Goal: Task Accomplishment & Management: Manage account settings

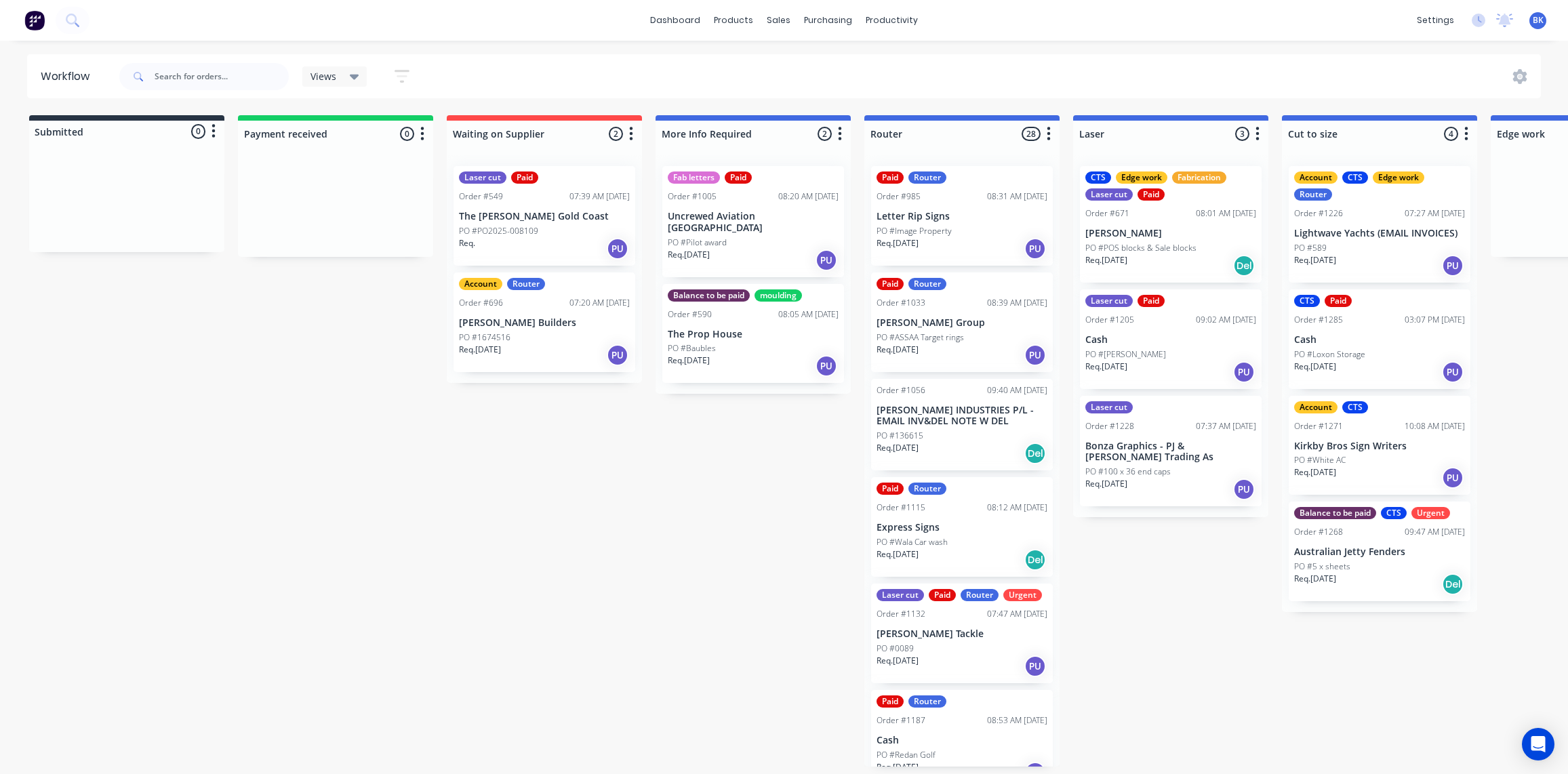
scroll to position [0, 495]
click at [805, 65] on link "Sales Orders" at bounding box center [855, 64] width 180 height 27
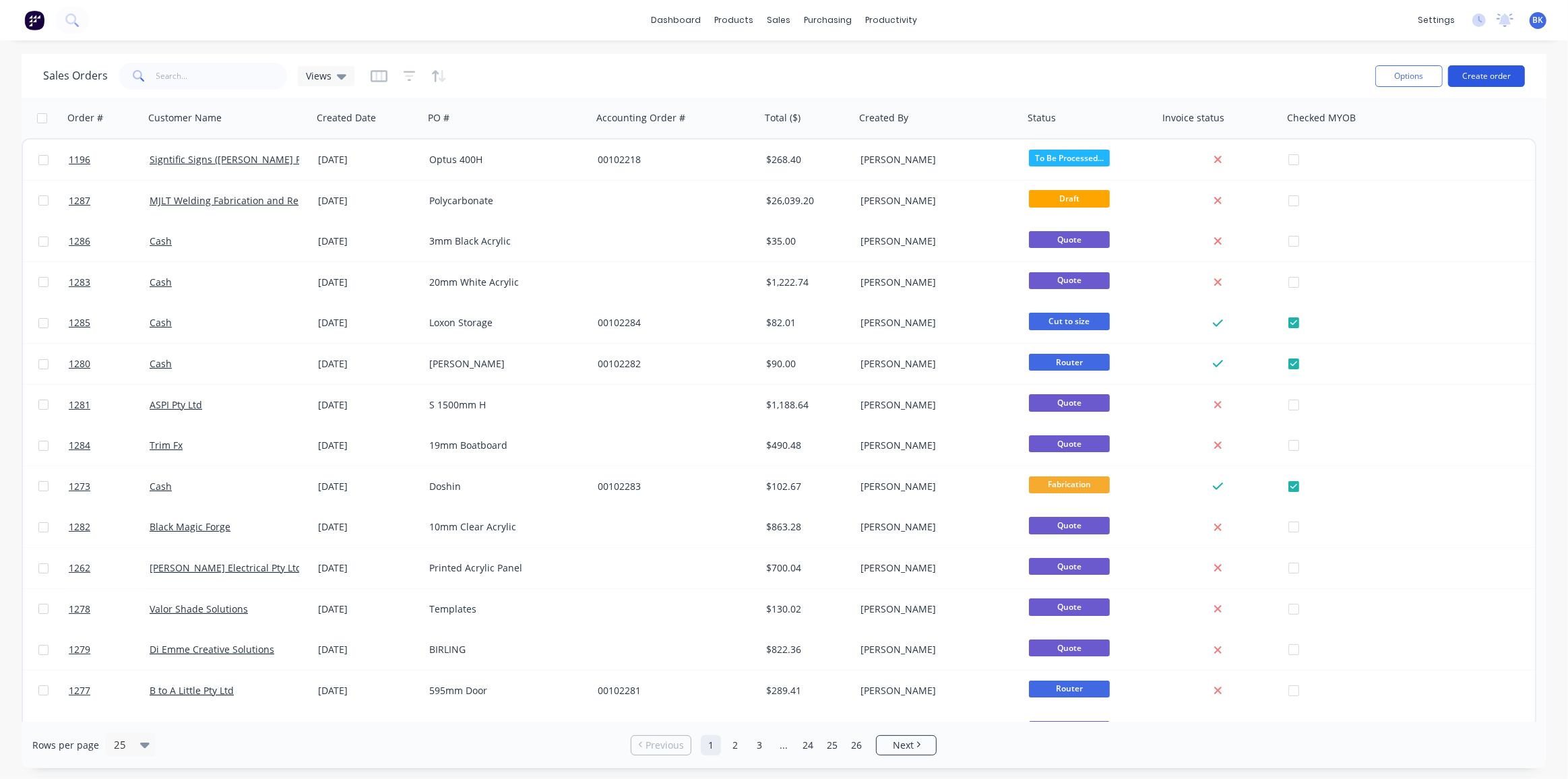
click at [1506, 77] on button "Create order" at bounding box center [1486, 76] width 77 height 21
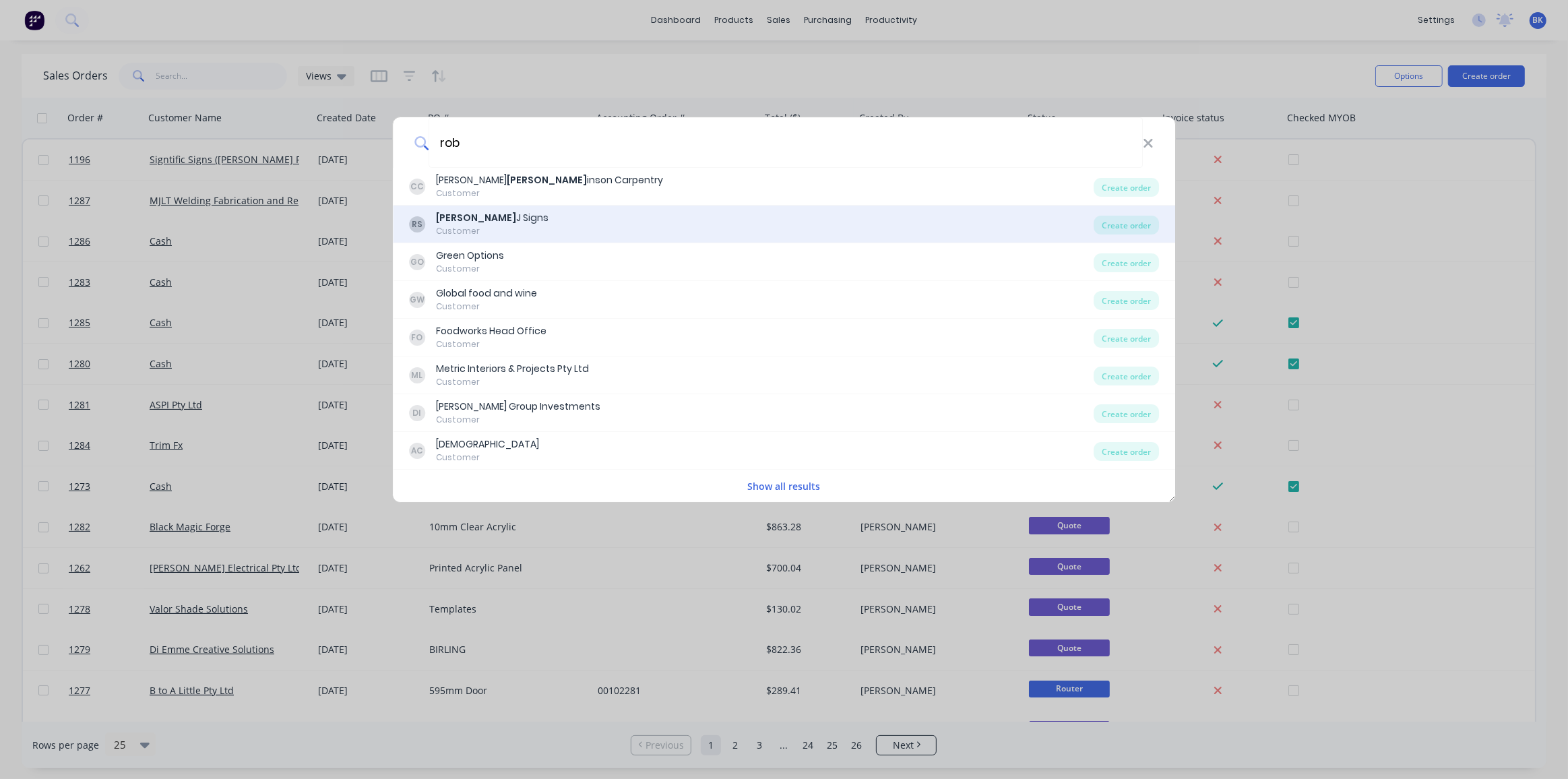
type input "rob"
click at [500, 216] on div "RS Rob J Signs Customer" at bounding box center [751, 223] width 685 height 26
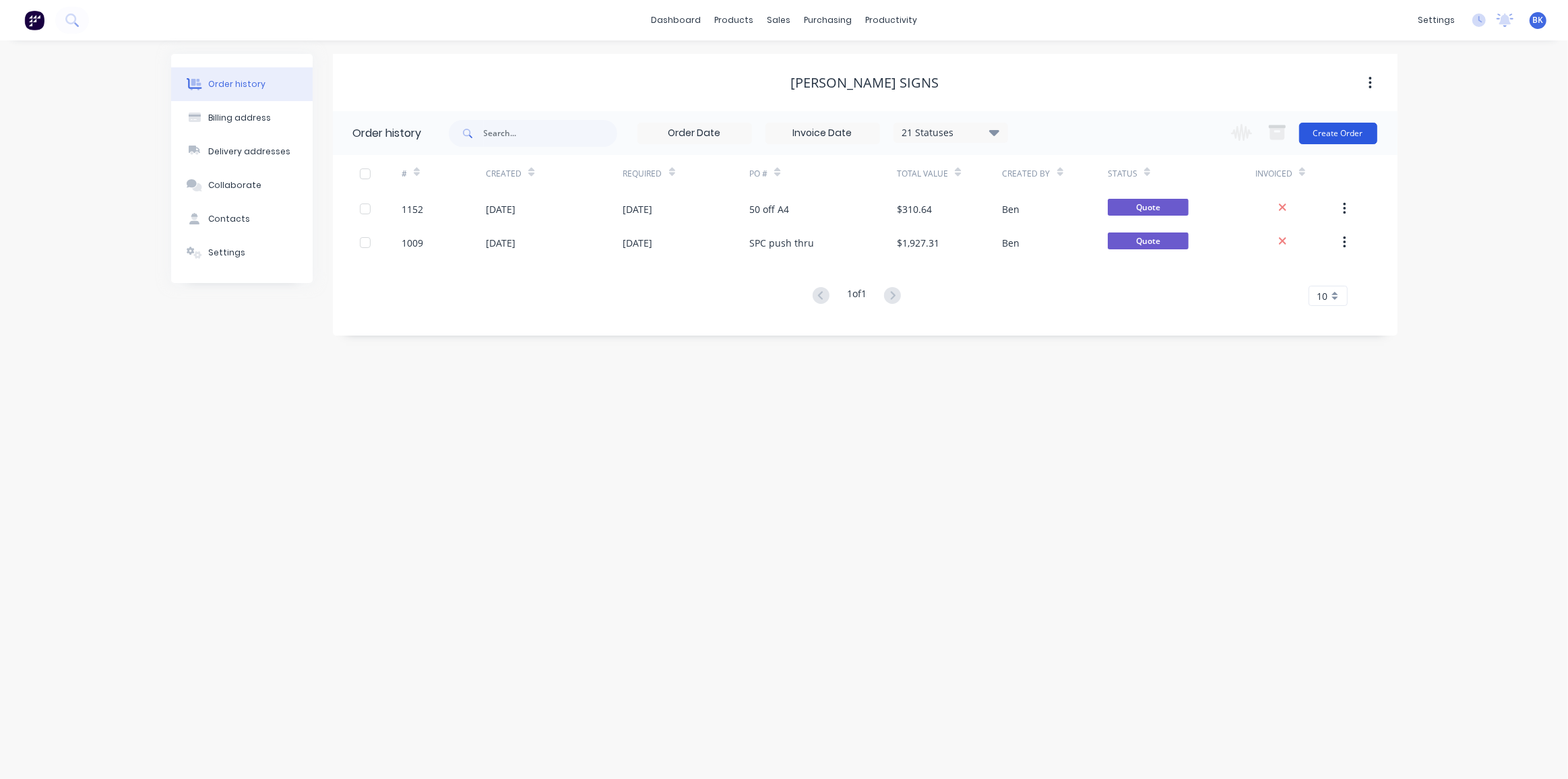
click at [1325, 134] on button "Create Order" at bounding box center [1338, 133] width 78 height 21
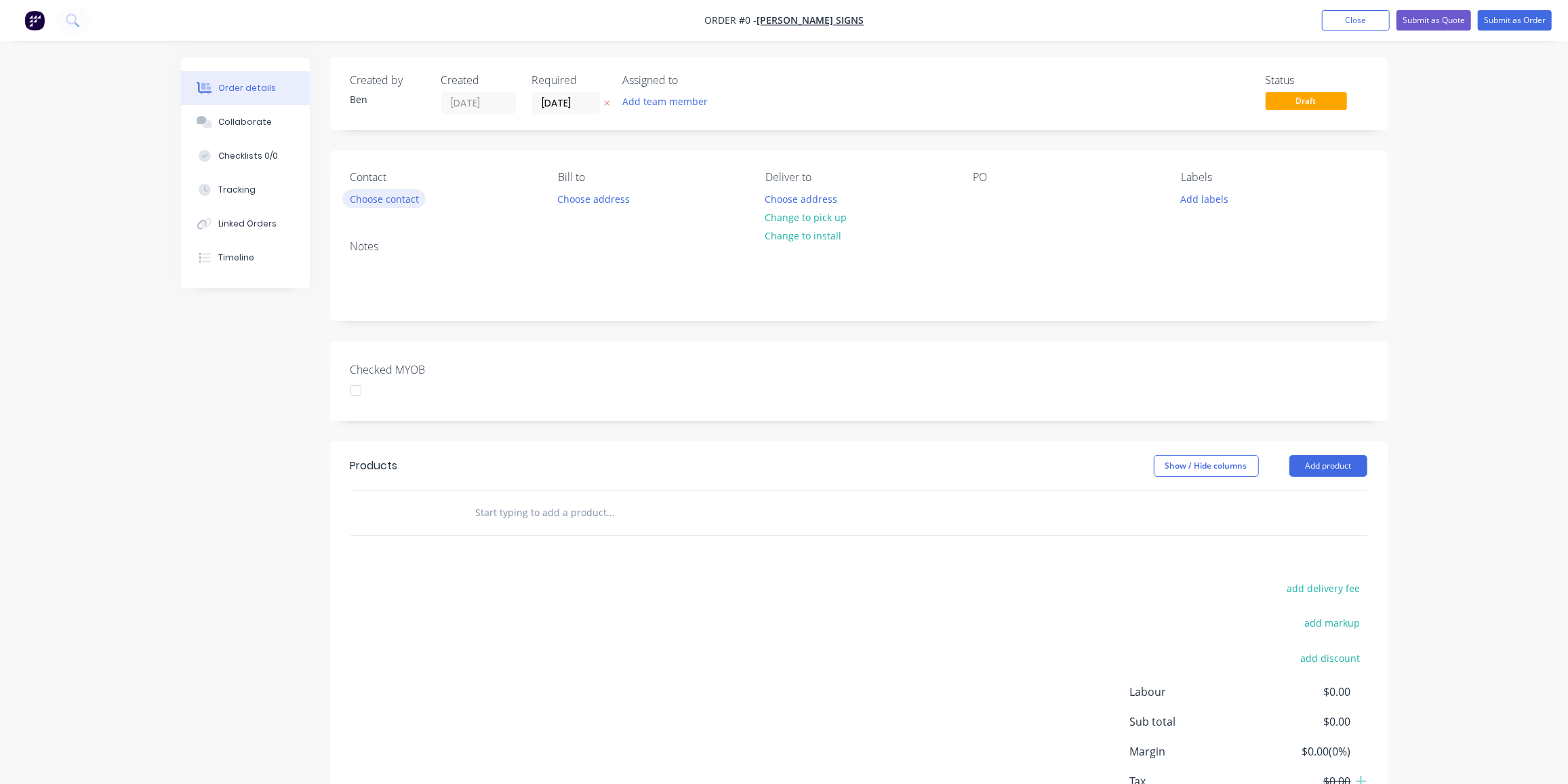
click at [370, 196] on button "Choose contact" at bounding box center [383, 198] width 83 height 19
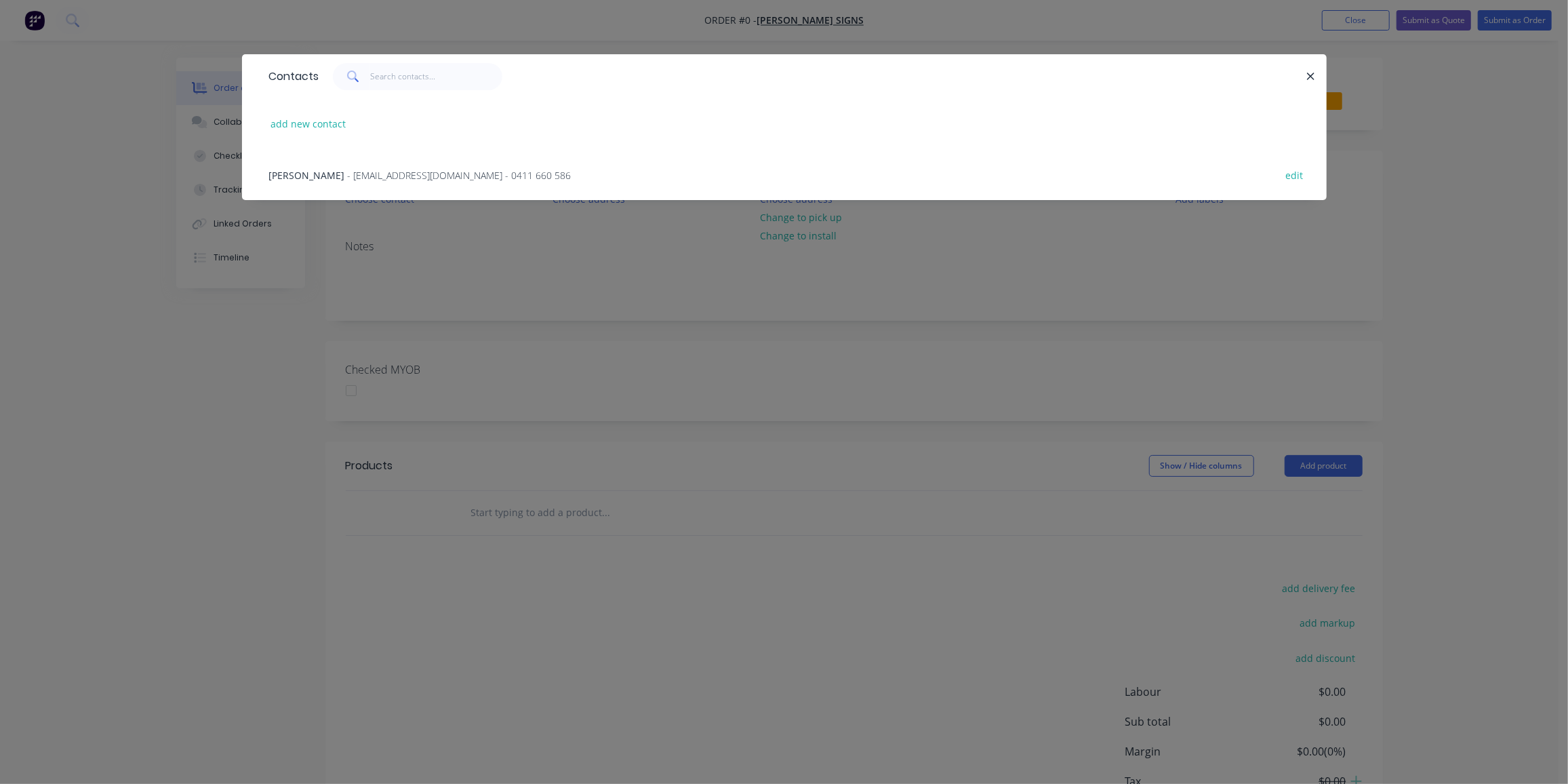
click at [376, 172] on span "- robjsigns@bigpond.com - 0411 660 586" at bounding box center [459, 175] width 224 height 13
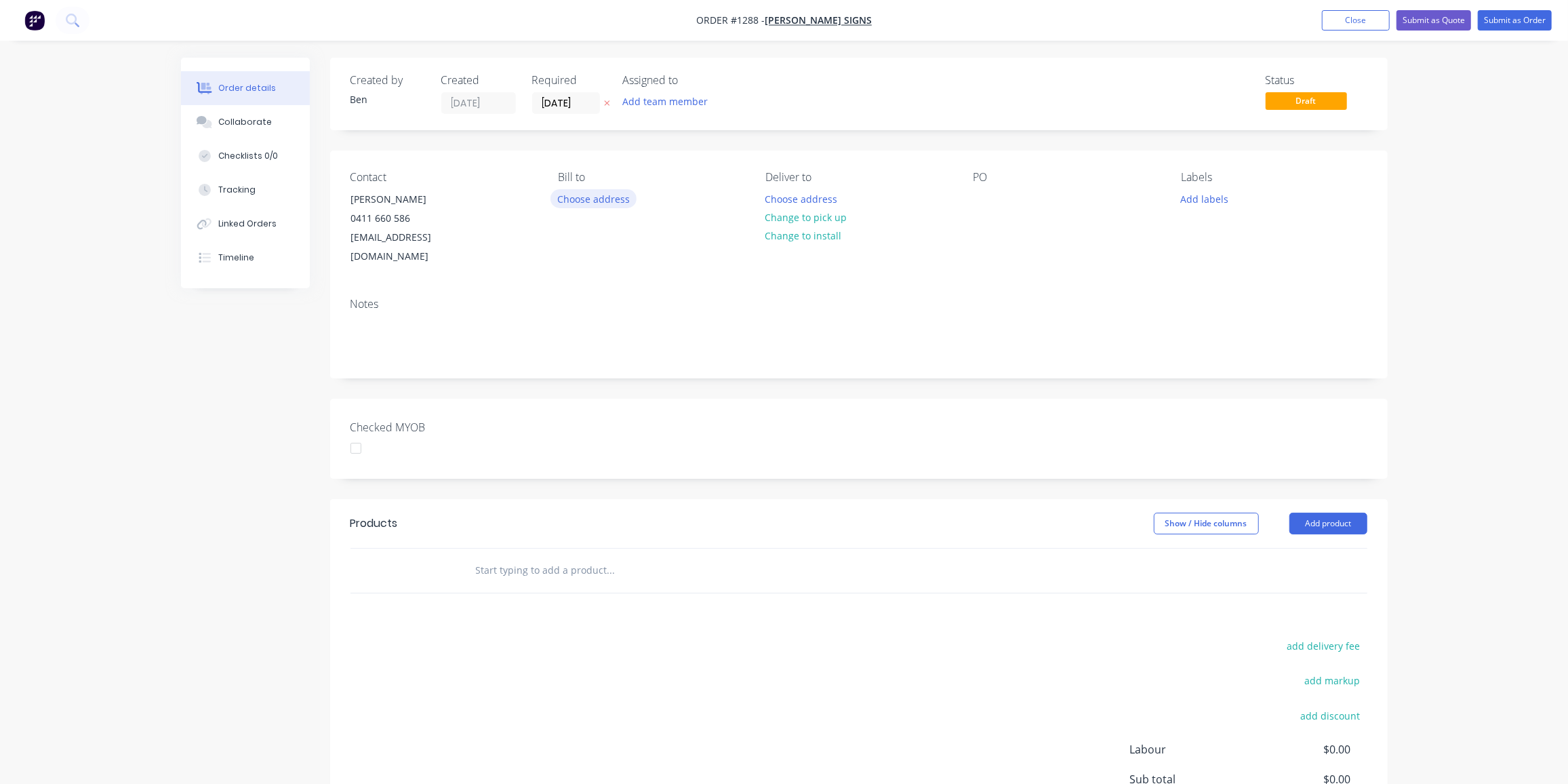
click at [597, 199] on button "Choose address" at bounding box center [593, 198] width 87 height 19
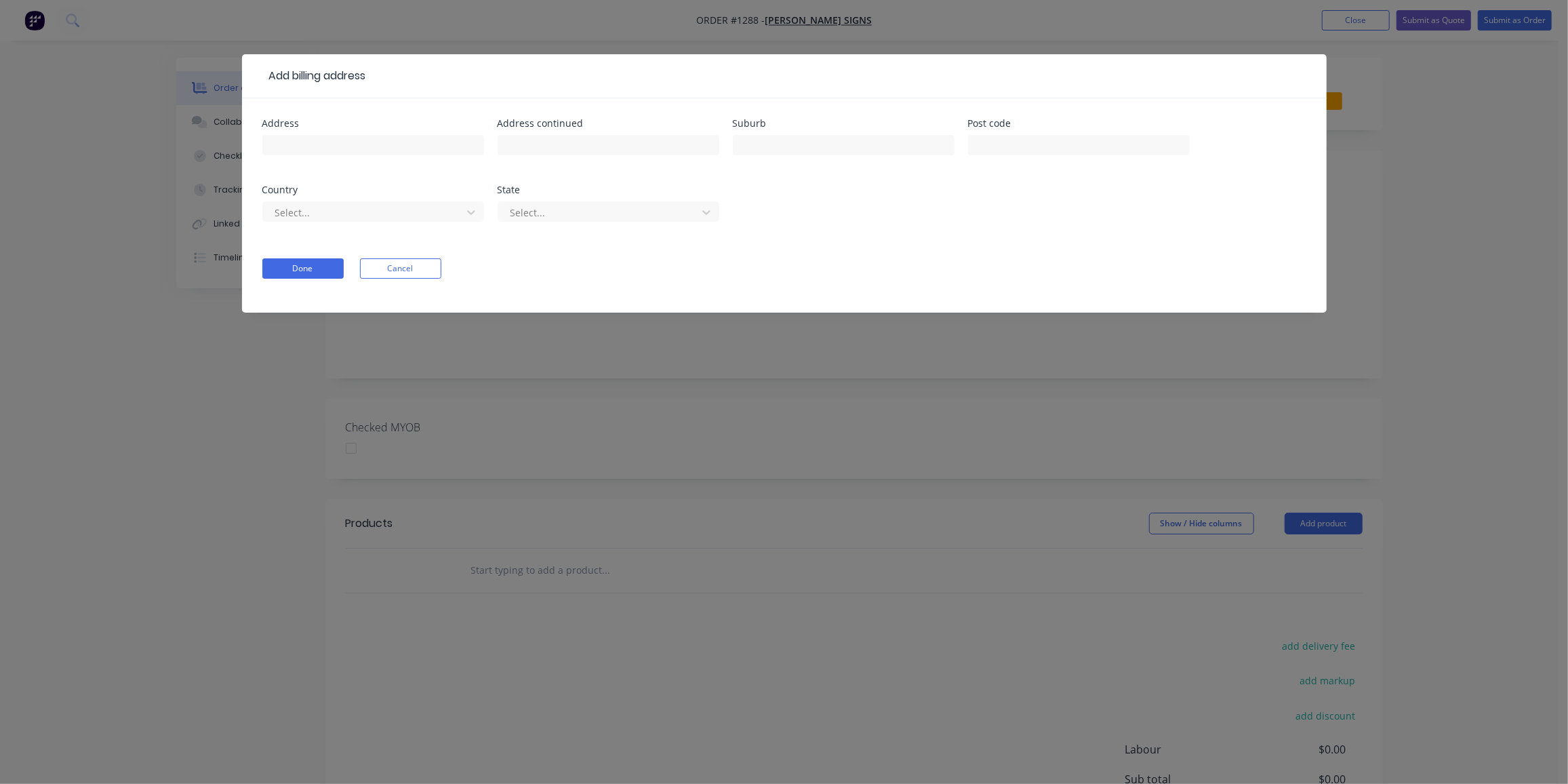
click at [381, 273] on button "Cancel" at bounding box center [400, 268] width 81 height 21
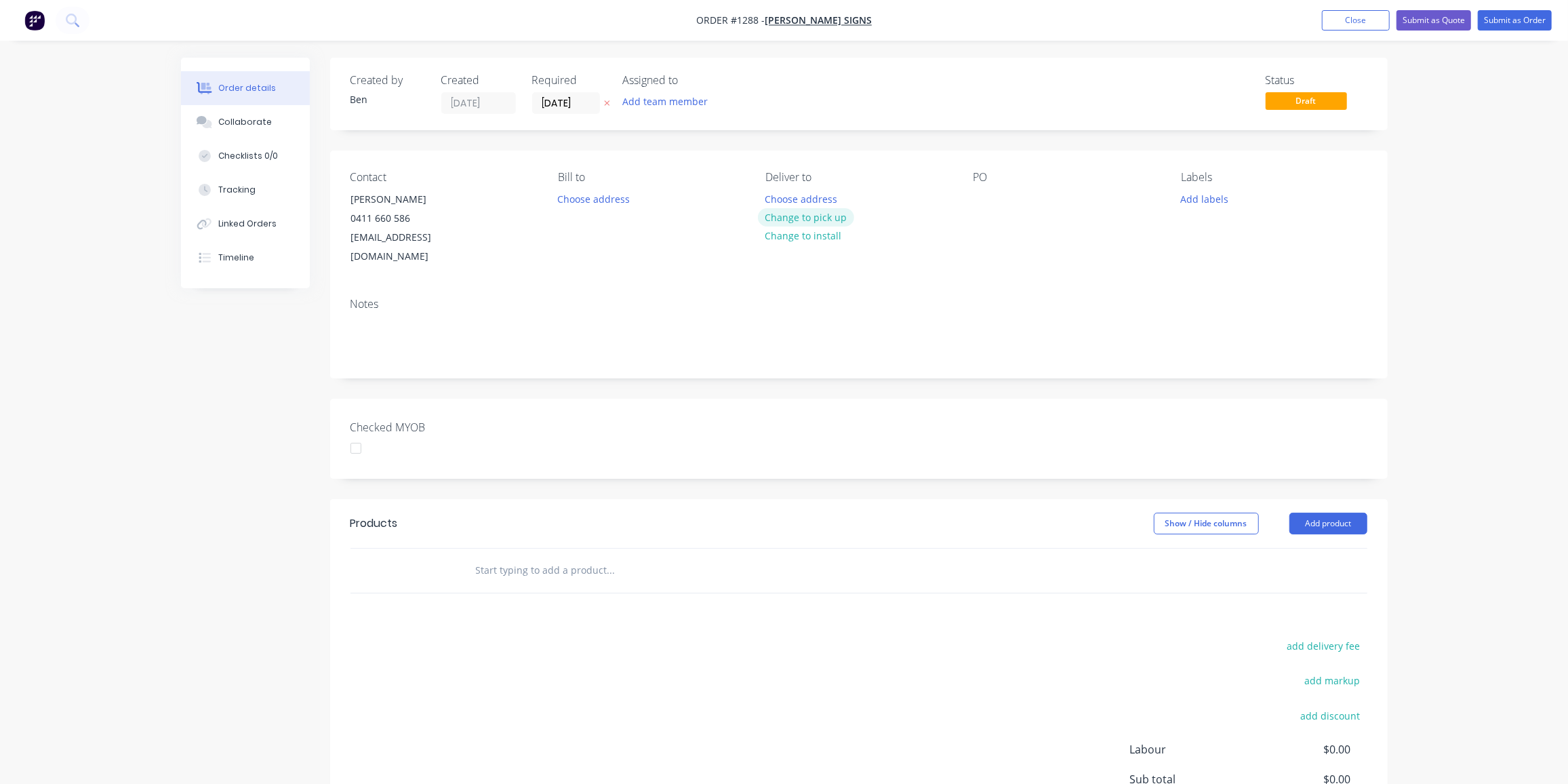
click at [830, 215] on button "Change to pick up" at bounding box center [806, 217] width 96 height 19
click at [979, 198] on div at bounding box center [984, 199] width 22 height 20
click at [1214, 199] on button "Add labels" at bounding box center [1205, 198] width 63 height 19
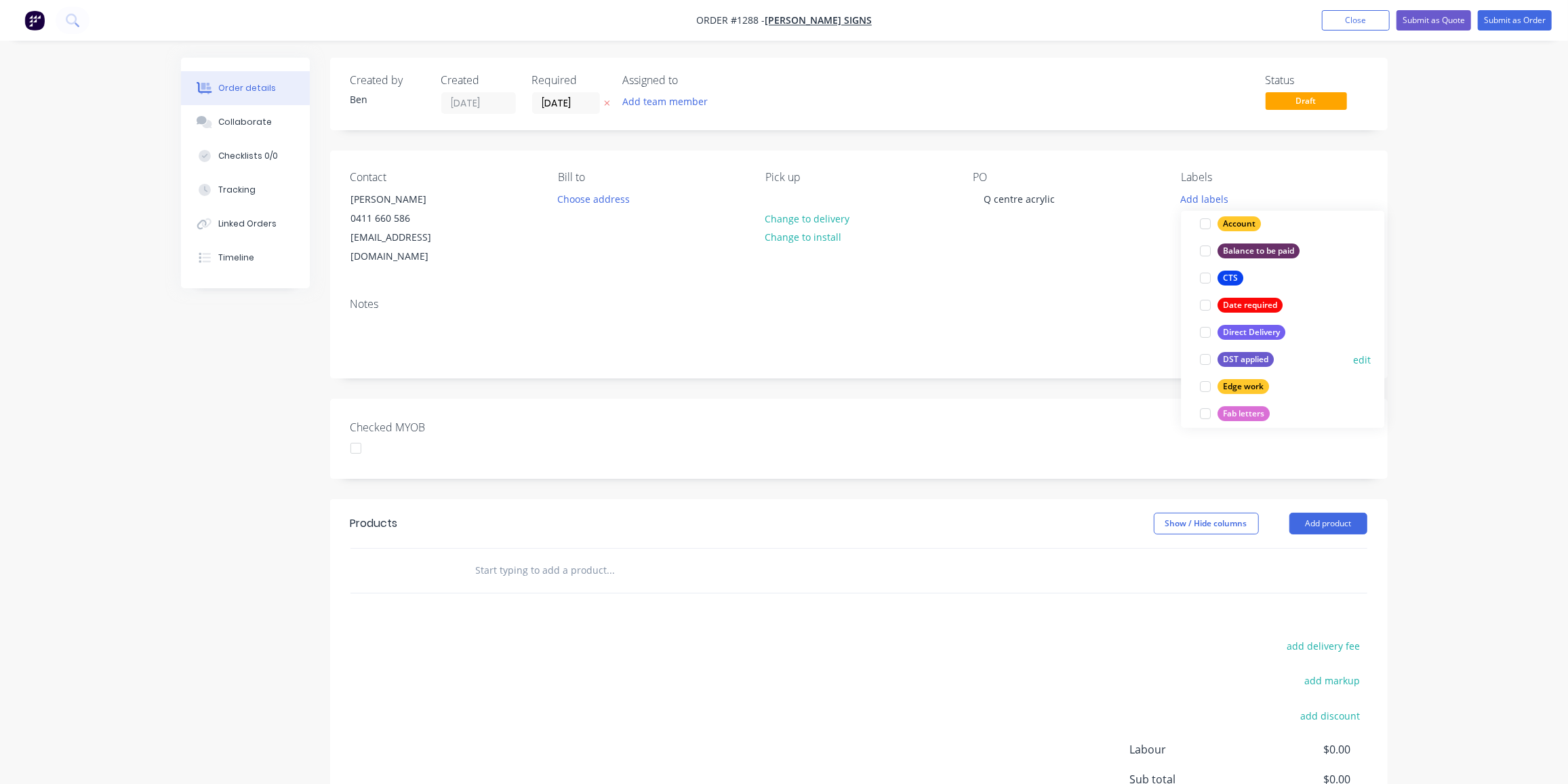
scroll to position [185, 0]
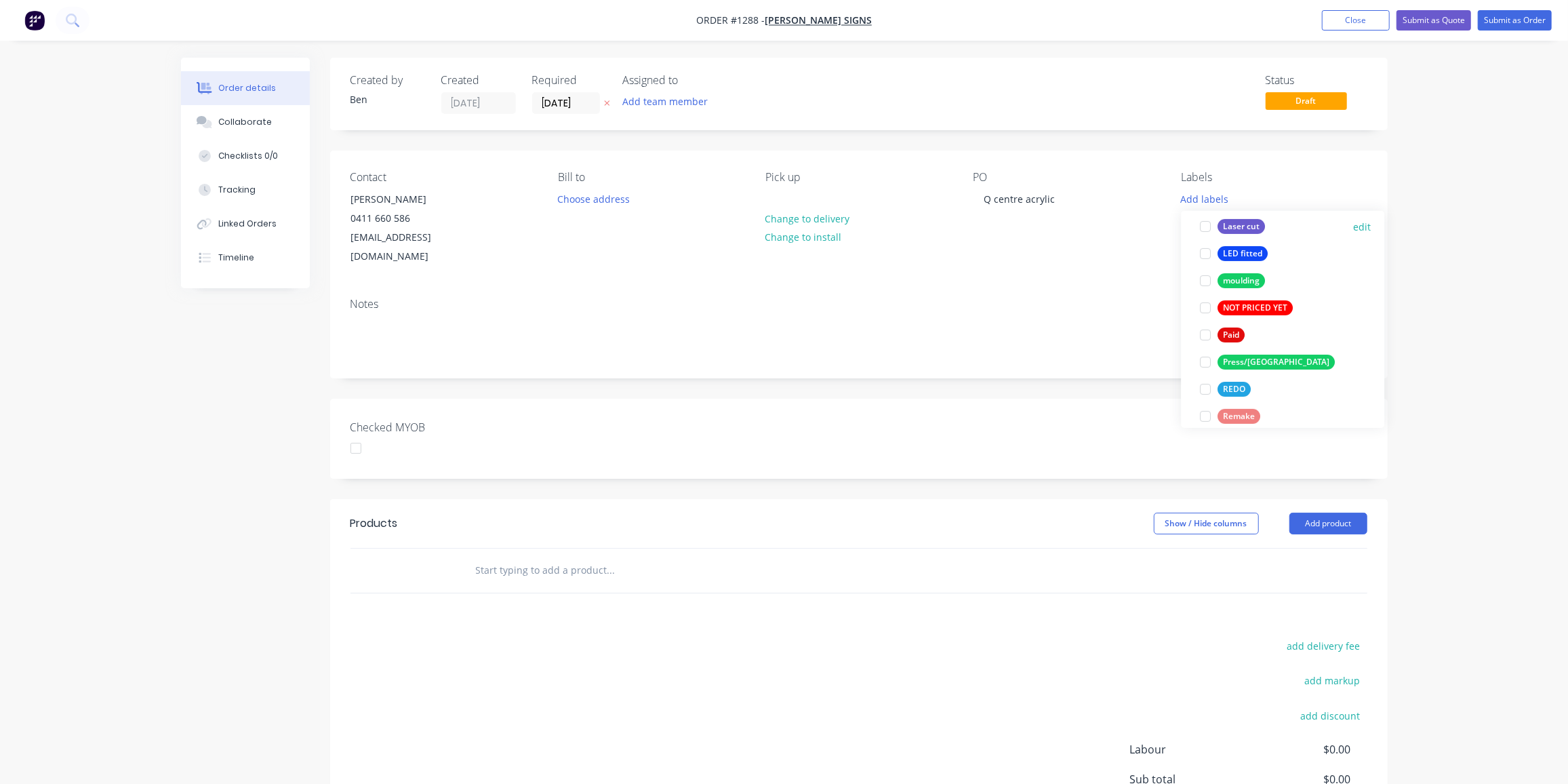
click at [1251, 223] on div "Laser cut" at bounding box center [1241, 226] width 48 height 15
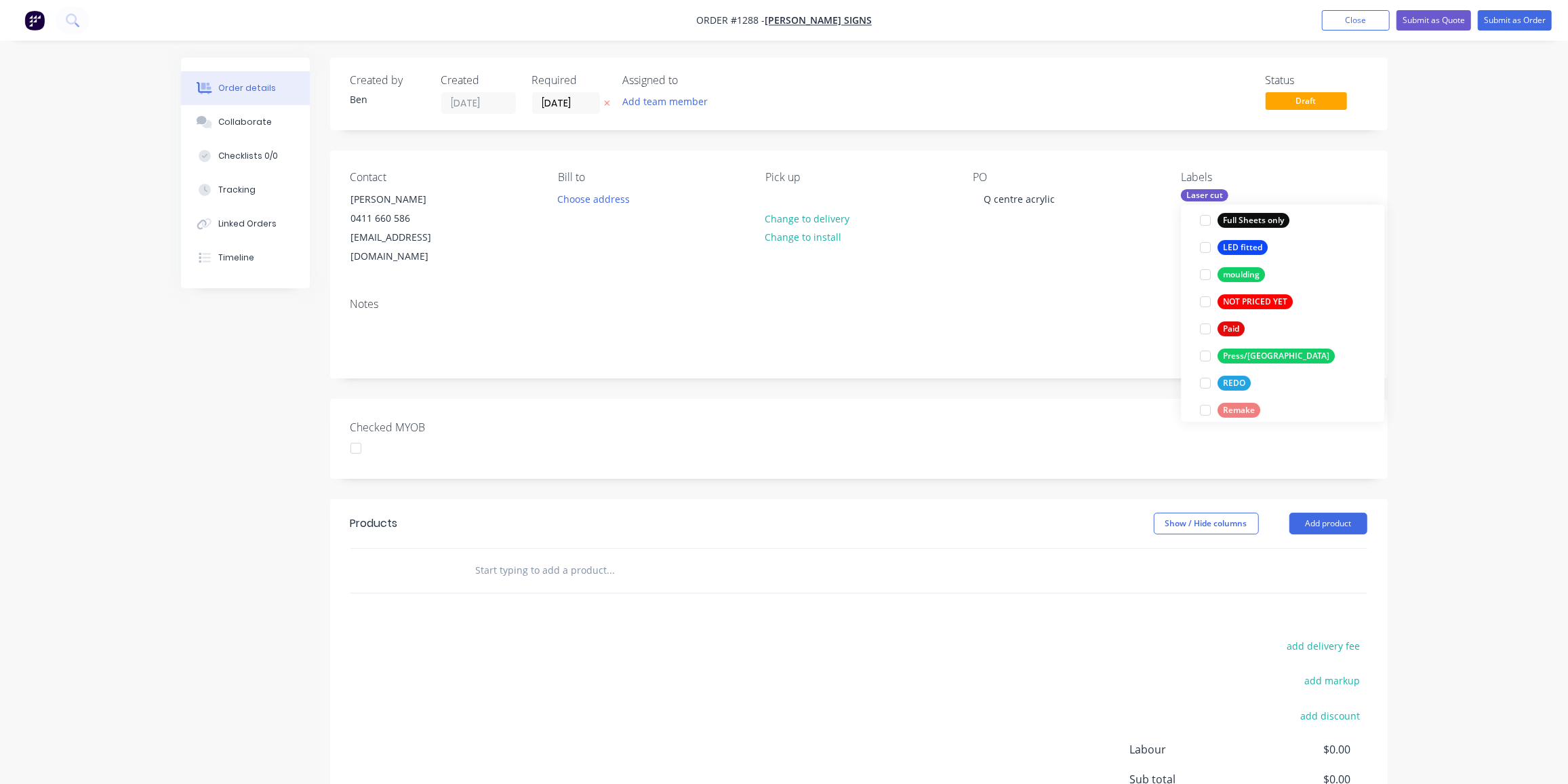
scroll to position [93, 0]
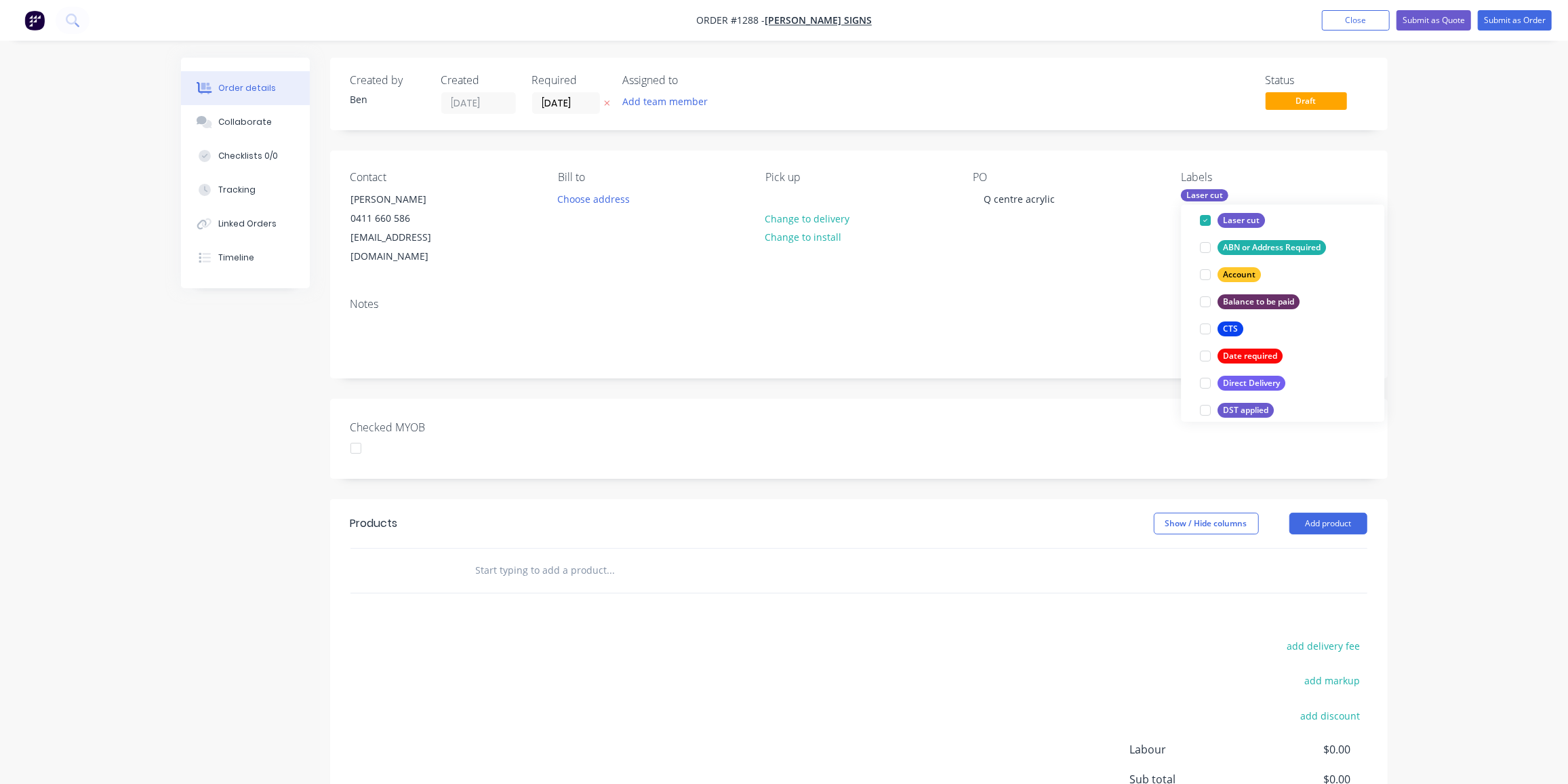
click at [537, 556] on input "text" at bounding box center [610, 570] width 271 height 27
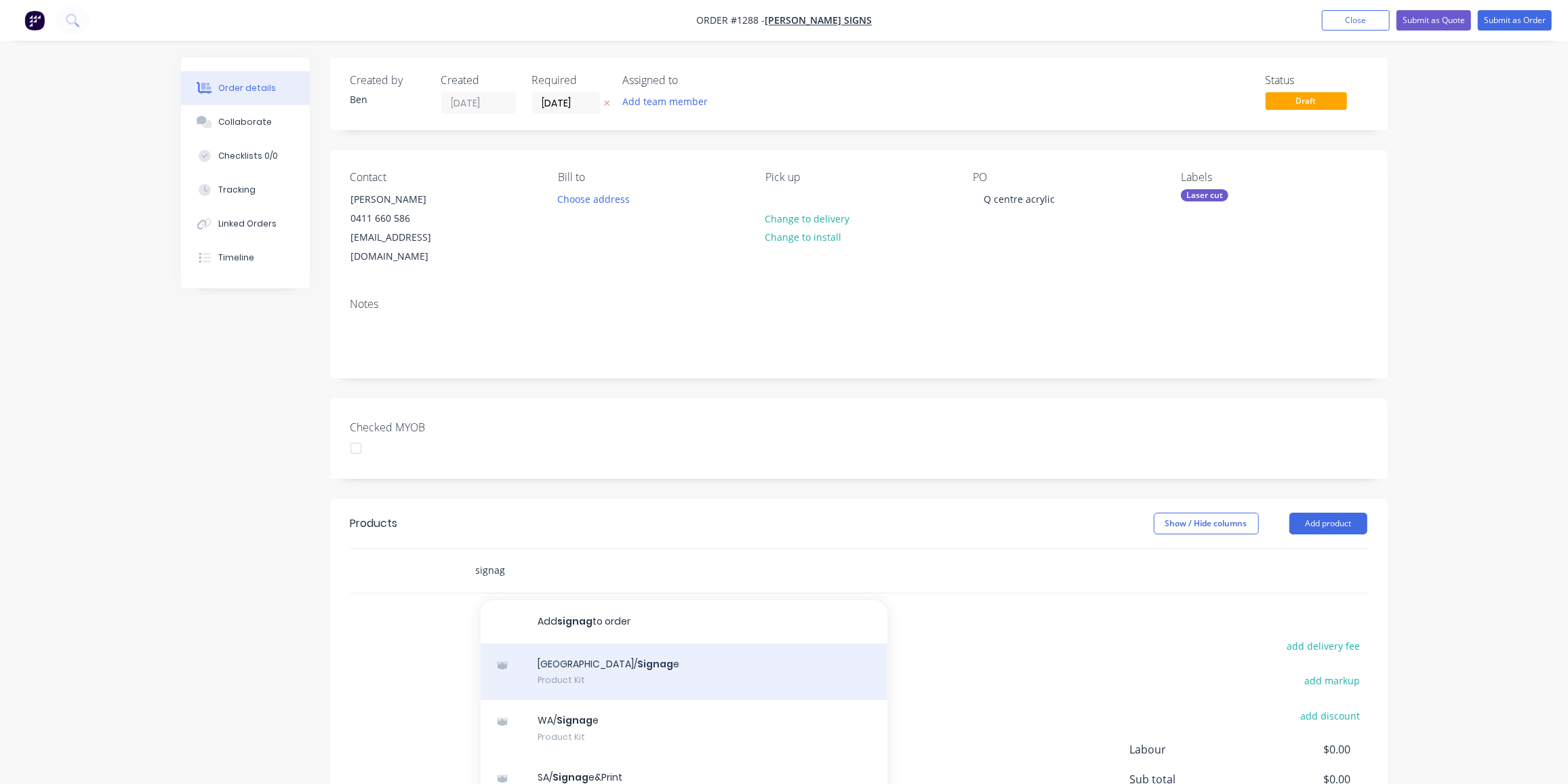
scroll to position [123, 0]
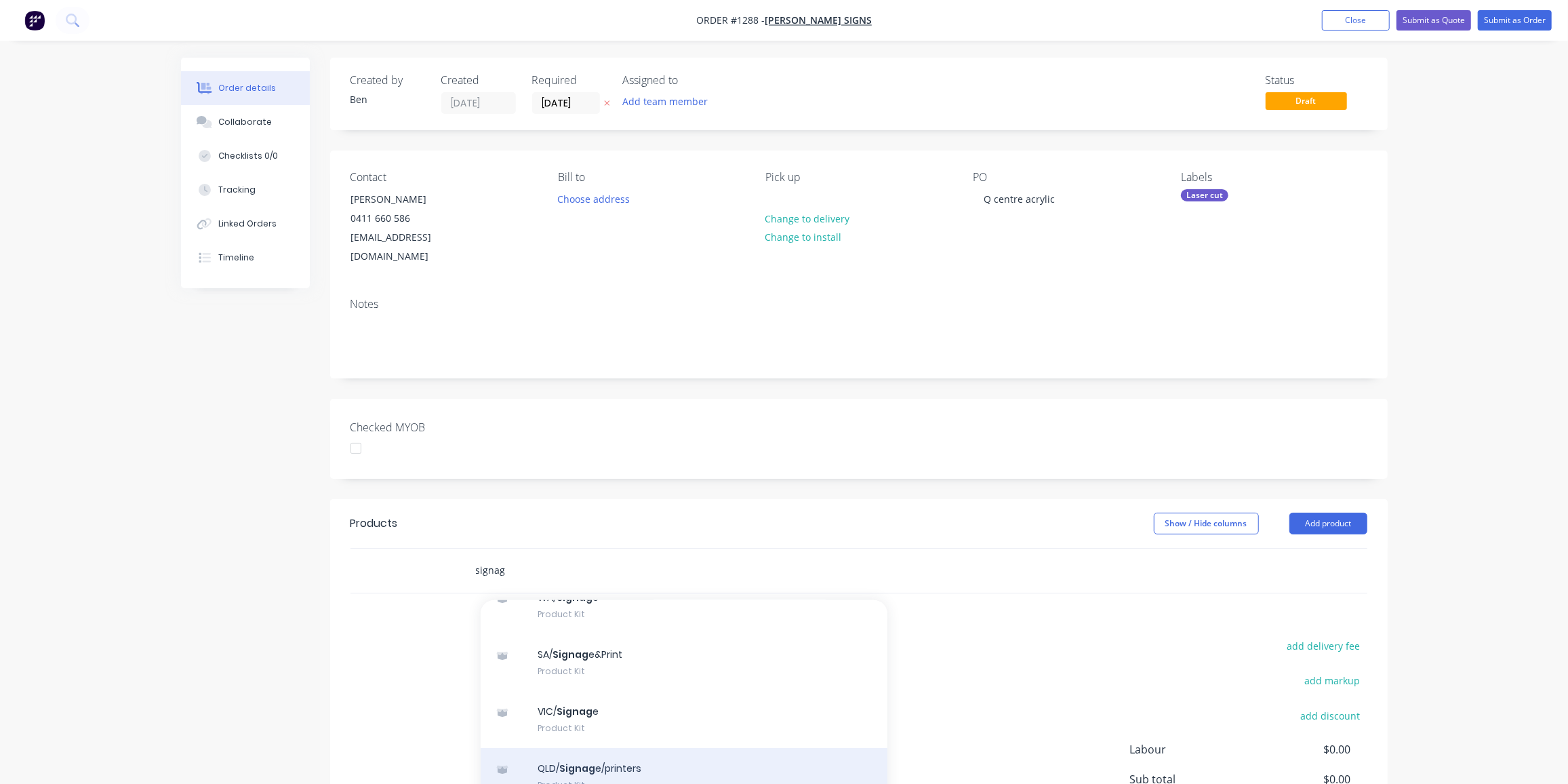
type input "signag"
click at [603, 748] on div "QLD/ Signag e/printers Product Kit" at bounding box center [684, 776] width 407 height 57
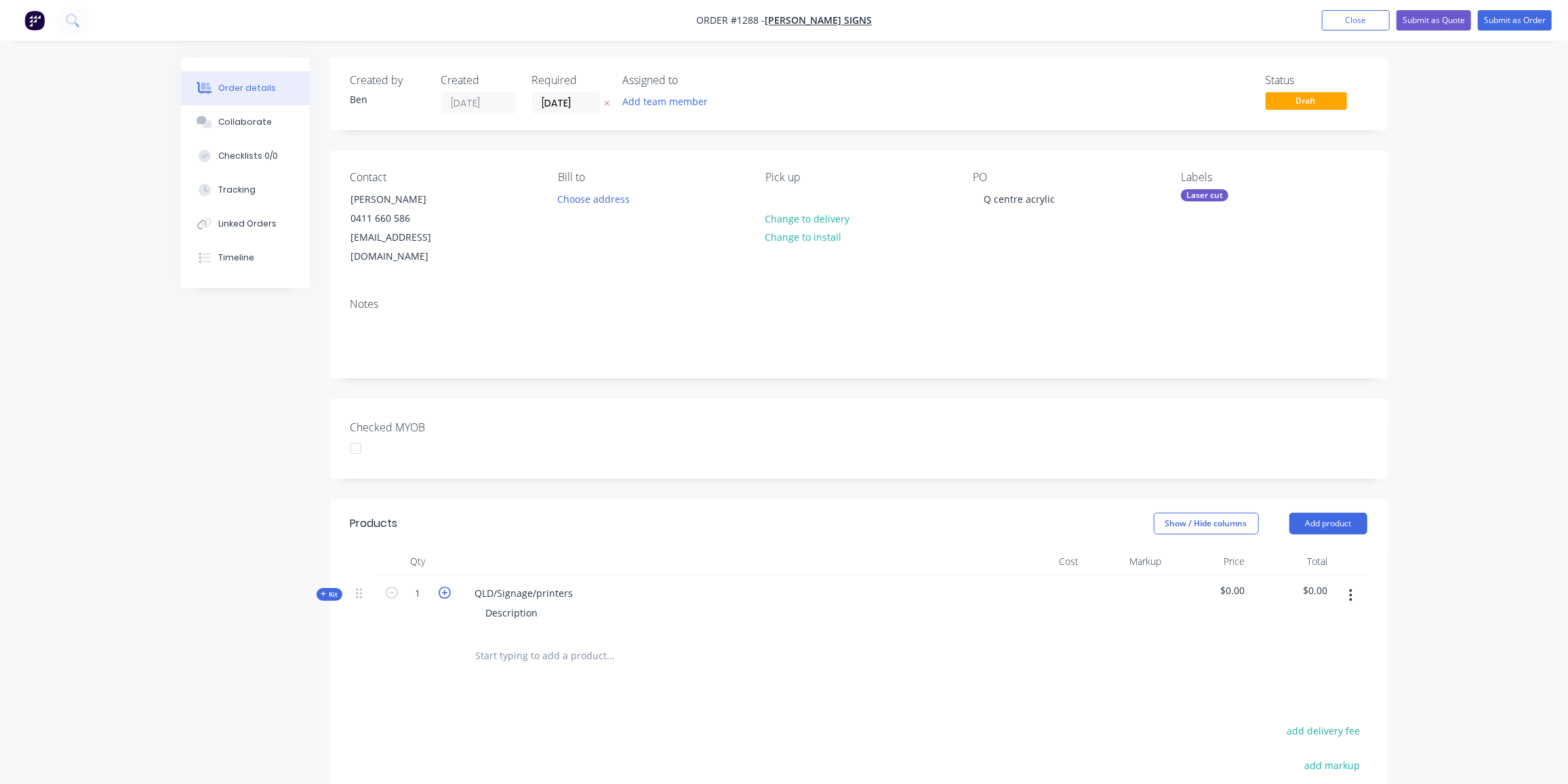
click at [440, 587] on icon "button" at bounding box center [445, 592] width 12 height 12
type input "4"
drag, startPoint x: 574, startPoint y: 574, endPoint x: 467, endPoint y: 574, distance: 107.0
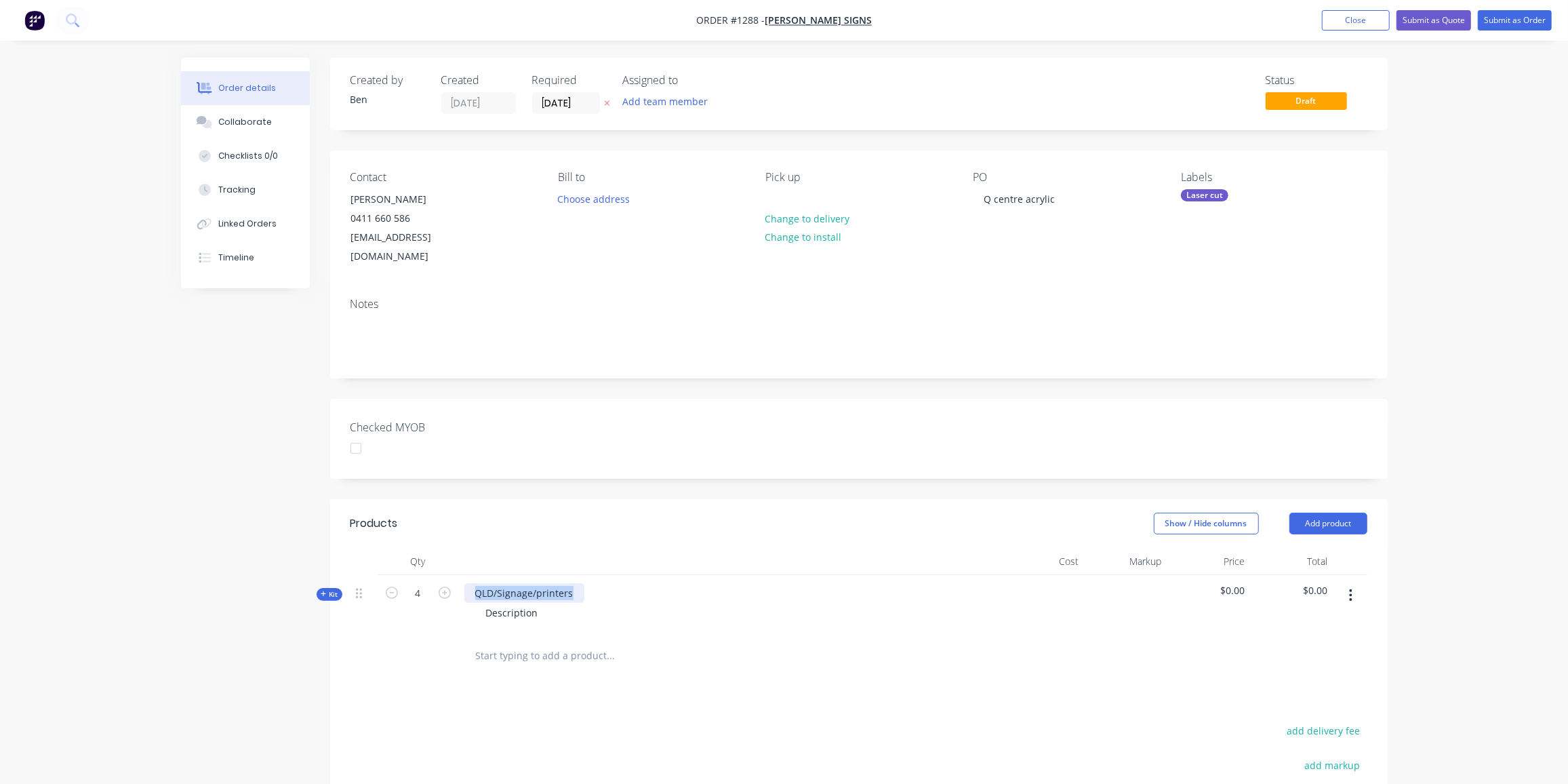
click at [467, 583] on div "QLD/Signage/printers" at bounding box center [524, 592] width 120 height 20
drag, startPoint x: 544, startPoint y: 592, endPoint x: 477, endPoint y: 594, distance: 67.0
click at [477, 603] on div "Description" at bounding box center [512, 613] width 74 height 20
click at [331, 589] on span "Kit" at bounding box center [329, 594] width 18 height 10
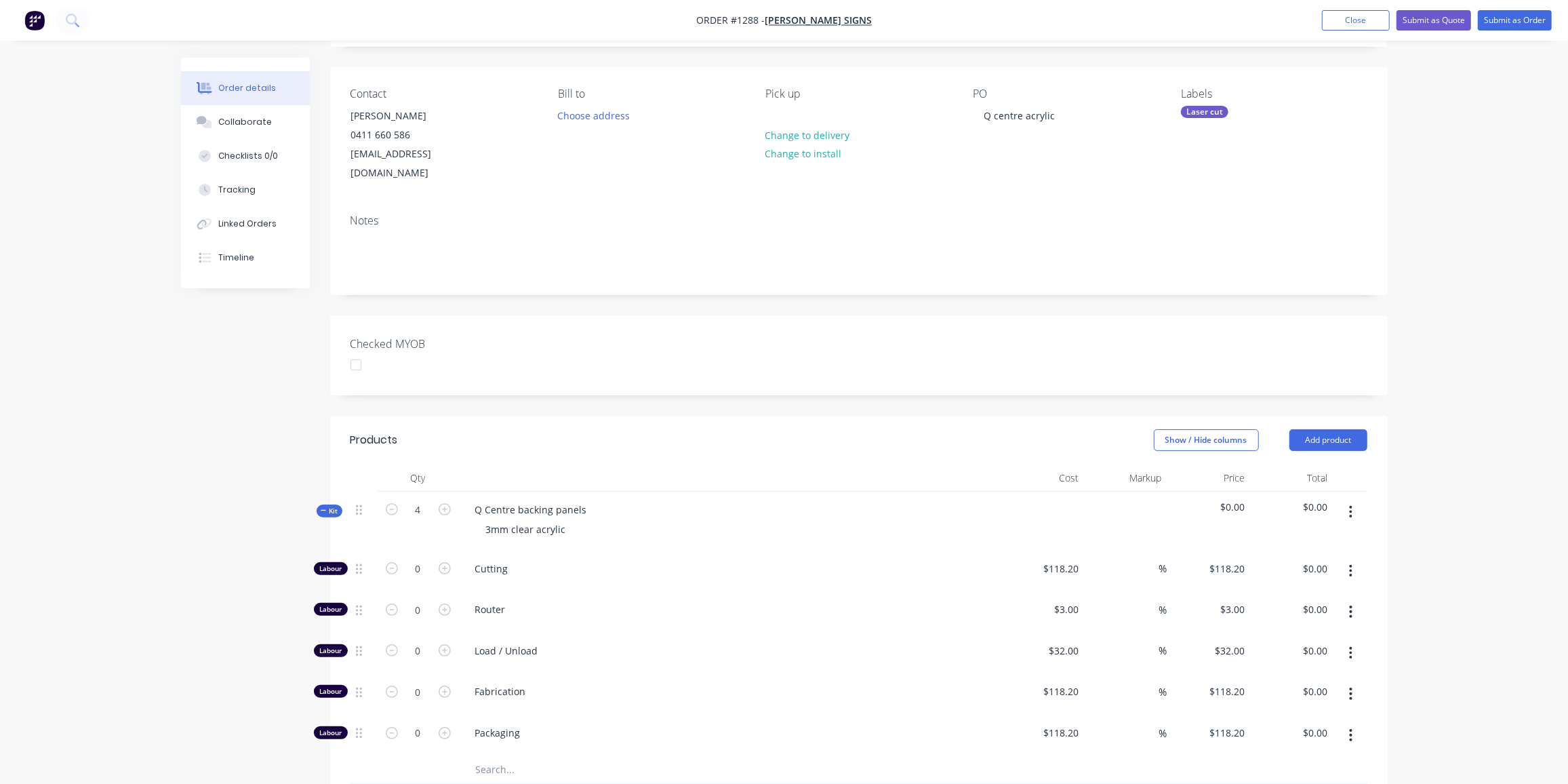
scroll to position [185, 0]
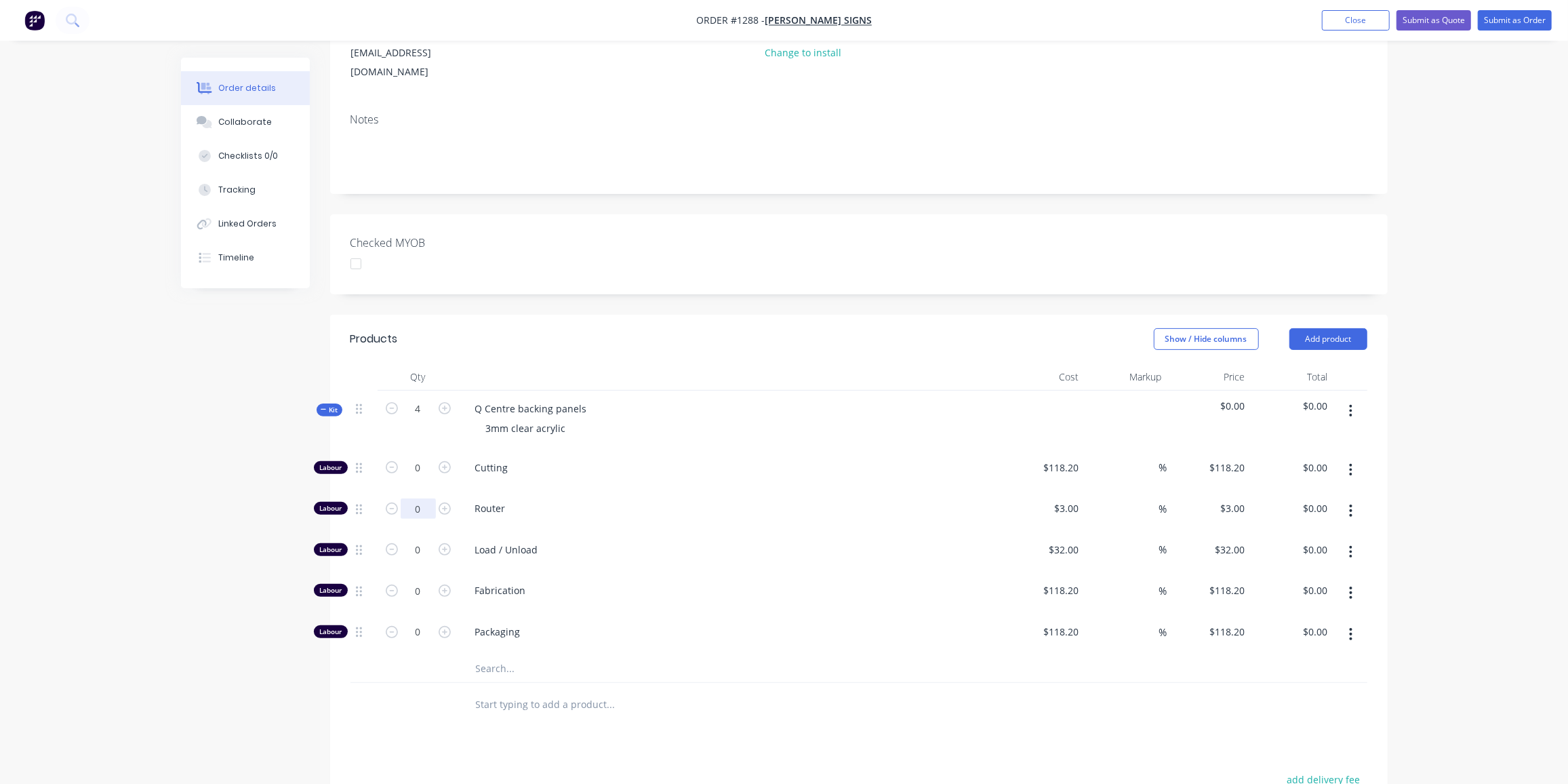
click at [413, 478] on input "0" at bounding box center [418, 467] width 35 height 21
type input "12"
type input "$36.00"
click at [411, 478] on input "0" at bounding box center [418, 467] width 35 height 21
type input "2"
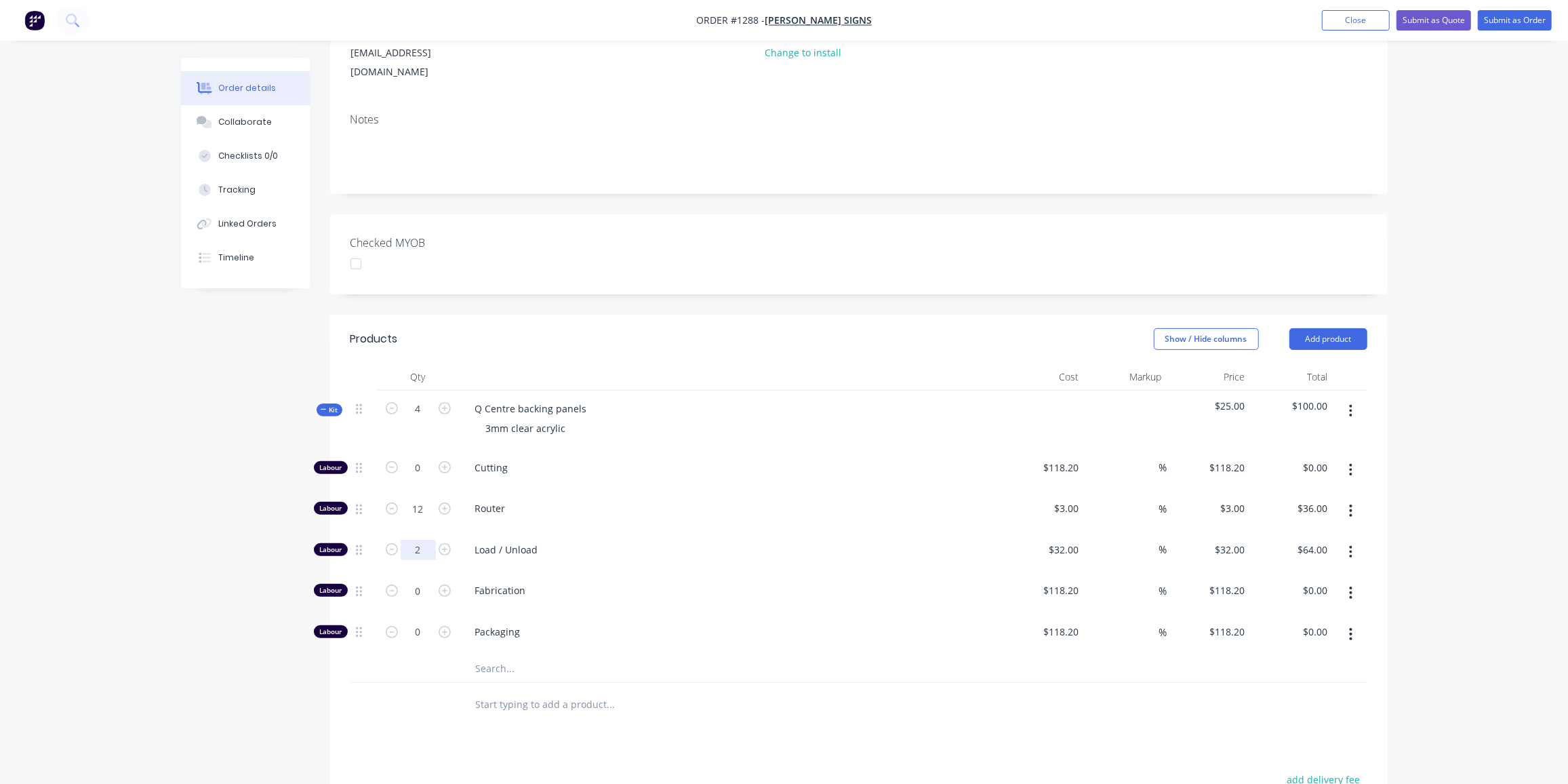
type input "$64.00"
click at [497, 655] on input "text" at bounding box center [610, 669] width 271 height 27
type input "000"
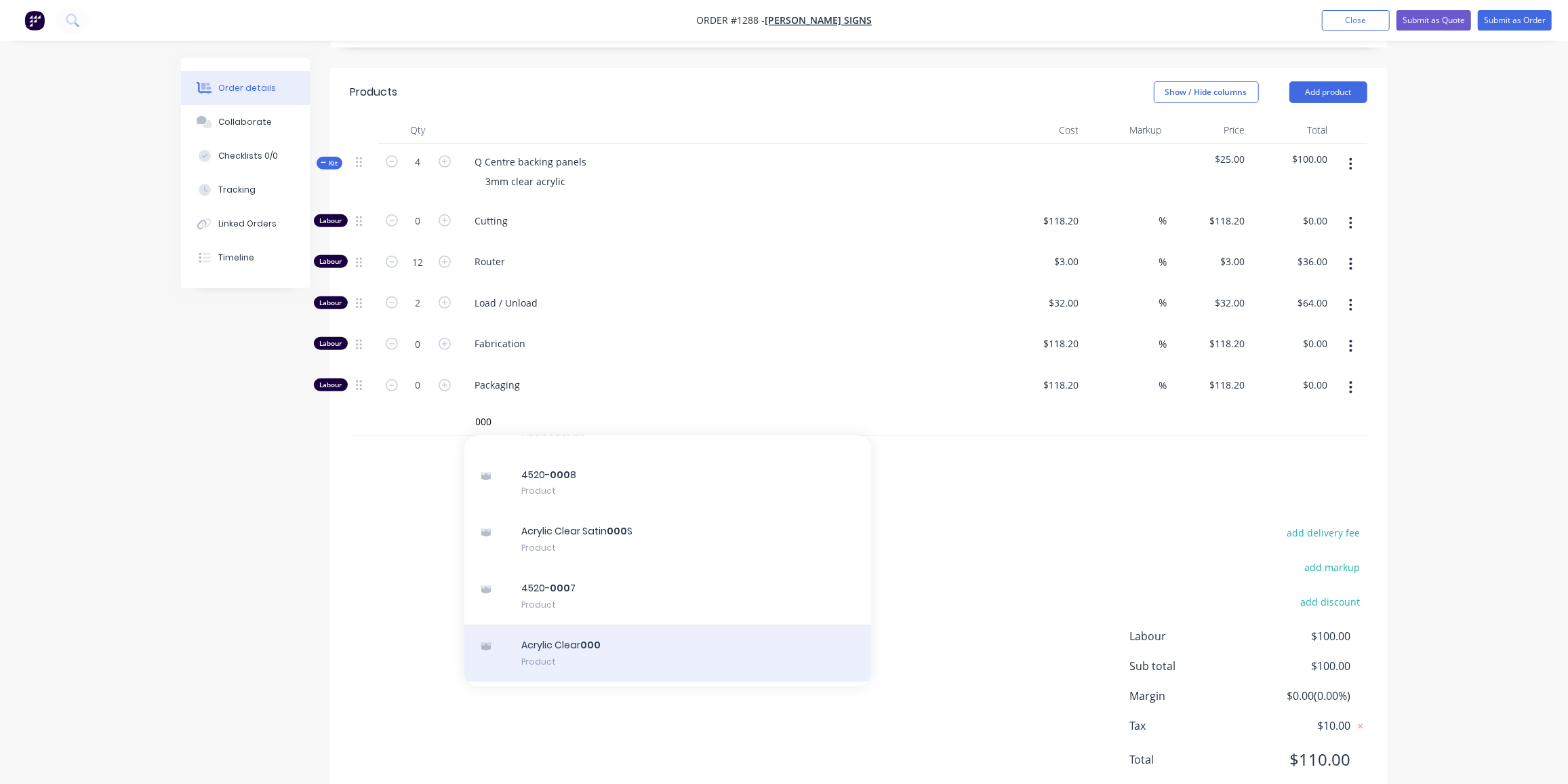
scroll to position [61, 0]
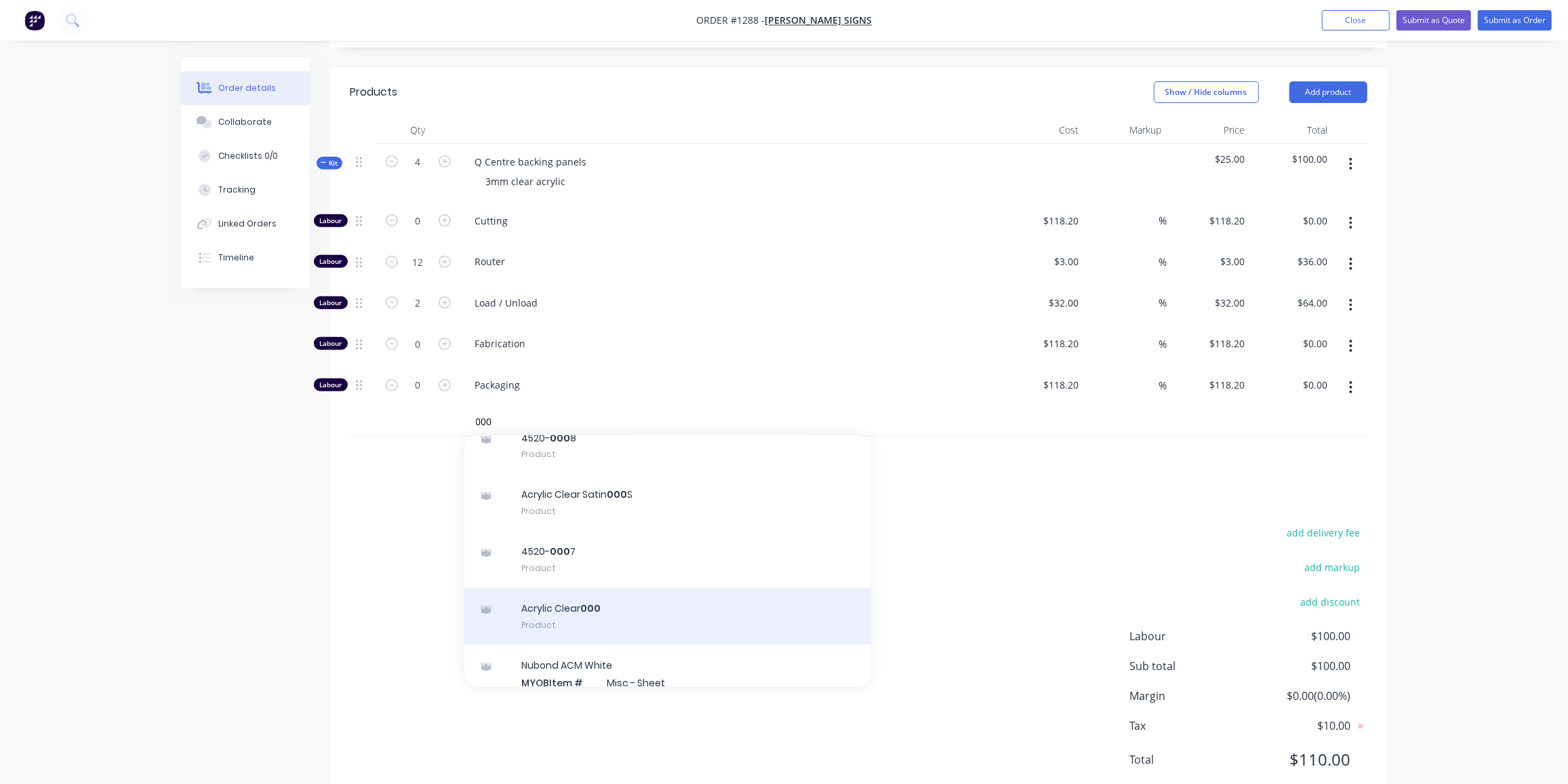
click at [574, 596] on div "Acrylic Clear 000 Product" at bounding box center [668, 616] width 407 height 57
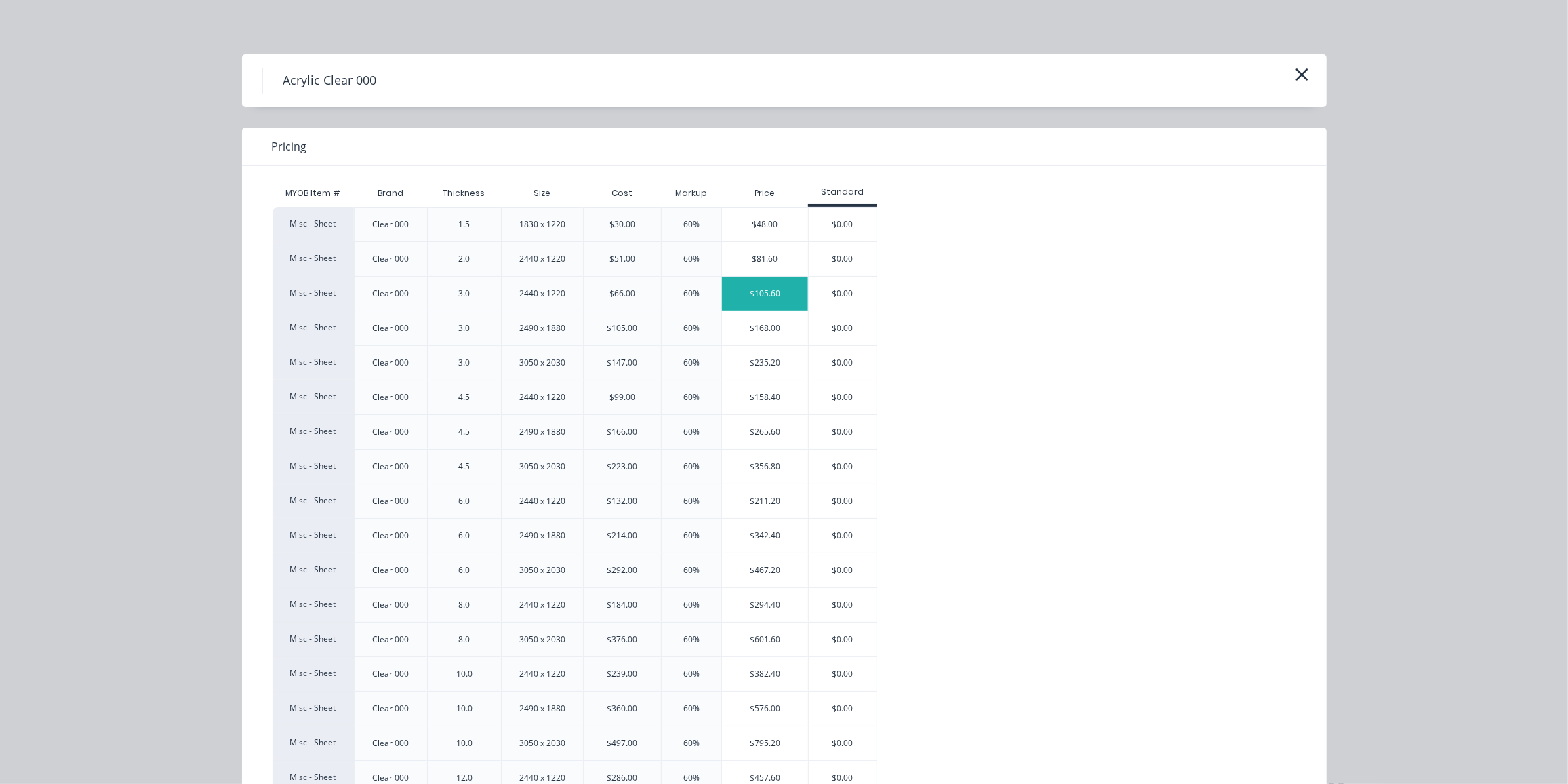
click at [770, 284] on div "$105.60" at bounding box center [765, 293] width 86 height 34
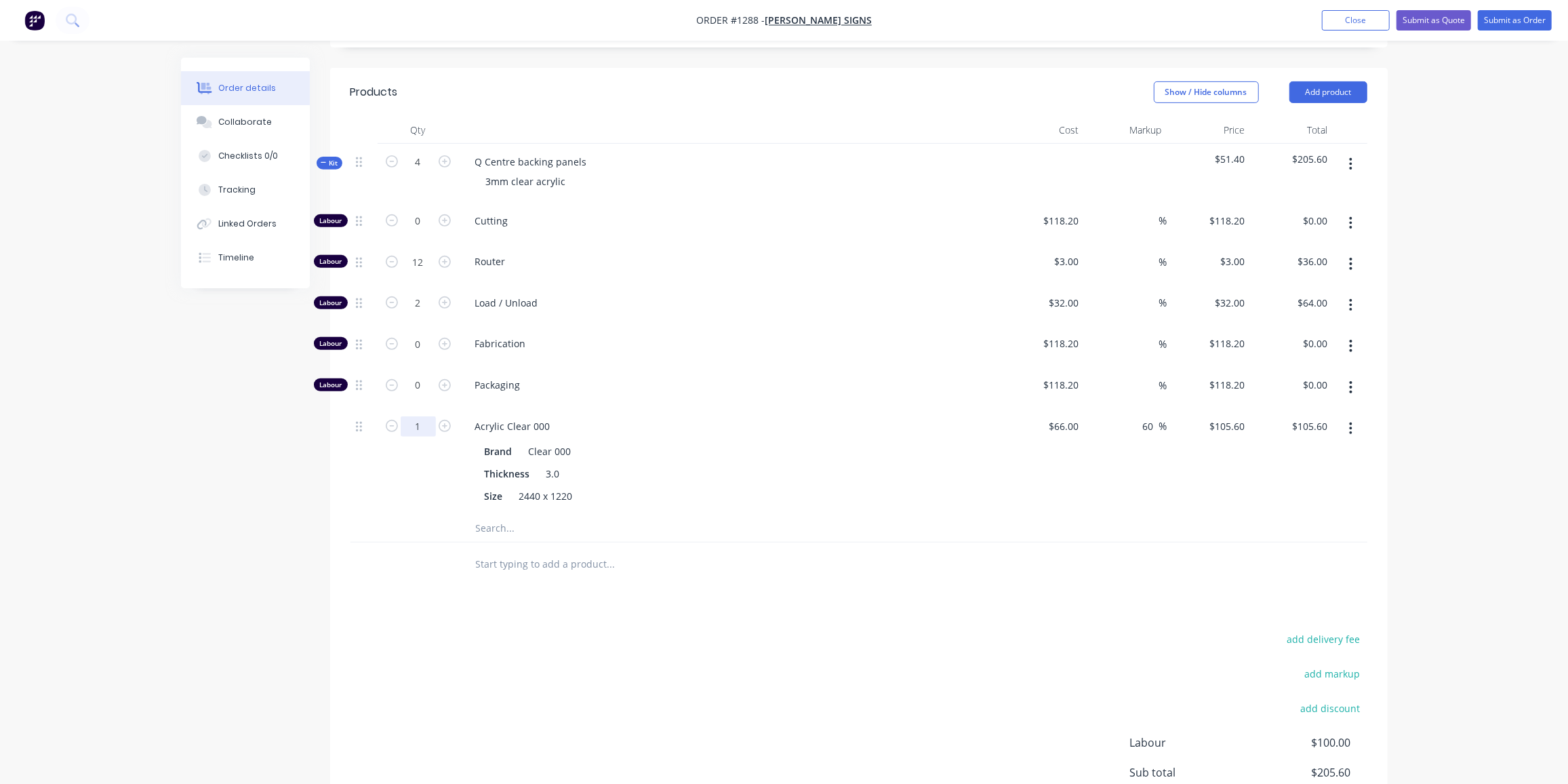
click at [419, 232] on input "1" at bounding box center [418, 221] width 35 height 21
type input "1.33"
type input "$140.45"
click at [297, 435] on div "Created by Ben Created 26/08/25 Required 26/08/25 Assigned to Add team member S…" at bounding box center [784, 280] width 1207 height 1306
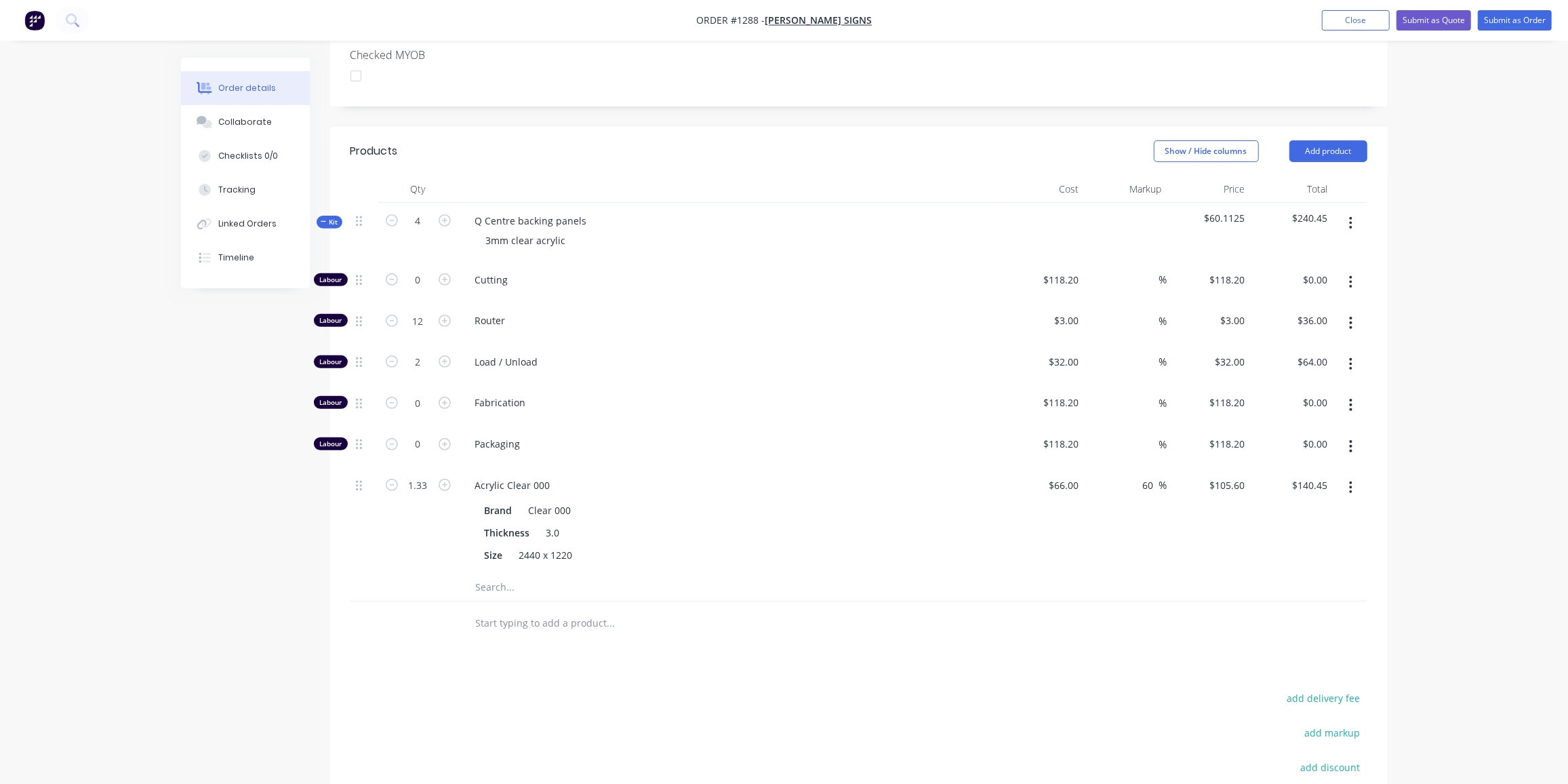
scroll to position [369, 0]
click at [339, 219] on div "Kit" at bounding box center [329, 225] width 25 height 13
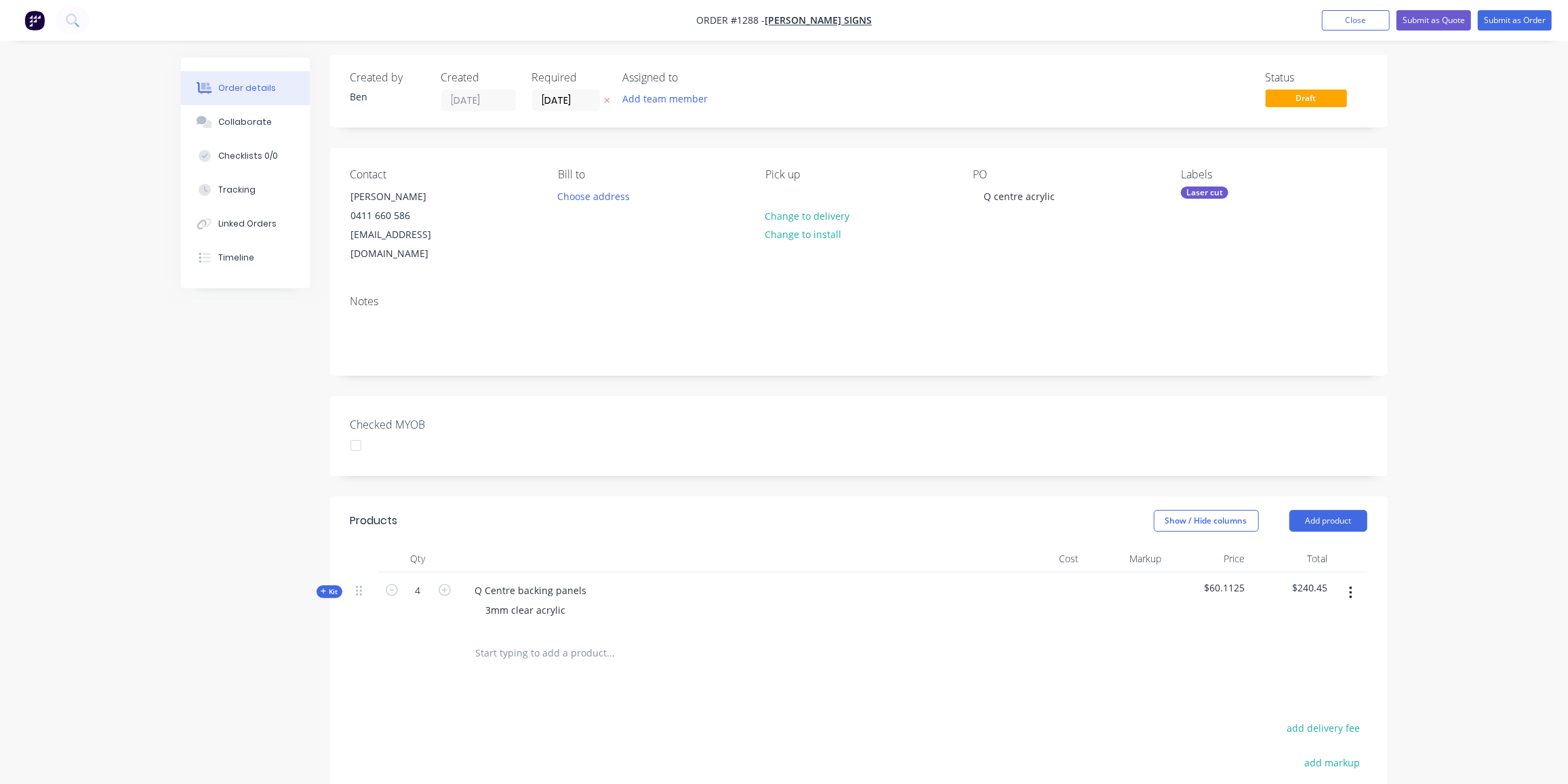
scroll to position [0, 0]
click at [1447, 22] on button "Submit as Quote" at bounding box center [1434, 20] width 74 height 21
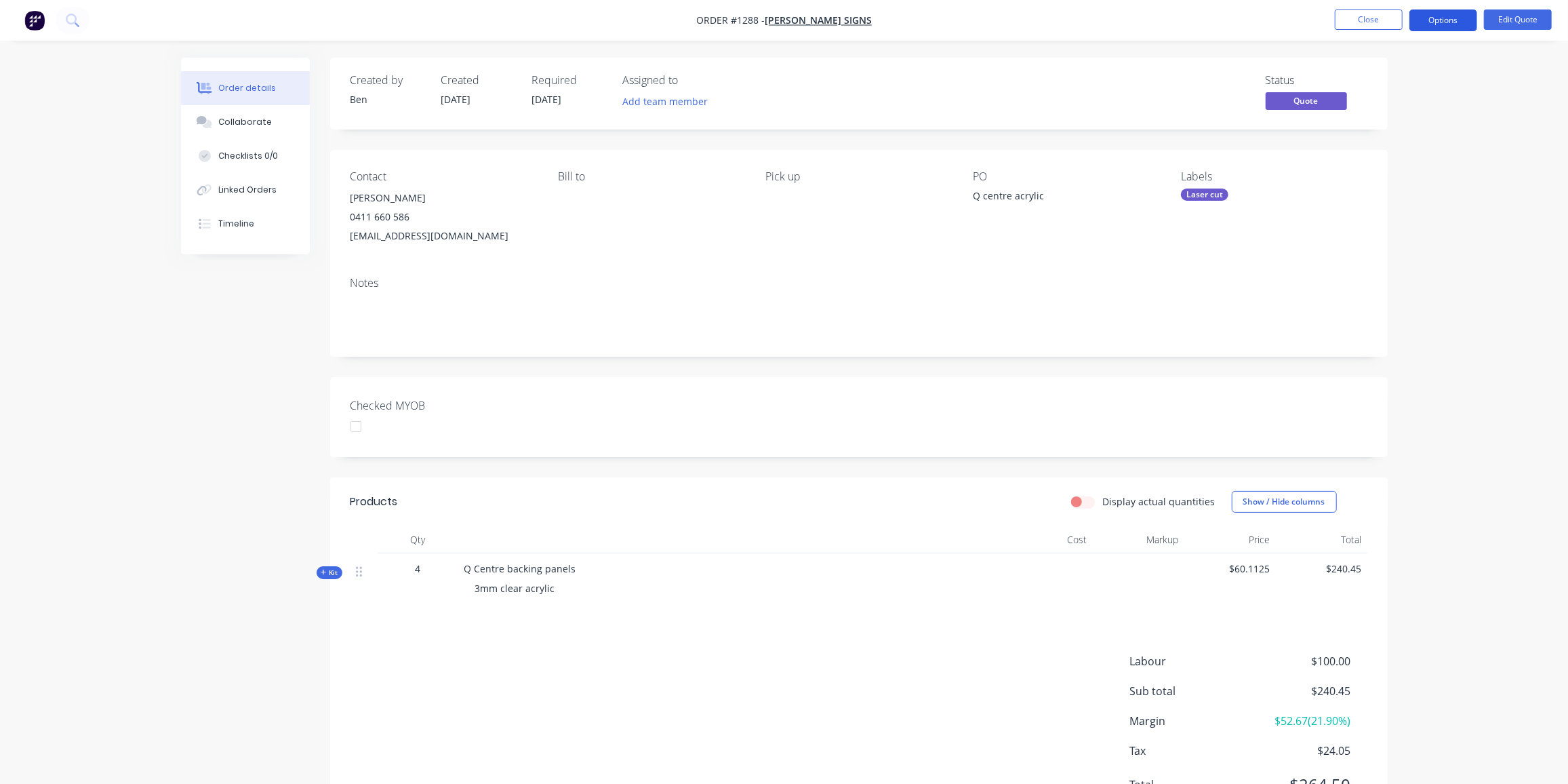
click at [1430, 22] on button "Options" at bounding box center [1443, 21] width 67 height 22
click at [1408, 101] on div "Proforma Invoice" at bounding box center [1403, 109] width 125 height 20
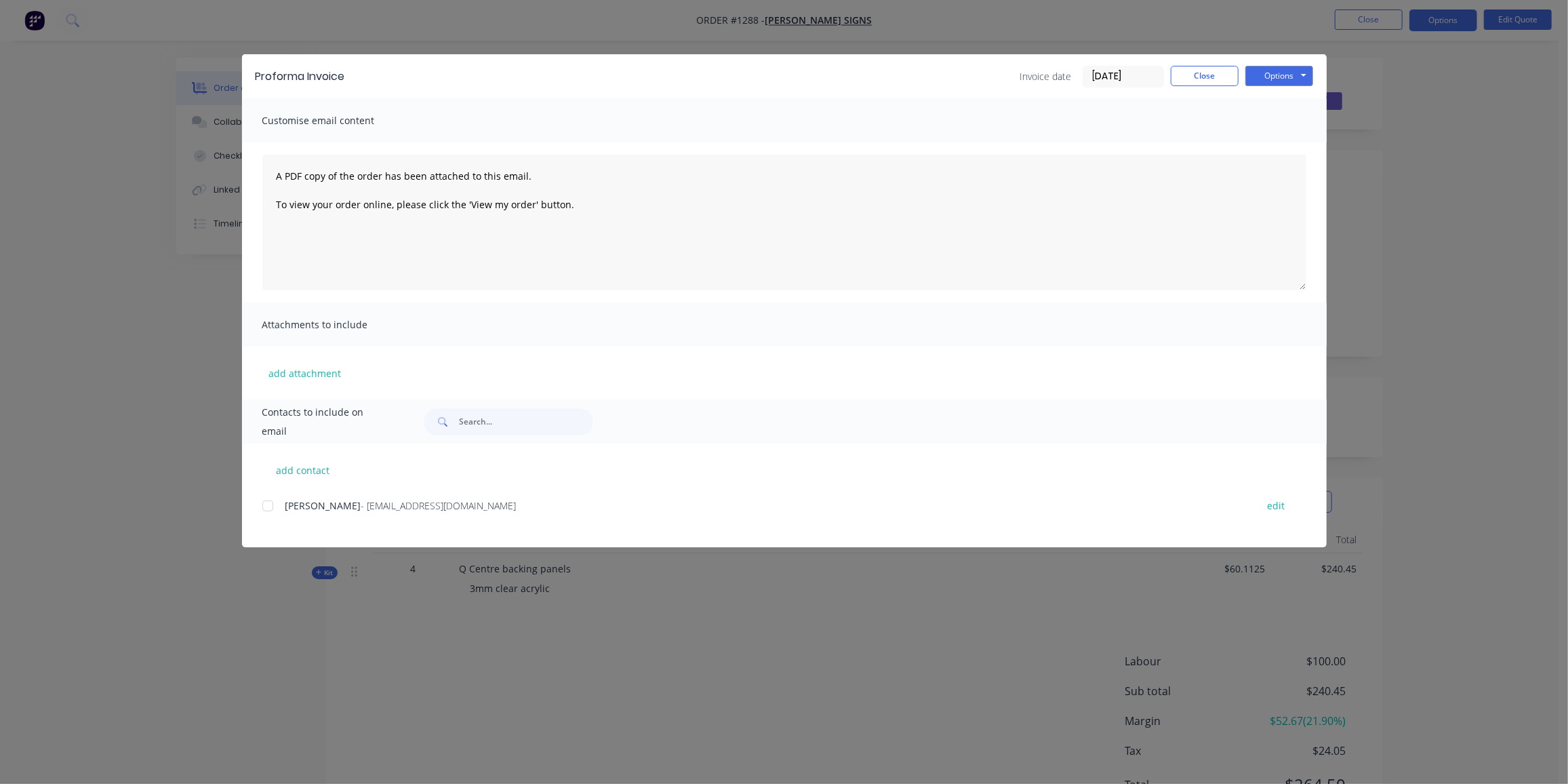
drag, startPoint x: 267, startPoint y: 506, endPoint x: 291, endPoint y: 494, distance: 26.8
click at [268, 505] on div at bounding box center [268, 506] width 27 height 27
click at [1270, 83] on button "Options" at bounding box center [1279, 75] width 67 height 21
click at [1273, 106] on button "Preview" at bounding box center [1288, 100] width 87 height 22
click at [1267, 74] on button "Options" at bounding box center [1279, 75] width 67 height 21
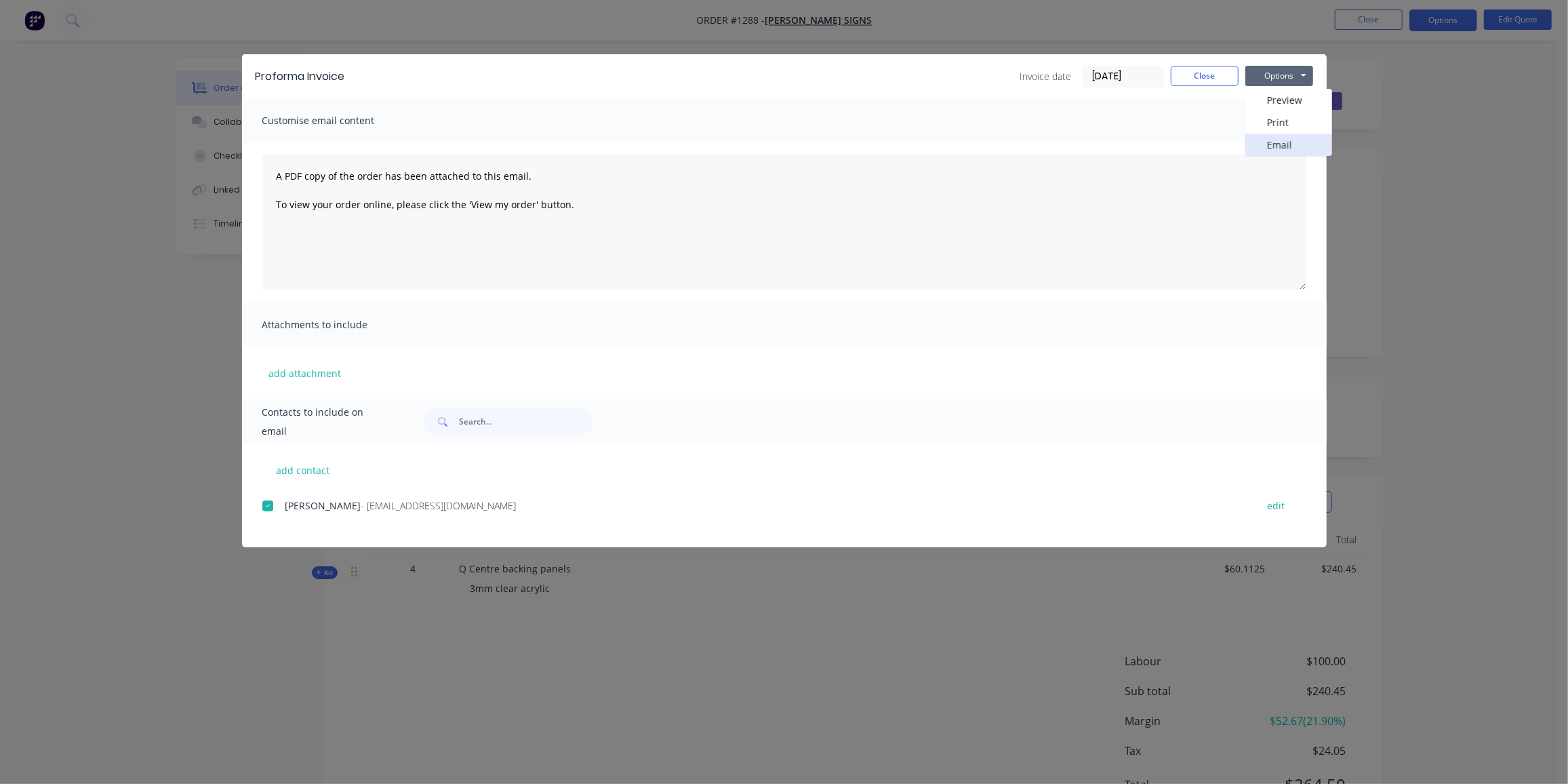
click at [1280, 140] on button "Email" at bounding box center [1288, 145] width 87 height 22
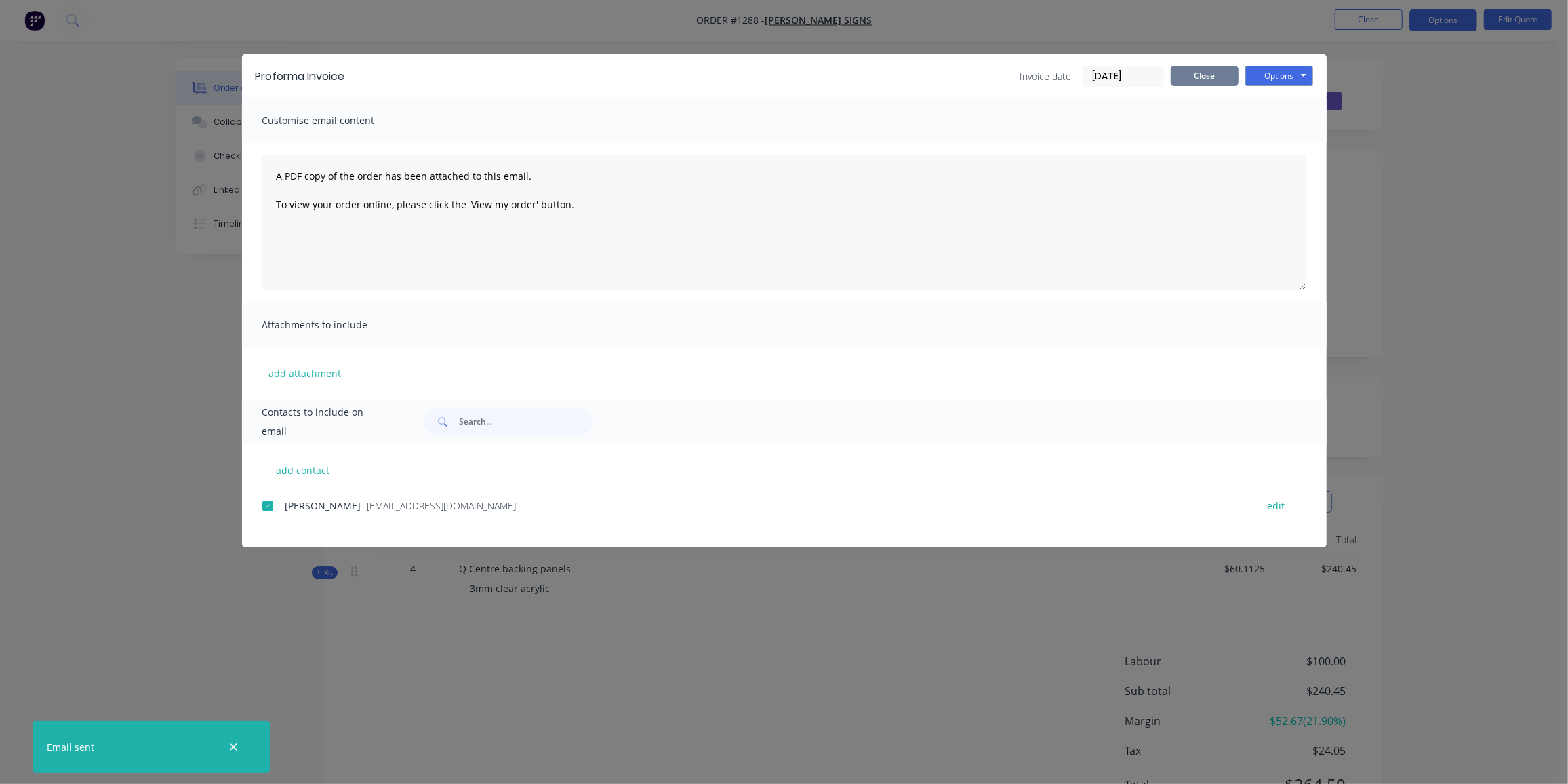
click at [1203, 75] on button "Close" at bounding box center [1204, 75] width 67 height 21
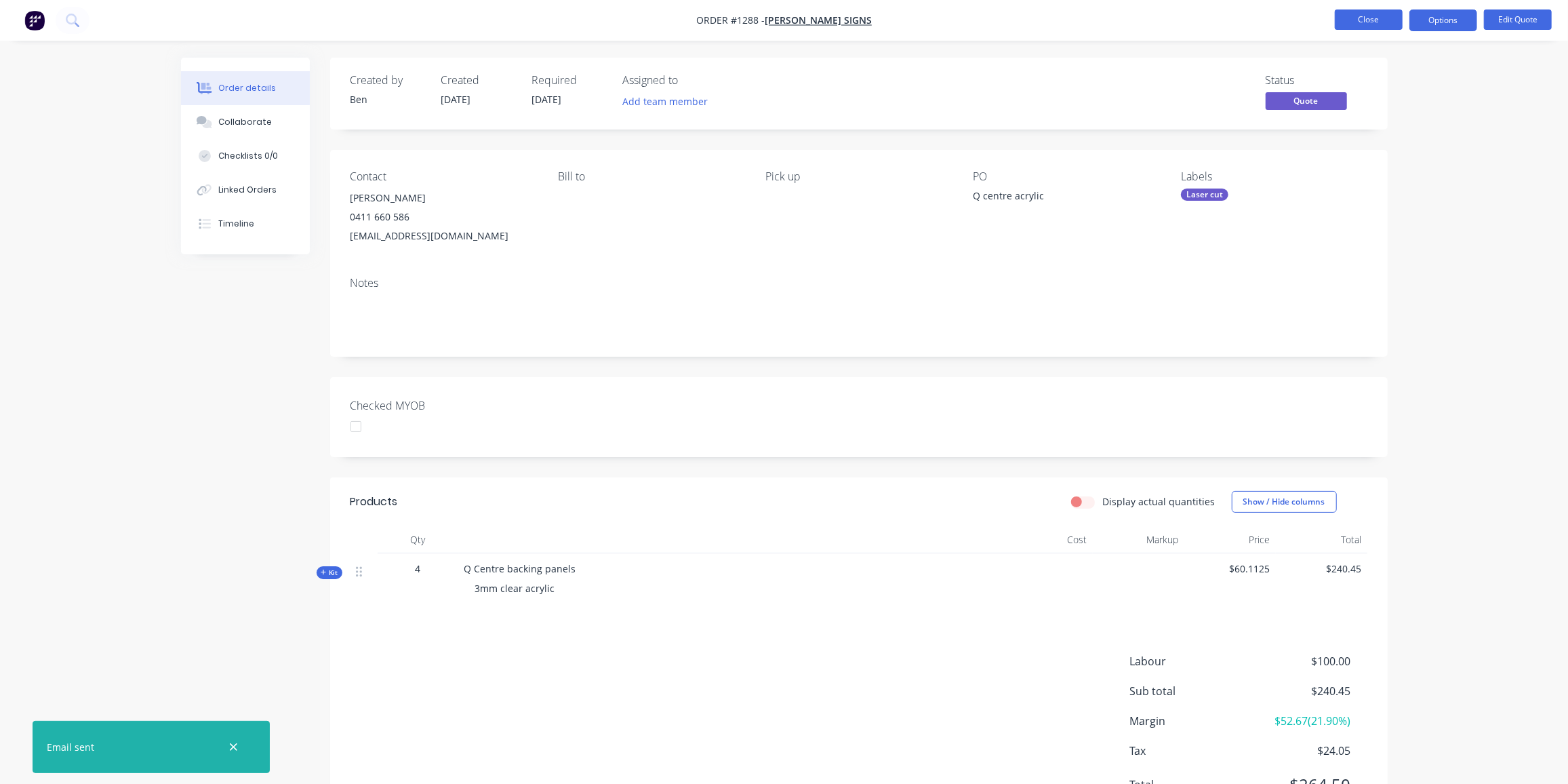
click at [1386, 24] on button "Close" at bounding box center [1369, 20] width 67 height 21
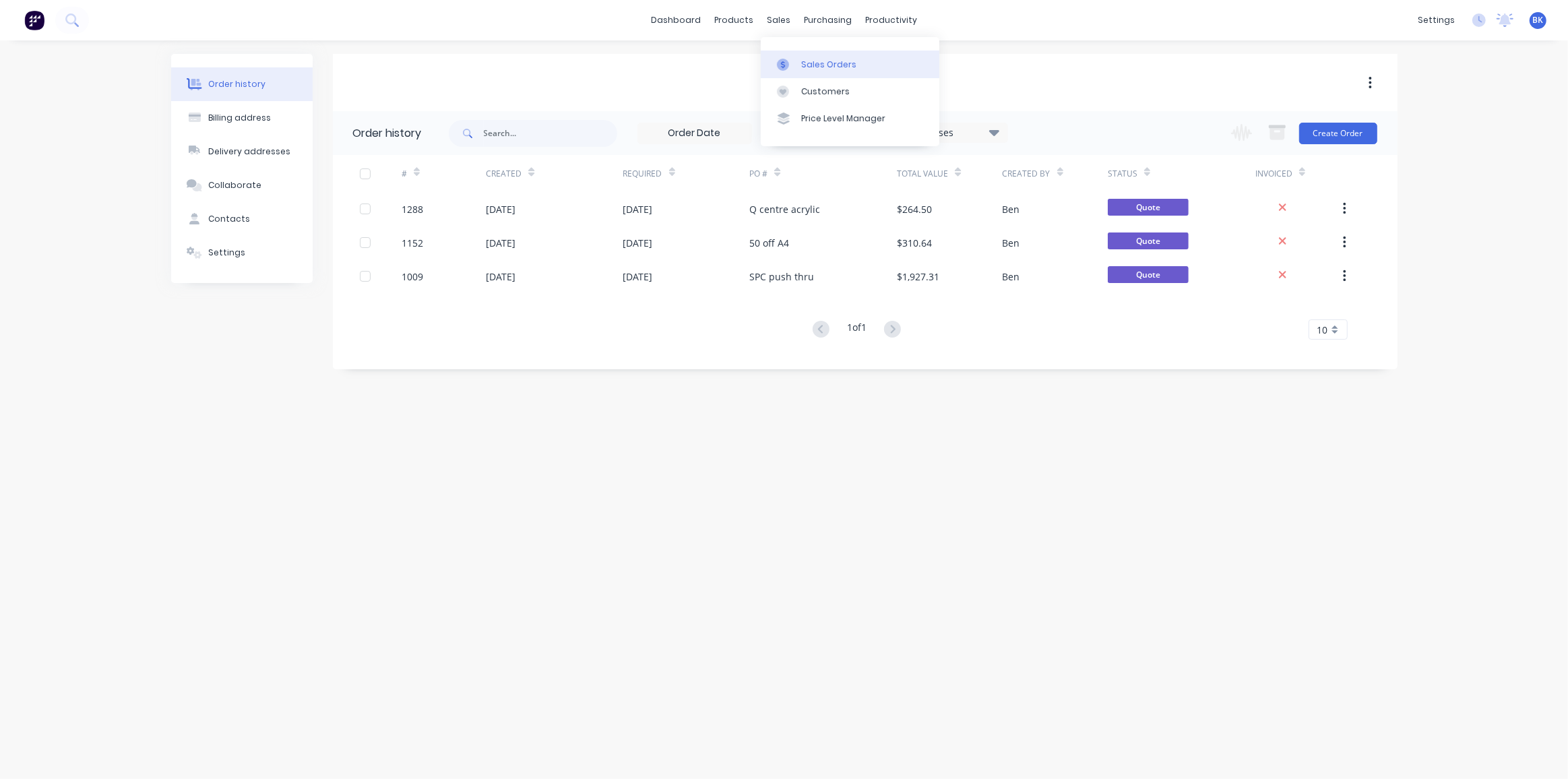
click at [793, 65] on div at bounding box center [787, 64] width 20 height 12
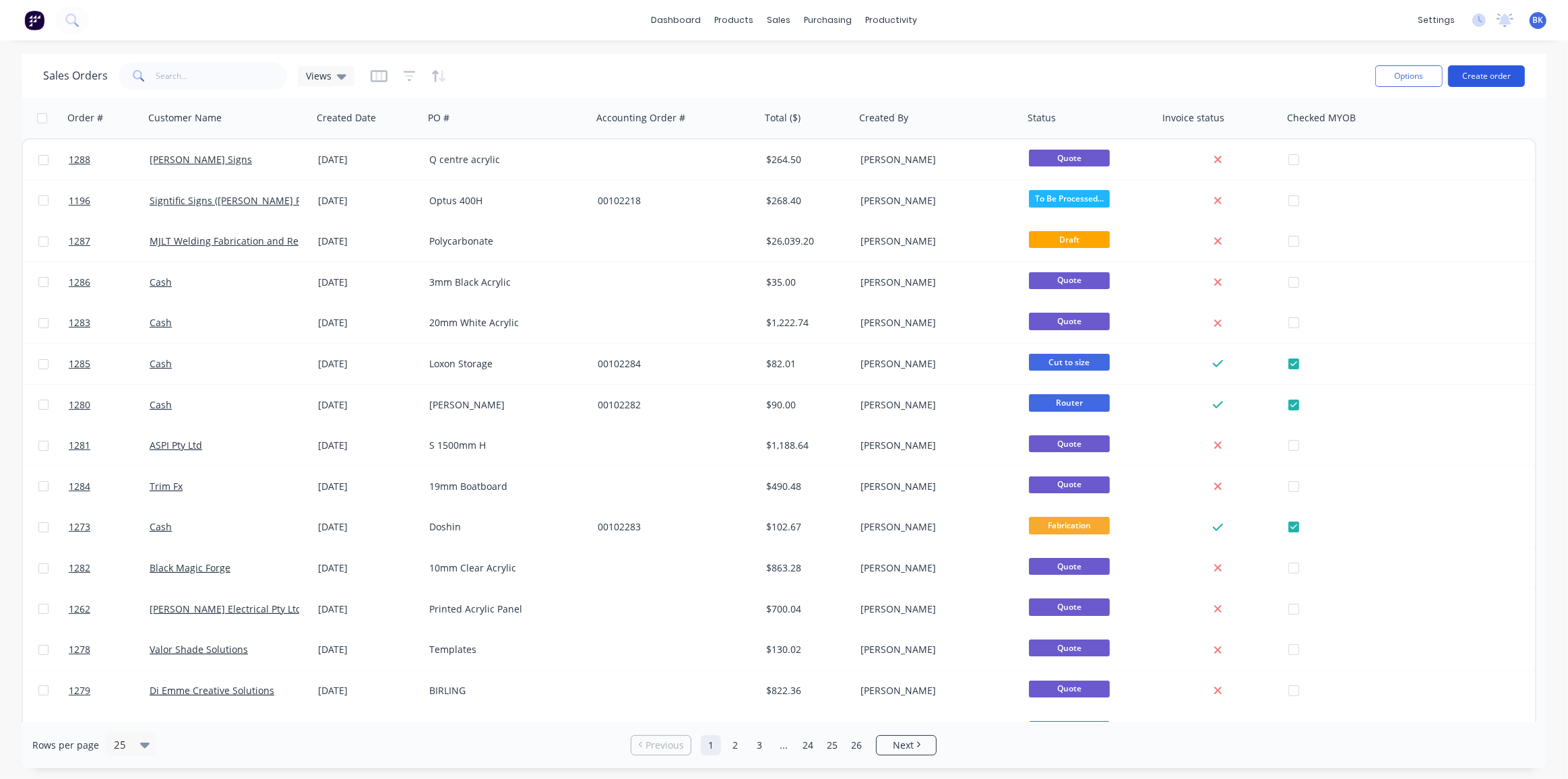
click at [1503, 81] on button "Create order" at bounding box center [1486, 76] width 77 height 21
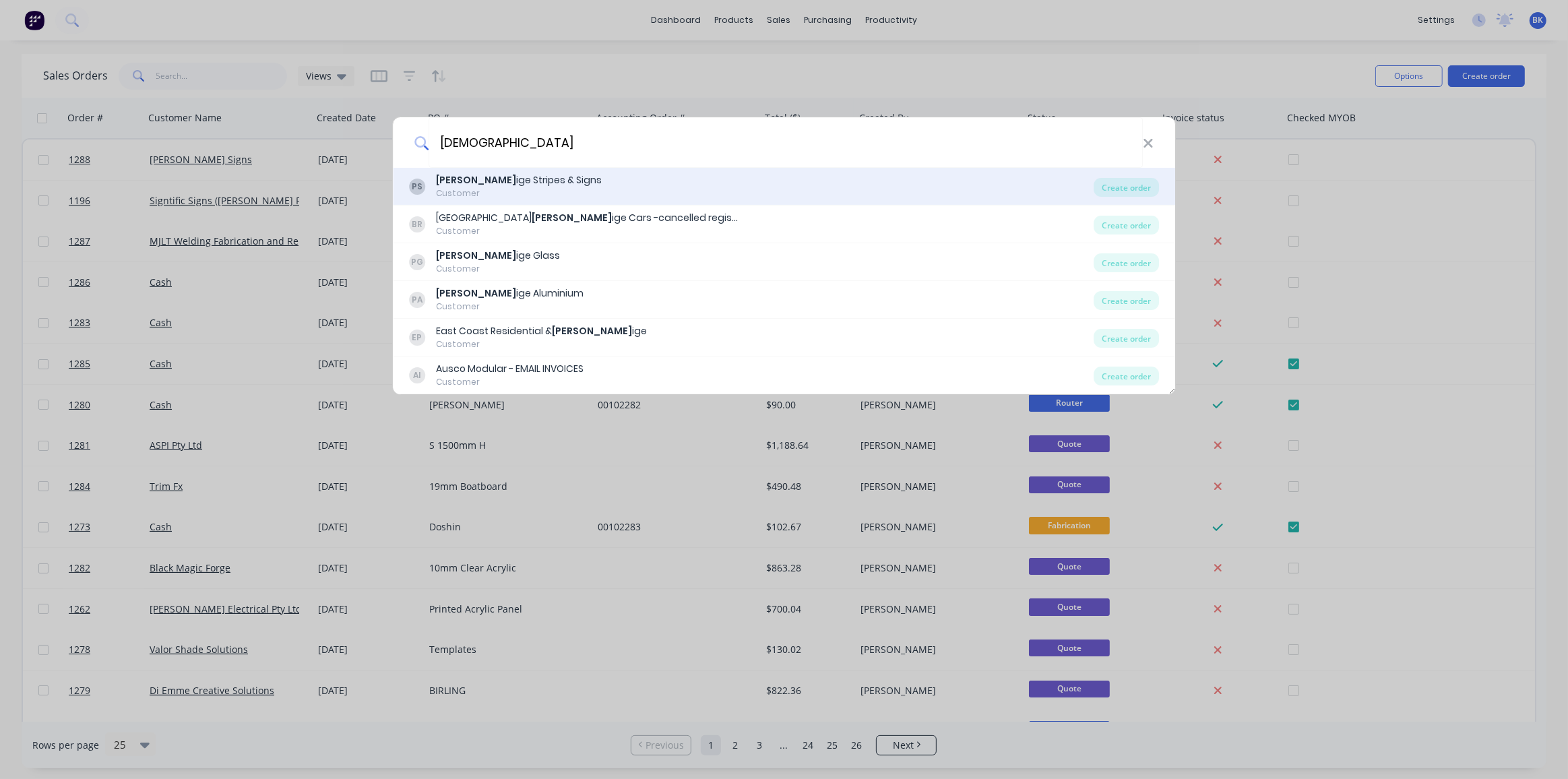
type input "prest"
click at [484, 177] on div "Prest ige Stripes & Signs" at bounding box center [519, 180] width 166 height 15
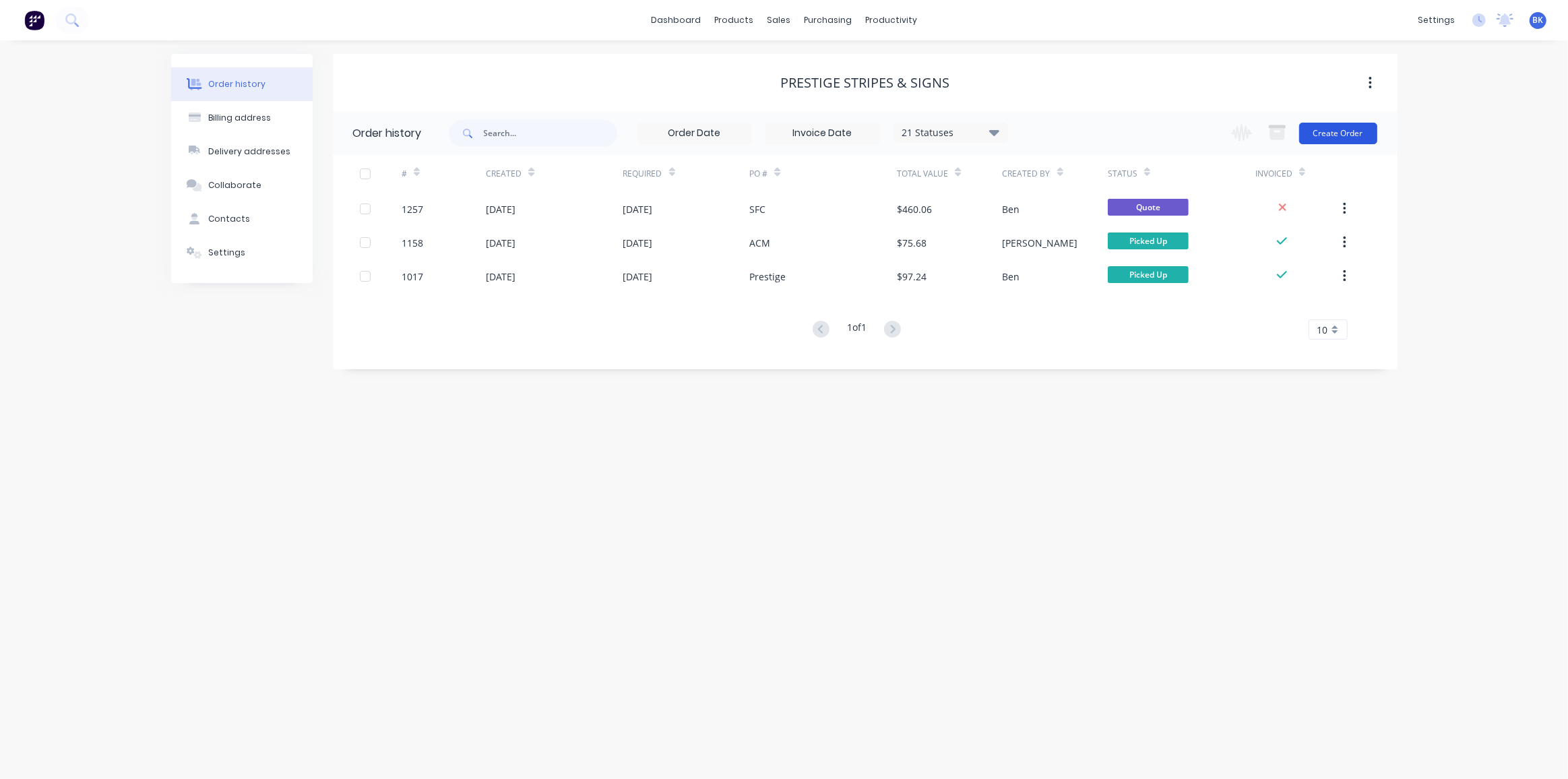
click at [1332, 134] on button "Create Order" at bounding box center [1338, 133] width 78 height 21
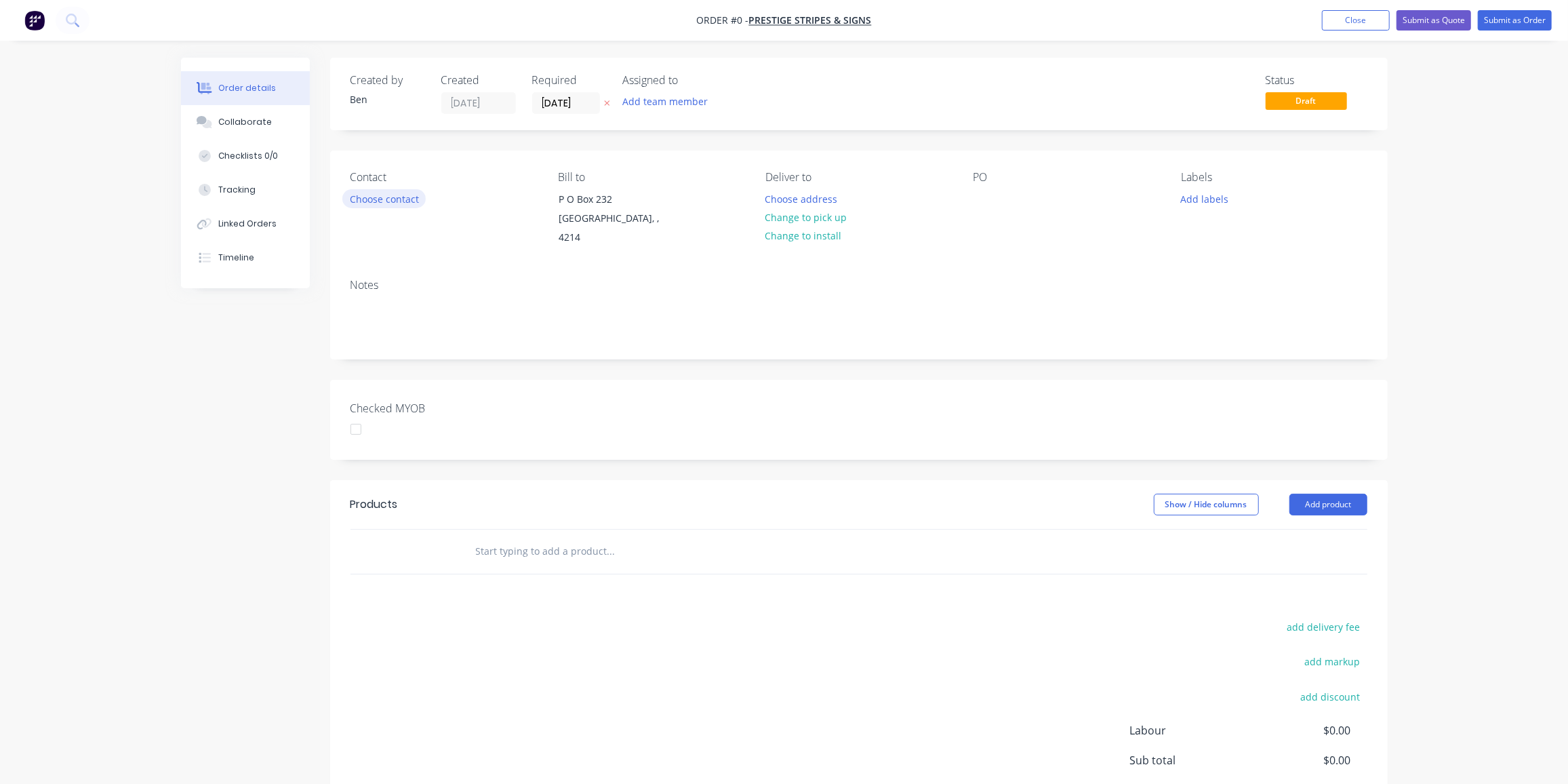
click at [400, 198] on button "Choose contact" at bounding box center [383, 198] width 83 height 19
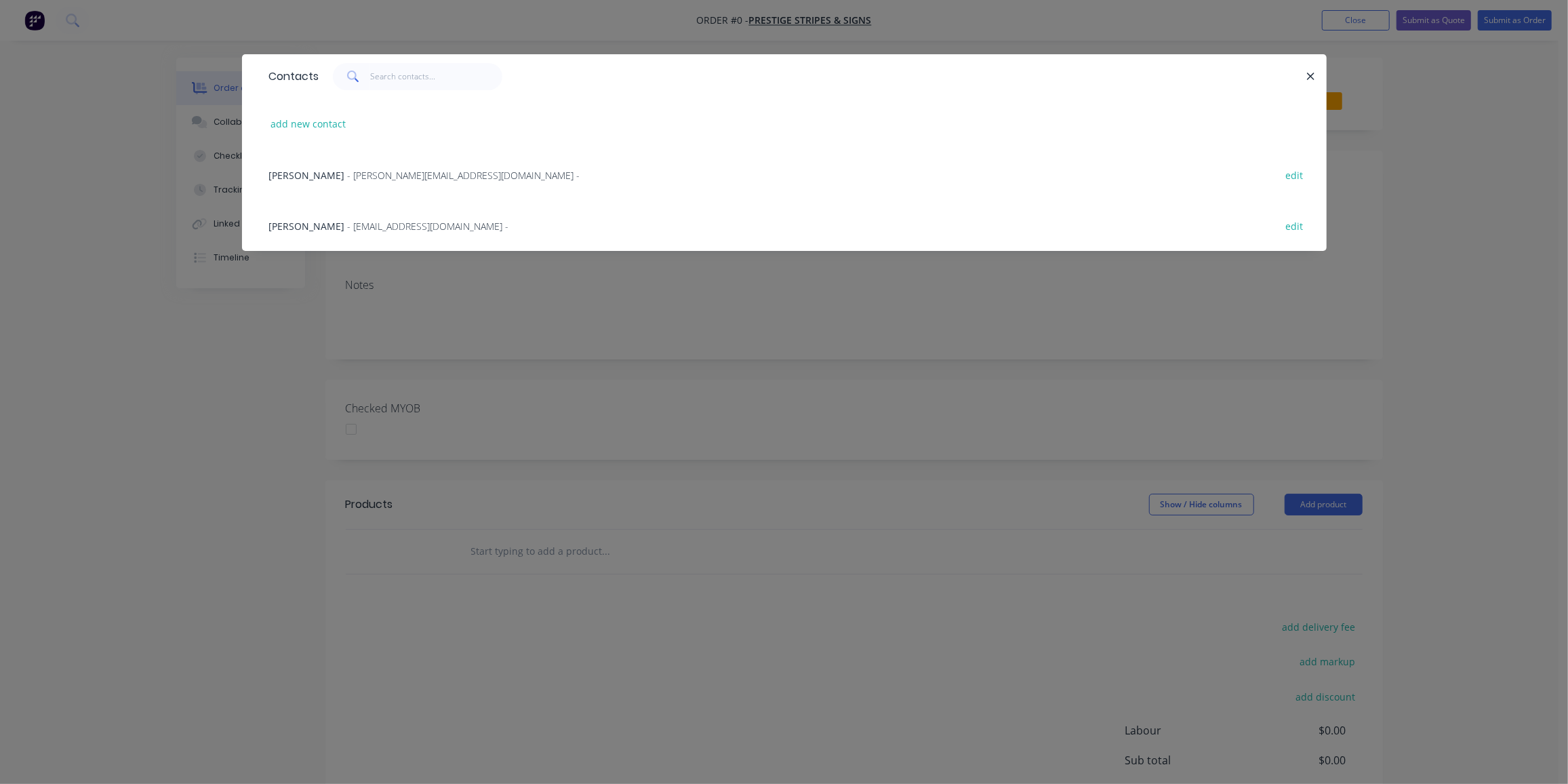
click at [372, 174] on span "- stuart@prestigestripes.com.au -" at bounding box center [464, 175] width 233 height 13
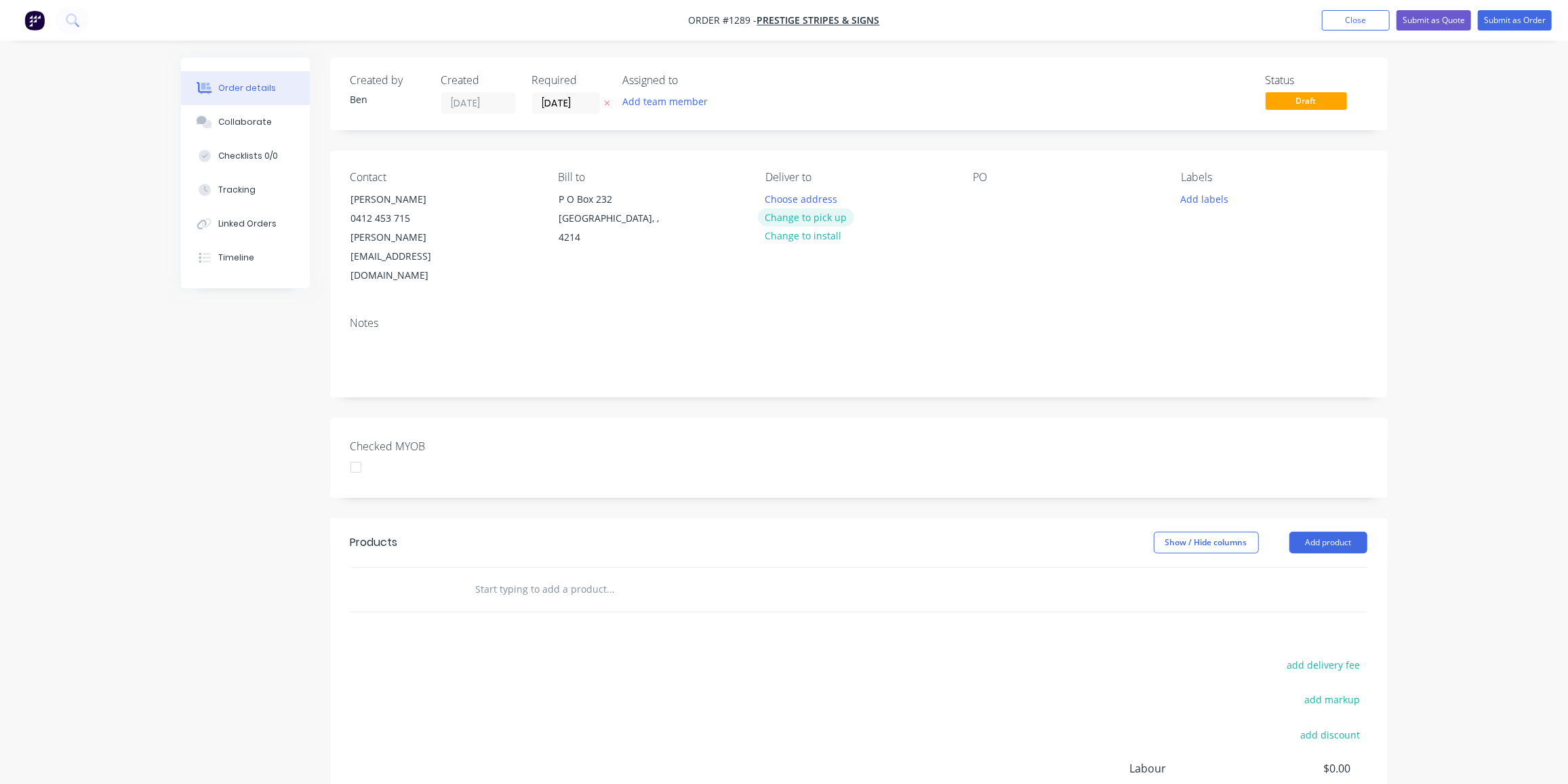
click at [809, 216] on button "Change to pick up" at bounding box center [806, 217] width 96 height 19
click at [990, 196] on div at bounding box center [984, 199] width 22 height 20
click at [1202, 196] on button "Add labels" at bounding box center [1205, 198] width 63 height 19
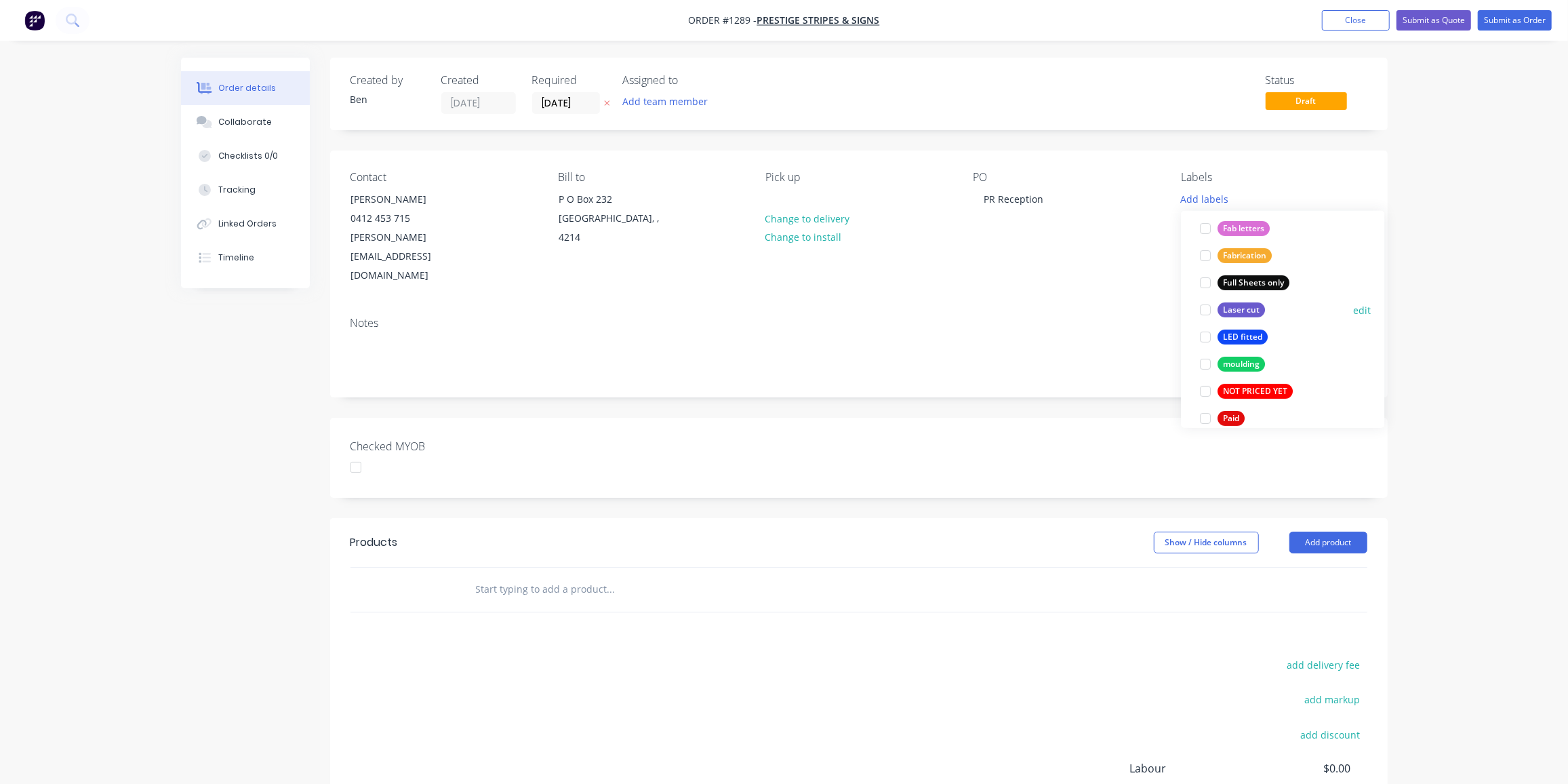
click at [1245, 307] on div "Laser cut" at bounding box center [1241, 309] width 48 height 15
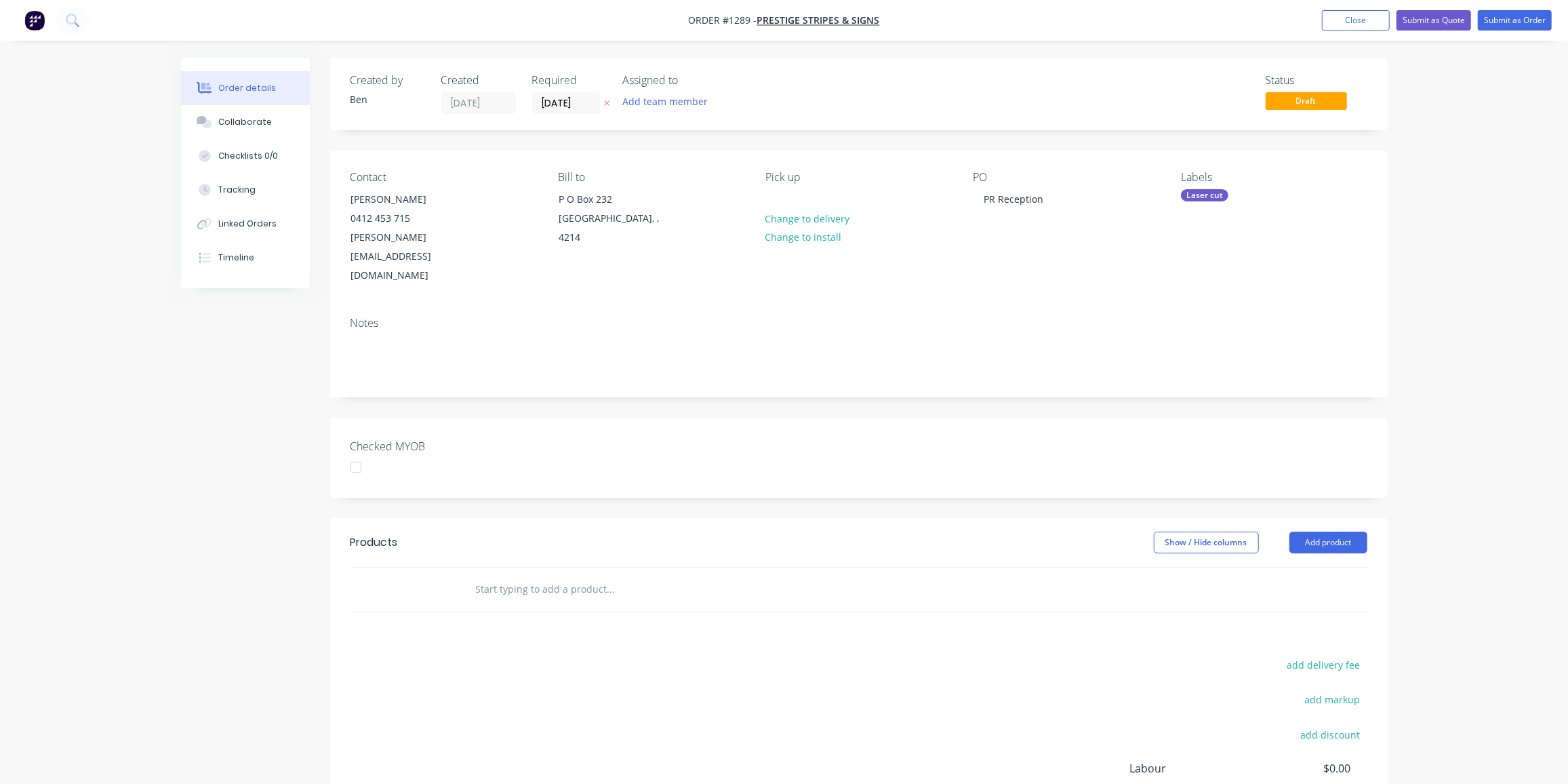
click at [517, 576] on input "text" at bounding box center [610, 589] width 271 height 27
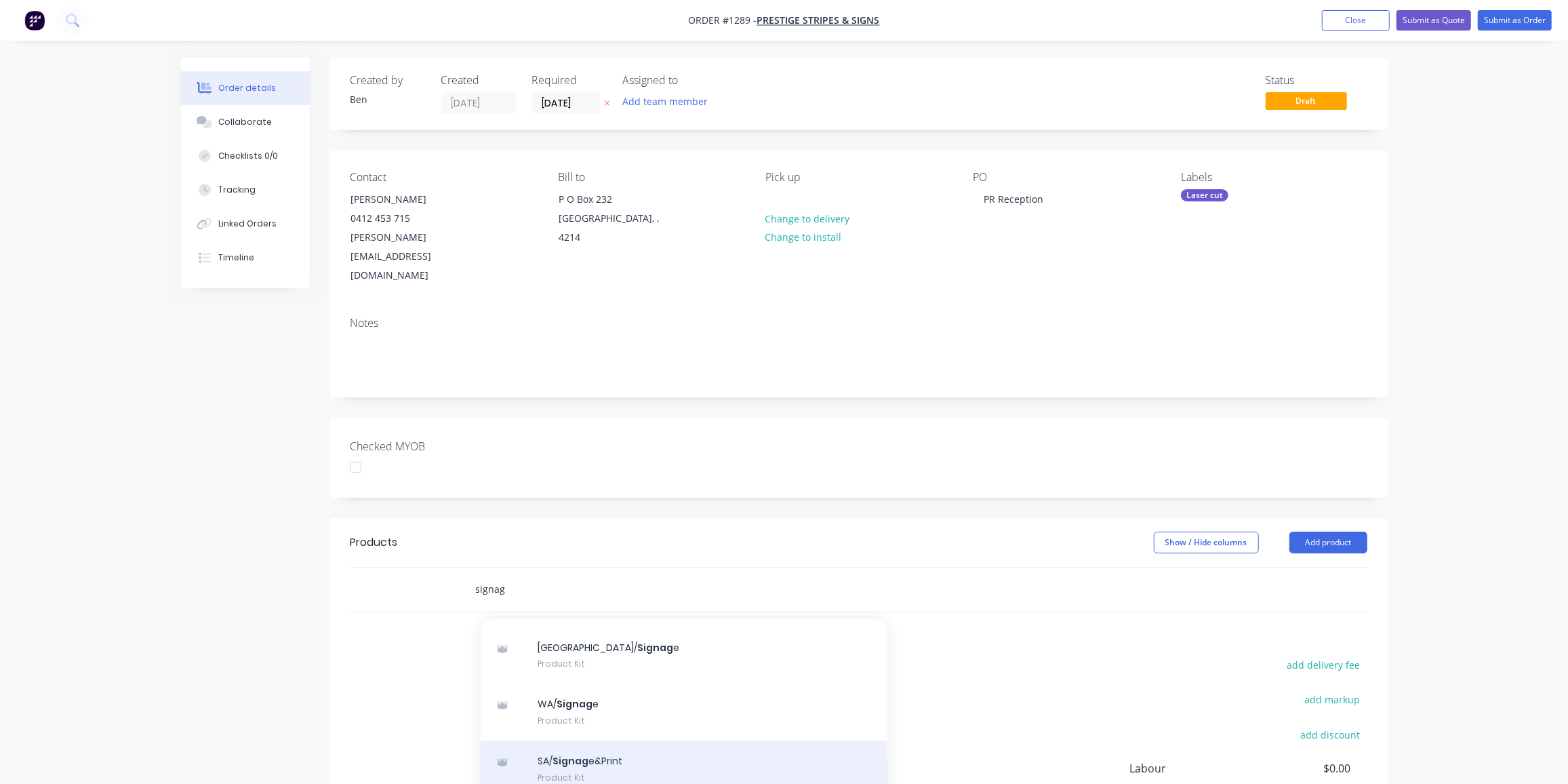
scroll to position [123, 0]
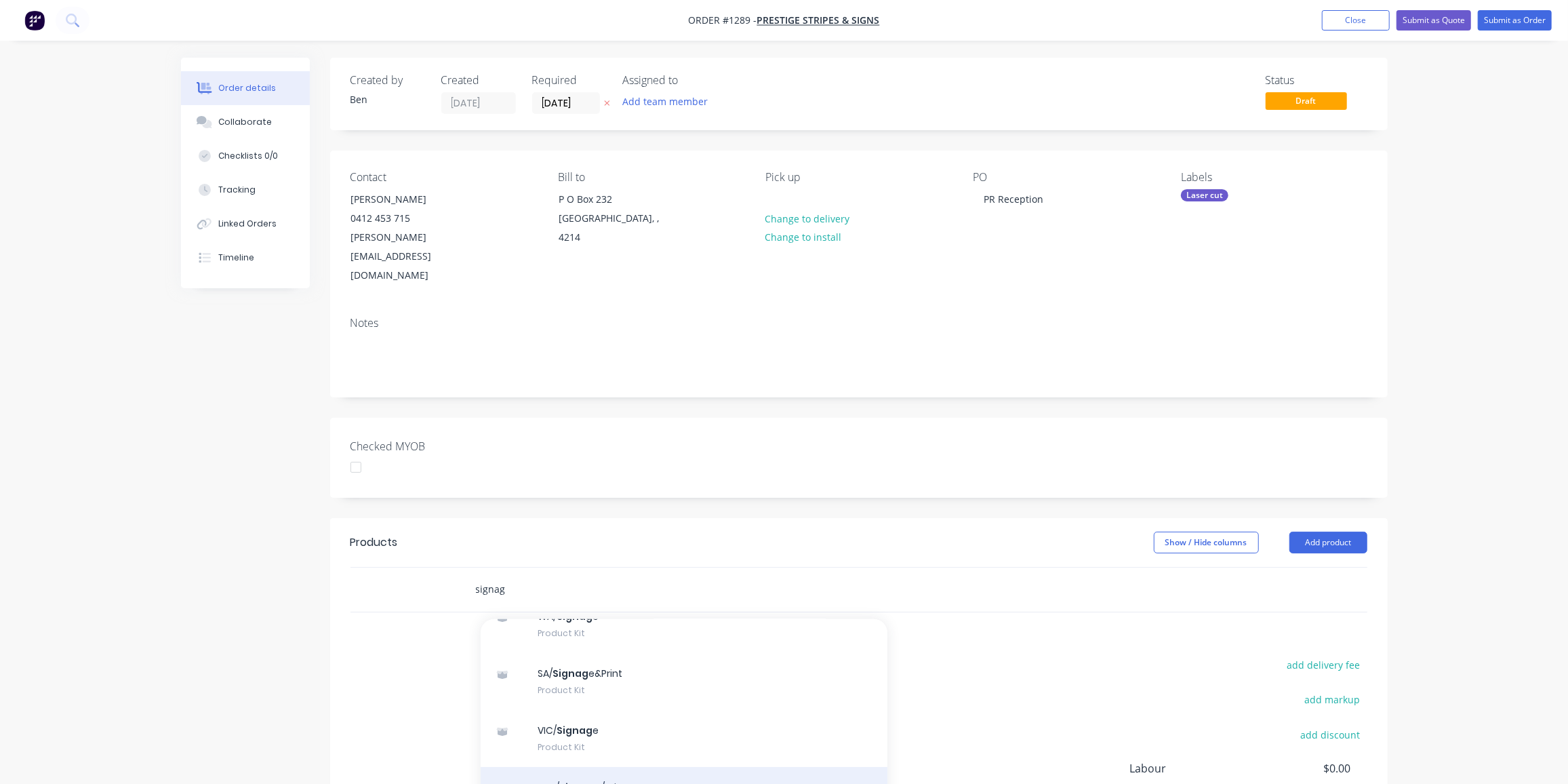
type input "signag"
click at [616, 766] on div "QLD/ Signag e/printers Product Kit" at bounding box center [684, 795] width 407 height 57
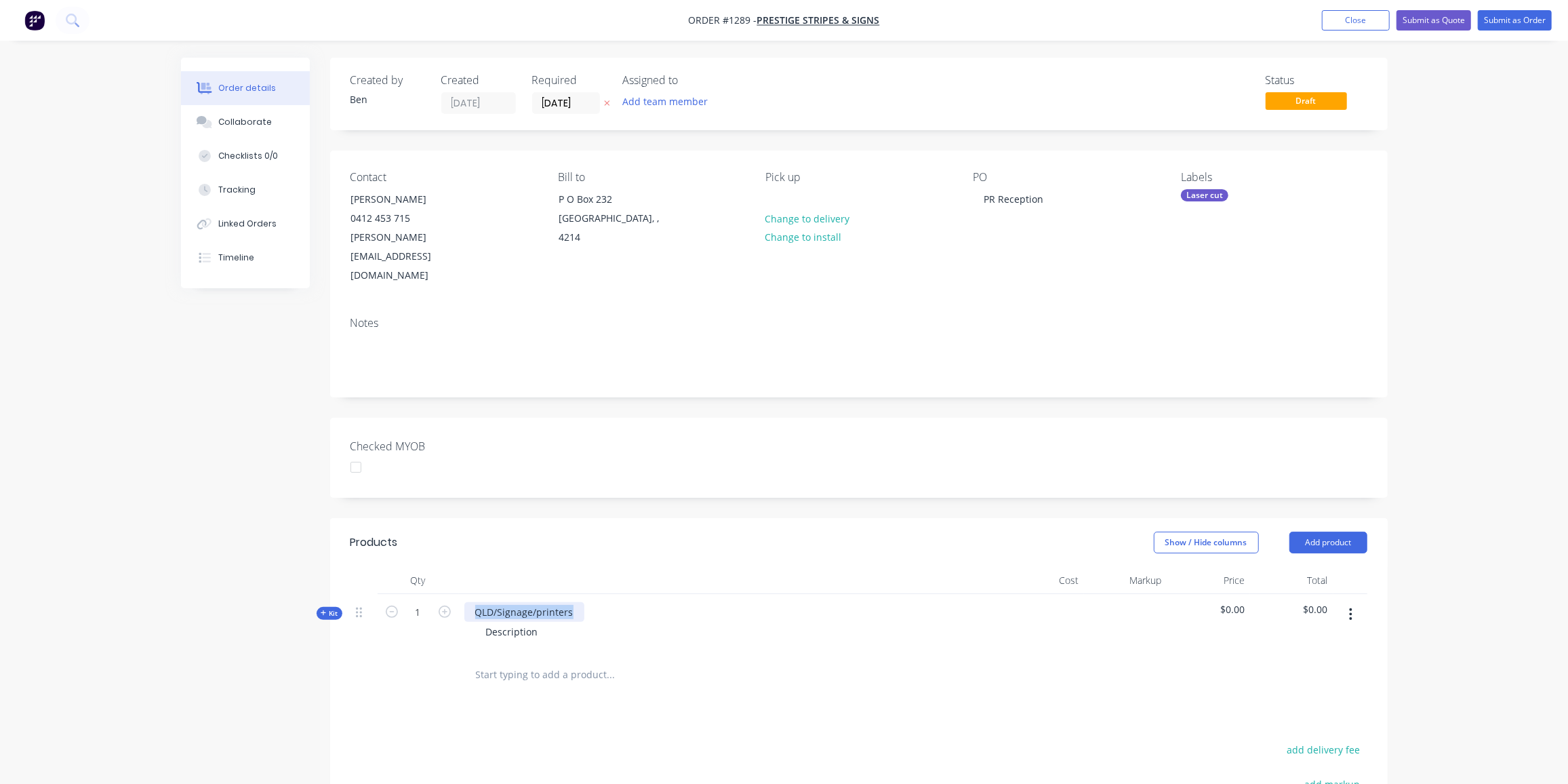
drag, startPoint x: 576, startPoint y: 574, endPoint x: 476, endPoint y: 577, distance: 100.0
click at [477, 602] on div "QLD/Signage/printers" at bounding box center [524, 612] width 120 height 20
drag, startPoint x: 536, startPoint y: 592, endPoint x: 426, endPoint y: 599, distance: 110.2
click at [426, 599] on div "Kit 1 PR Reception sign as per supplied art Description $0.00 $0.00" at bounding box center [859, 624] width 1017 height 59
click at [328, 608] on span "Kit" at bounding box center [329, 613] width 18 height 10
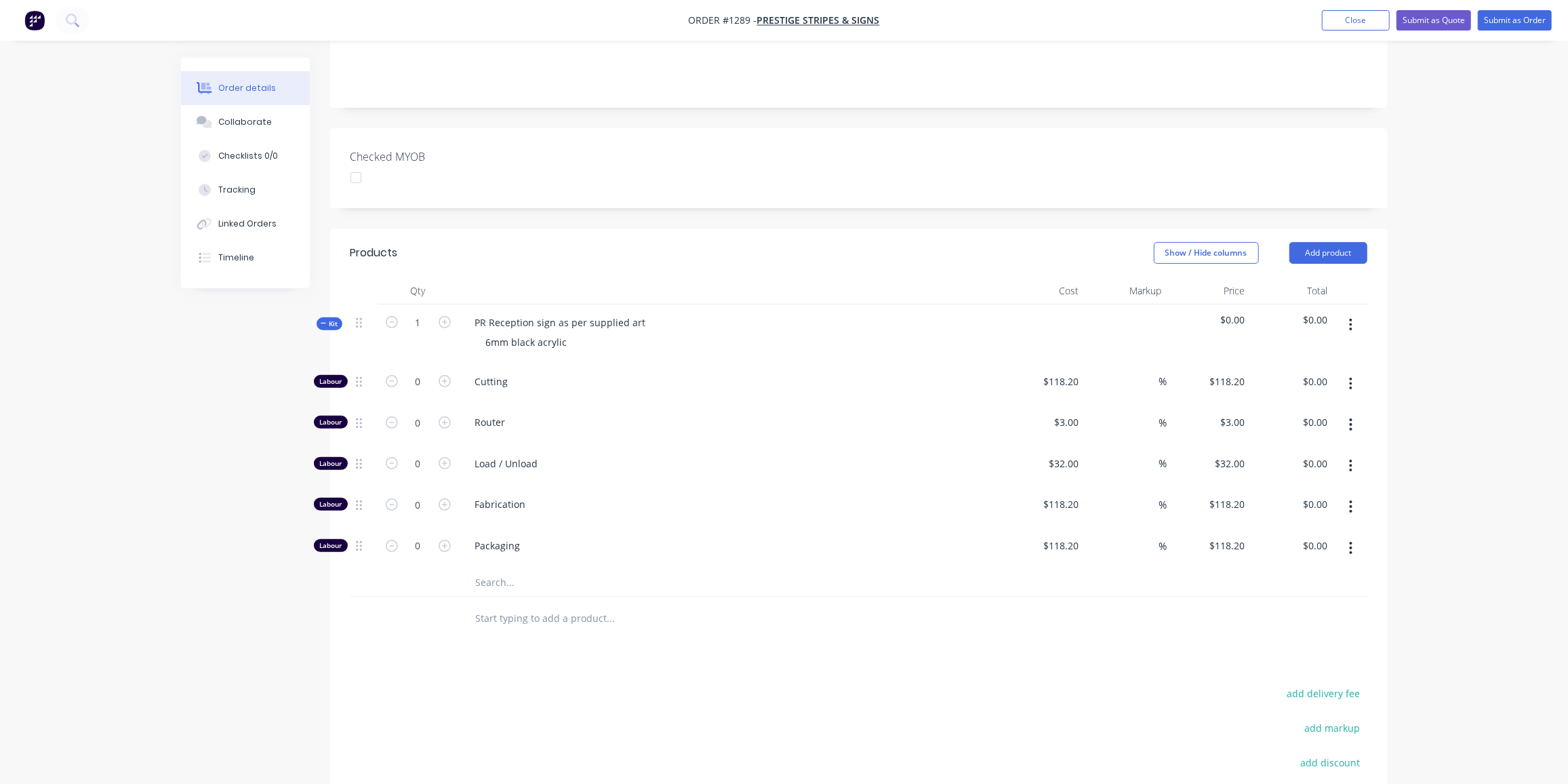
scroll to position [308, 0]
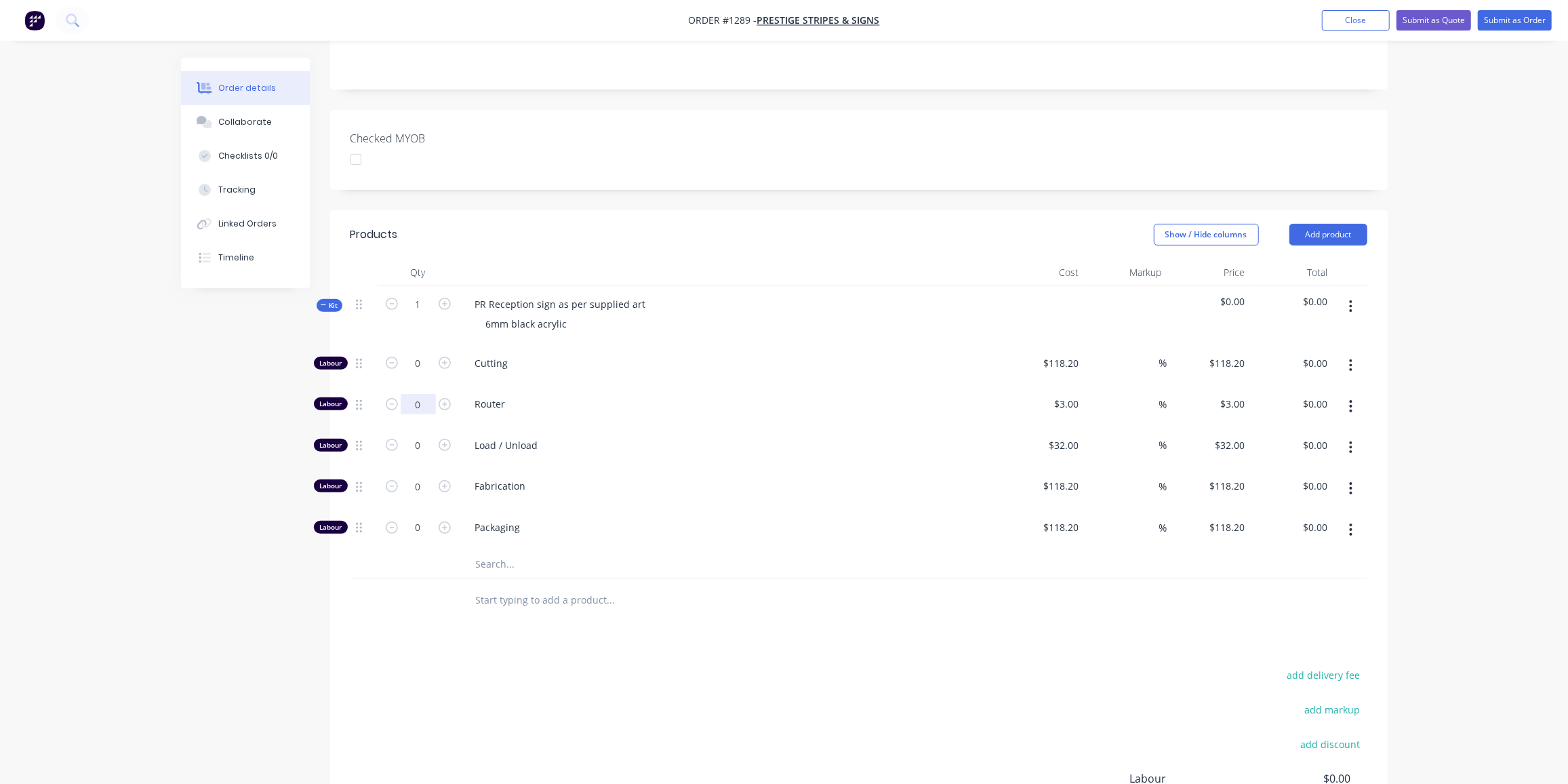
click at [414, 365] on input "0" at bounding box center [418, 363] width 35 height 21
type input "10"
type input "$30.00"
click at [425, 373] on input "0" at bounding box center [418, 363] width 35 height 21
type input "1"
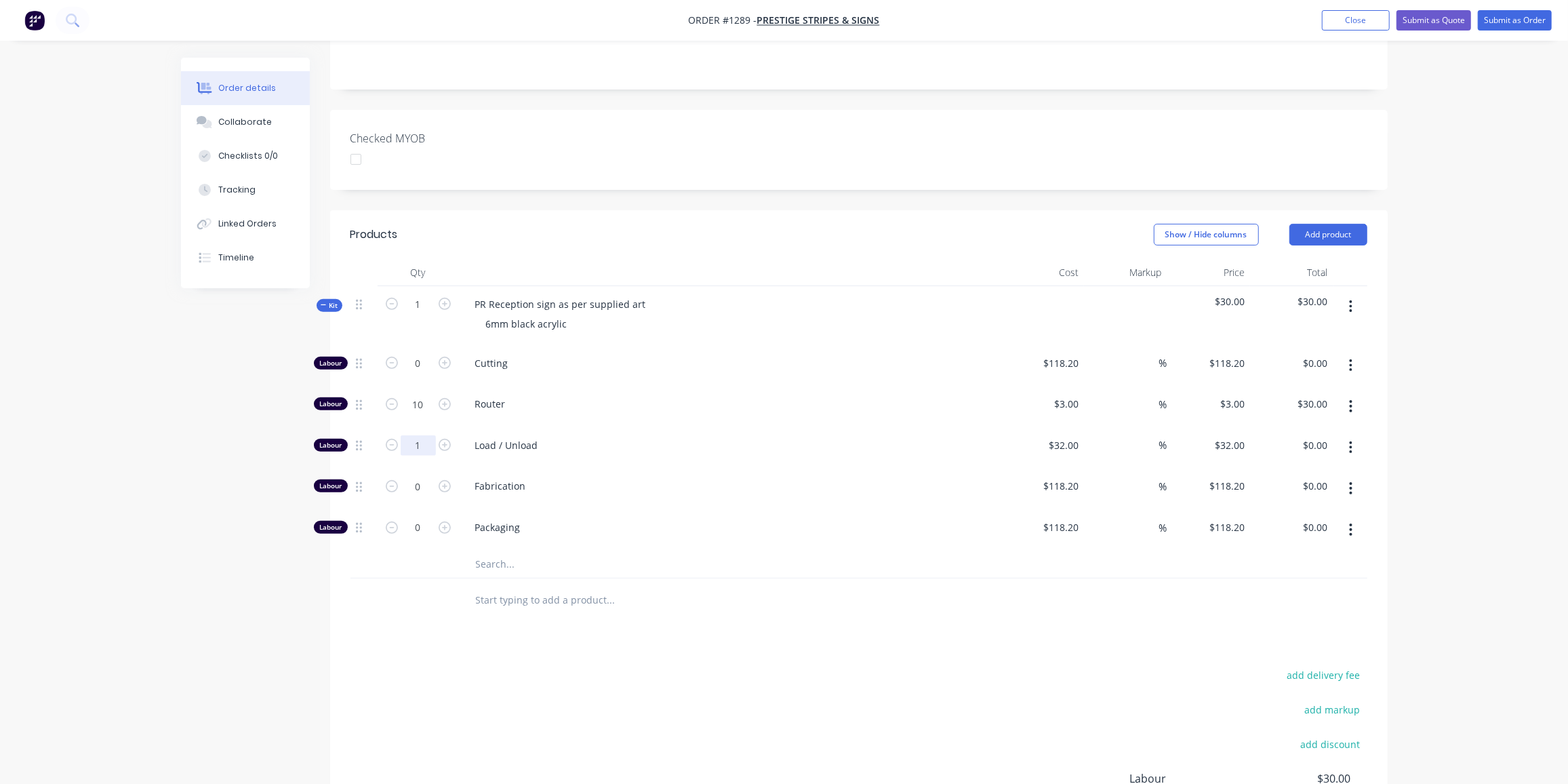
type input "$32.00"
click at [532, 550] on input "text" at bounding box center [610, 564] width 271 height 27
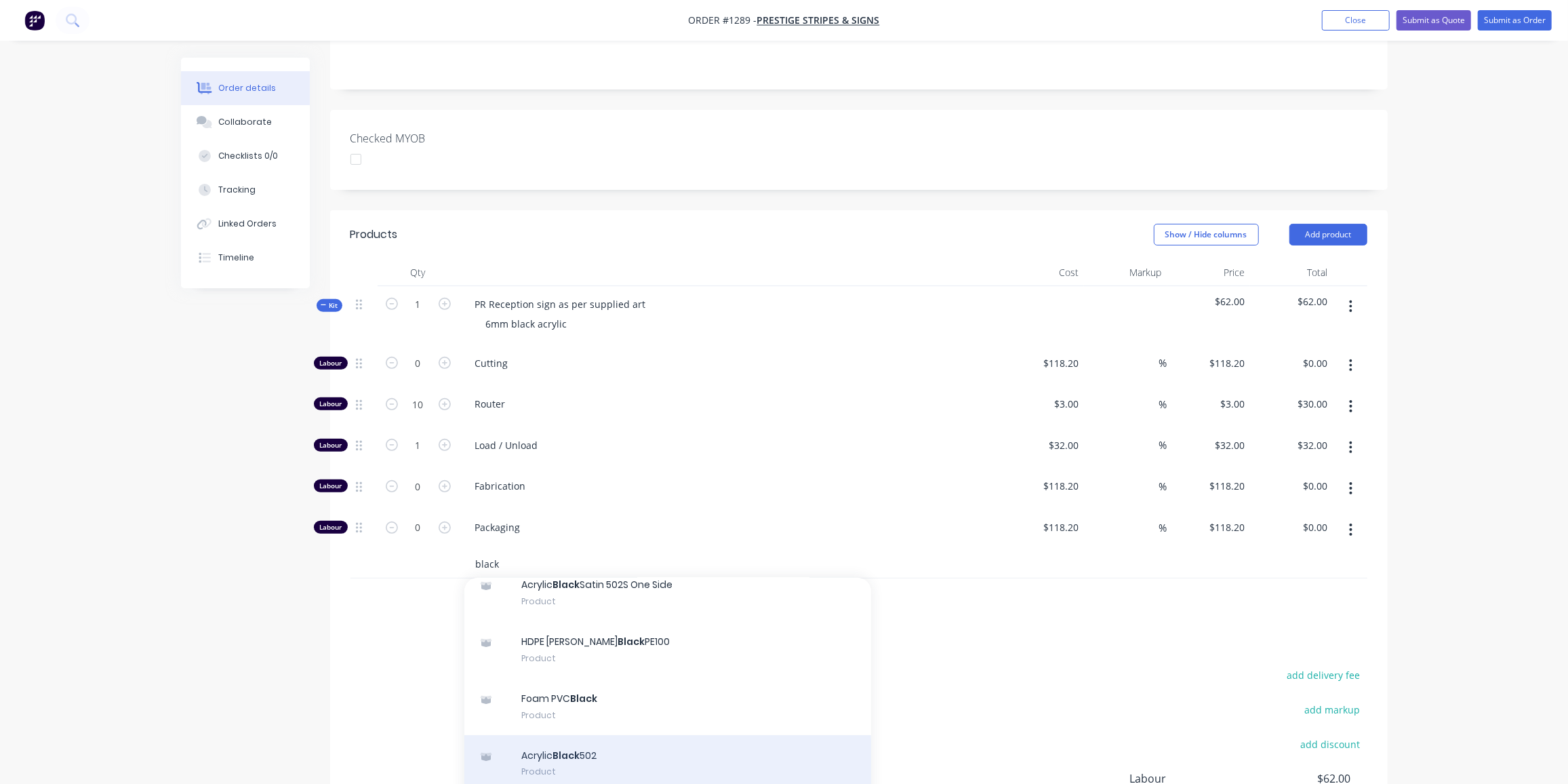
scroll to position [185, 0]
type input "black"
click at [575, 735] on div "Acrylic Black 502 Product" at bounding box center [668, 763] width 407 height 57
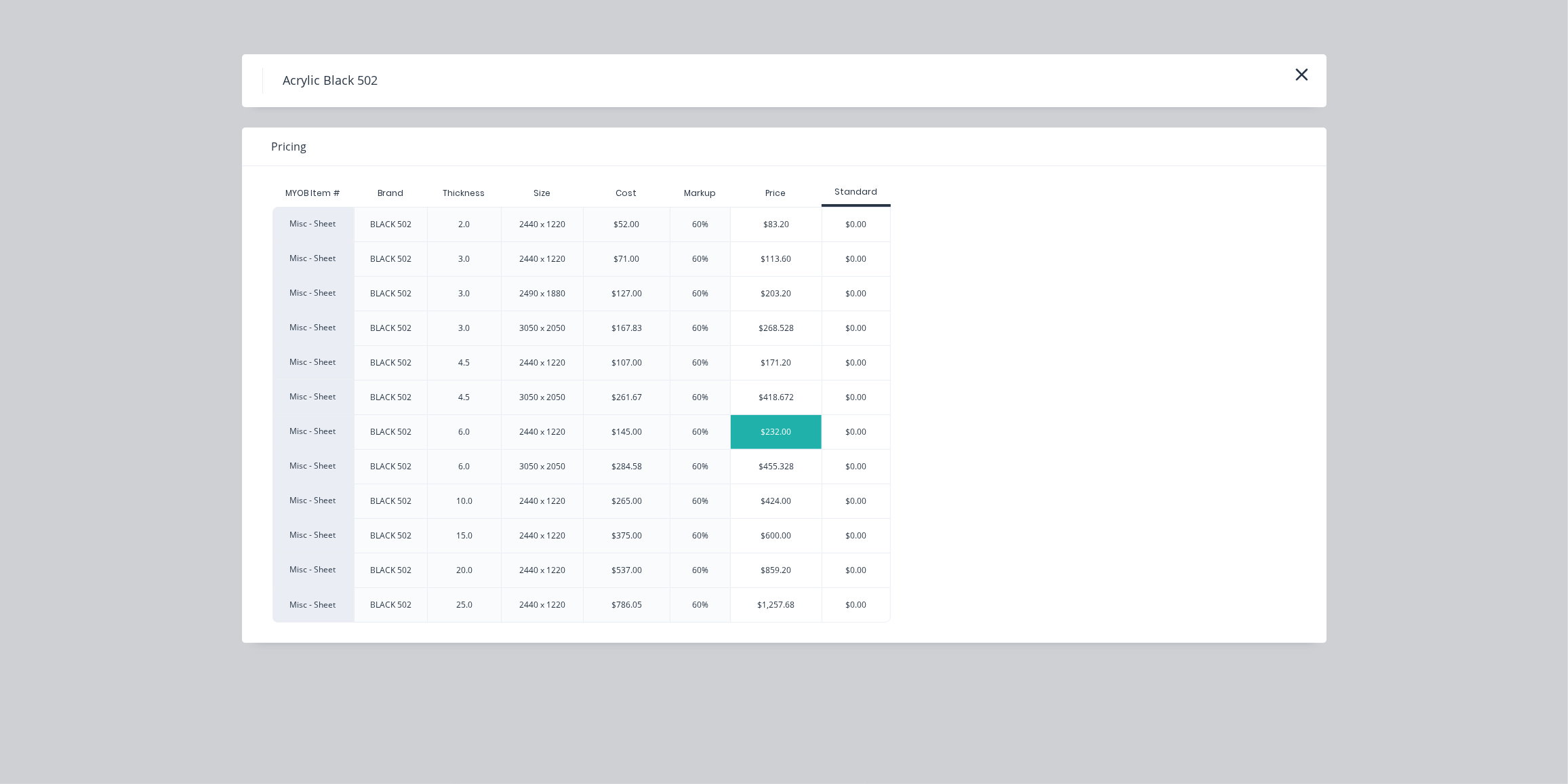
click at [766, 444] on div "$232.00" at bounding box center [776, 431] width 91 height 34
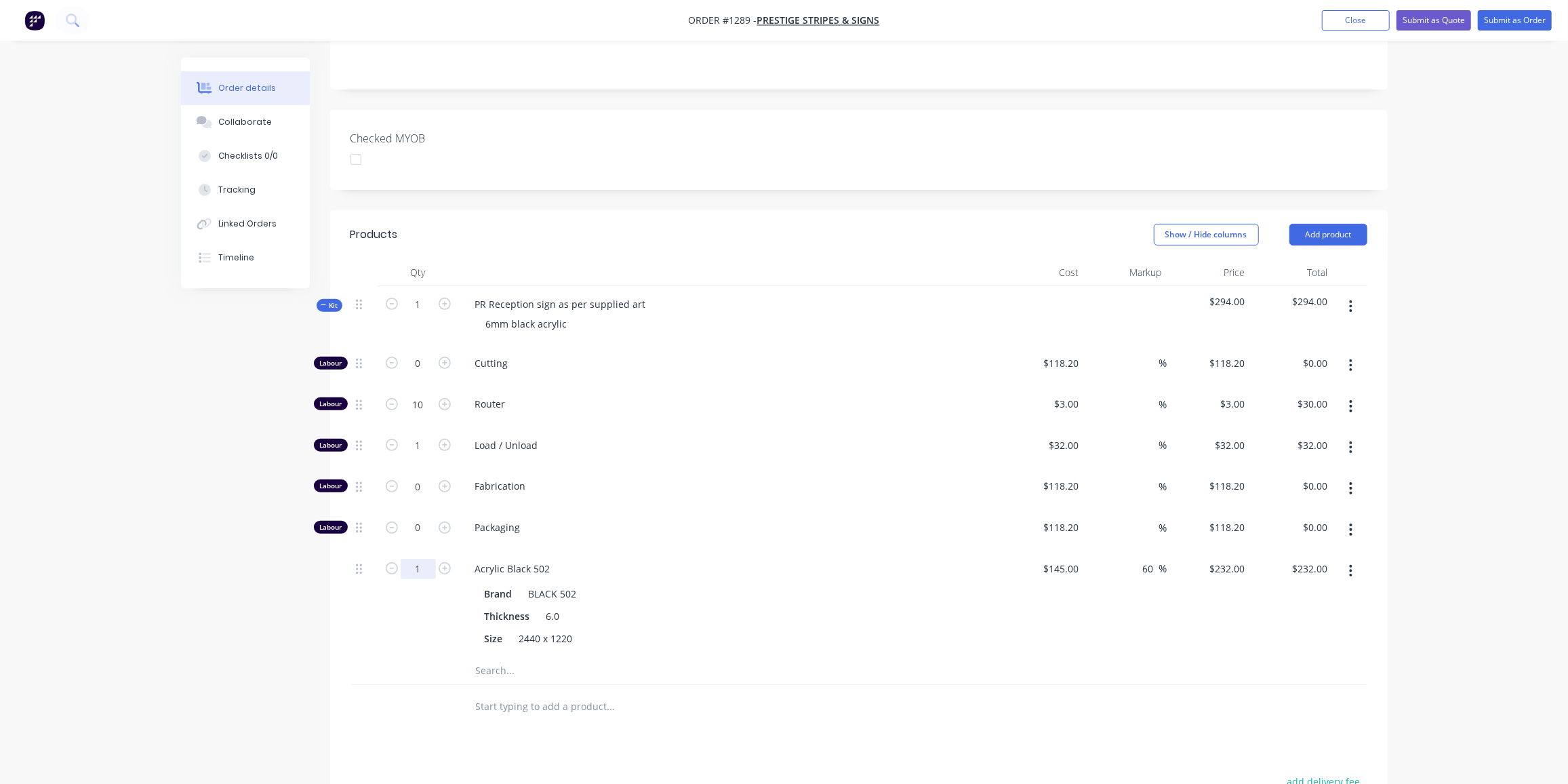
click at [426, 373] on input "1" at bounding box center [418, 363] width 35 height 21
type input "0.2"
type input "$46.40"
click at [216, 484] on div "Created by Ben Created 26/08/25 Required 26/08/25 Assigned to Add team member S…" at bounding box center [784, 412] width 1207 height 1325
click at [334, 300] on span "Kit" at bounding box center [329, 305] width 18 height 10
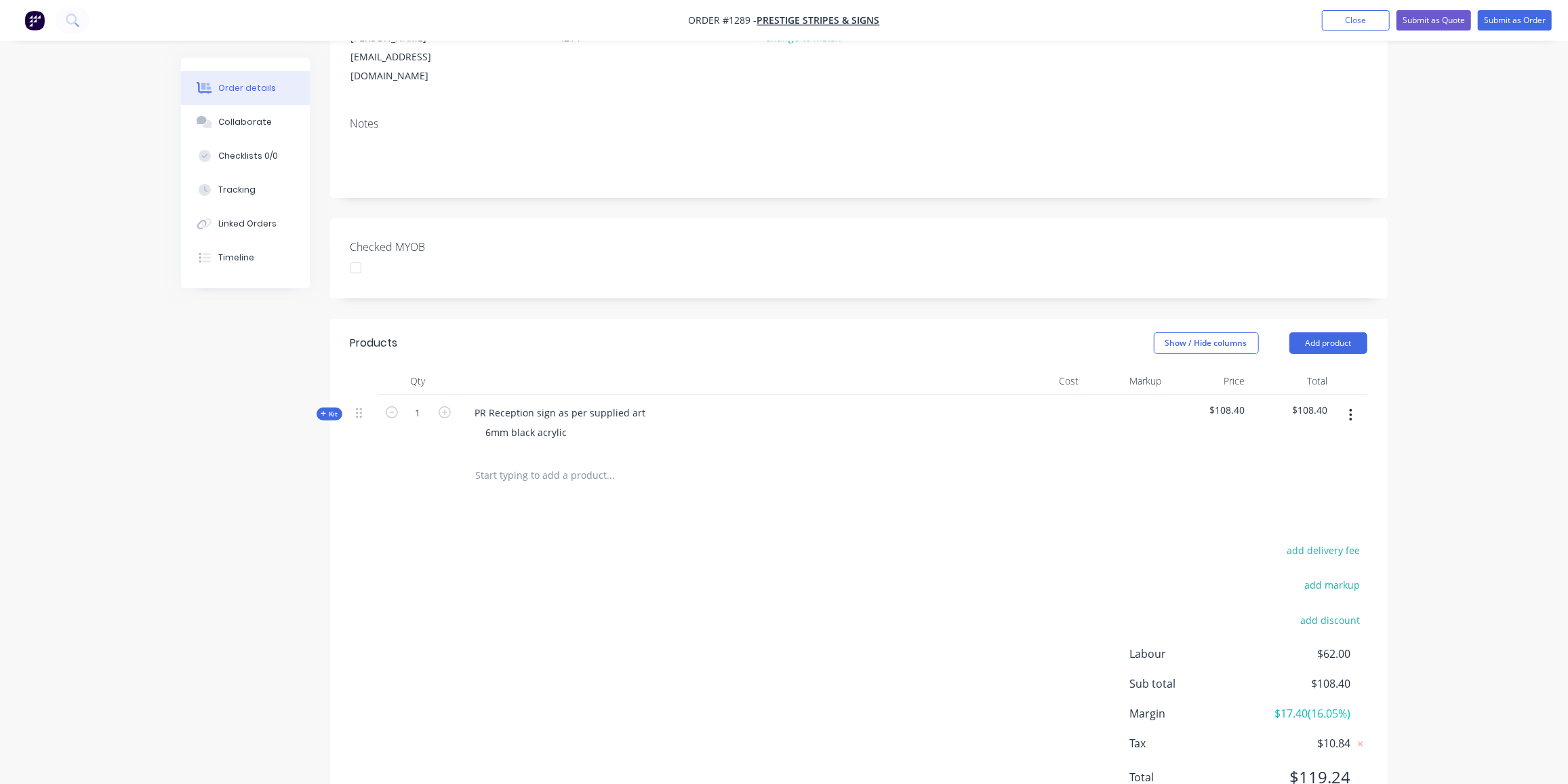
scroll to position [219, 0]
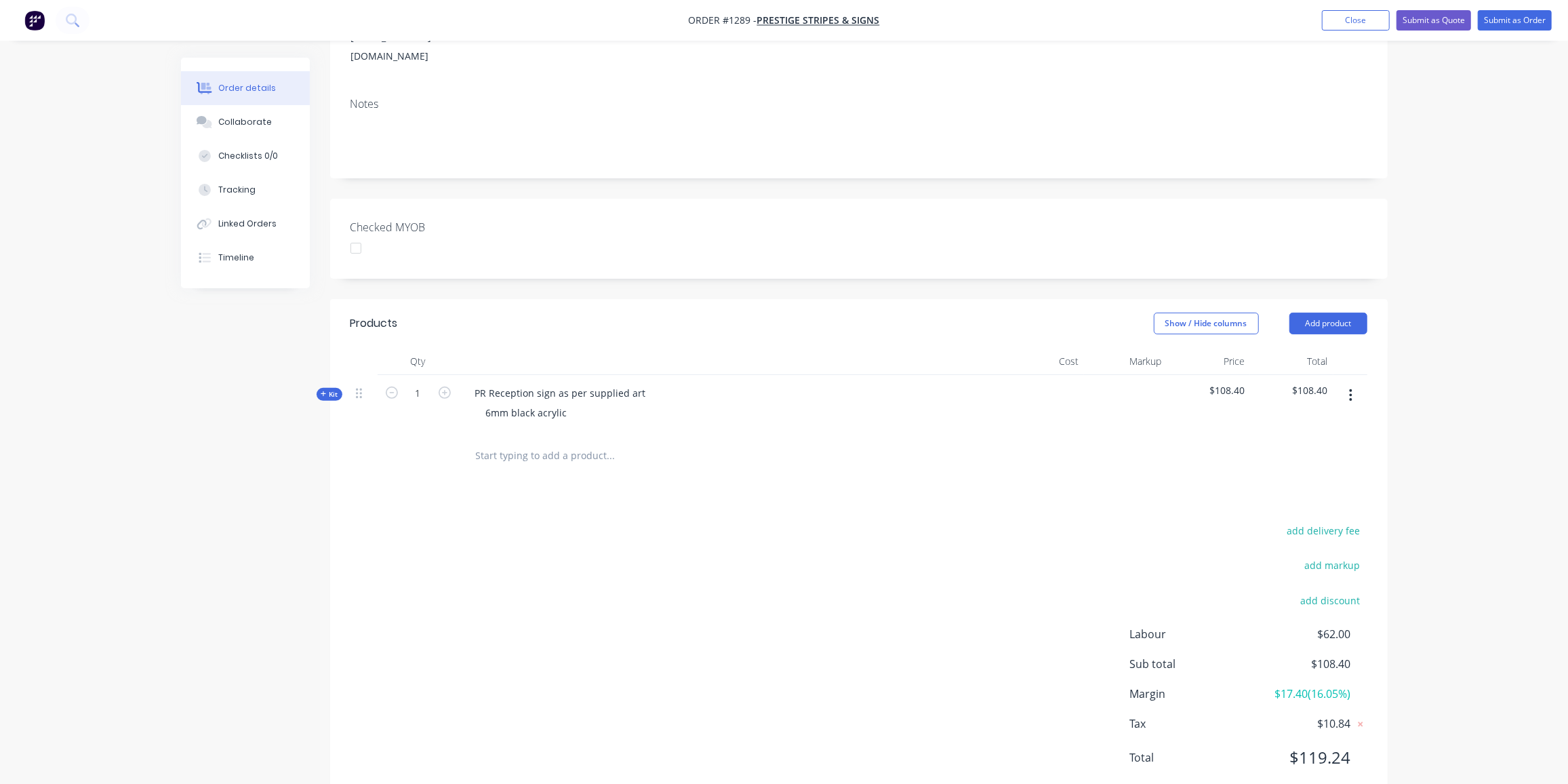
click at [327, 389] on span "Kit" at bounding box center [329, 394] width 18 height 10
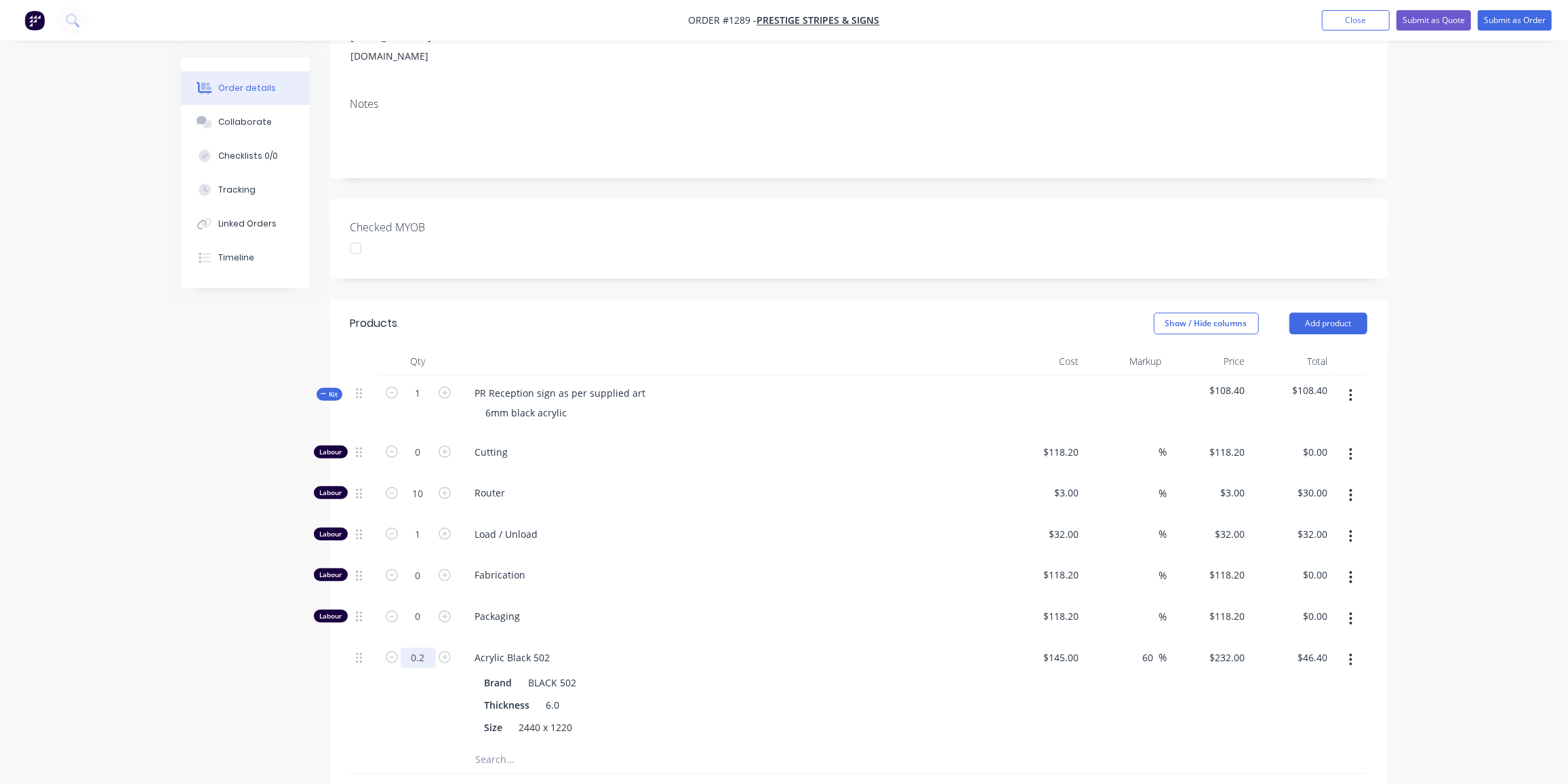
click at [424, 462] on input "0.2" at bounding box center [418, 452] width 35 height 21
type input "0.25"
type input "$58.00"
click at [335, 389] on span "Kit" at bounding box center [329, 394] width 18 height 10
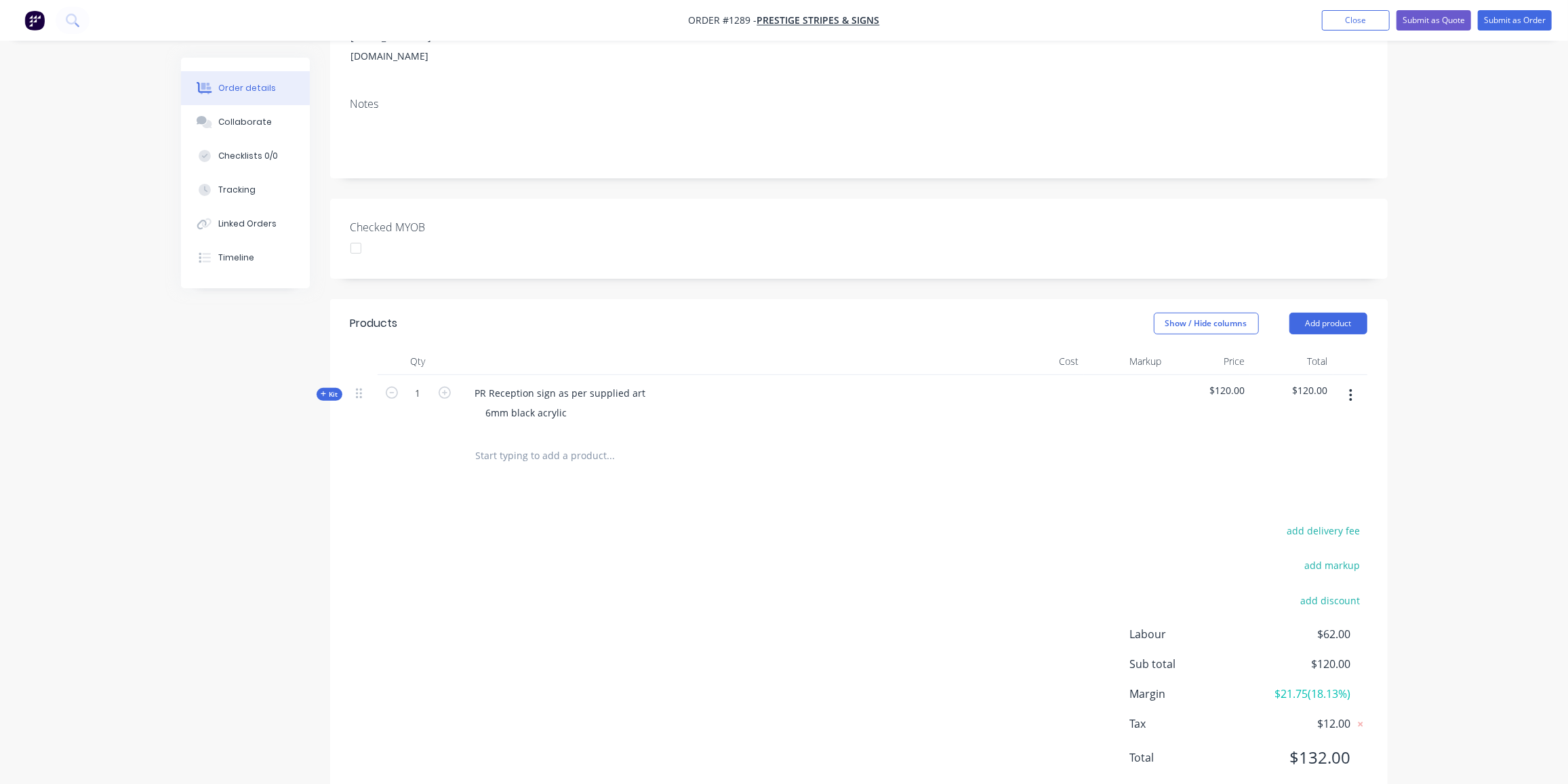
click at [265, 391] on div "Created by Ben Created 26/08/25 Required 26/08/25 Assigned to Add team member S…" at bounding box center [784, 331] width 1207 height 985
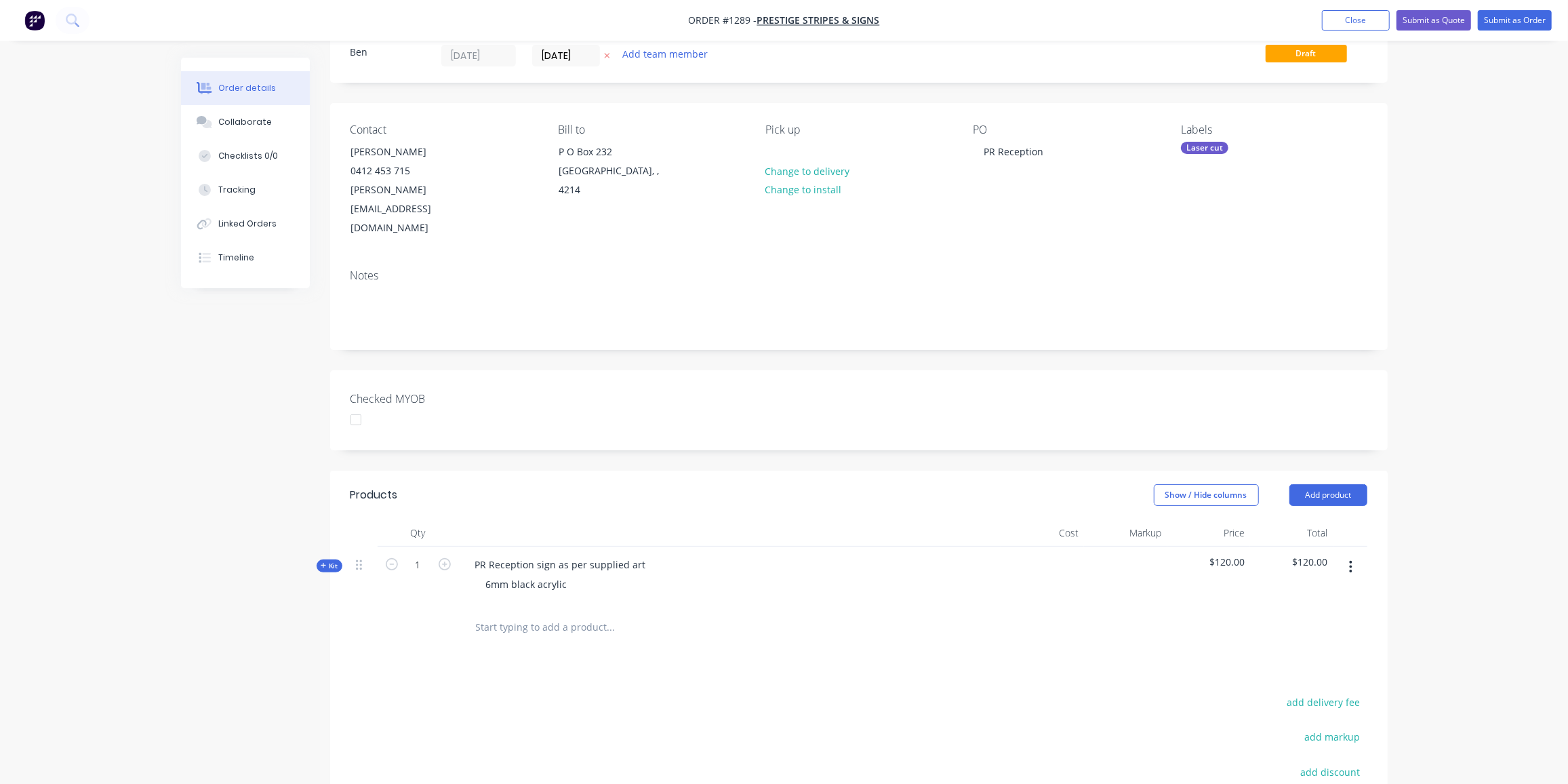
scroll to position [34, 0]
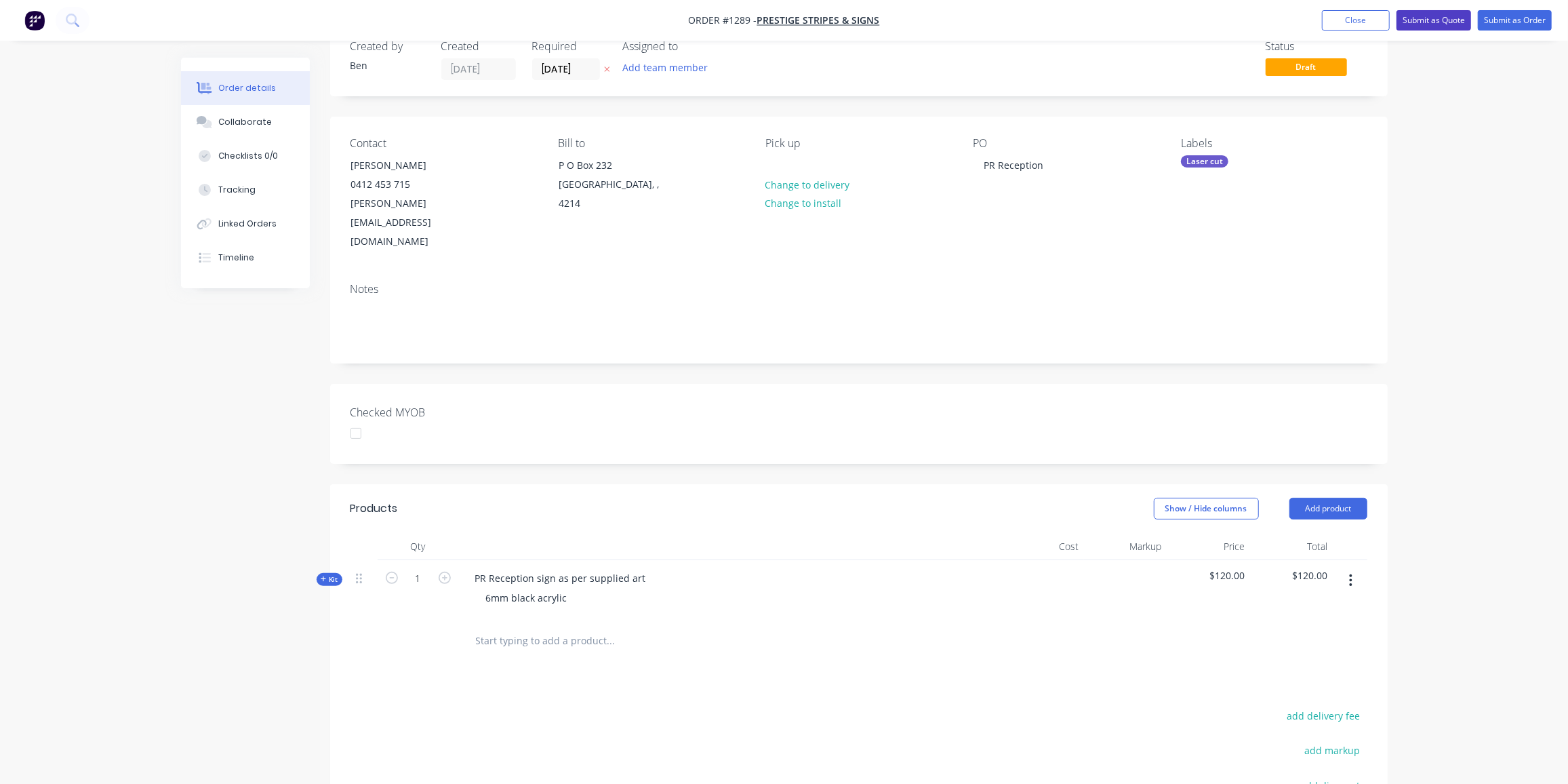
click at [1434, 16] on button "Submit as Quote" at bounding box center [1434, 20] width 74 height 21
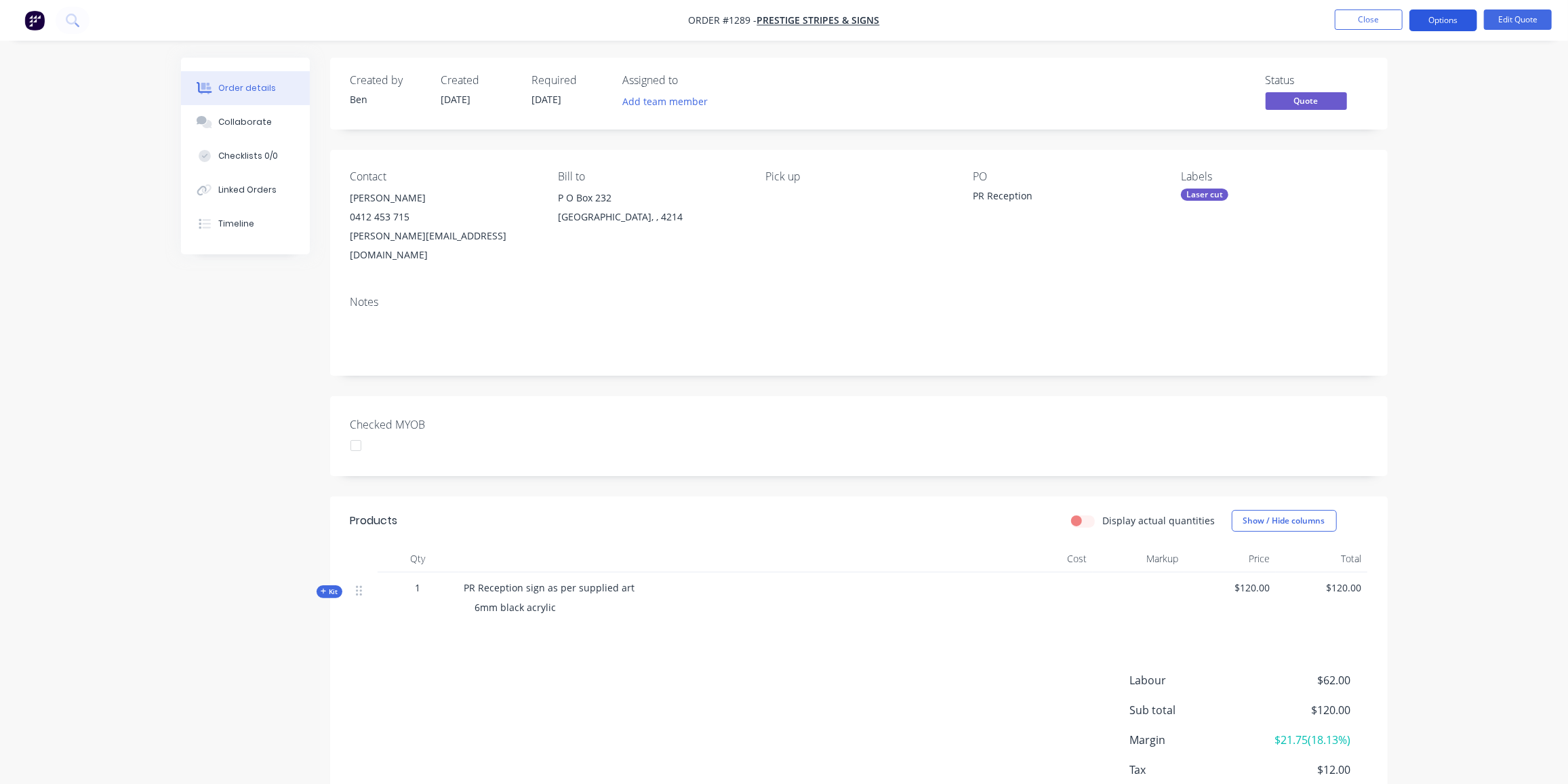
click at [1440, 19] on button "Options" at bounding box center [1443, 21] width 67 height 22
click at [1365, 75] on div "Quote" at bounding box center [1403, 82] width 125 height 20
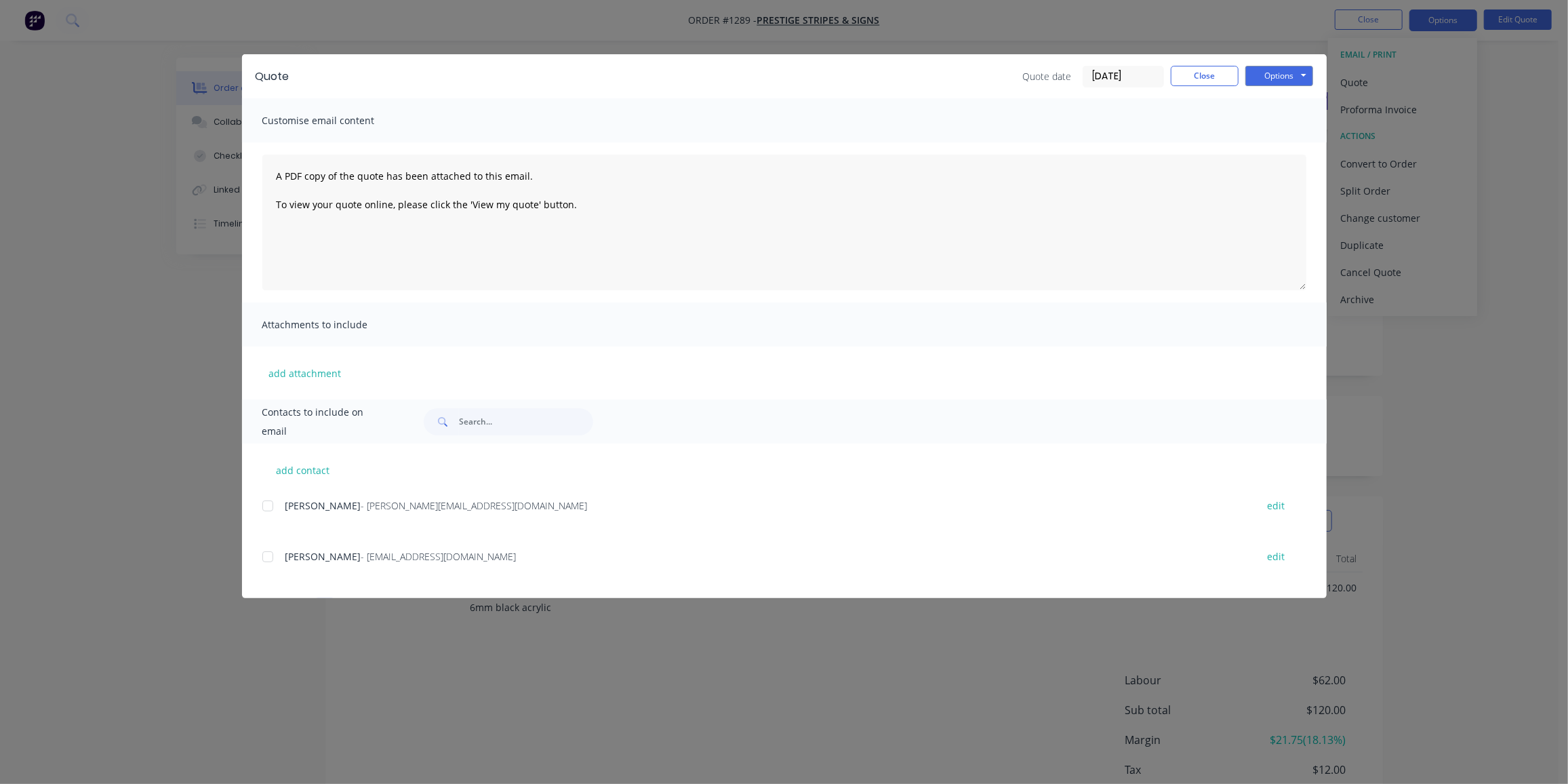
drag, startPoint x: 266, startPoint y: 505, endPoint x: 580, endPoint y: 398, distance: 331.7
click at [267, 505] on div at bounding box center [268, 506] width 27 height 27
click at [1279, 73] on button "Options" at bounding box center [1279, 75] width 67 height 21
click at [1272, 104] on button "Preview" at bounding box center [1288, 100] width 87 height 22
click at [1206, 78] on button "Close" at bounding box center [1204, 75] width 67 height 21
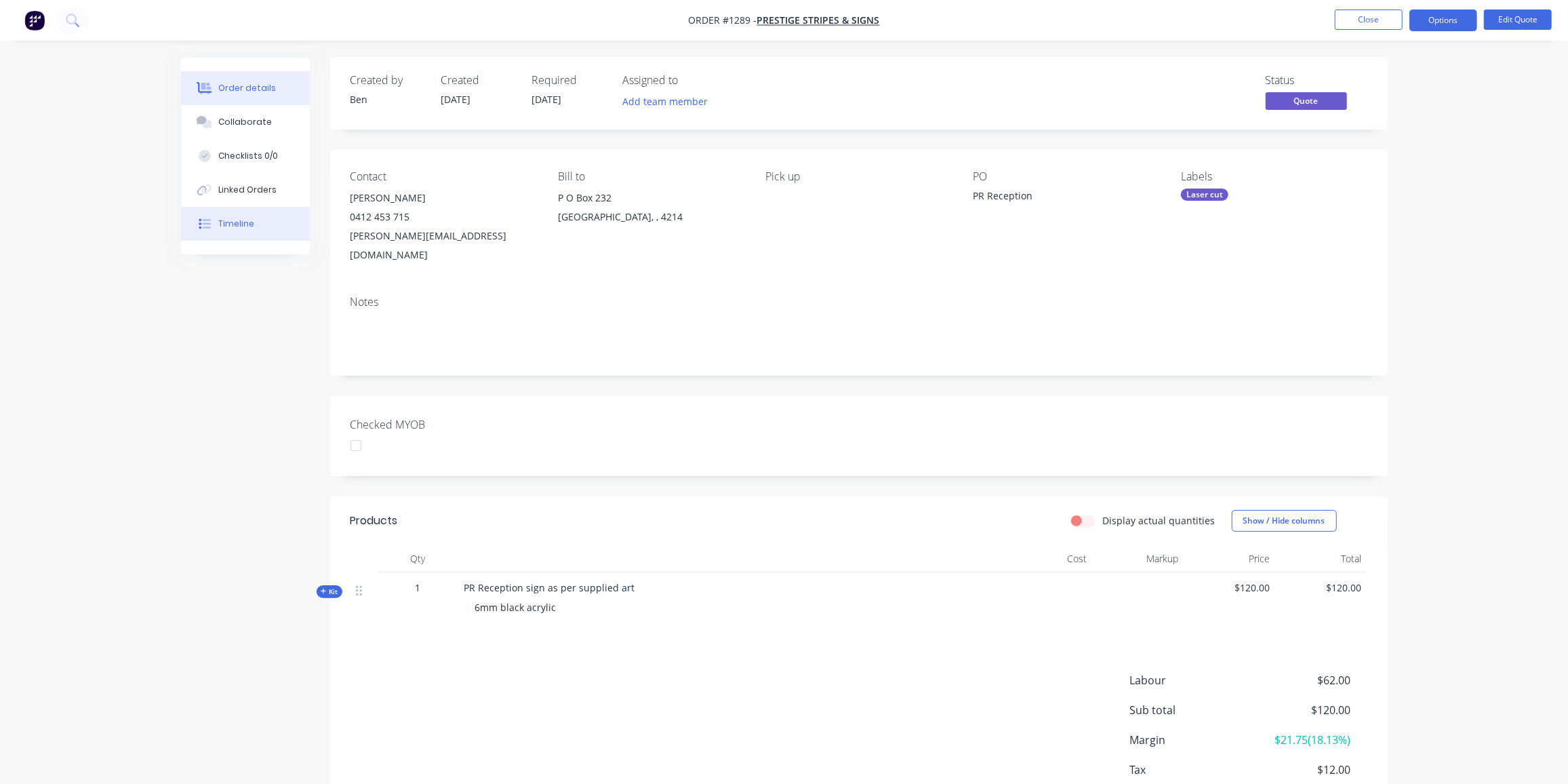
click at [230, 216] on button "Timeline" at bounding box center [245, 224] width 129 height 34
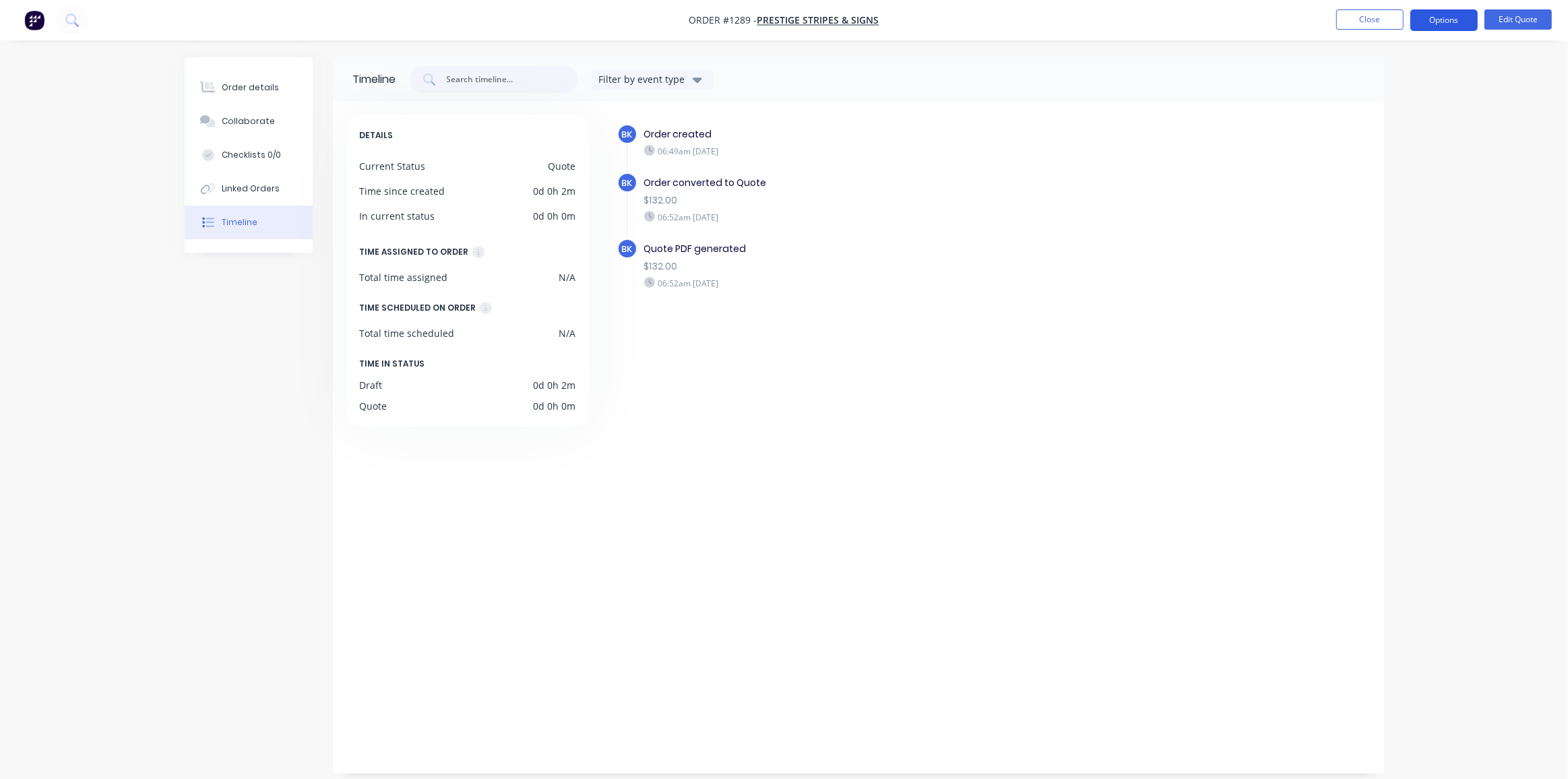
click at [1452, 14] on button "Options" at bounding box center [1444, 20] width 67 height 21
click at [1378, 81] on div "Quote" at bounding box center [1404, 82] width 124 height 19
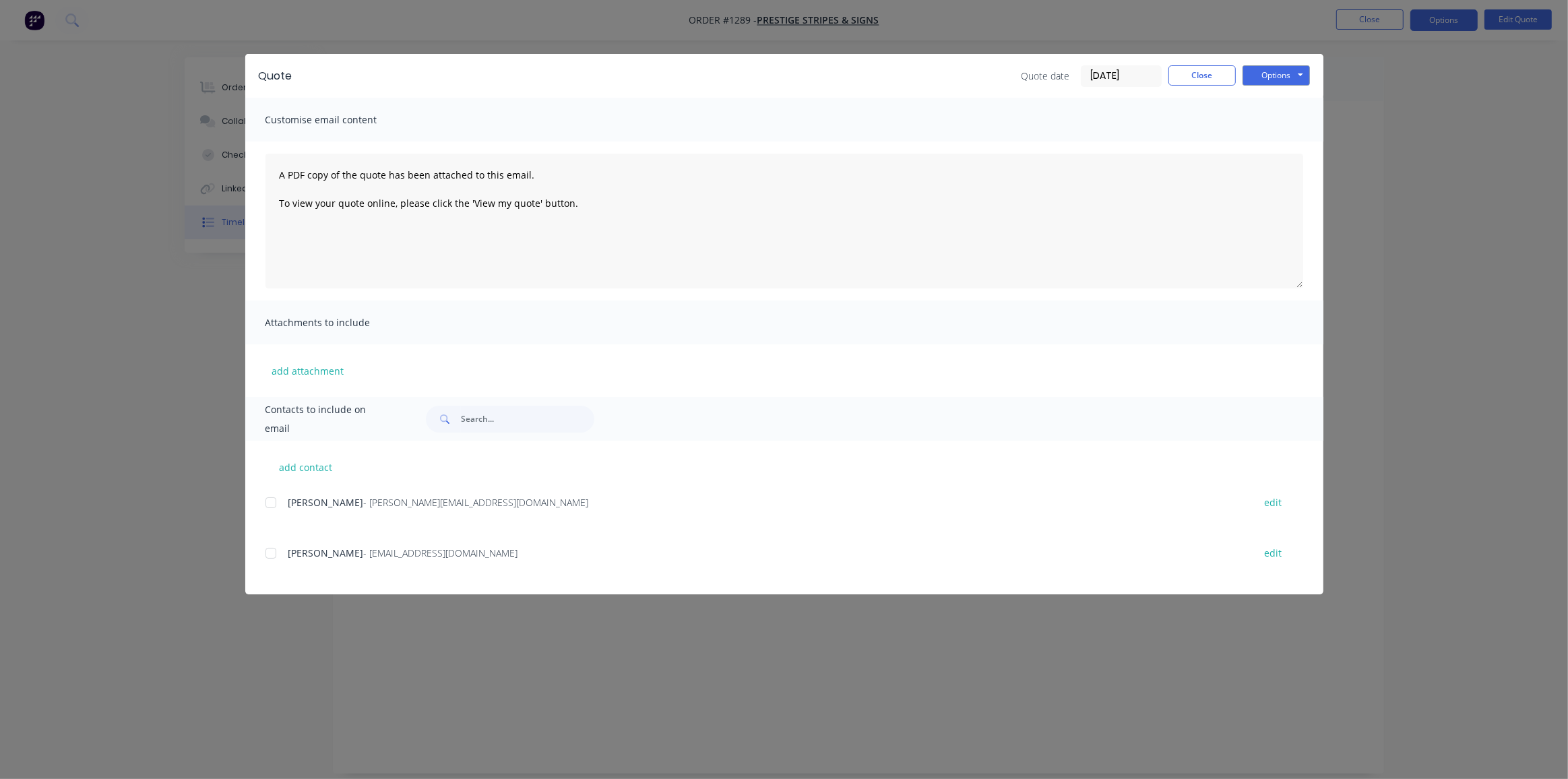
click at [268, 499] on div at bounding box center [271, 503] width 27 height 27
click at [1310, 77] on div "Quote Quote date 26/08/25 Close Options Preview Print Email" at bounding box center [784, 75] width 1078 height 44
click at [1278, 85] on button "Options" at bounding box center [1276, 75] width 67 height 20
click at [1278, 140] on button "Email" at bounding box center [1285, 144] width 86 height 22
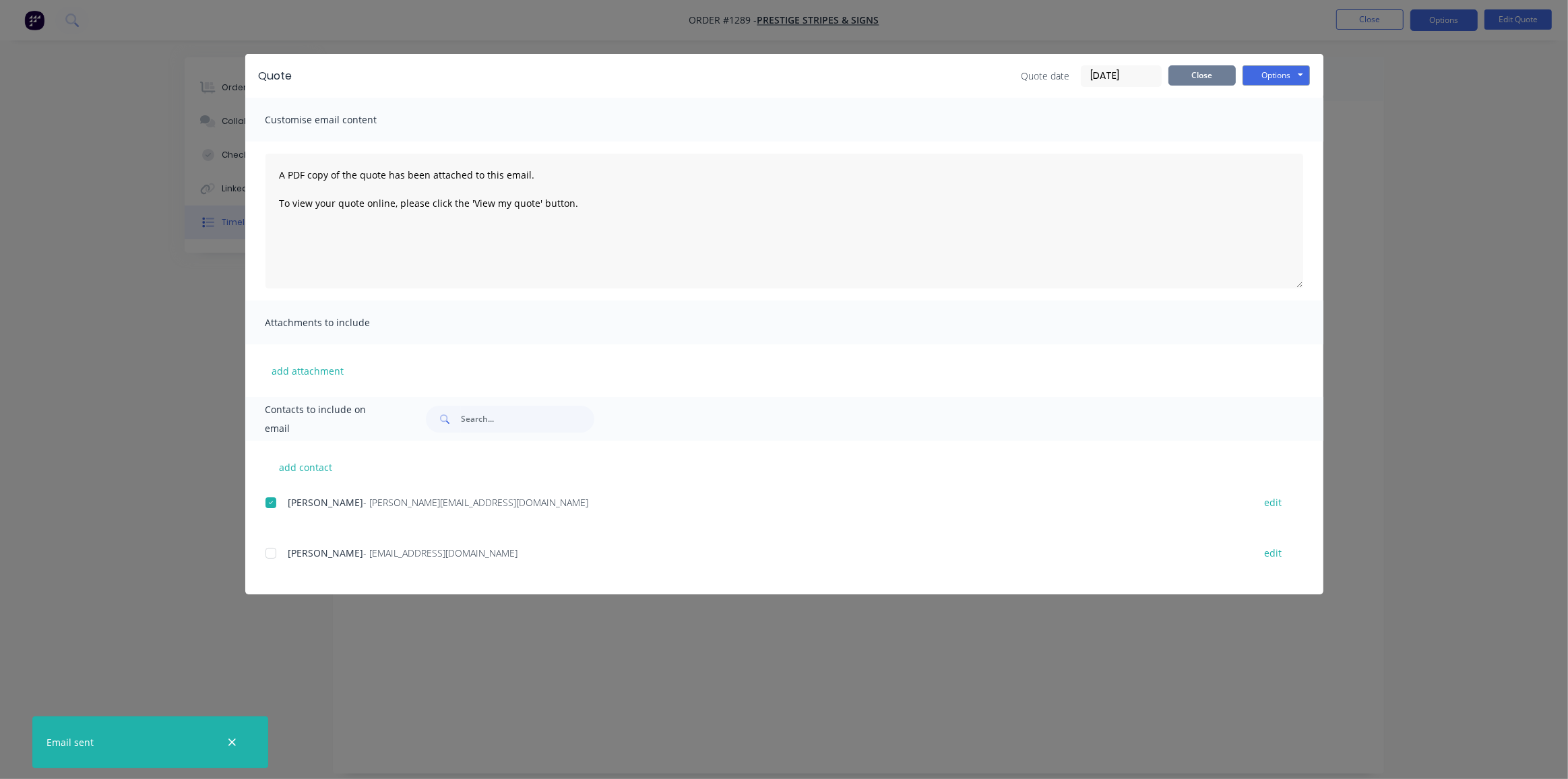
click at [1189, 76] on button "Close" at bounding box center [1202, 75] width 67 height 20
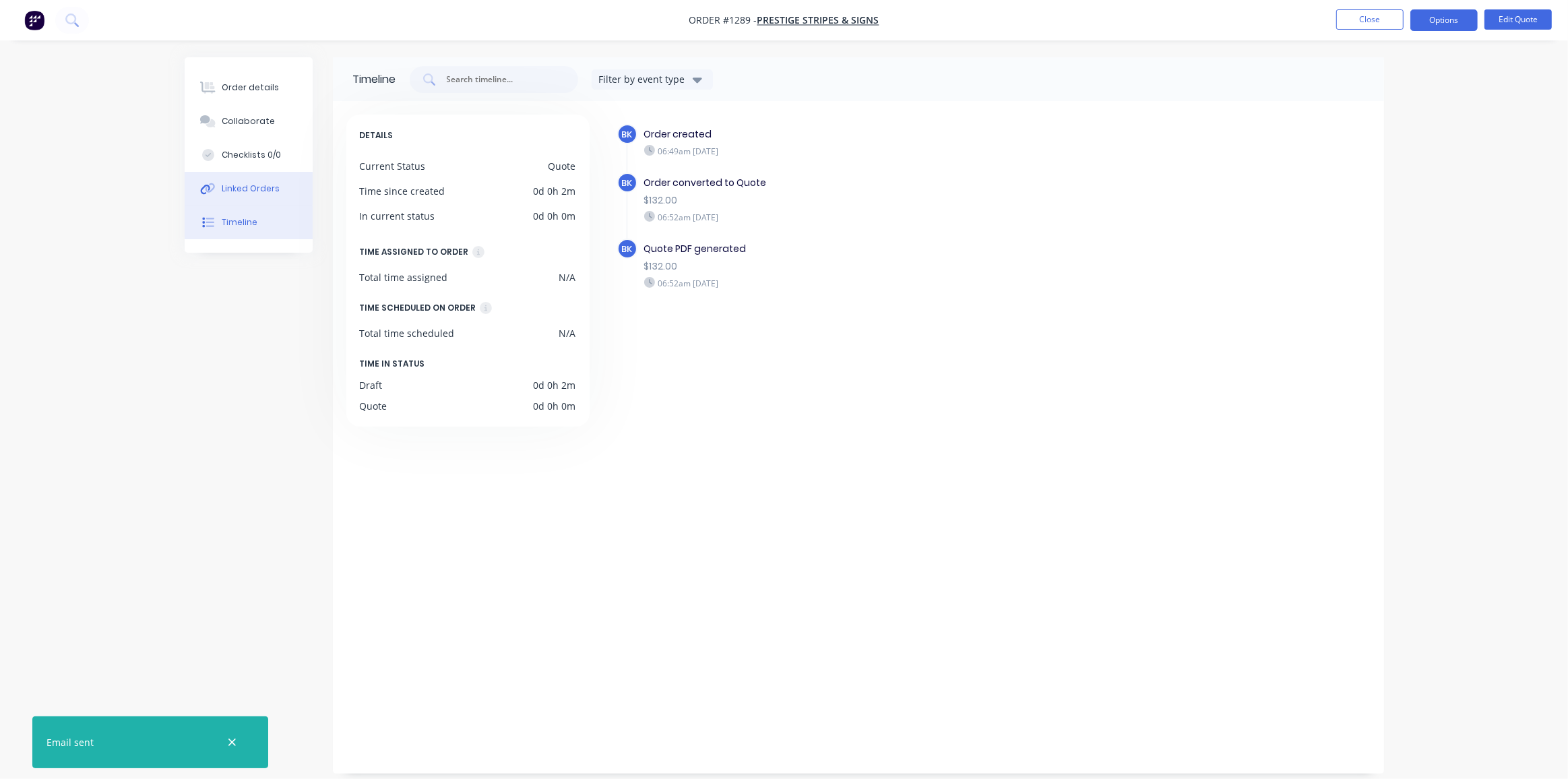
click at [232, 193] on div "Linked Orders" at bounding box center [251, 188] width 58 height 12
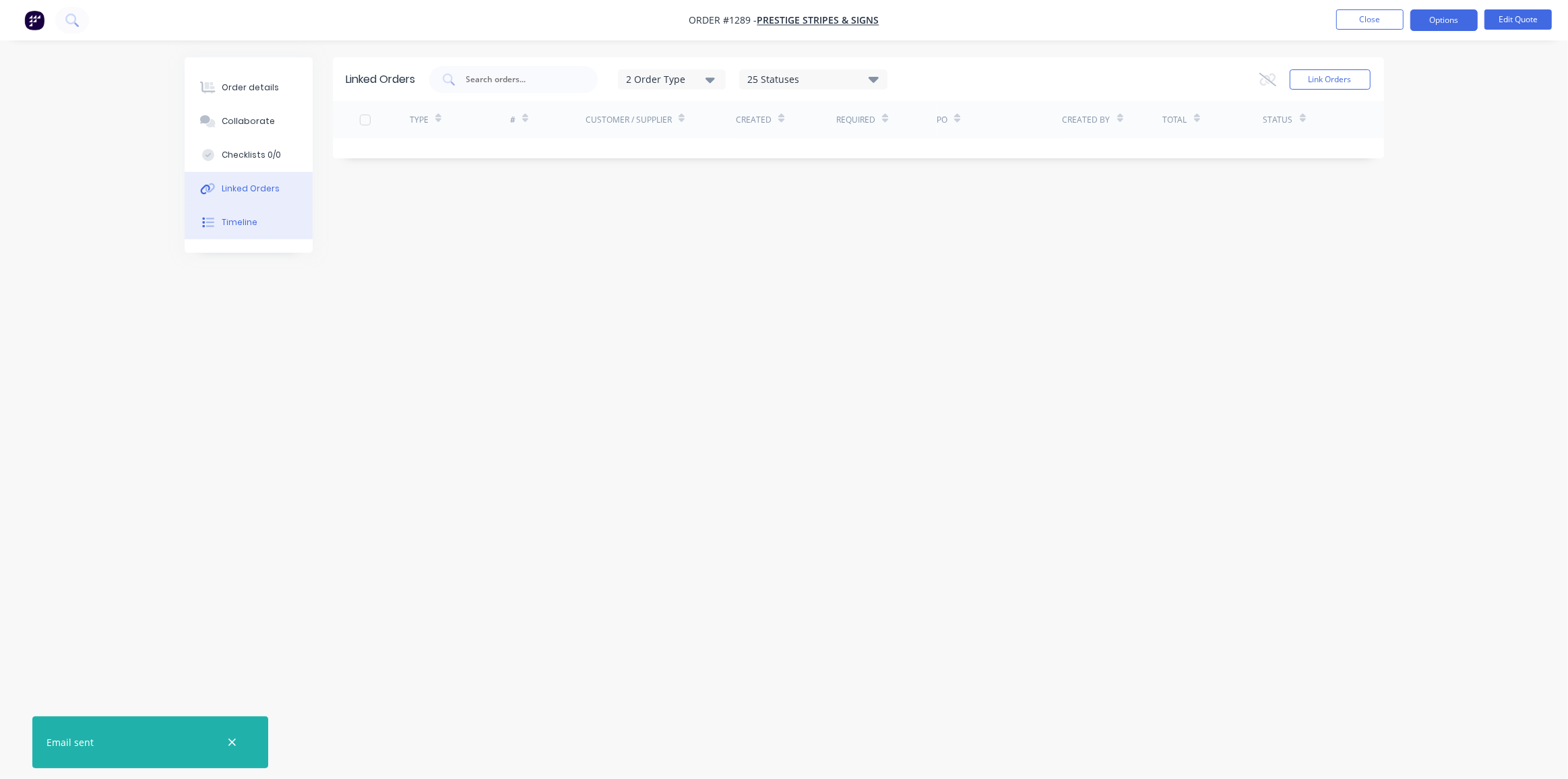
click at [236, 217] on button "Timeline" at bounding box center [249, 222] width 128 height 34
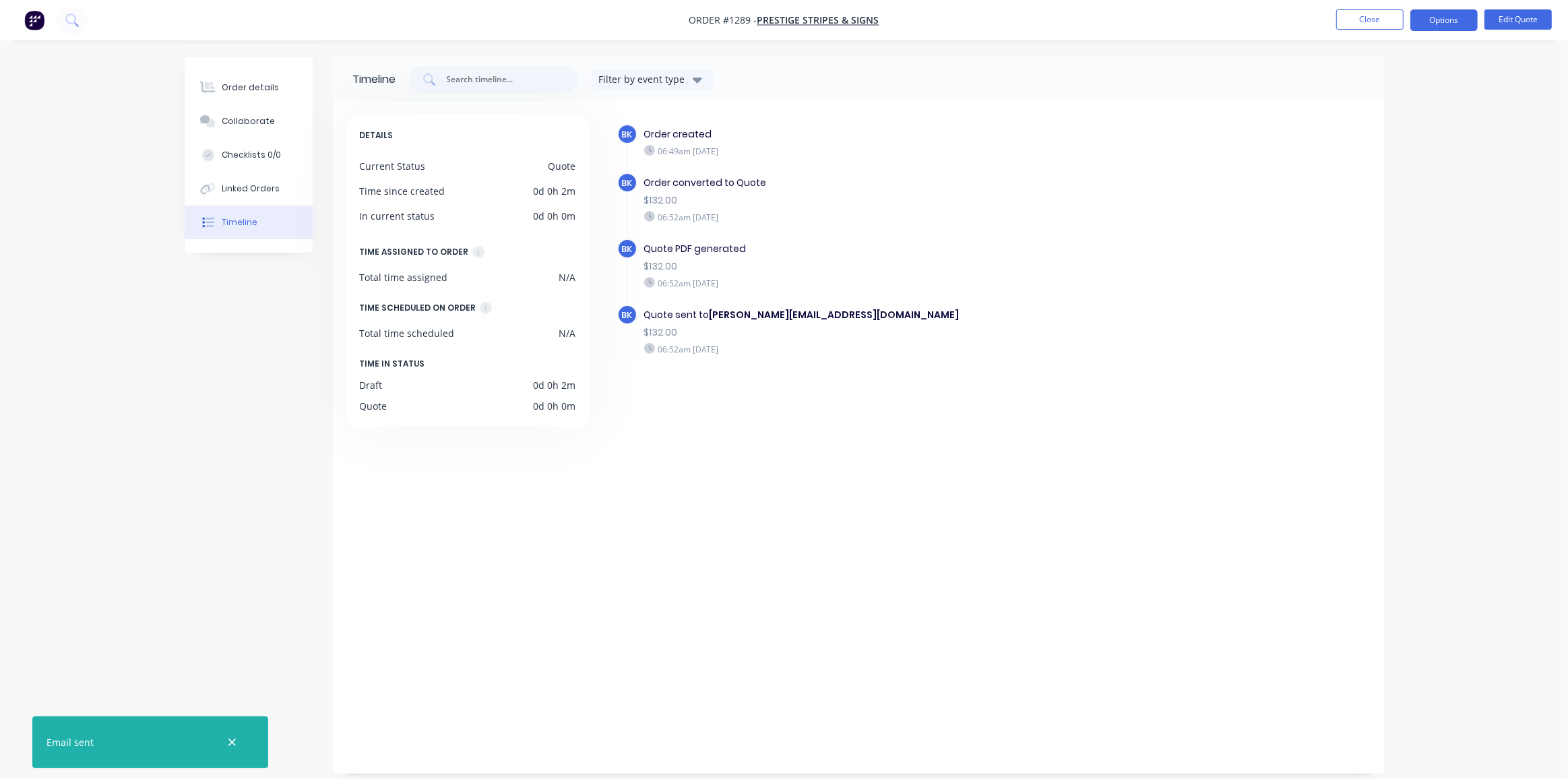
click at [1357, 9] on nav "Order #1289 - Prestige Stripes & Signs Close Options Edit Quote" at bounding box center [784, 20] width 1568 height 41
click at [1358, 13] on button "Close" at bounding box center [1369, 19] width 67 height 20
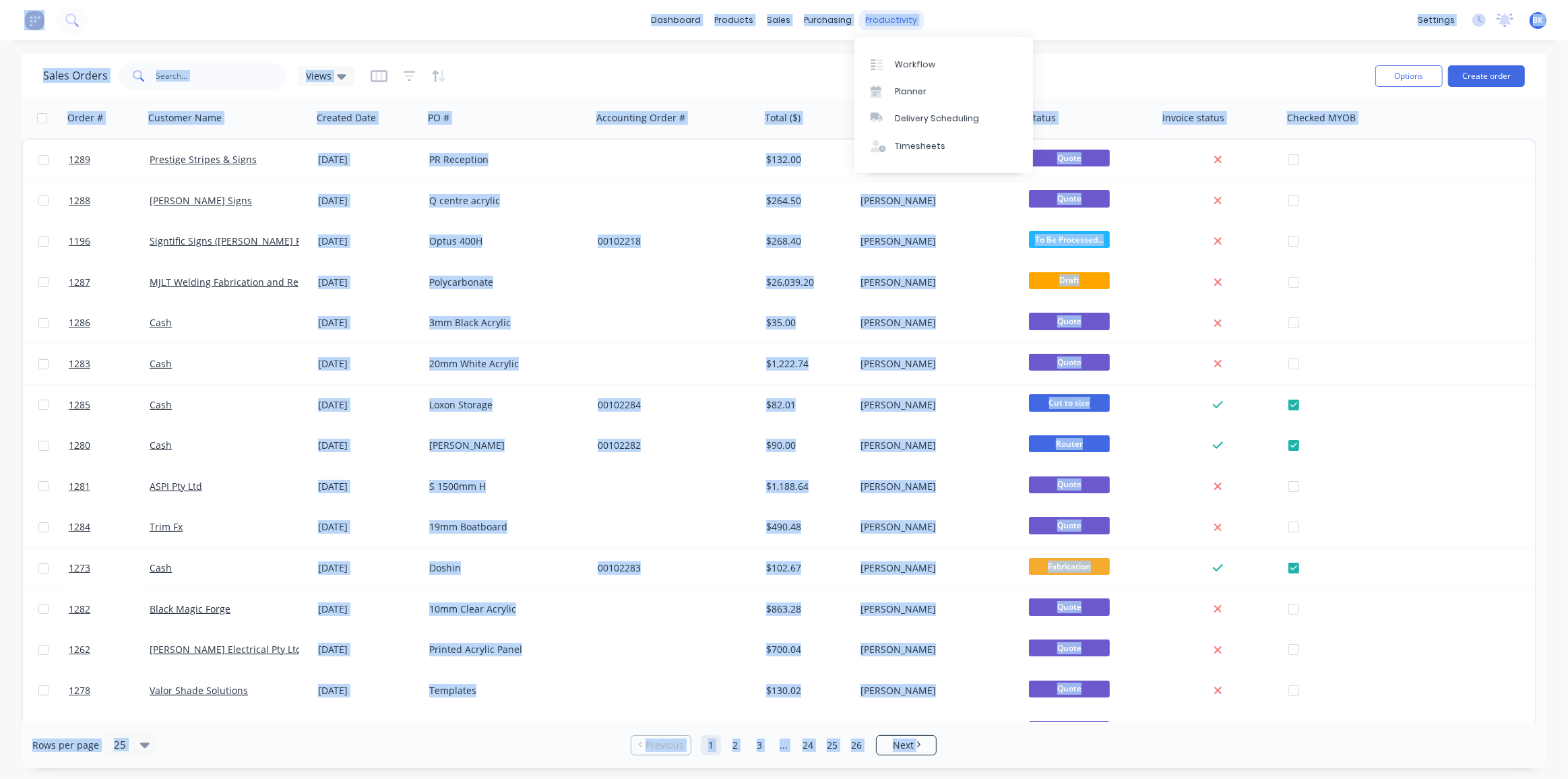
click at [894, 21] on div "productivity" at bounding box center [891, 19] width 65 height 20
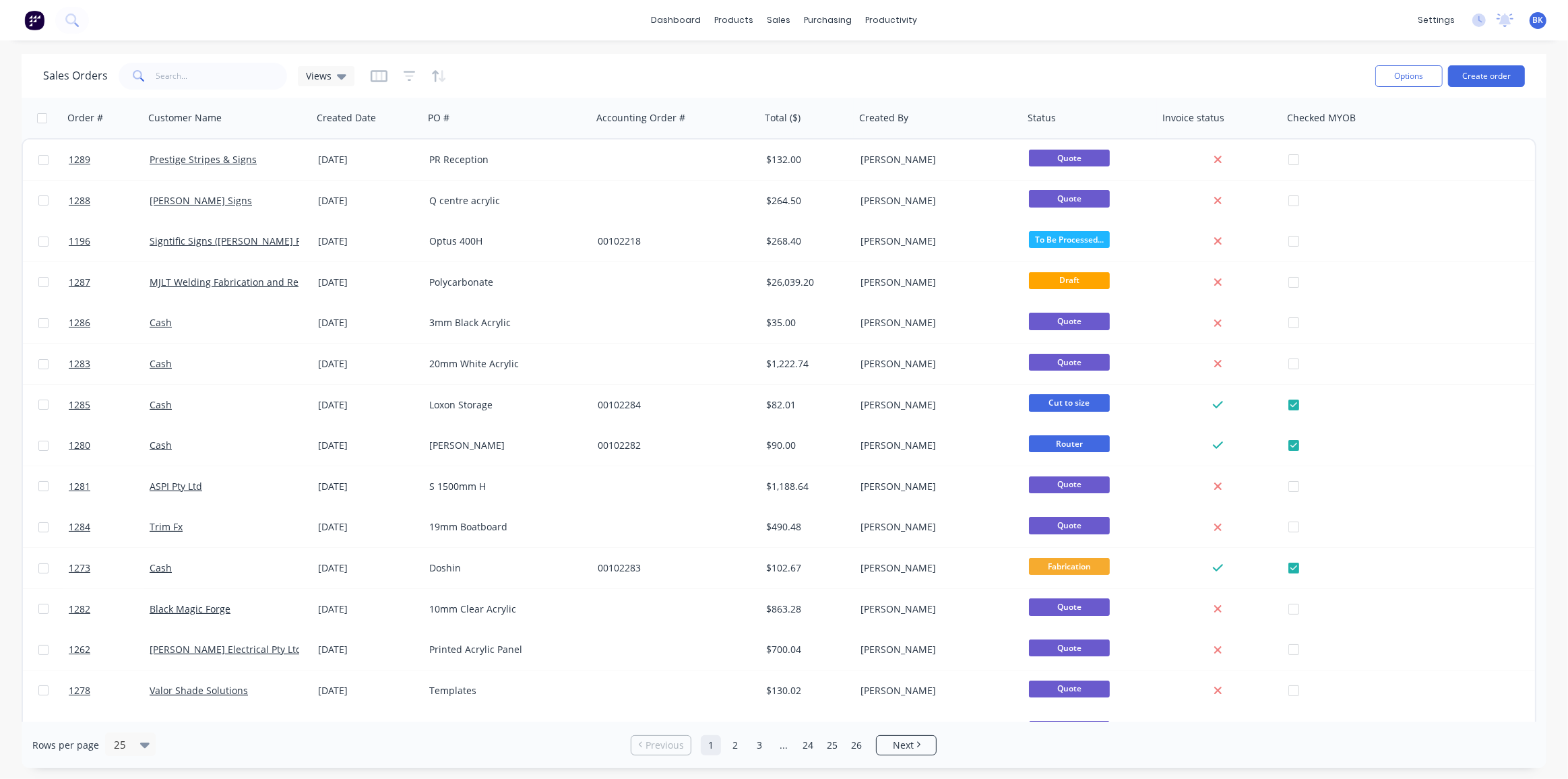
click at [1046, 6] on div "dashboard products sales purchasing productivity dashboard products Product Cat…" at bounding box center [784, 20] width 1568 height 41
click at [883, 23] on div "productivity" at bounding box center [891, 19] width 65 height 20
click at [925, 56] on link "Workflow" at bounding box center [943, 64] width 179 height 27
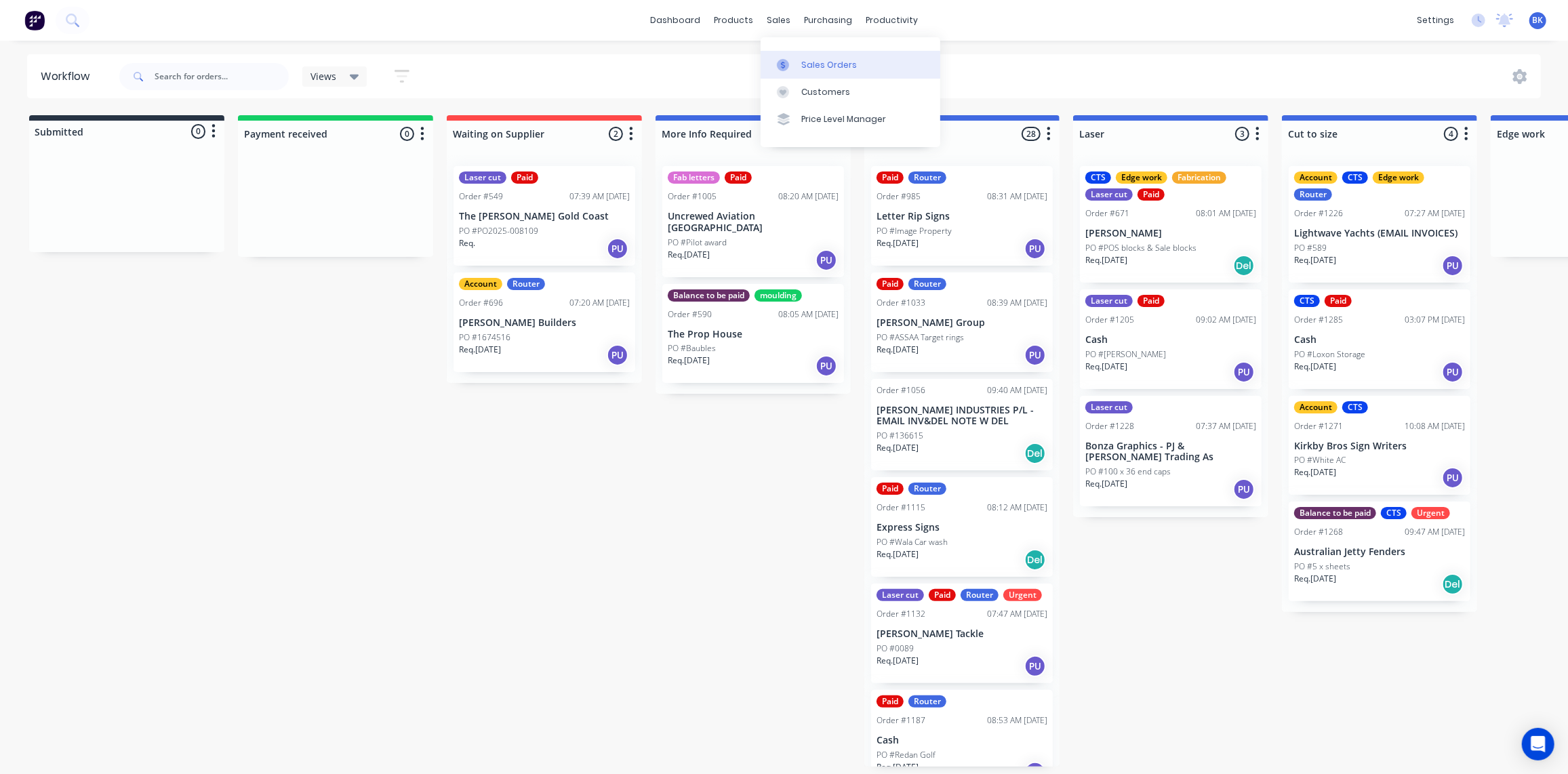
click at [802, 64] on div "Sales Orders" at bounding box center [829, 64] width 56 height 12
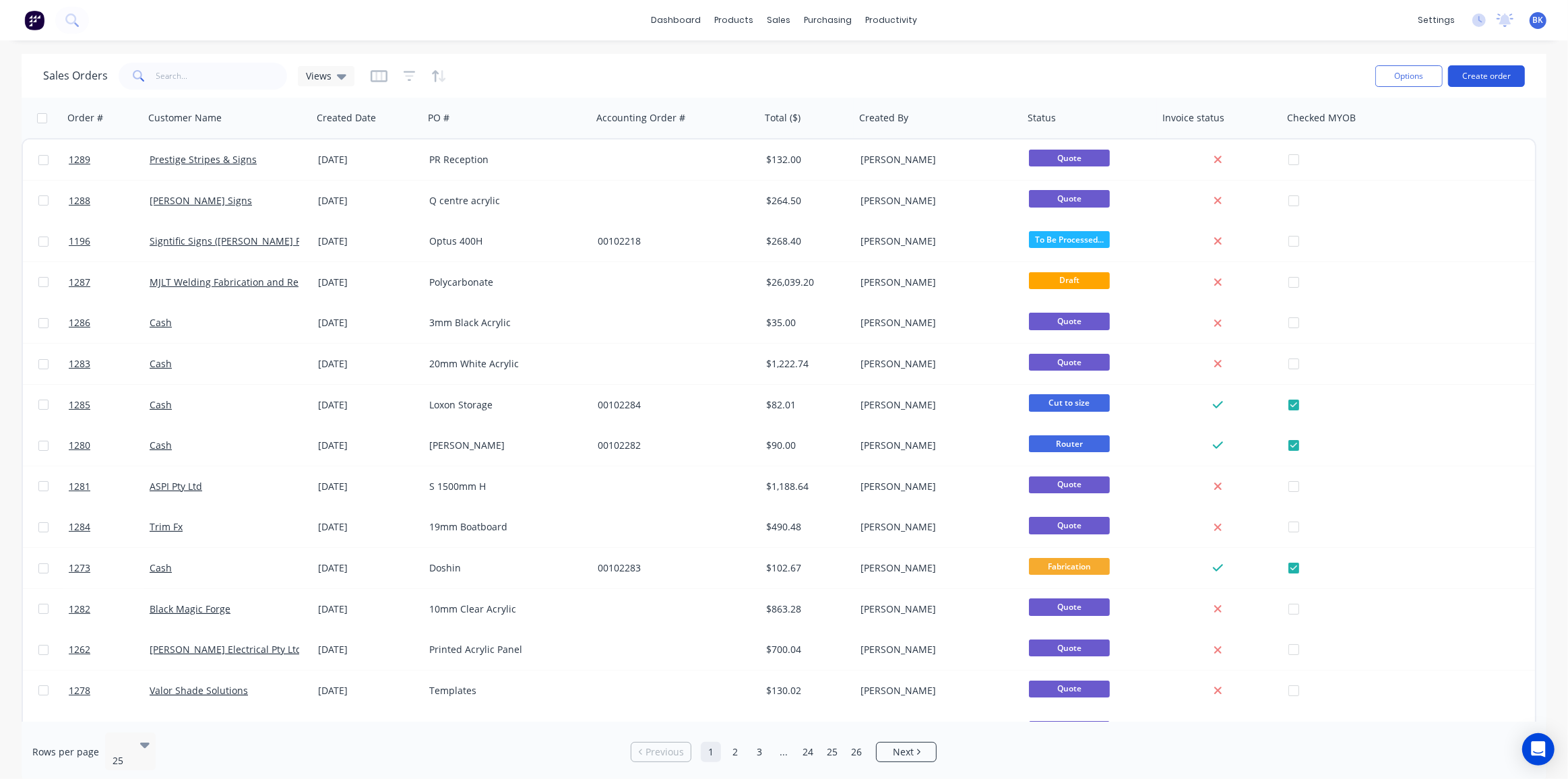
click at [1473, 72] on button "Create order" at bounding box center [1486, 76] width 77 height 21
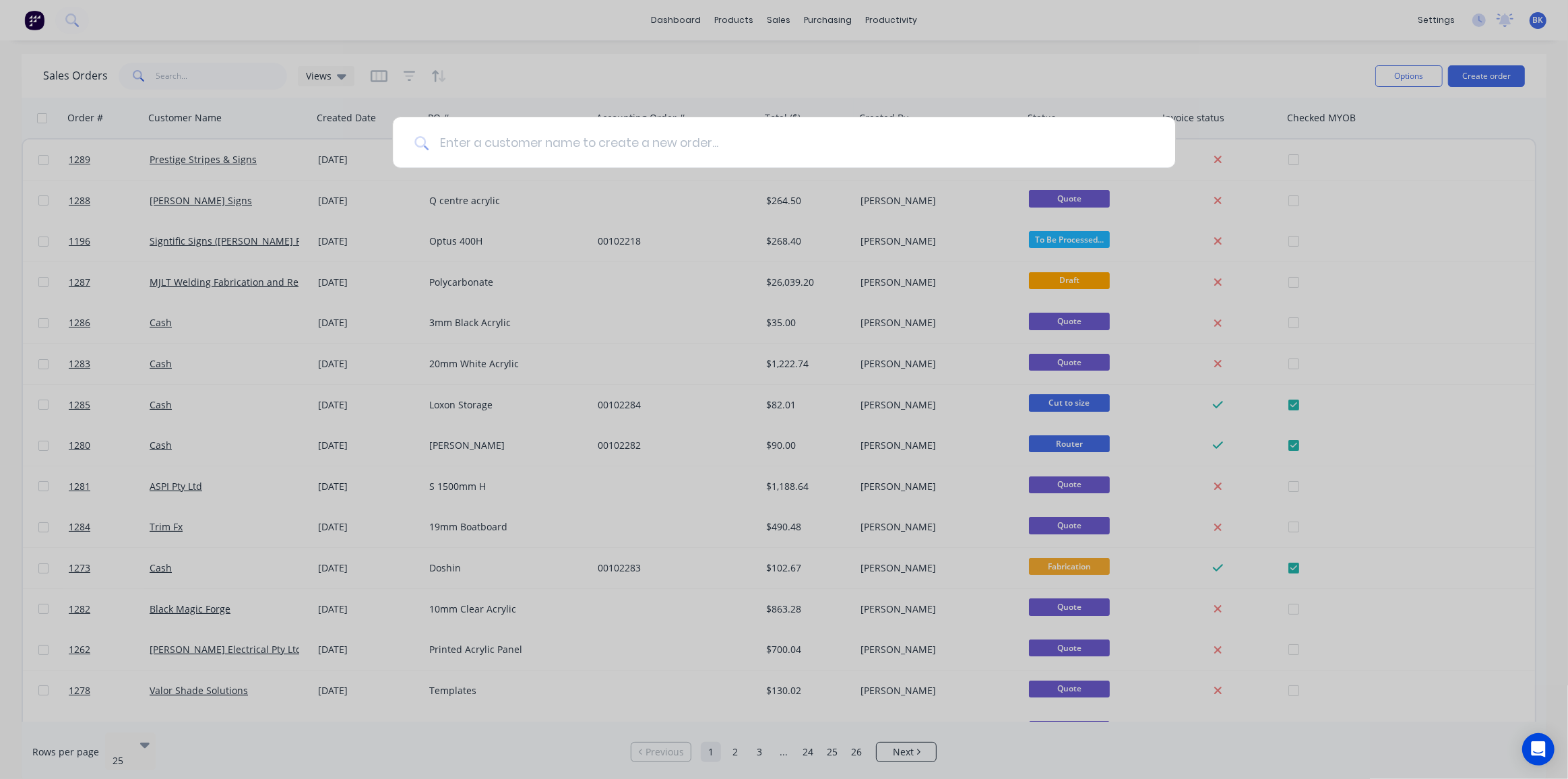
click at [573, 147] on input at bounding box center [791, 143] width 725 height 51
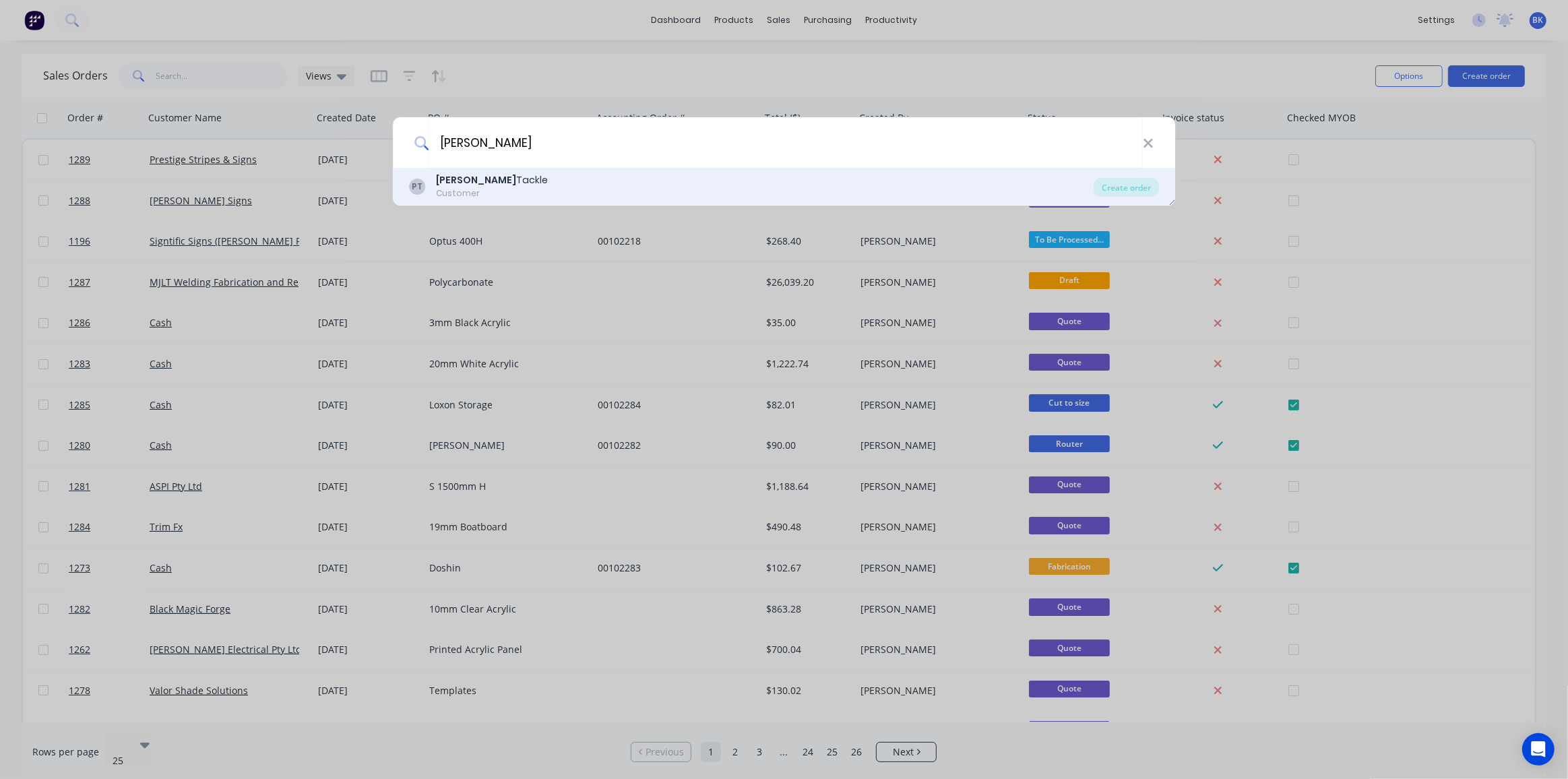
type input "[PERSON_NAME]"
click at [474, 187] on div "Customer" at bounding box center [492, 193] width 112 height 12
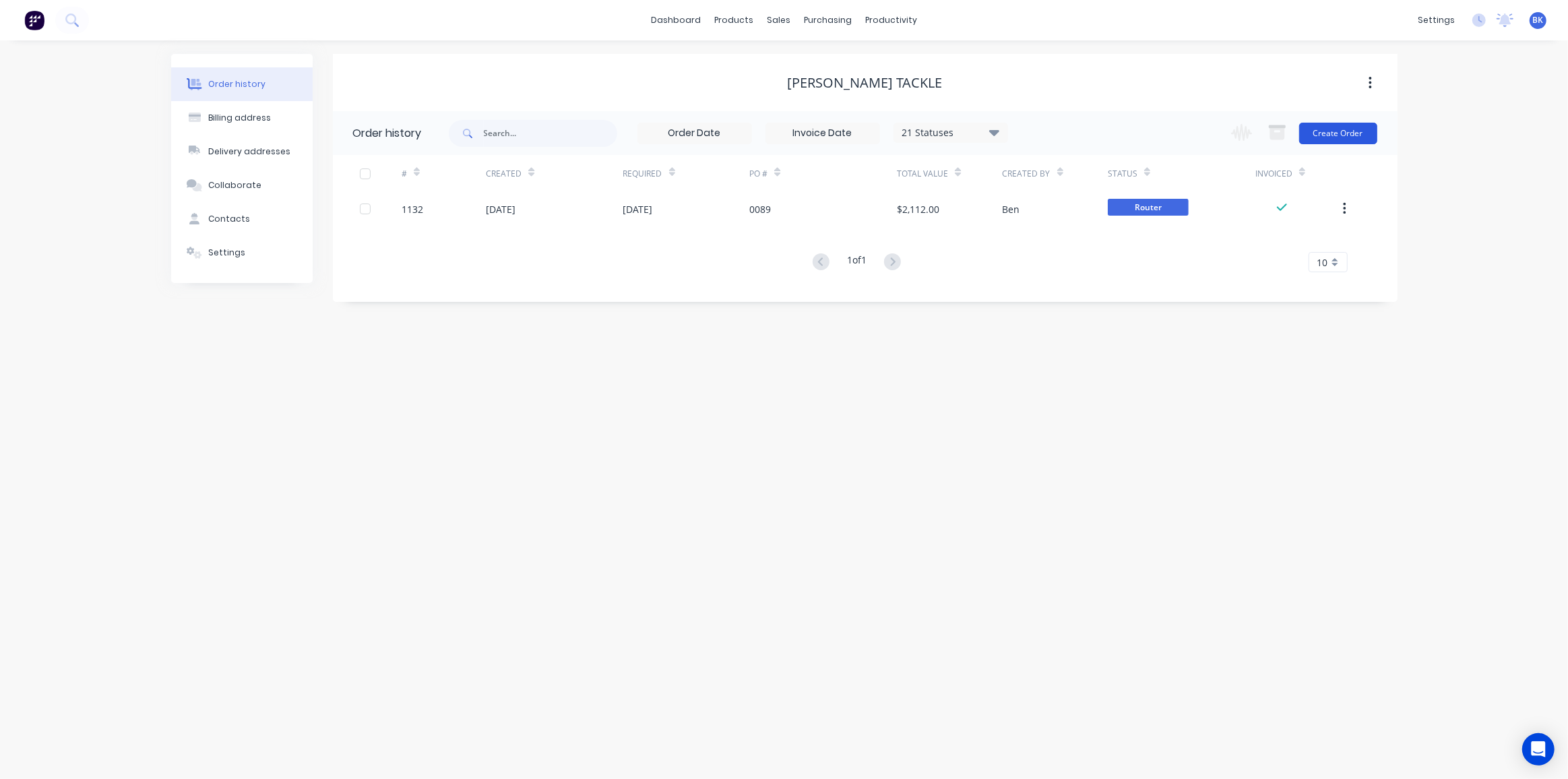
click at [1341, 132] on button "Create Order" at bounding box center [1338, 133] width 78 height 21
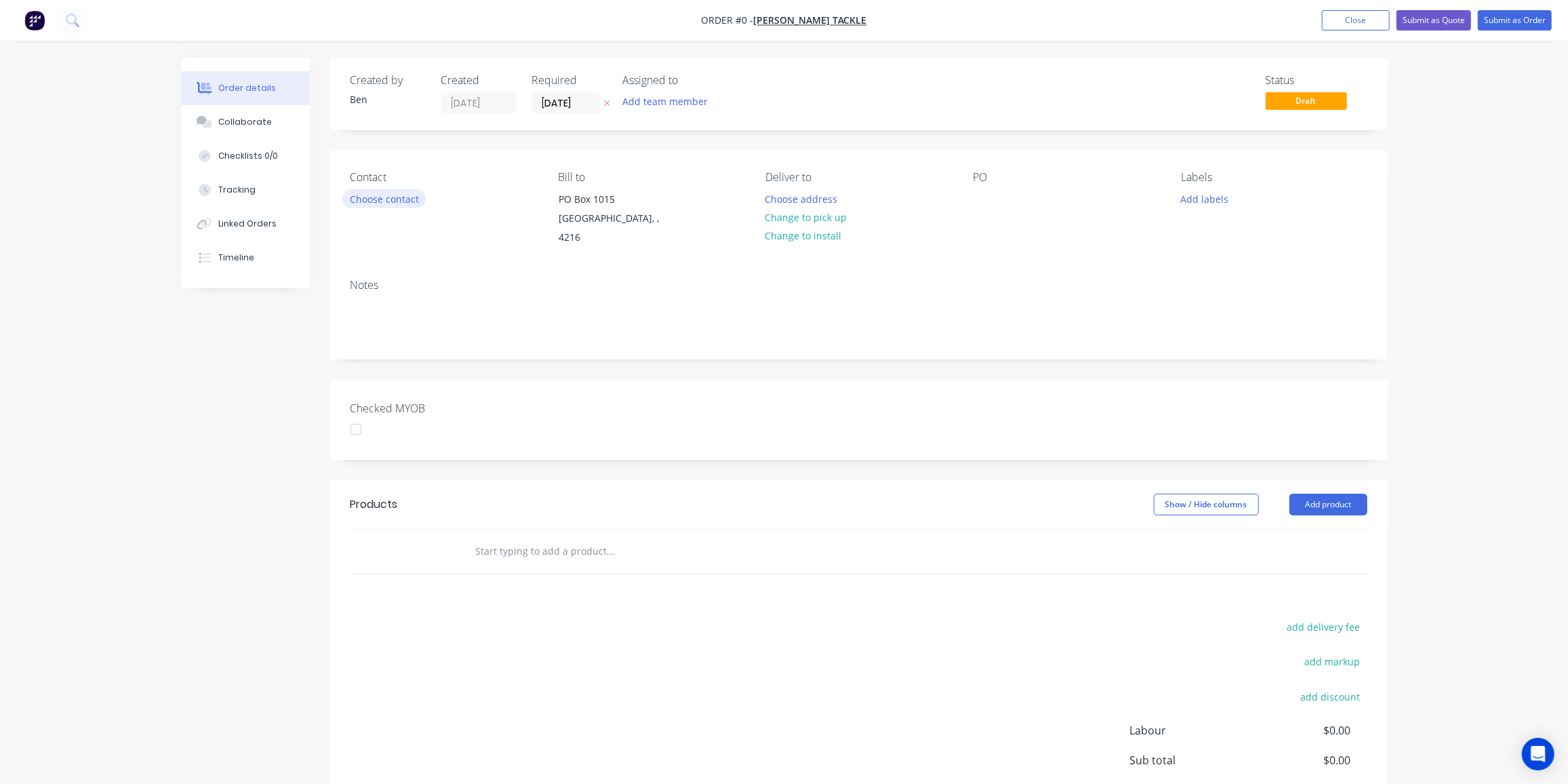
click at [395, 196] on button "Choose contact" at bounding box center [383, 198] width 83 height 19
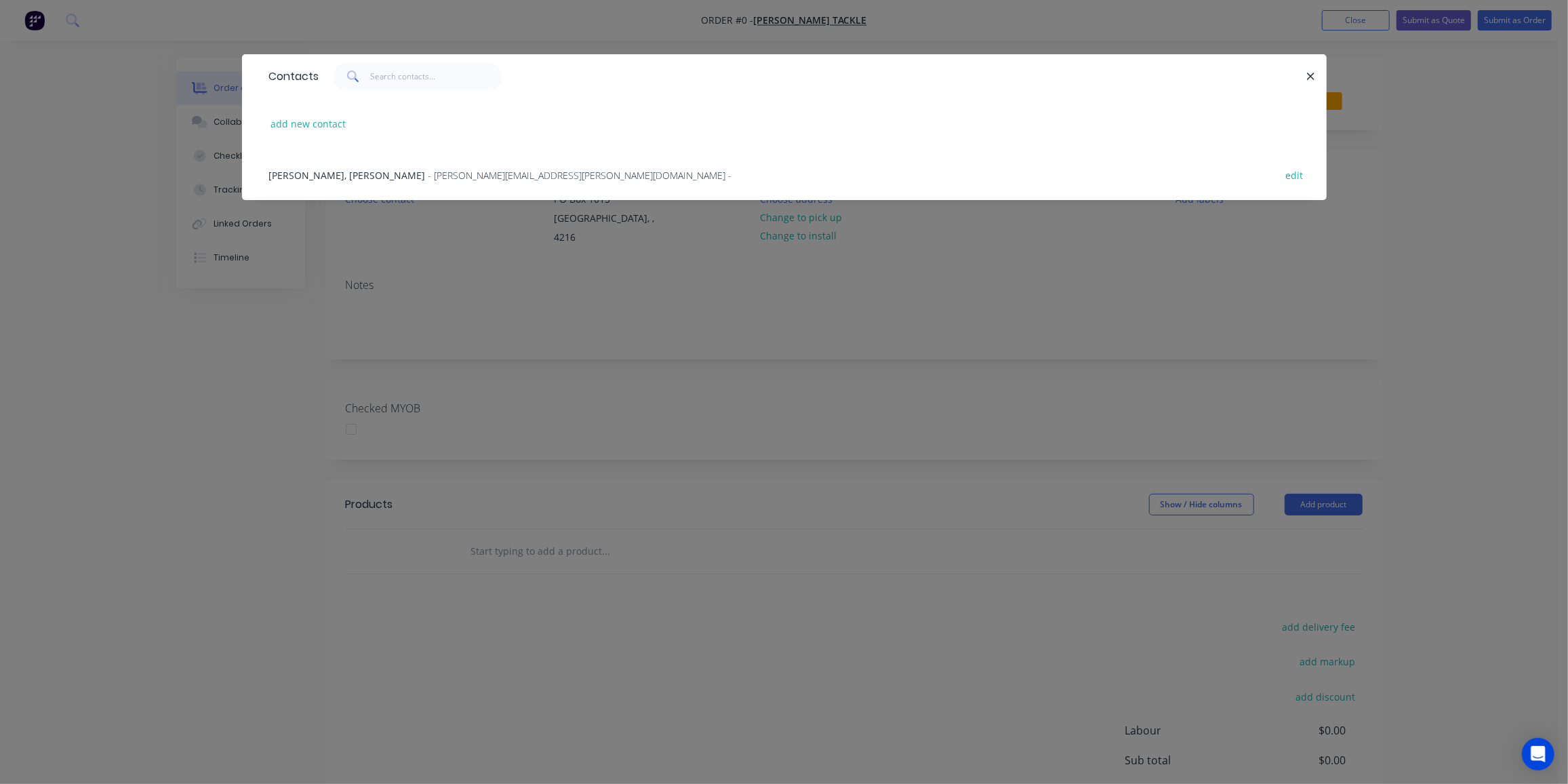
click at [428, 174] on span "- [PERSON_NAME][EMAIL_ADDRESS][PERSON_NAME][DOMAIN_NAME] -" at bounding box center [580, 175] width 304 height 13
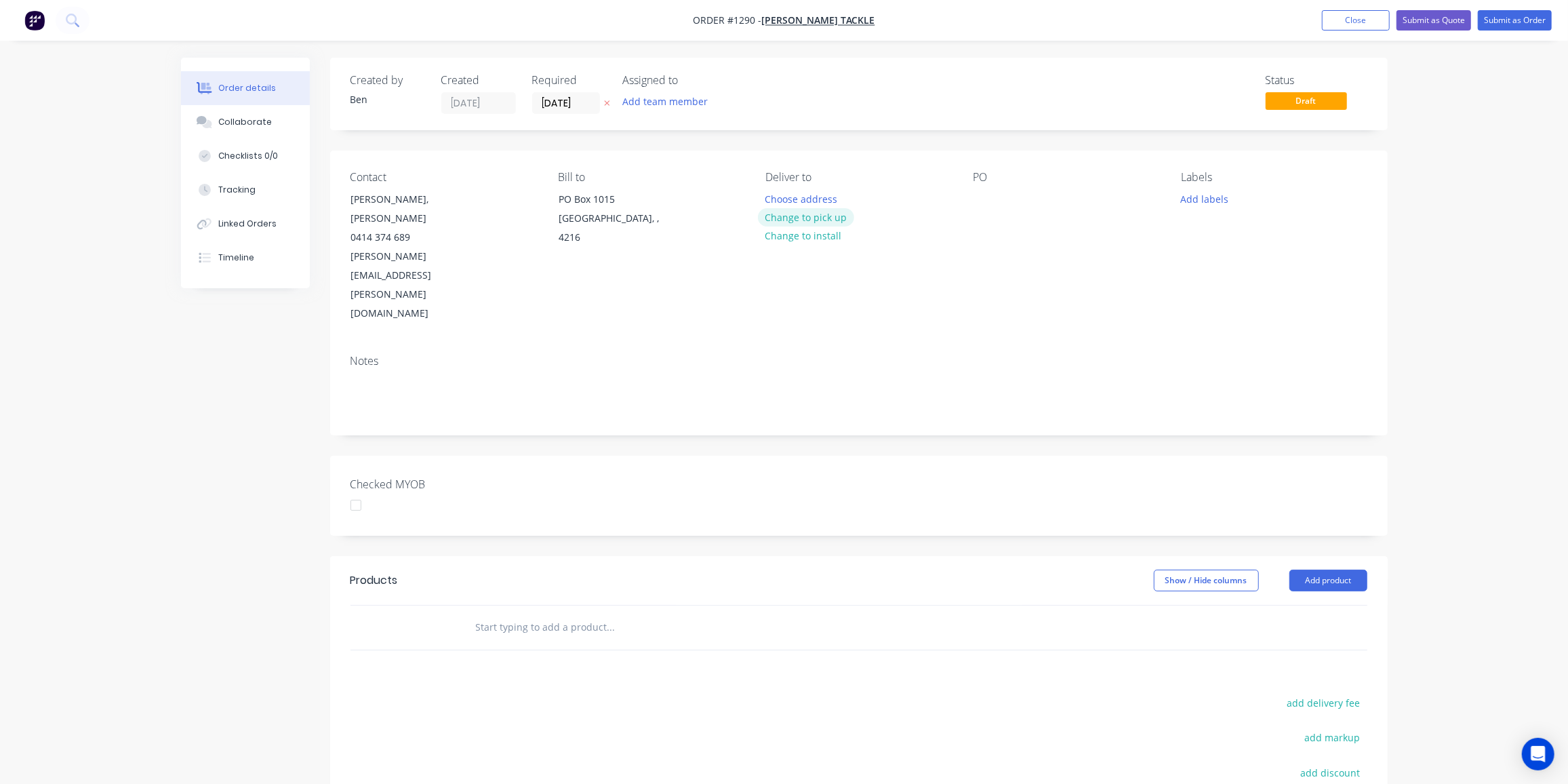
click at [827, 213] on button "Change to pick up" at bounding box center [806, 217] width 96 height 19
click at [980, 199] on div at bounding box center [984, 199] width 22 height 20
click at [1191, 200] on button "Add labels" at bounding box center [1205, 198] width 63 height 19
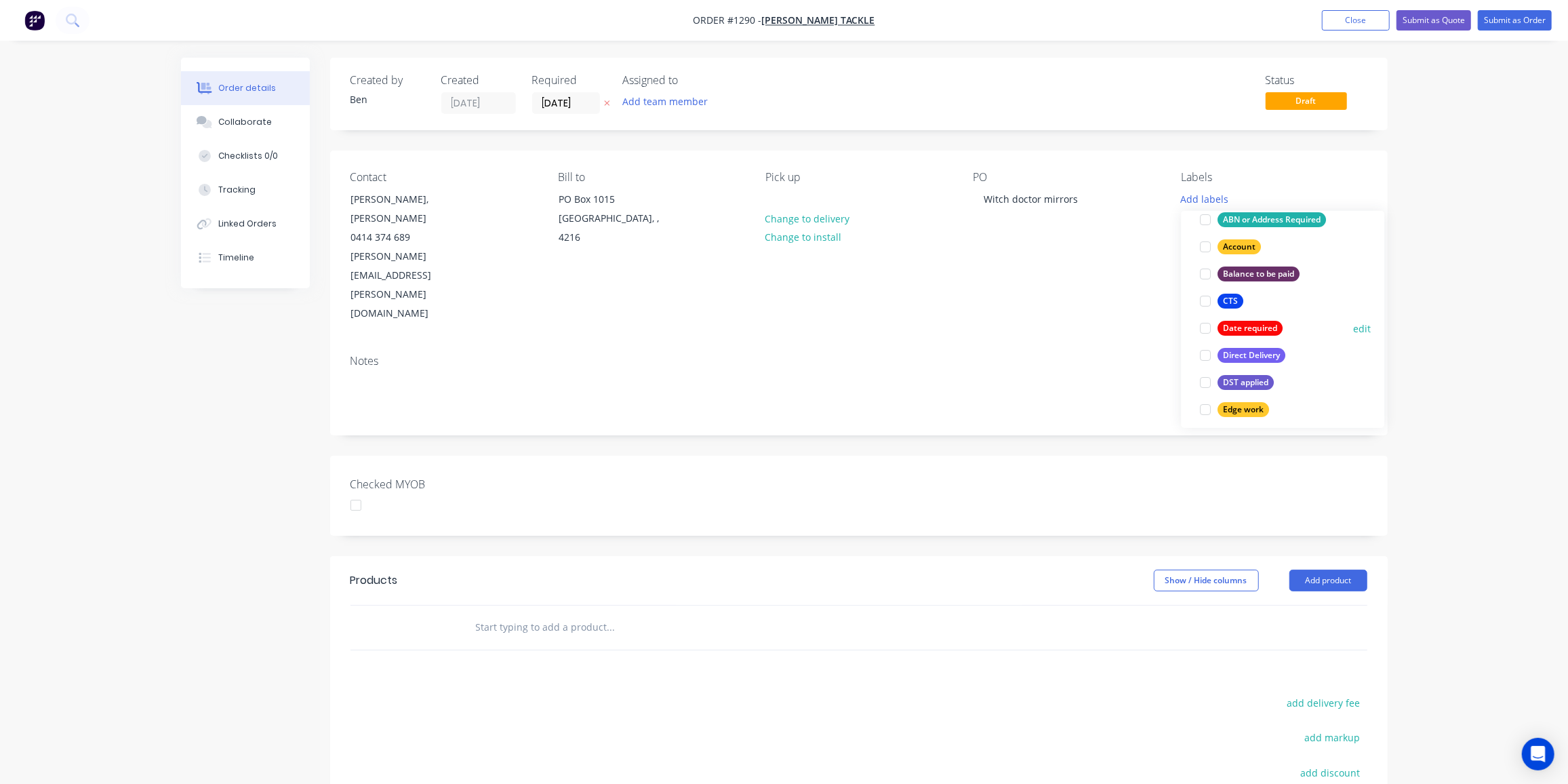
scroll to position [308, 0]
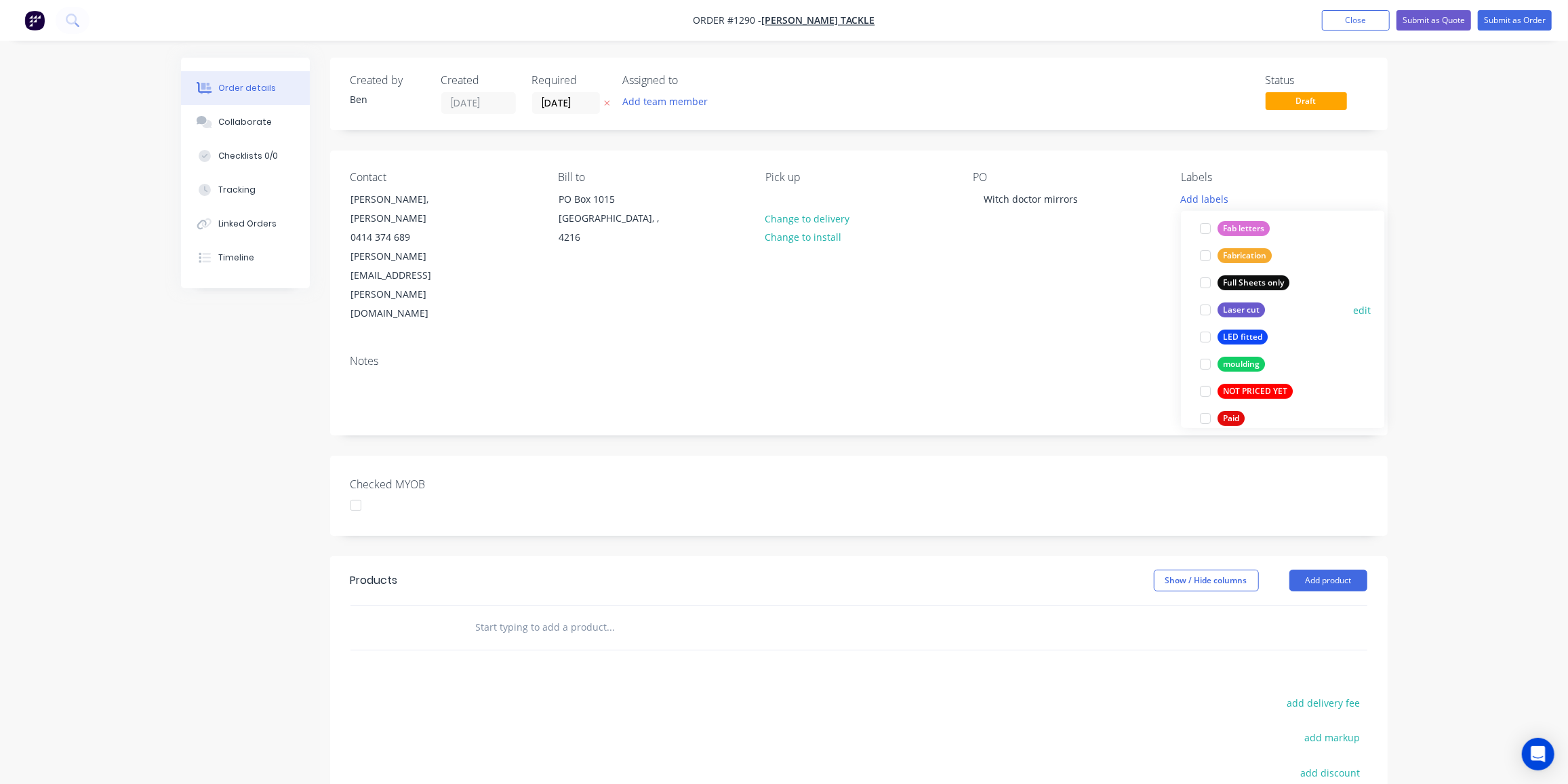
click at [1236, 313] on div "Laser cut" at bounding box center [1241, 309] width 48 height 15
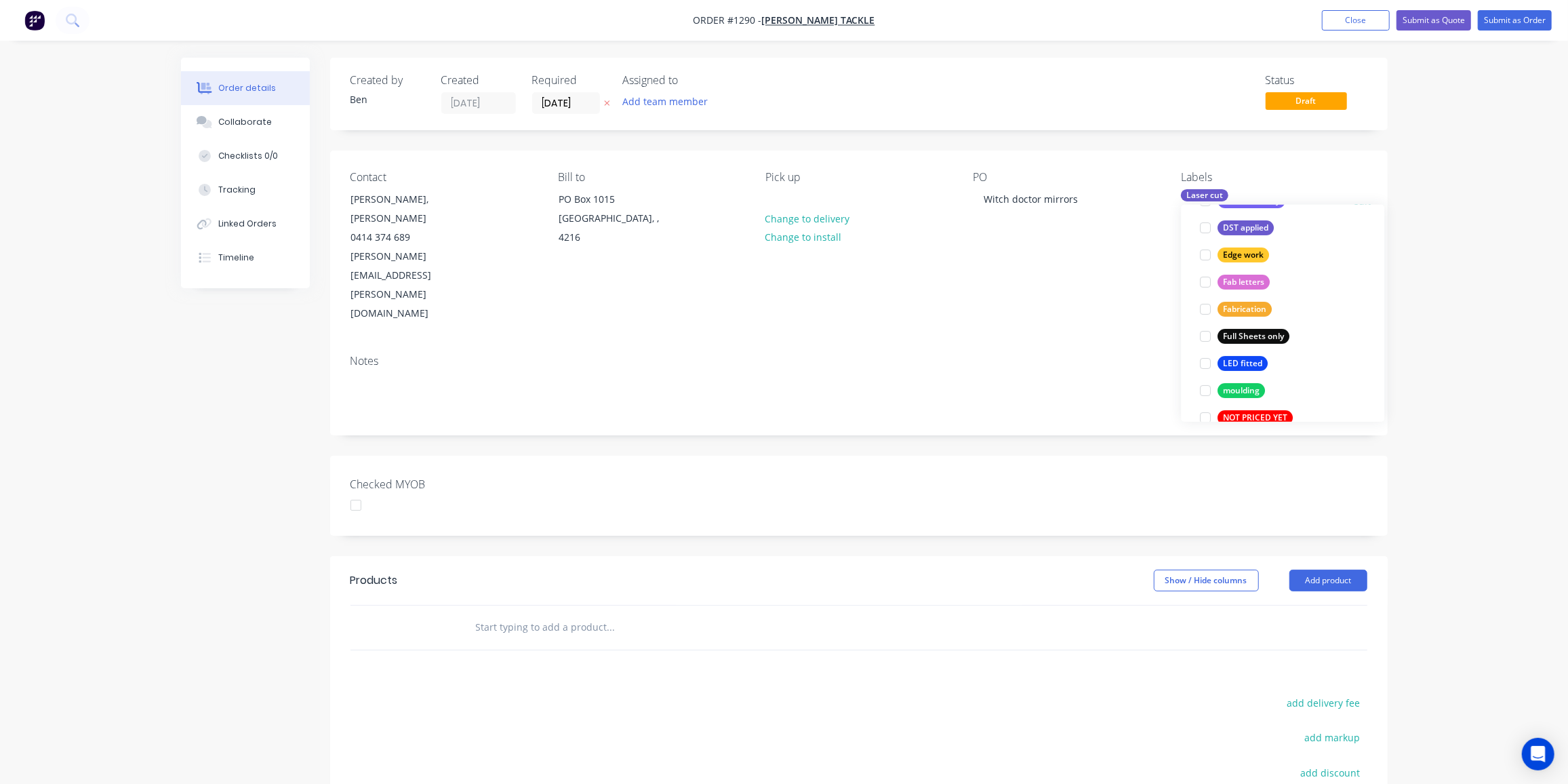
scroll to position [514, 0]
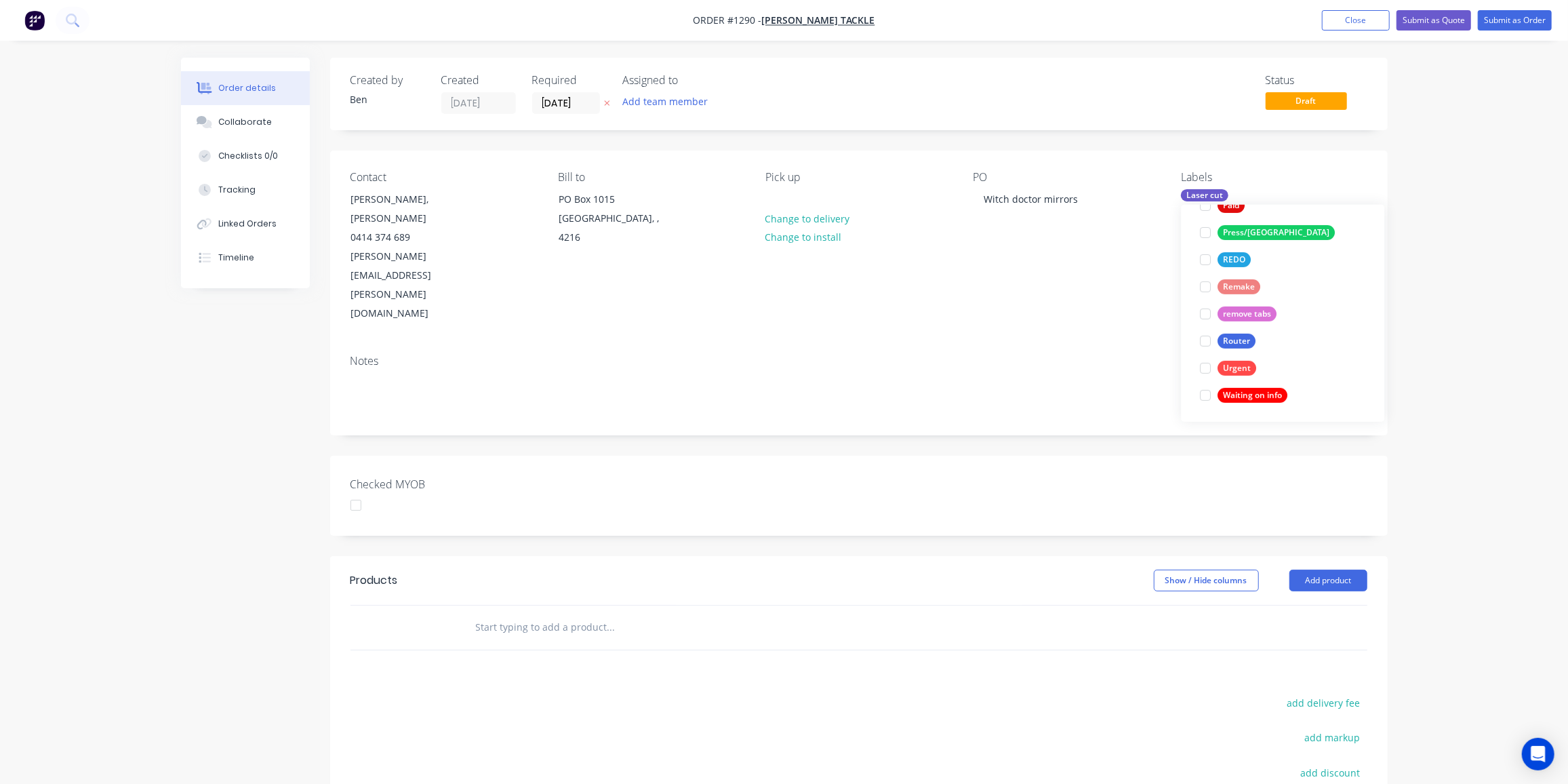
drag, startPoint x: 1233, startPoint y: 338, endPoint x: 1185, endPoint y: 372, distance: 58.8
click at [1233, 337] on div "Router" at bounding box center [1237, 340] width 38 height 15
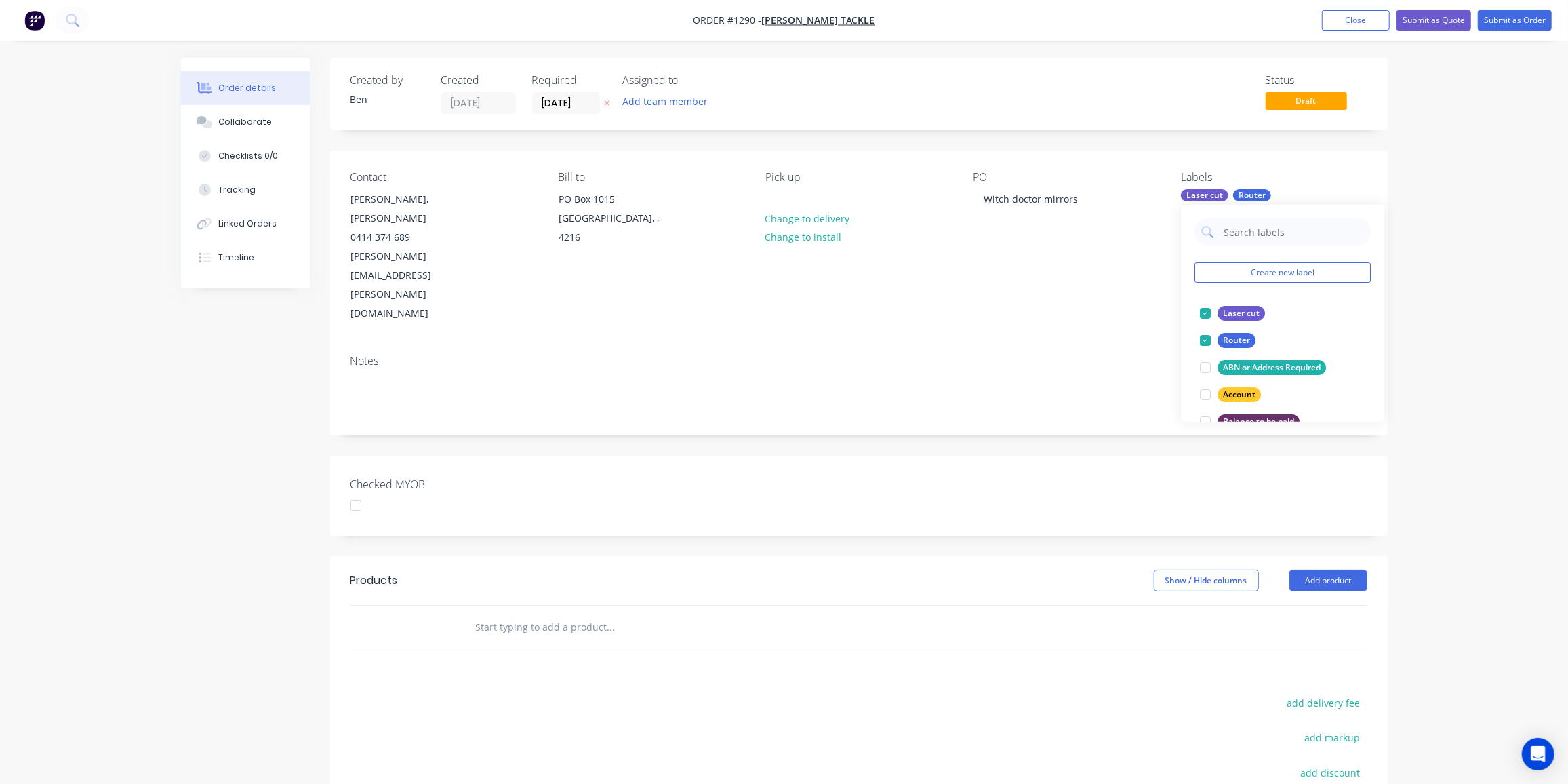
click at [551, 614] on input "text" at bounding box center [610, 628] width 271 height 27
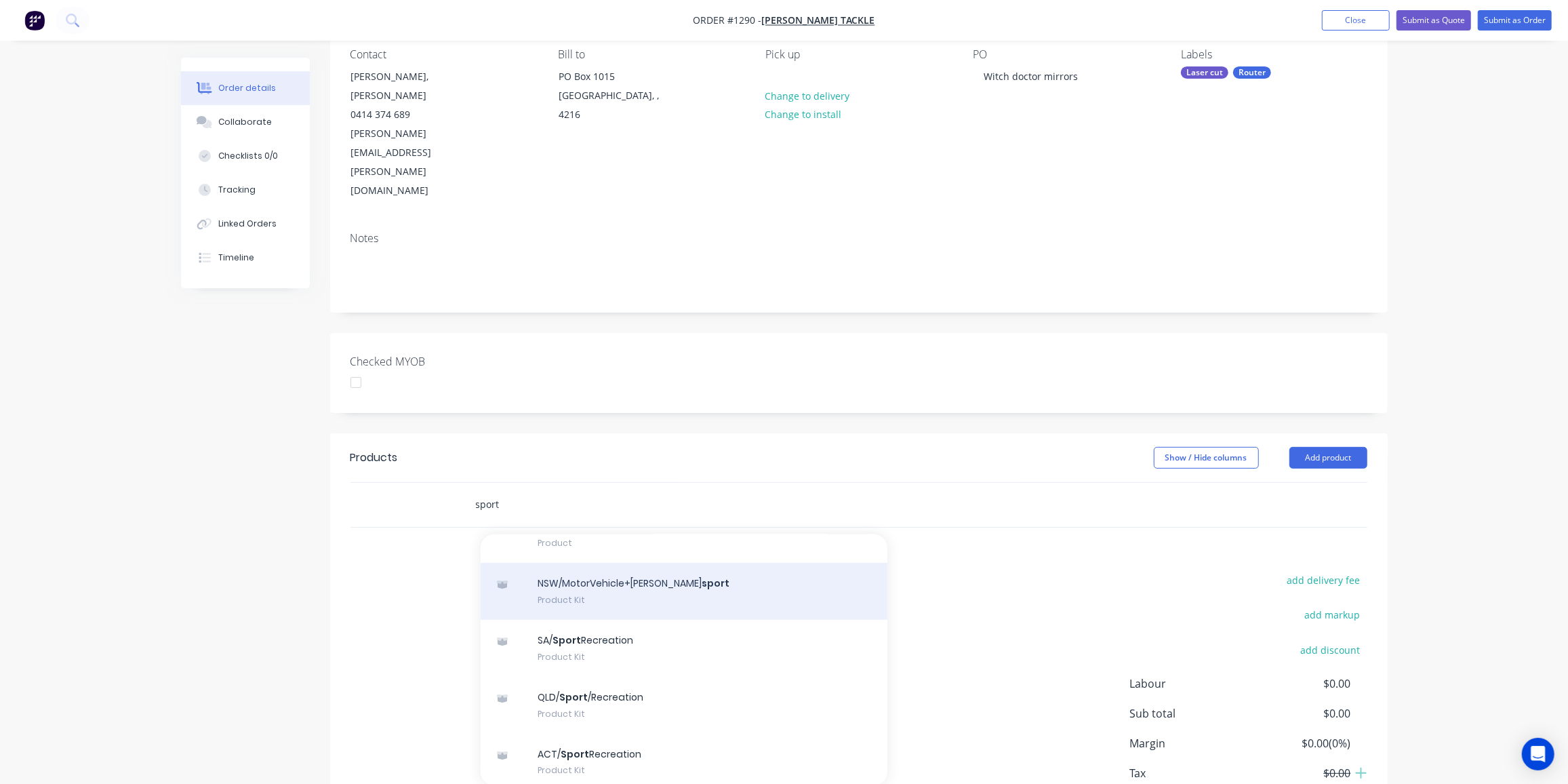
scroll to position [338, 0]
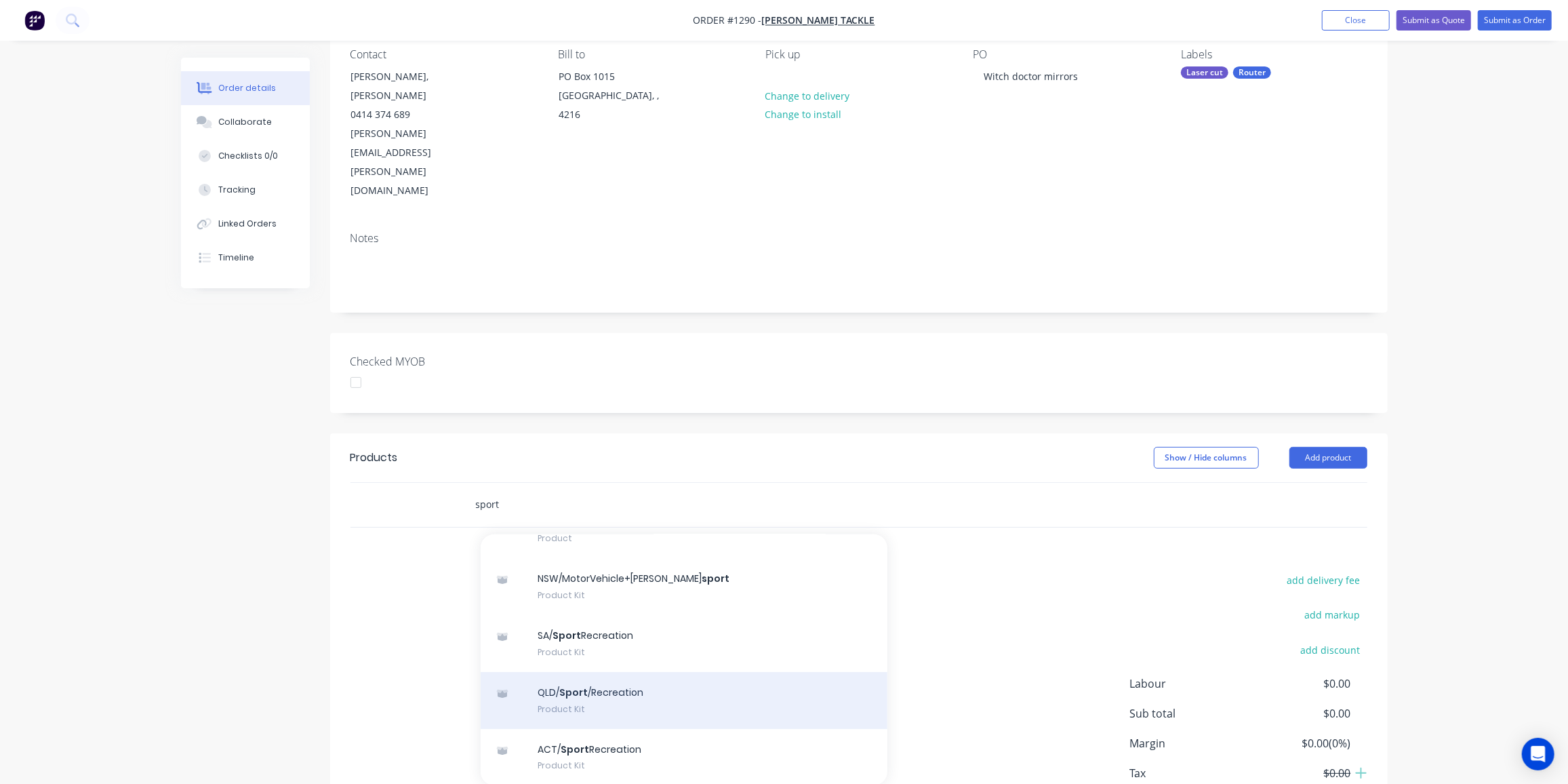
type input "sport"
click at [638, 672] on div "QLD/ Sport /Recreation Product Kit" at bounding box center [684, 700] width 407 height 57
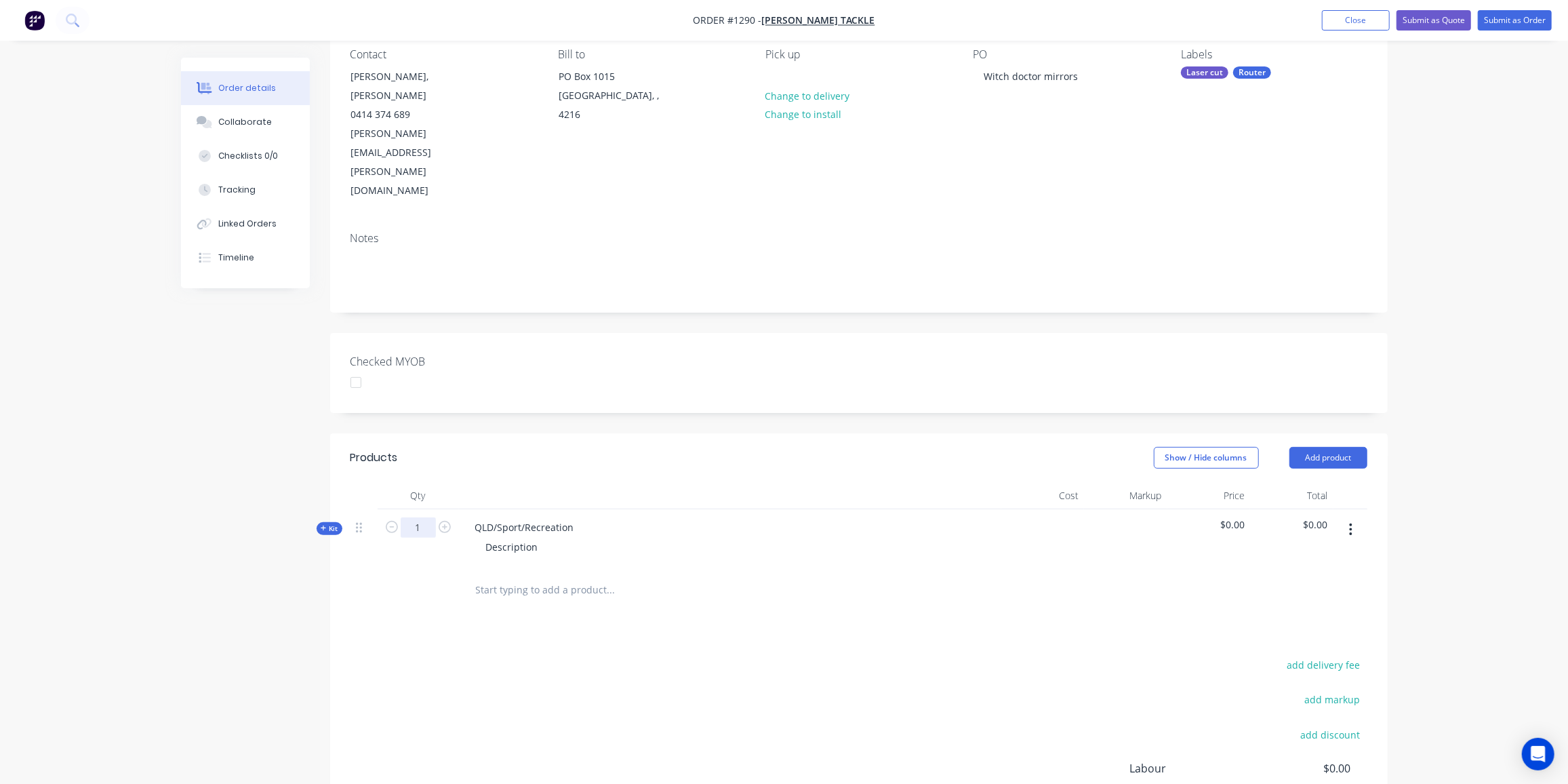
click at [408, 517] on input "1" at bounding box center [418, 527] width 35 height 21
type input "20"
drag, startPoint x: 576, startPoint y: 446, endPoint x: 467, endPoint y: 450, distance: 109.1
click at [467, 517] on div "QLD/Sport/Recreation" at bounding box center [524, 527] width 120 height 20
drag, startPoint x: 538, startPoint y: 474, endPoint x: 439, endPoint y: 472, distance: 99.0
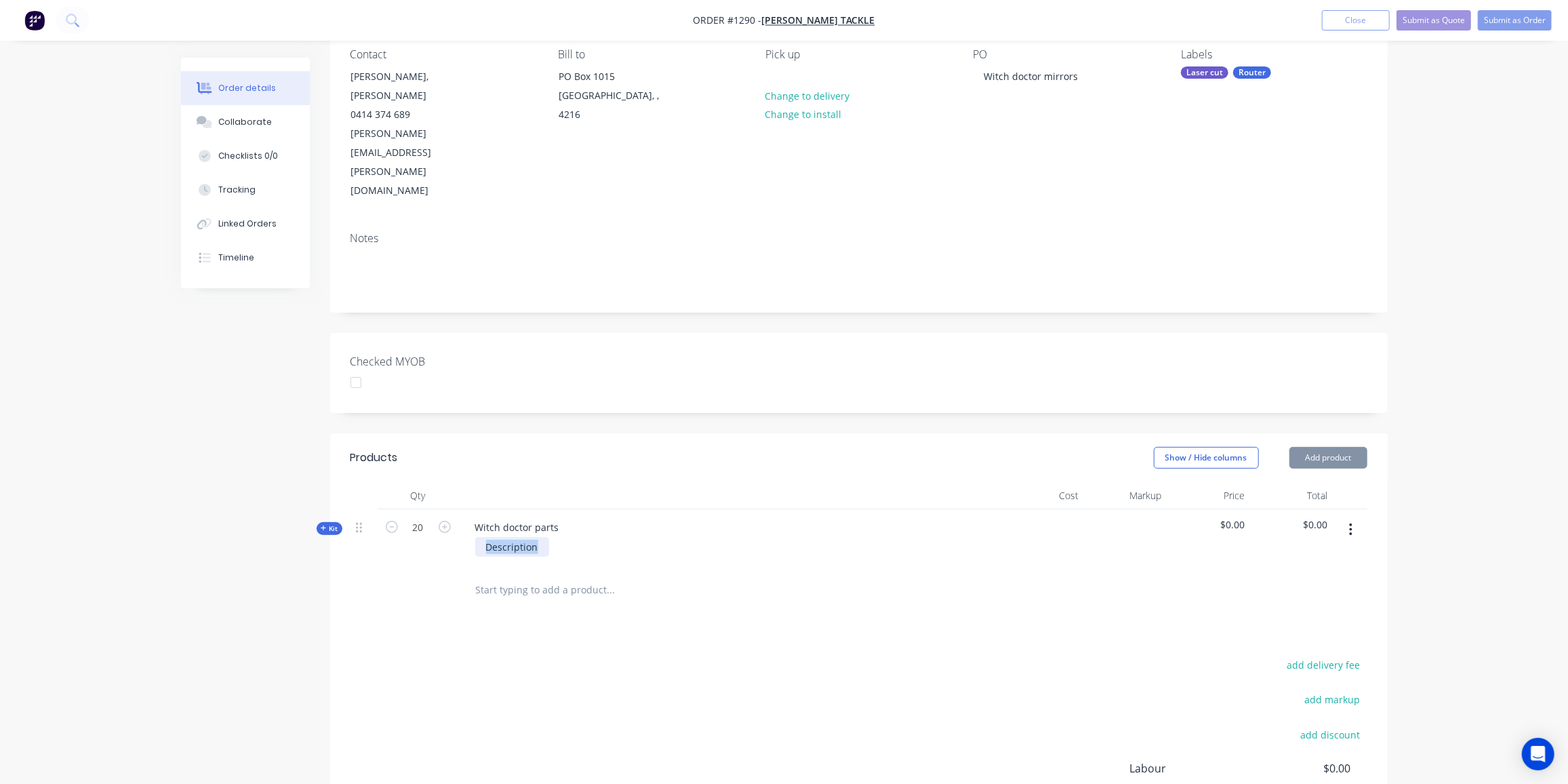
click at [439, 509] on div "Kit 20 Witch doctor parts Description $0.00 $0.00" at bounding box center [859, 539] width 1017 height 59
click at [332, 523] on span "Kit" at bounding box center [329, 528] width 18 height 10
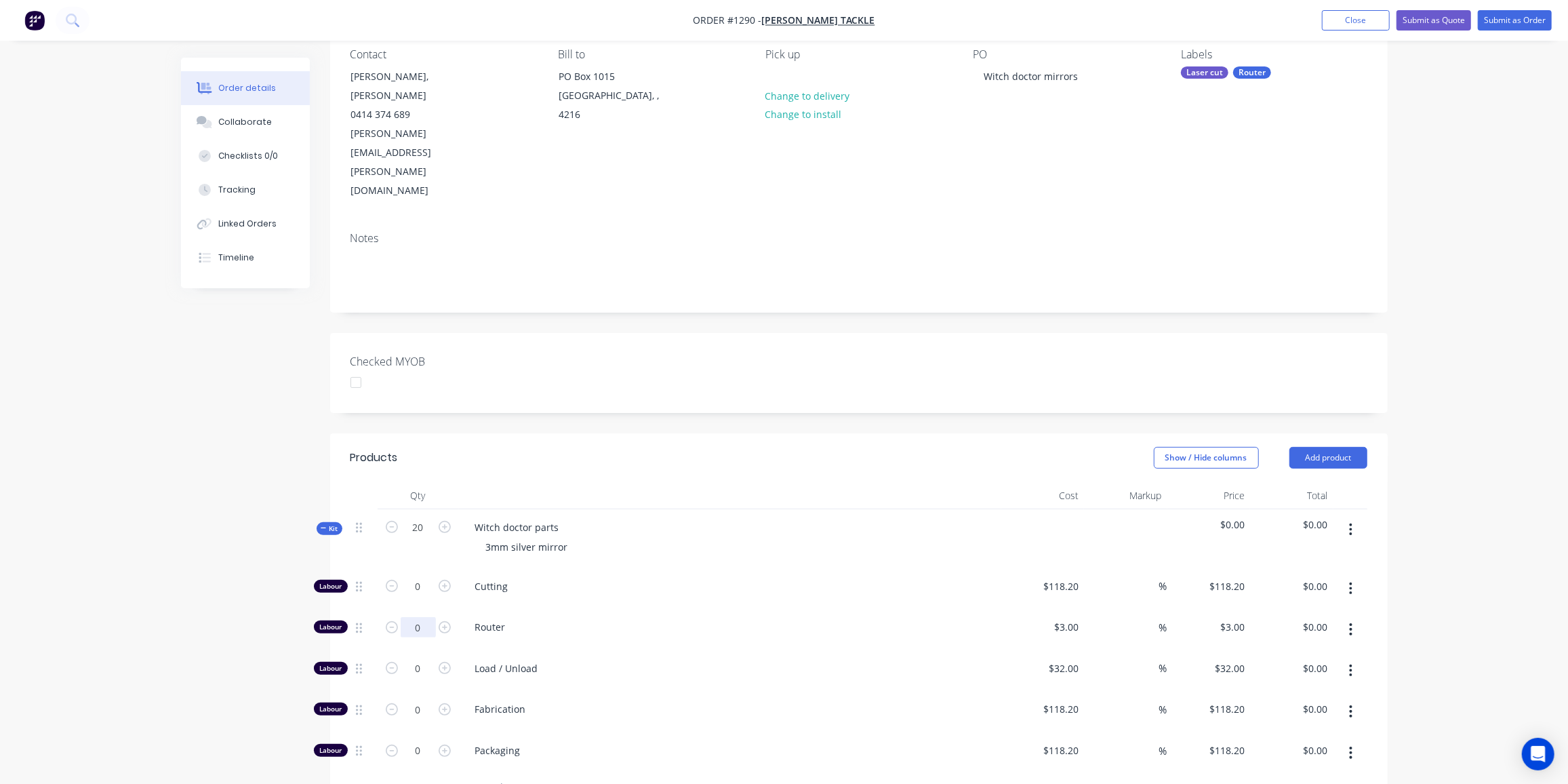
click at [429, 577] on input "0" at bounding box center [418, 587] width 35 height 21
type input "85"
type input "$255.00"
click at [422, 588] on input "0" at bounding box center [418, 587] width 35 height 21
type input "1"
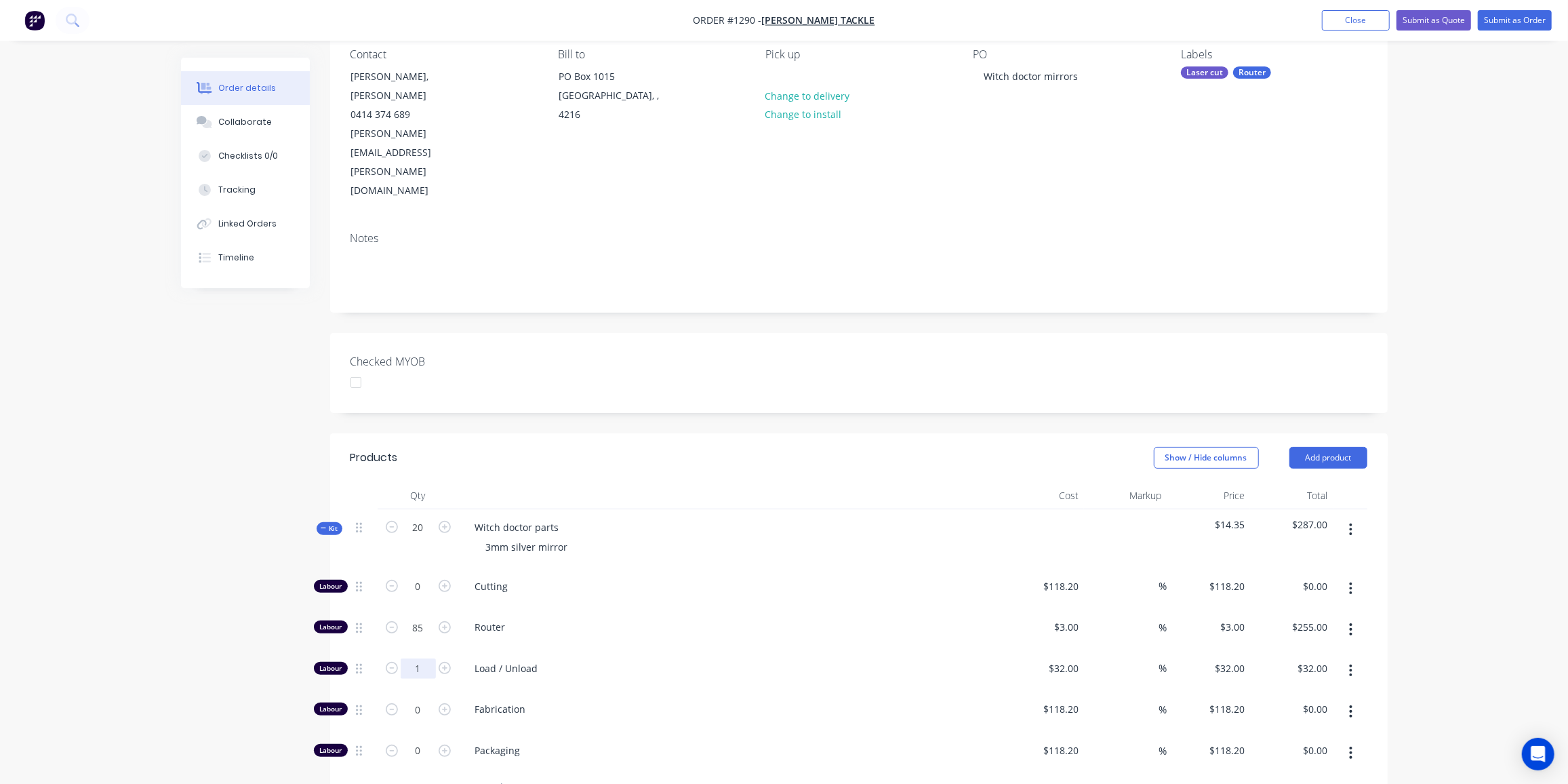
type input "$32.00"
click at [492, 773] on input "text" at bounding box center [610, 787] width 271 height 27
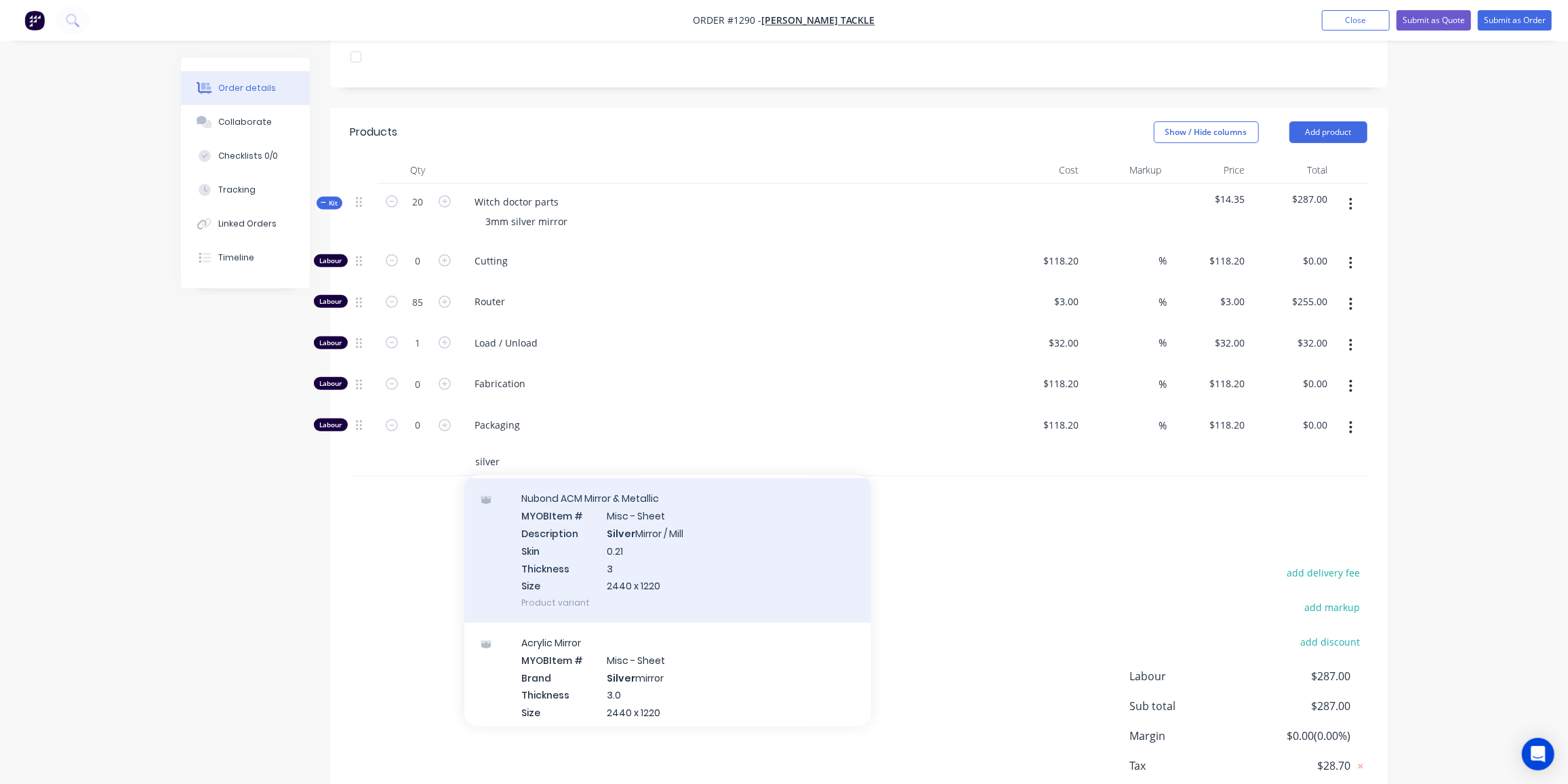
scroll to position [246, 0]
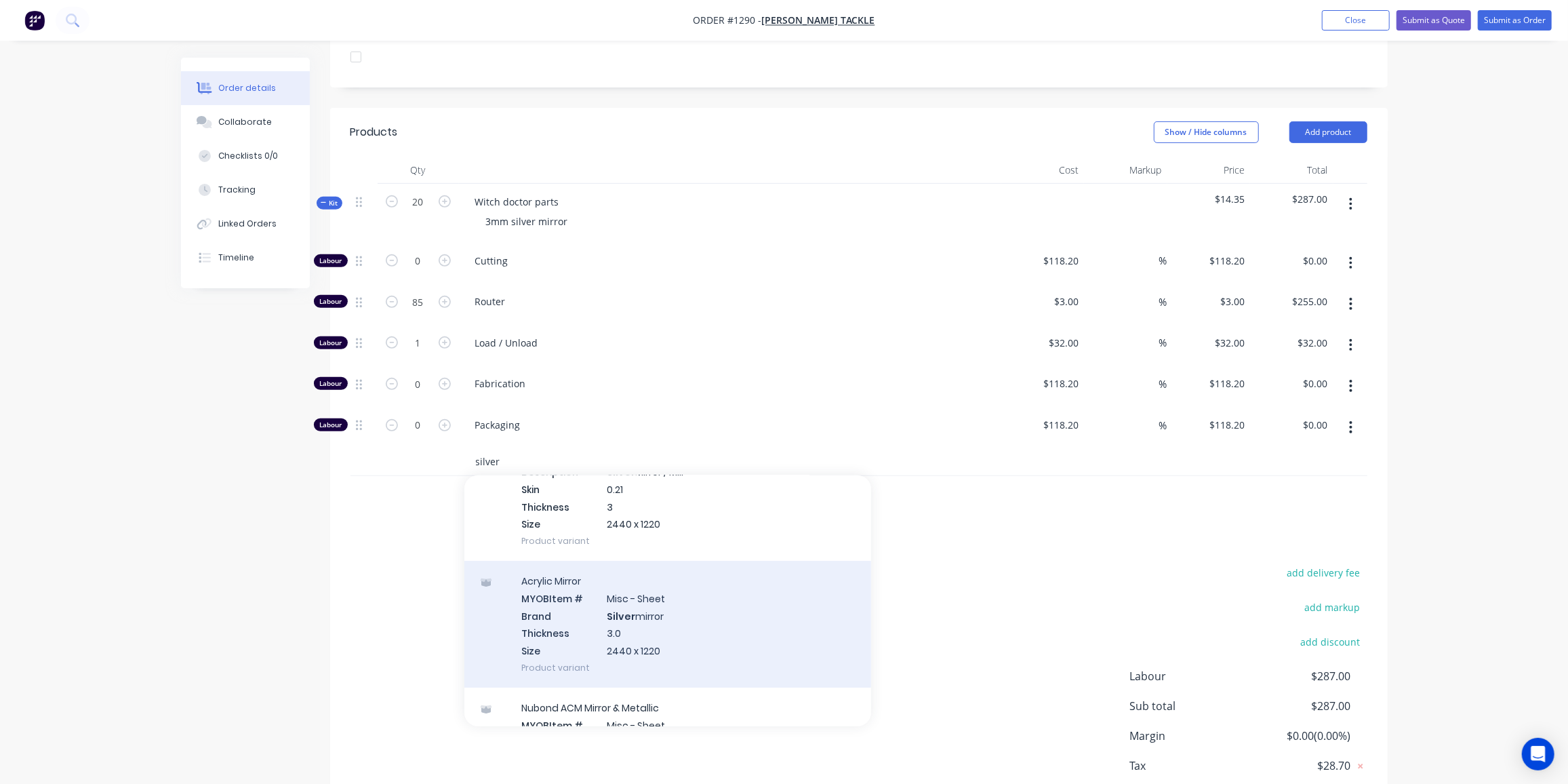
type input "silver"
click at [670, 561] on div "Acrylic Mirror MYOB Item # Misc - Sheet Brand Silver mirror Thickness 3.0 Size …" at bounding box center [668, 625] width 407 height 127
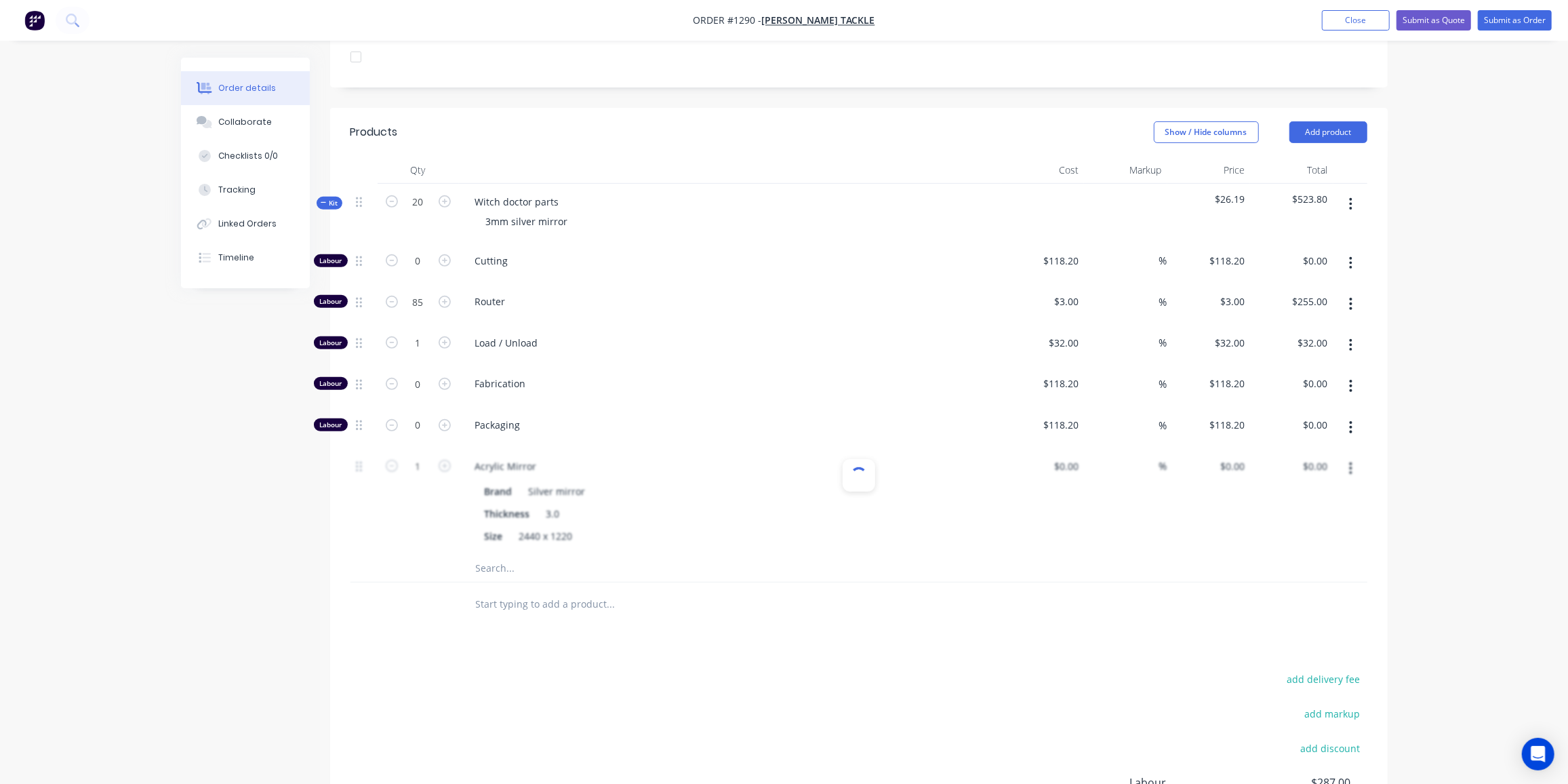
type input "$148.00"
type input "60"
type input "$236.80"
click at [456, 586] on div "Products Show / Hide columns Add product Qty Cost Markup Price Total Kit 20 Wit…" at bounding box center [859, 530] width 1058 height 845
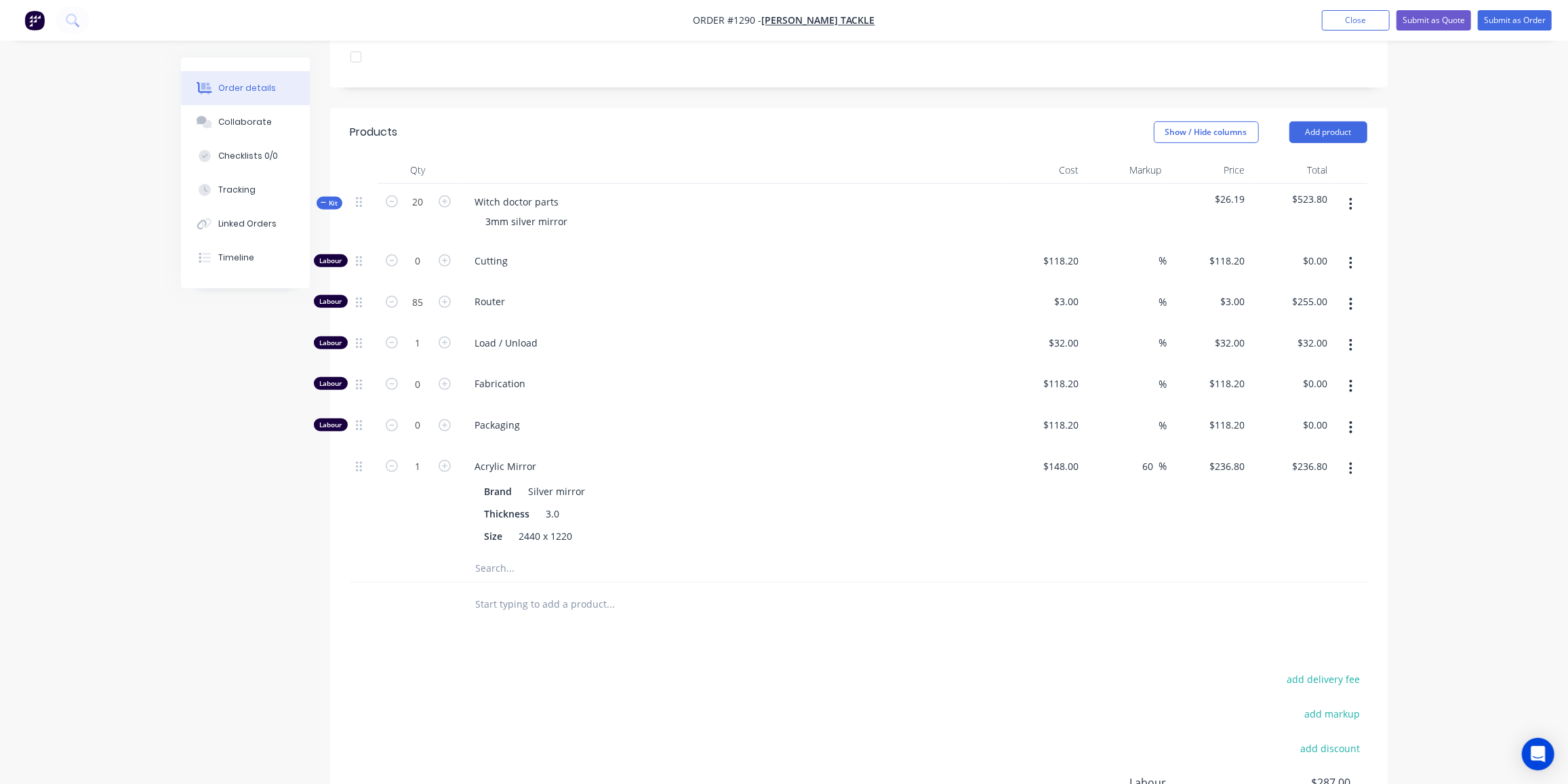
click at [332, 198] on span "Kit" at bounding box center [329, 203] width 18 height 10
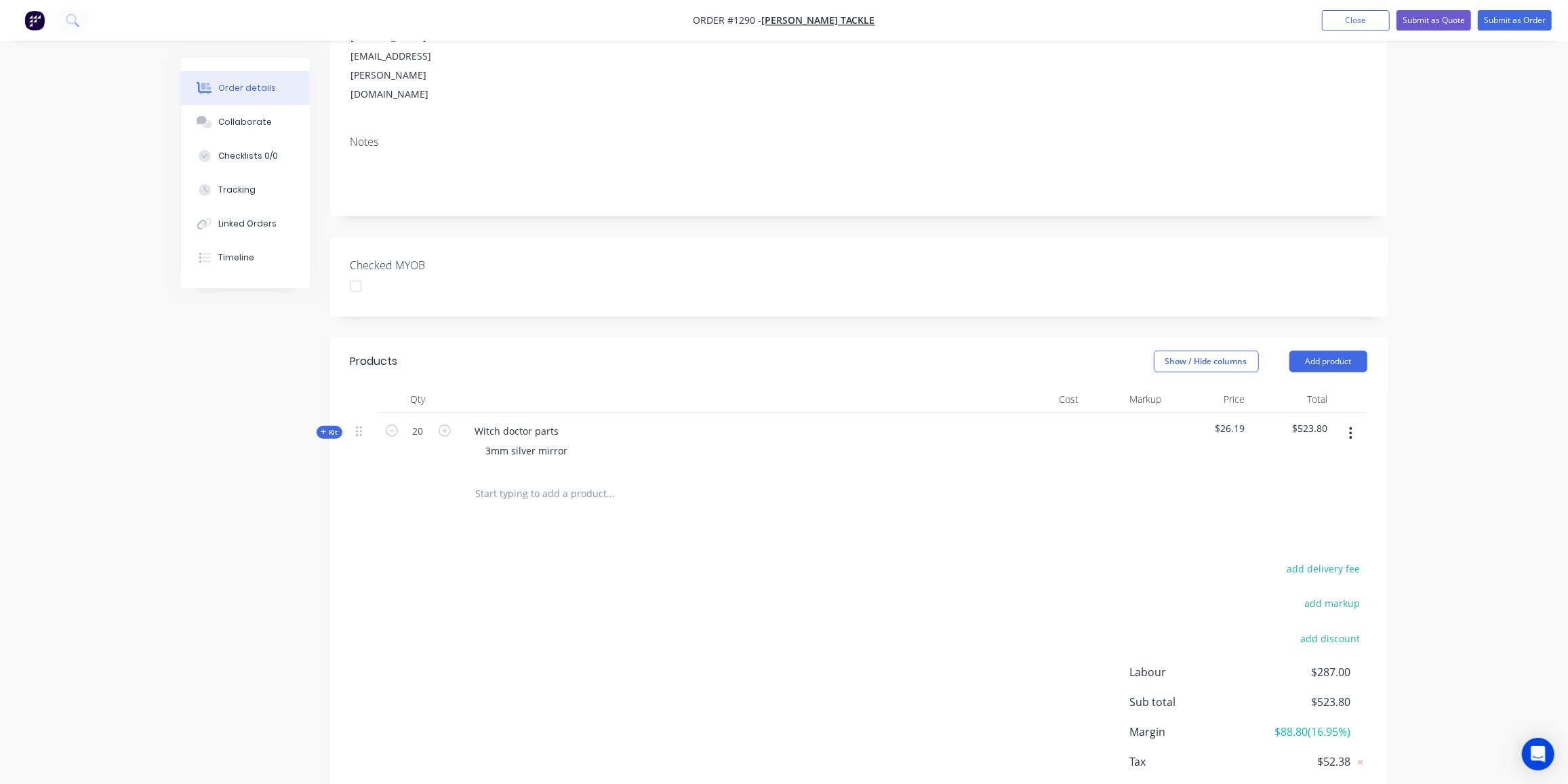
click at [327, 427] on span "Kit" at bounding box center [329, 432] width 18 height 10
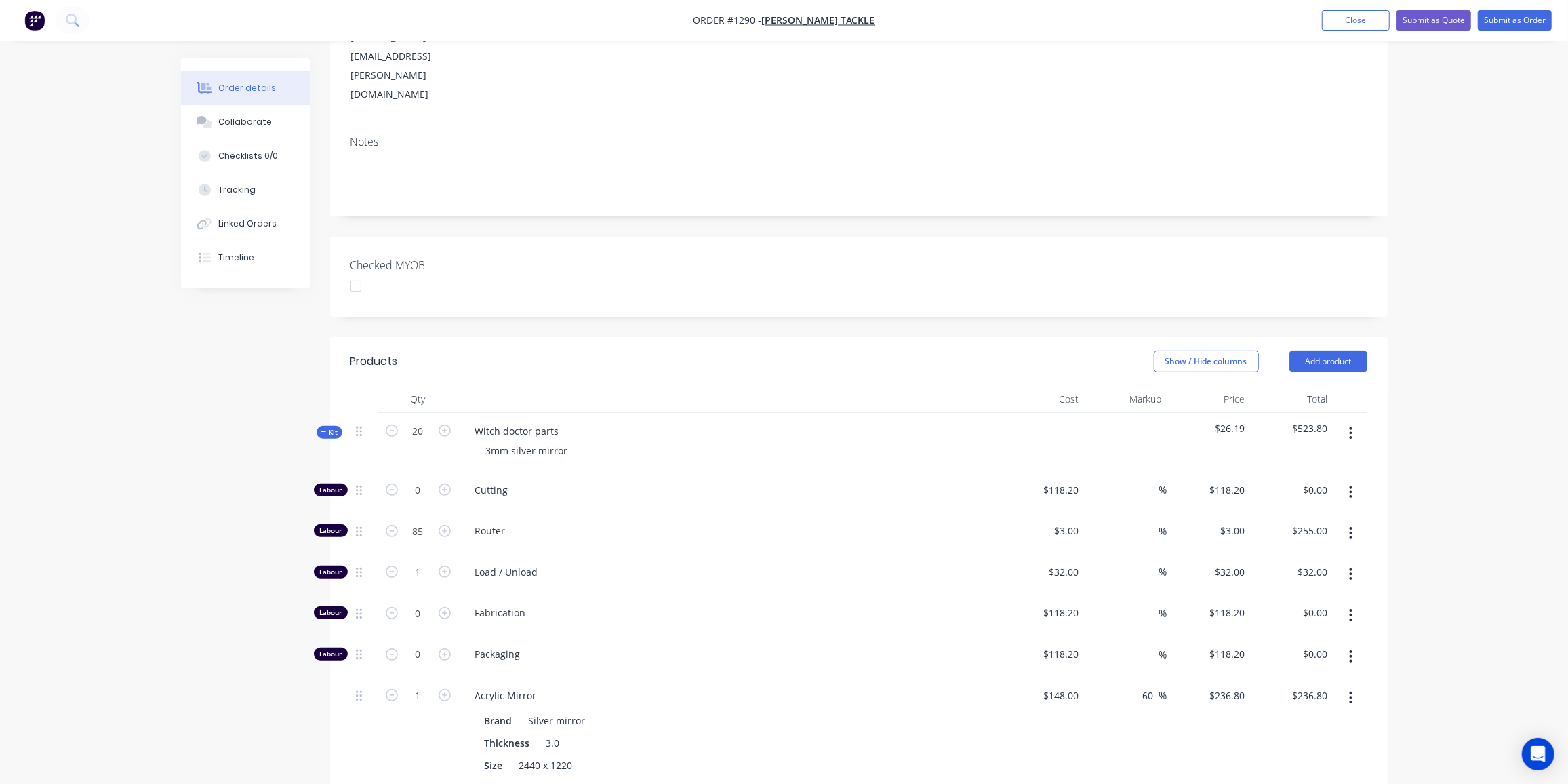
scroll to position [448, 0]
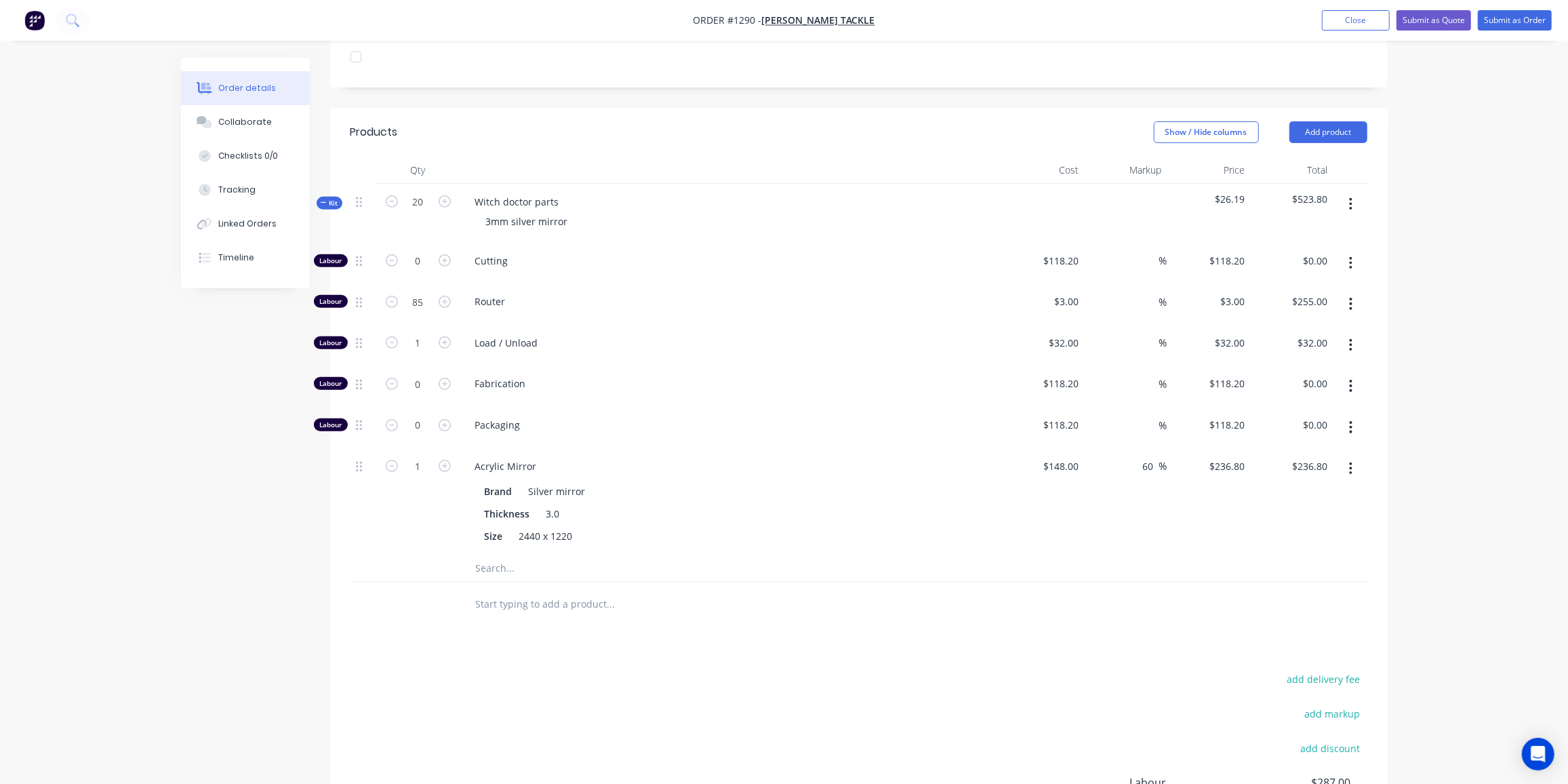
click at [488, 554] on input "text" at bounding box center [610, 568] width 271 height 27
type input "Router bit"
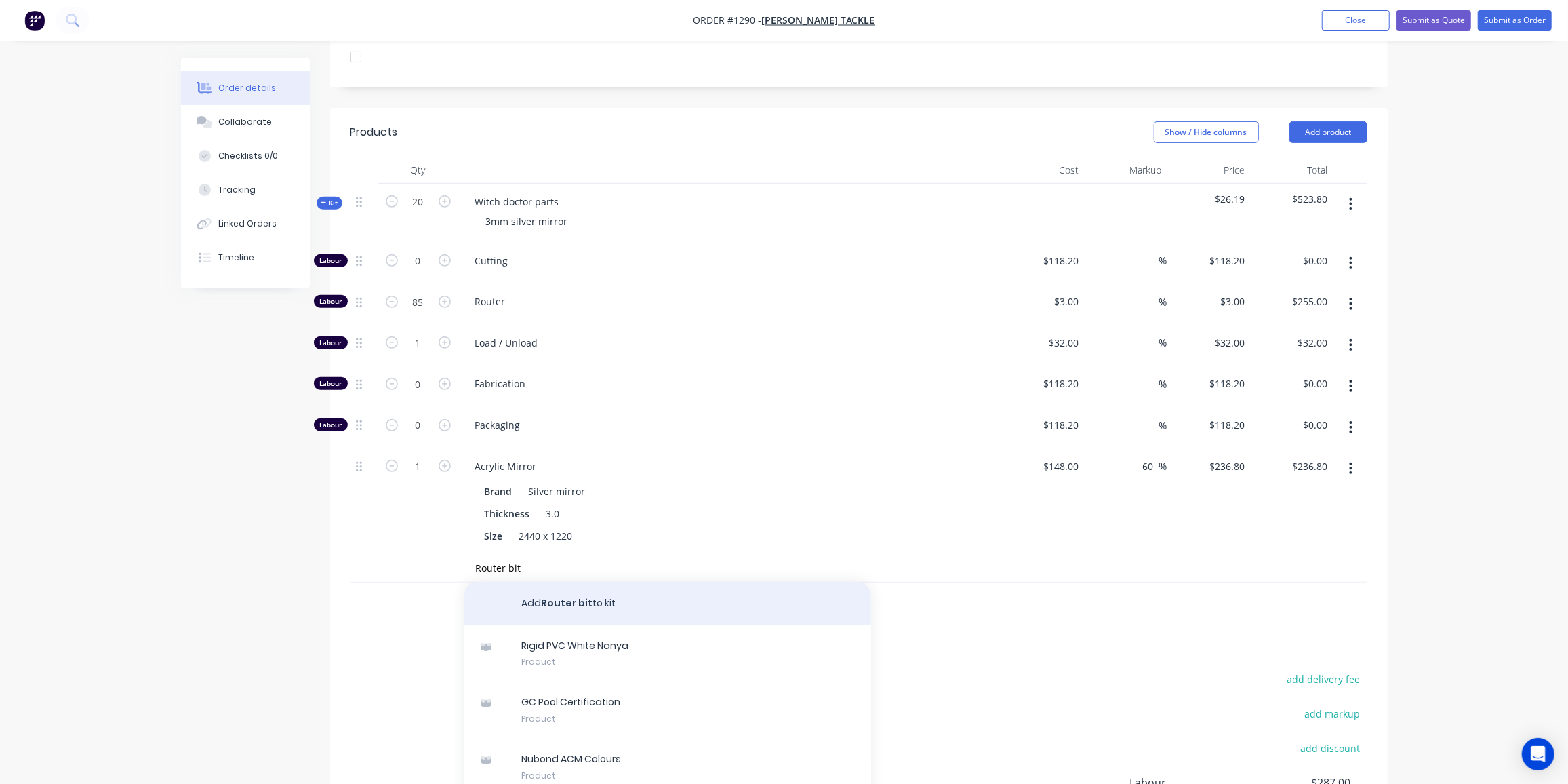
click at [623, 582] on button "Add Router bit to kit" at bounding box center [668, 603] width 407 height 43
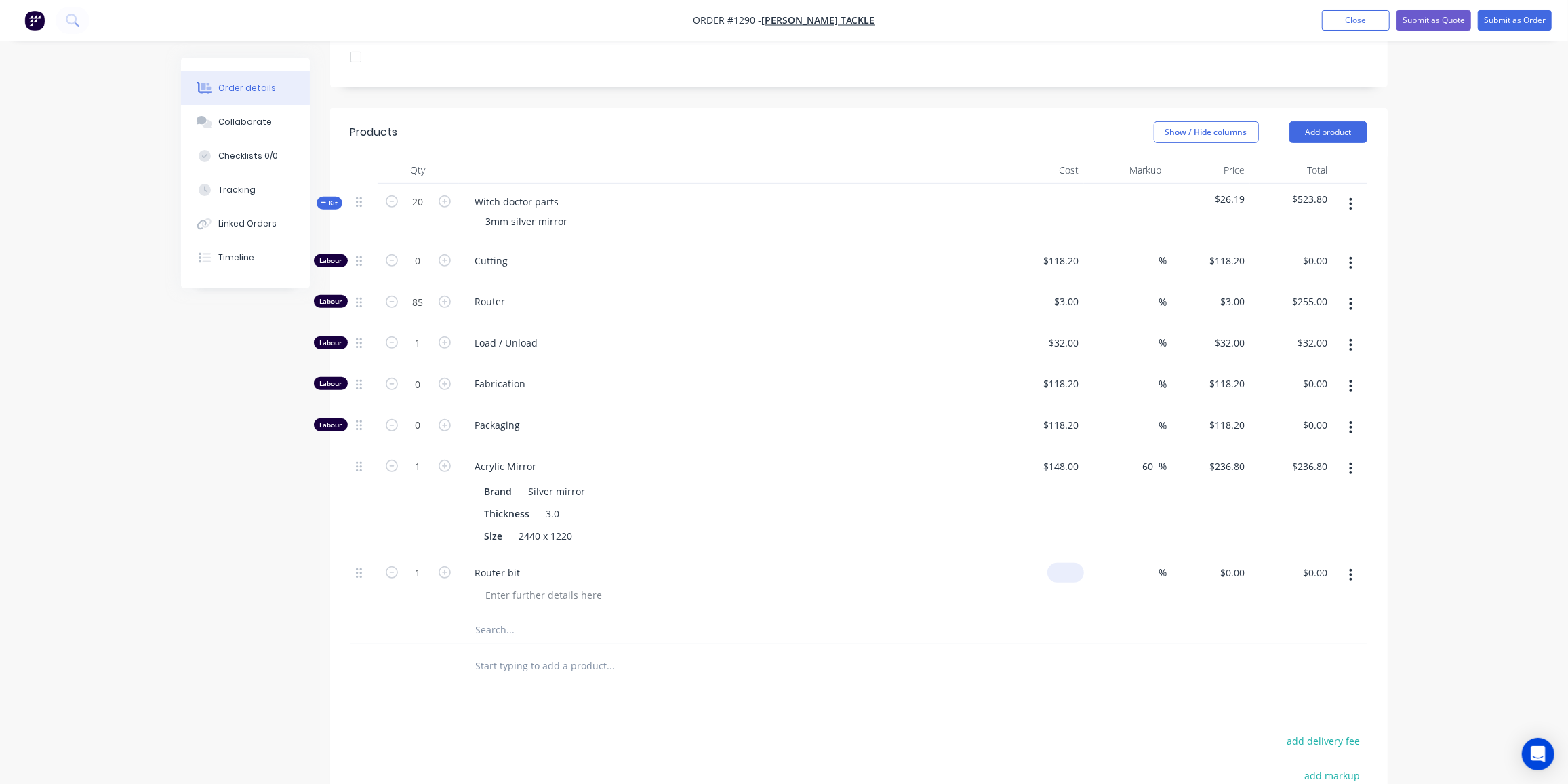
click at [1075, 563] on input at bounding box center [1068, 573] width 31 height 20
type input "$67.00"
click at [430, 271] on input "1" at bounding box center [418, 261] width 35 height 21
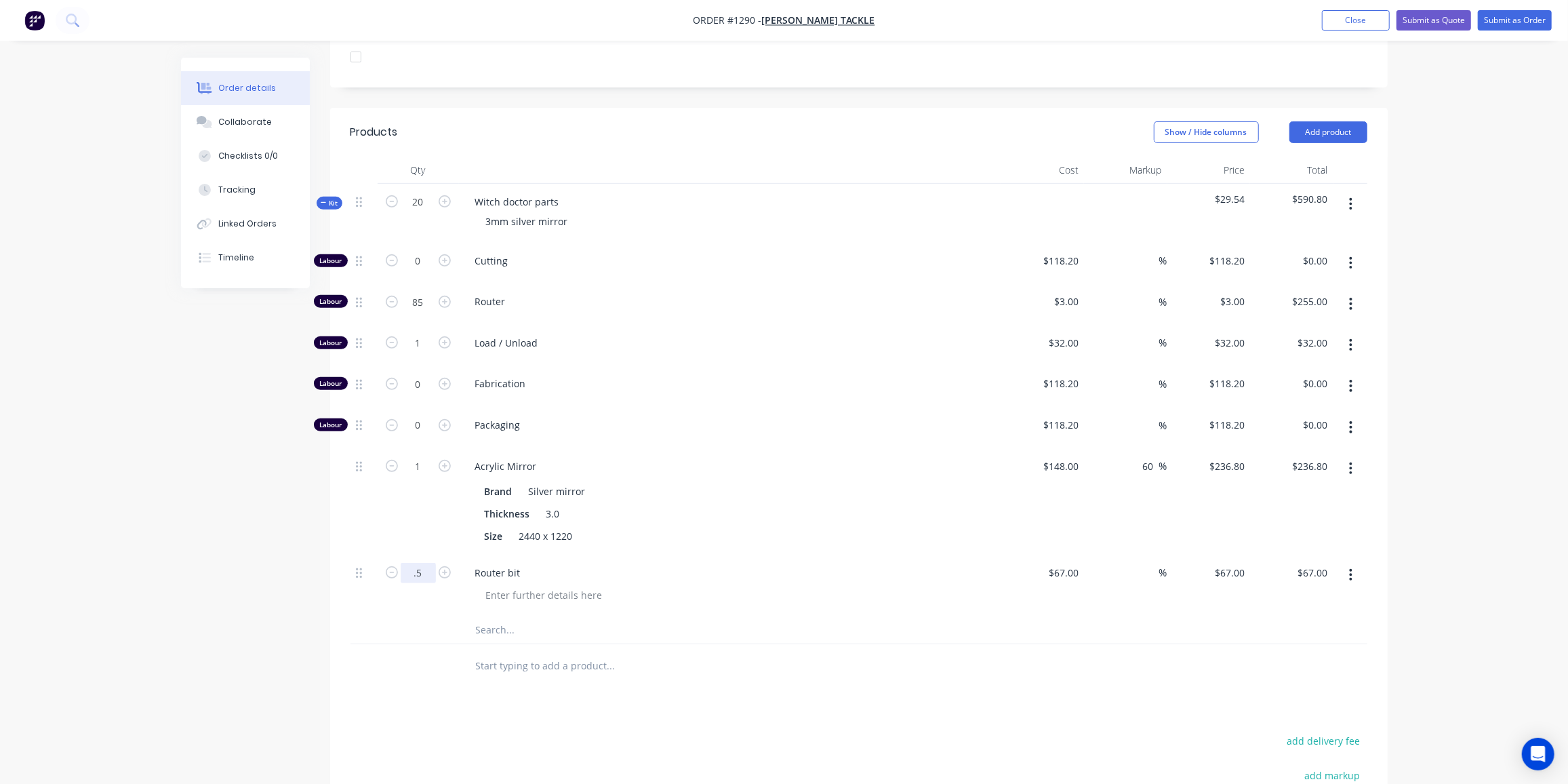
type input "0.5"
type input "$33.50"
click at [327, 196] on div "Kit" at bounding box center [329, 202] width 25 height 13
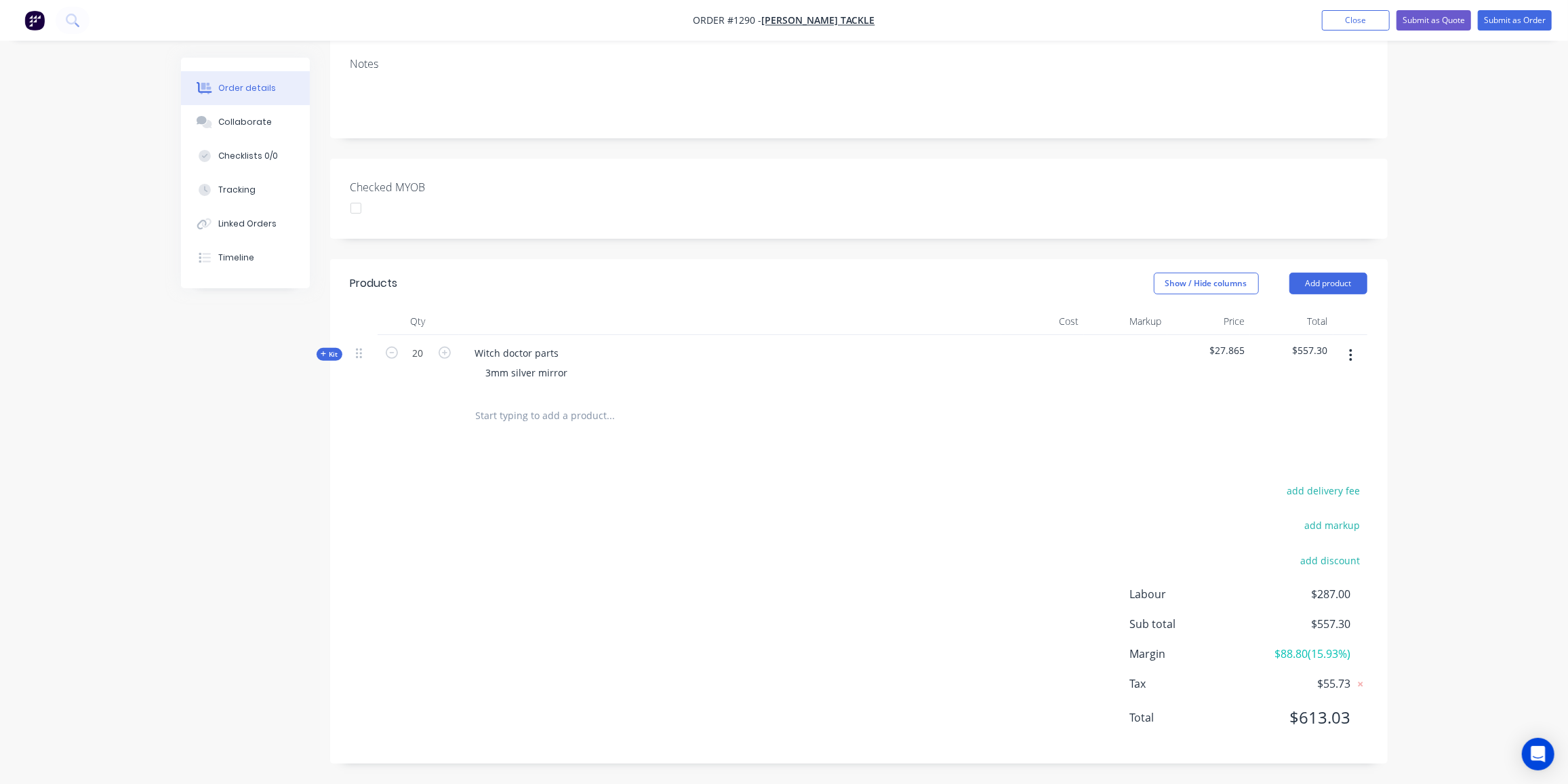
scroll to position [219, 0]
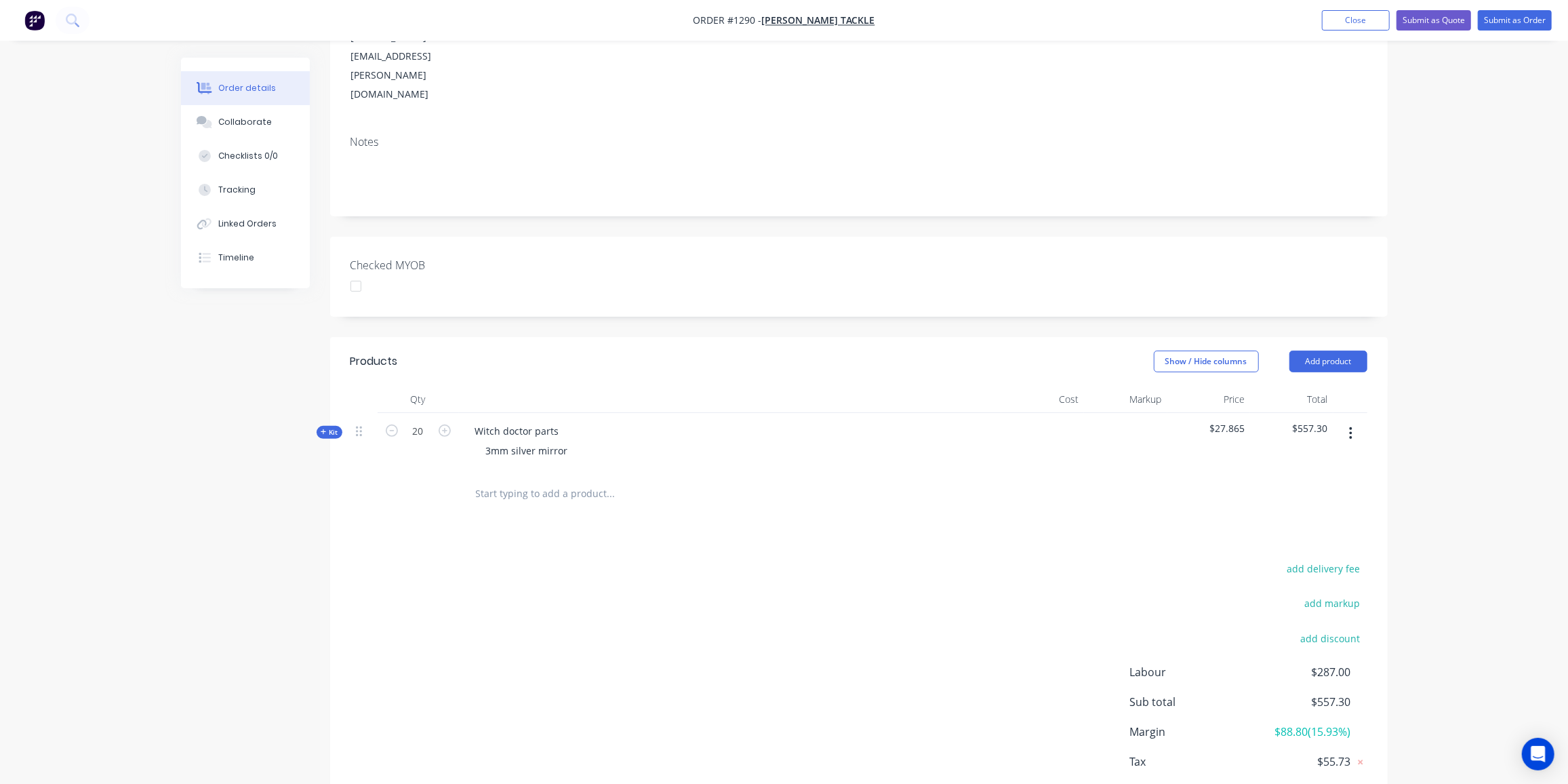
click at [736, 603] on div "add delivery fee add markup add discount Labour $287.00 Sub total $557.30 Margi…" at bounding box center [859, 690] width 1017 height 262
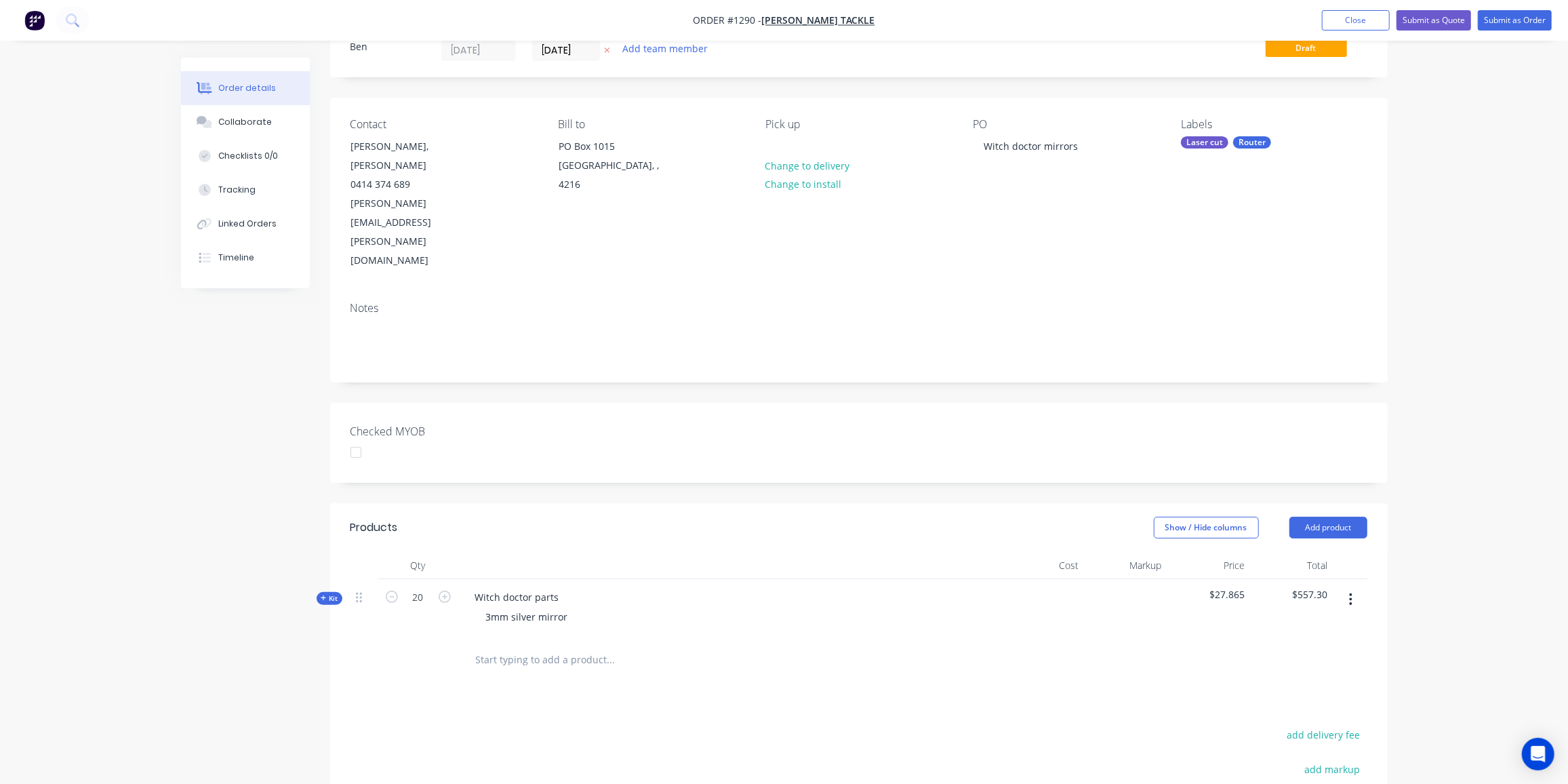
scroll to position [0, 0]
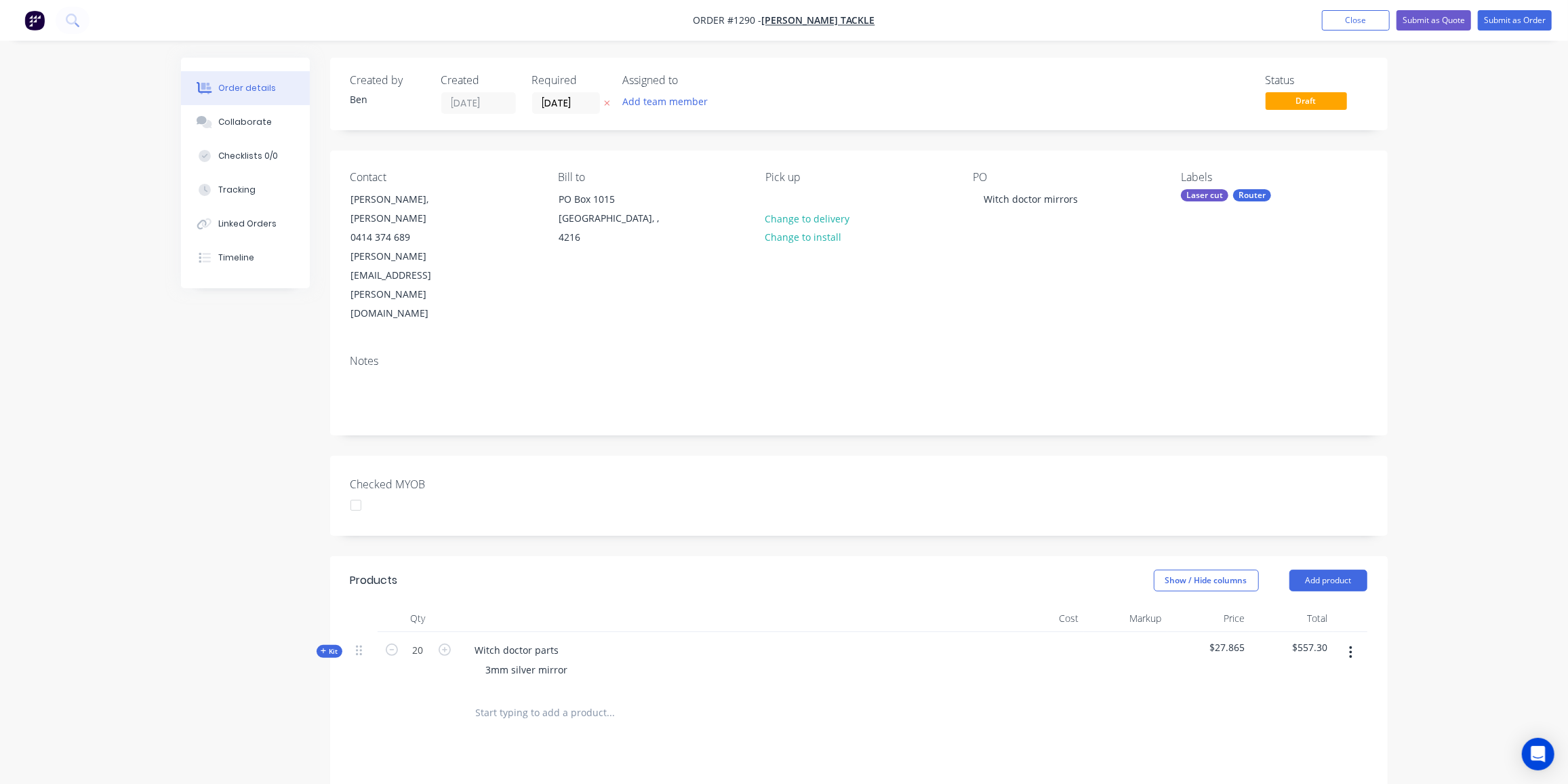
click at [330, 646] on span "Kit" at bounding box center [329, 651] width 18 height 10
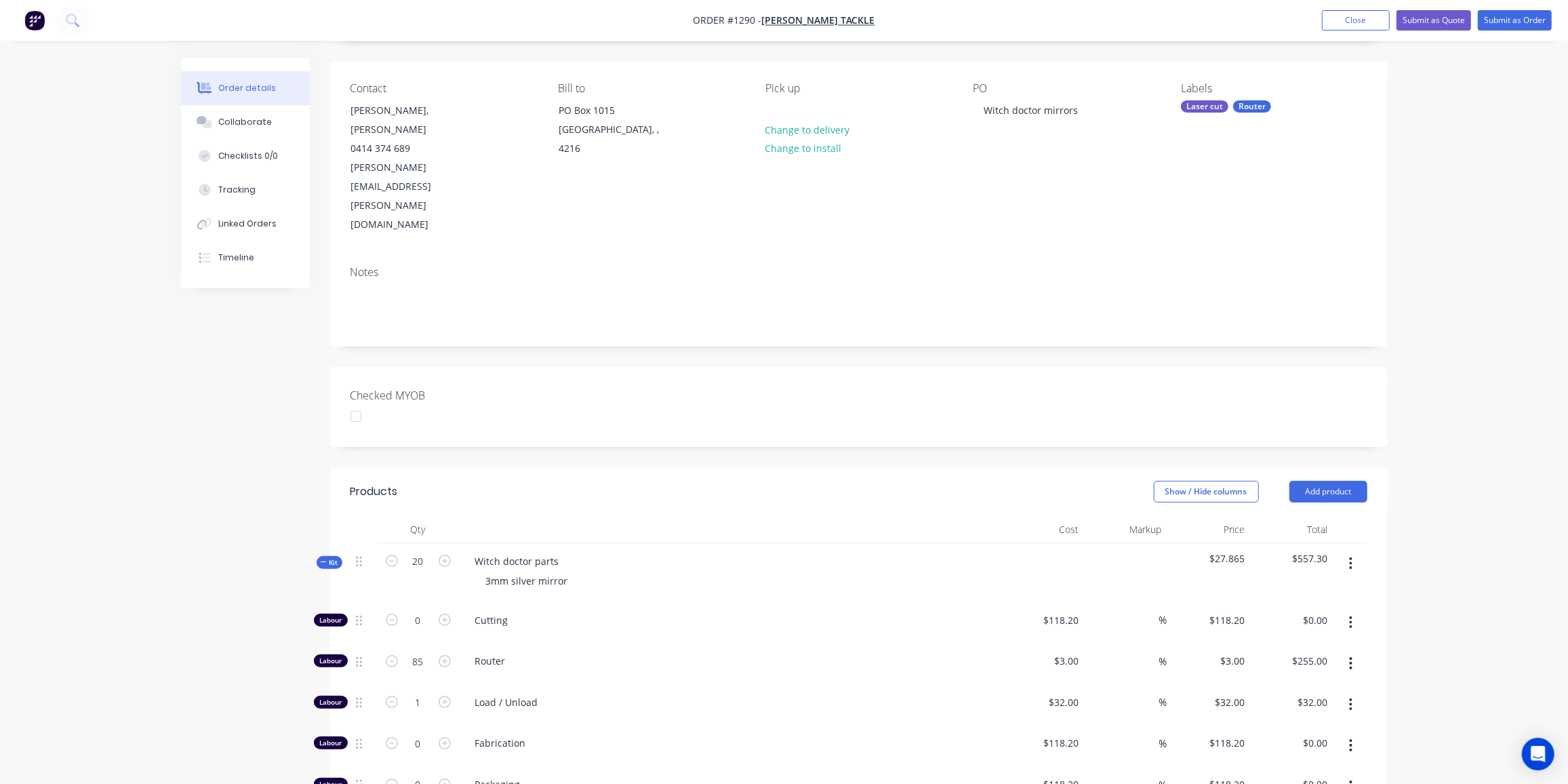
scroll to position [185, 0]
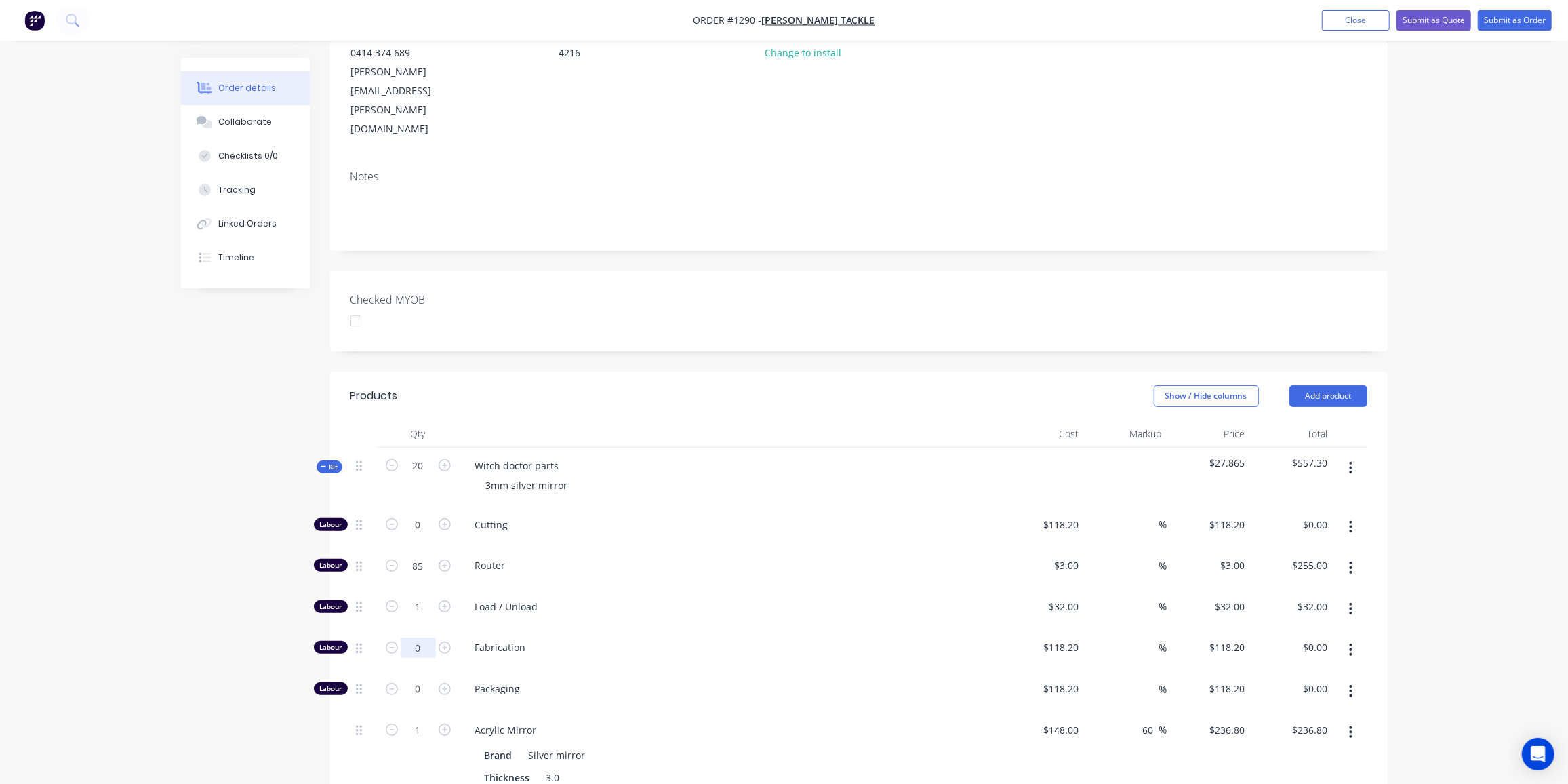
click at [417, 535] on input "0" at bounding box center [418, 524] width 35 height 21
drag, startPoint x: 738, startPoint y: 635, endPoint x: 682, endPoint y: 610, distance: 61.3
click at [738, 712] on div "Acrylic Mirror Brand Silver mirror Thickness 3.0 Size 2440 x 1220" at bounding box center [730, 764] width 543 height 107
click at [1335, 20] on button "Close" at bounding box center [1356, 20] width 67 height 21
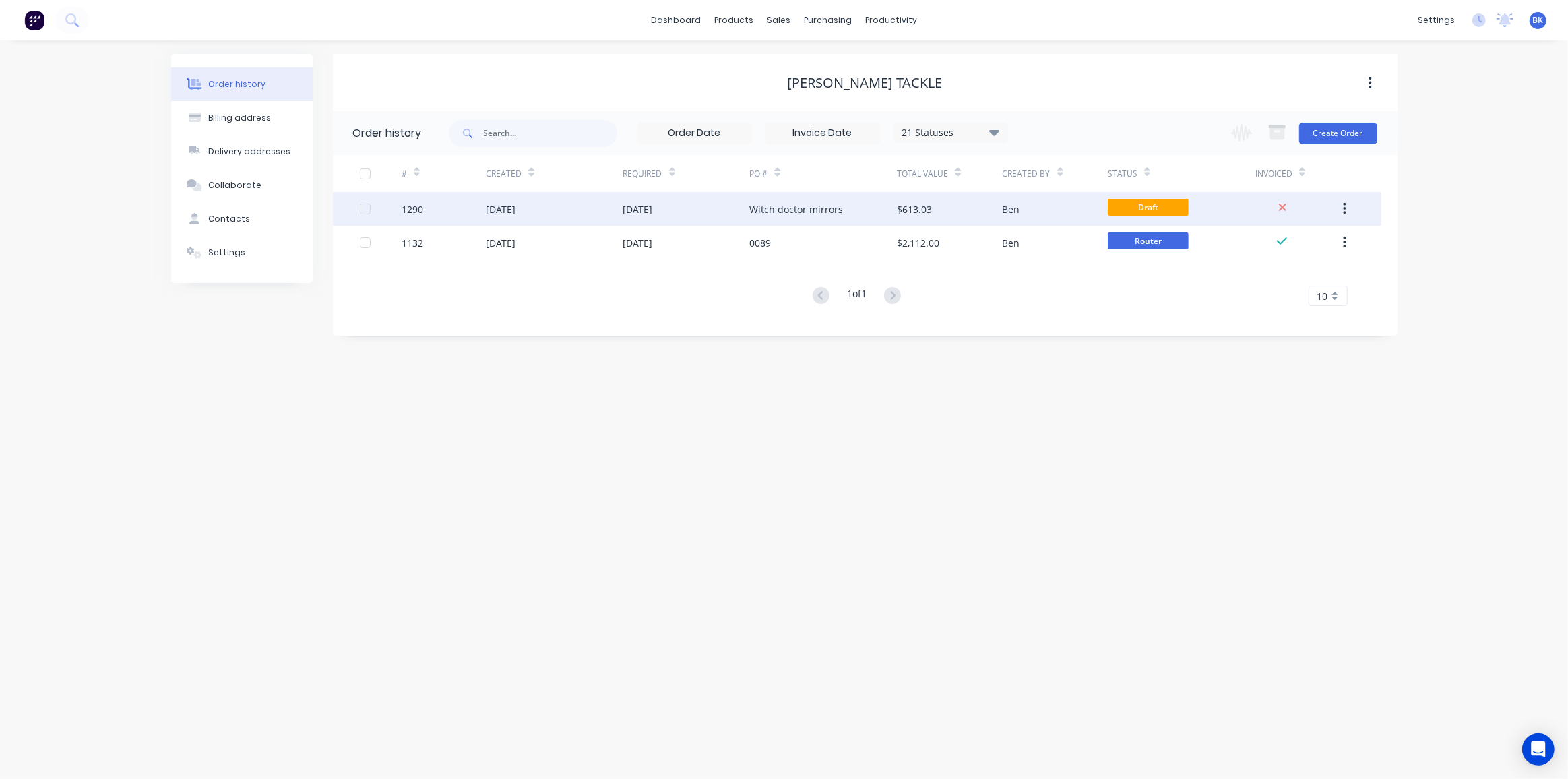
click at [1044, 201] on div "Ben" at bounding box center [1055, 209] width 105 height 34
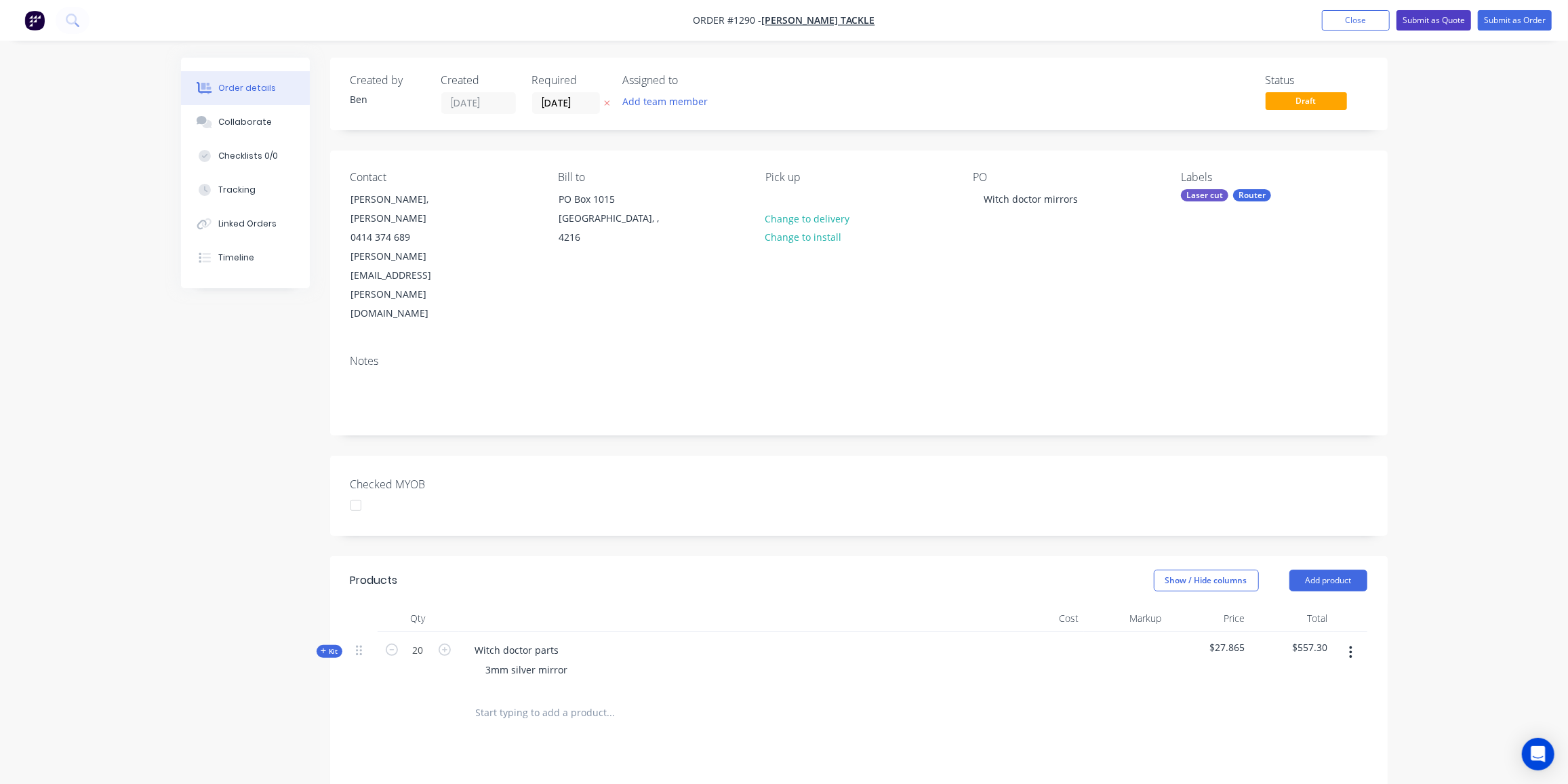
click at [1450, 20] on button "Submit as Quote" at bounding box center [1434, 20] width 74 height 21
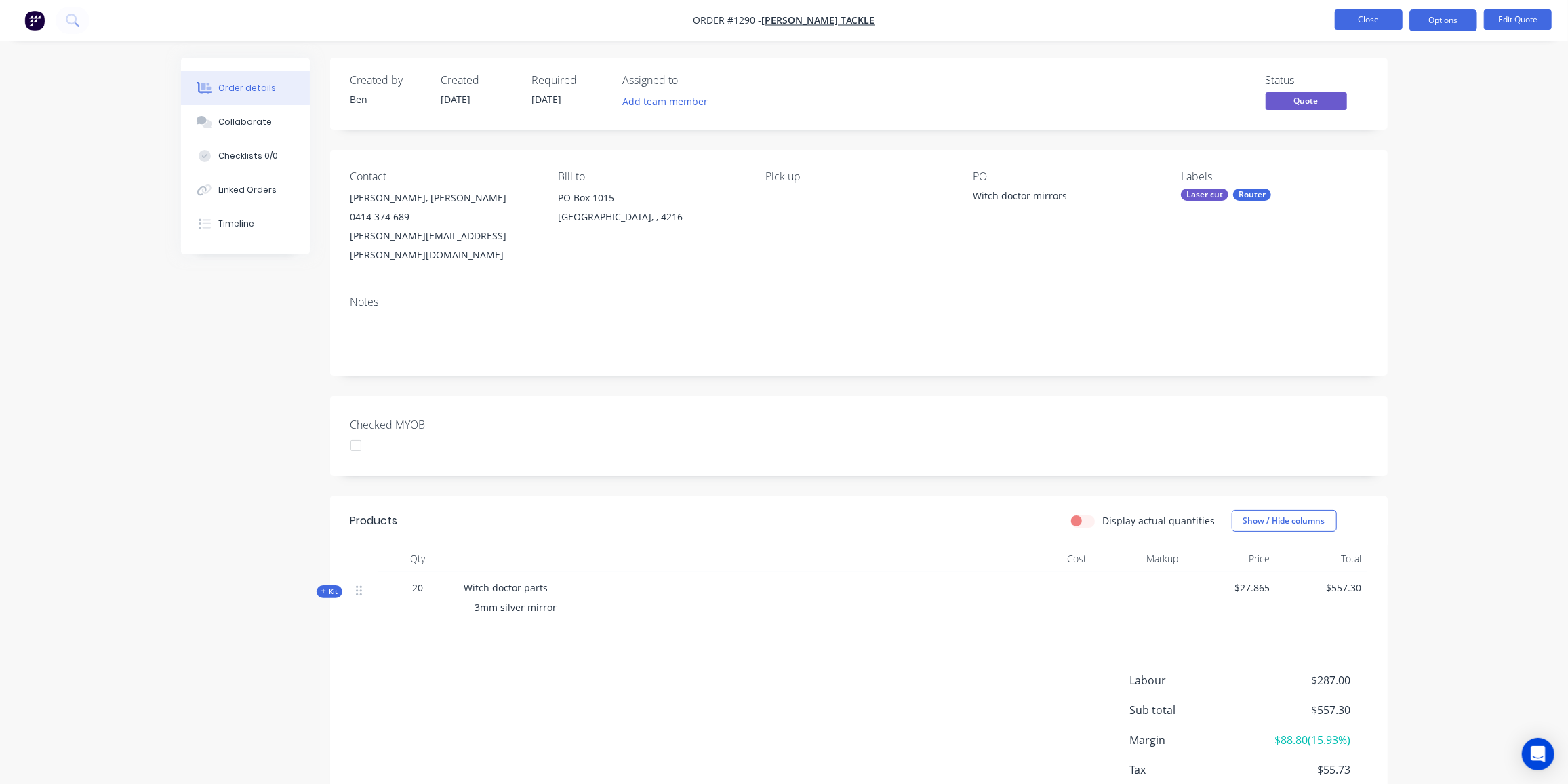
click at [1369, 13] on button "Close" at bounding box center [1369, 20] width 67 height 21
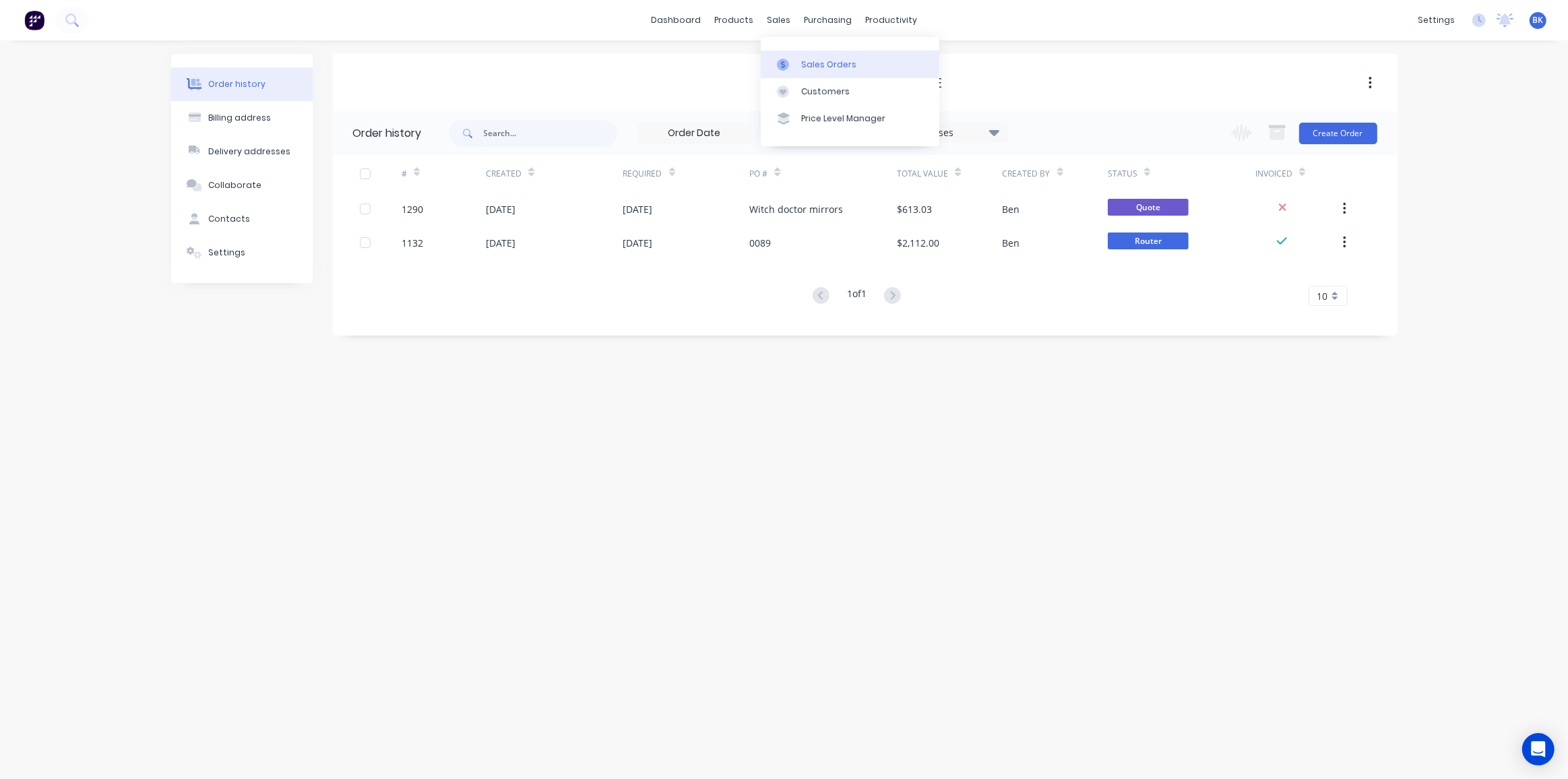
click at [807, 63] on div "Sales Orders" at bounding box center [829, 64] width 55 height 12
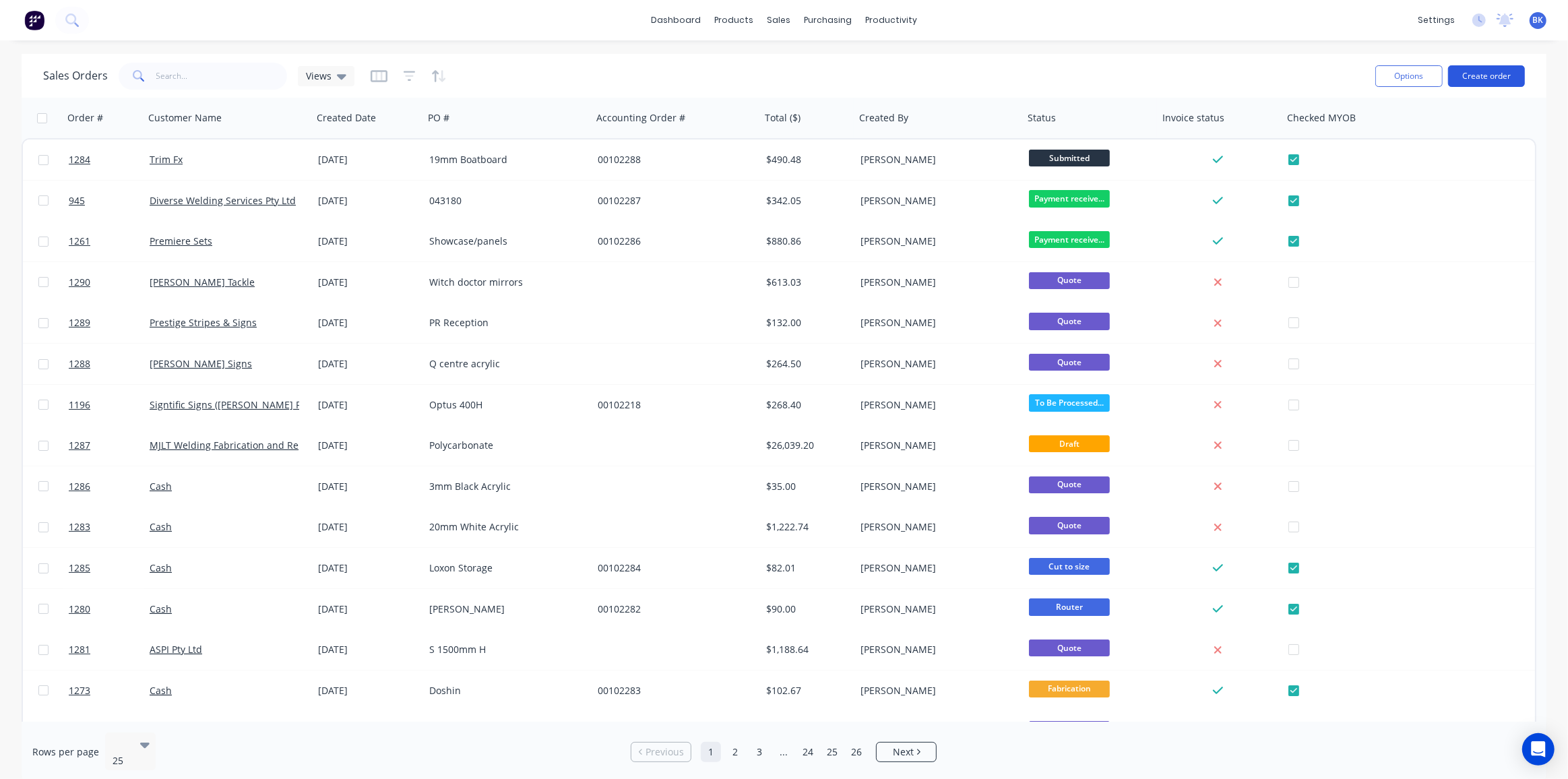
click at [1479, 77] on button "Create order" at bounding box center [1486, 76] width 77 height 21
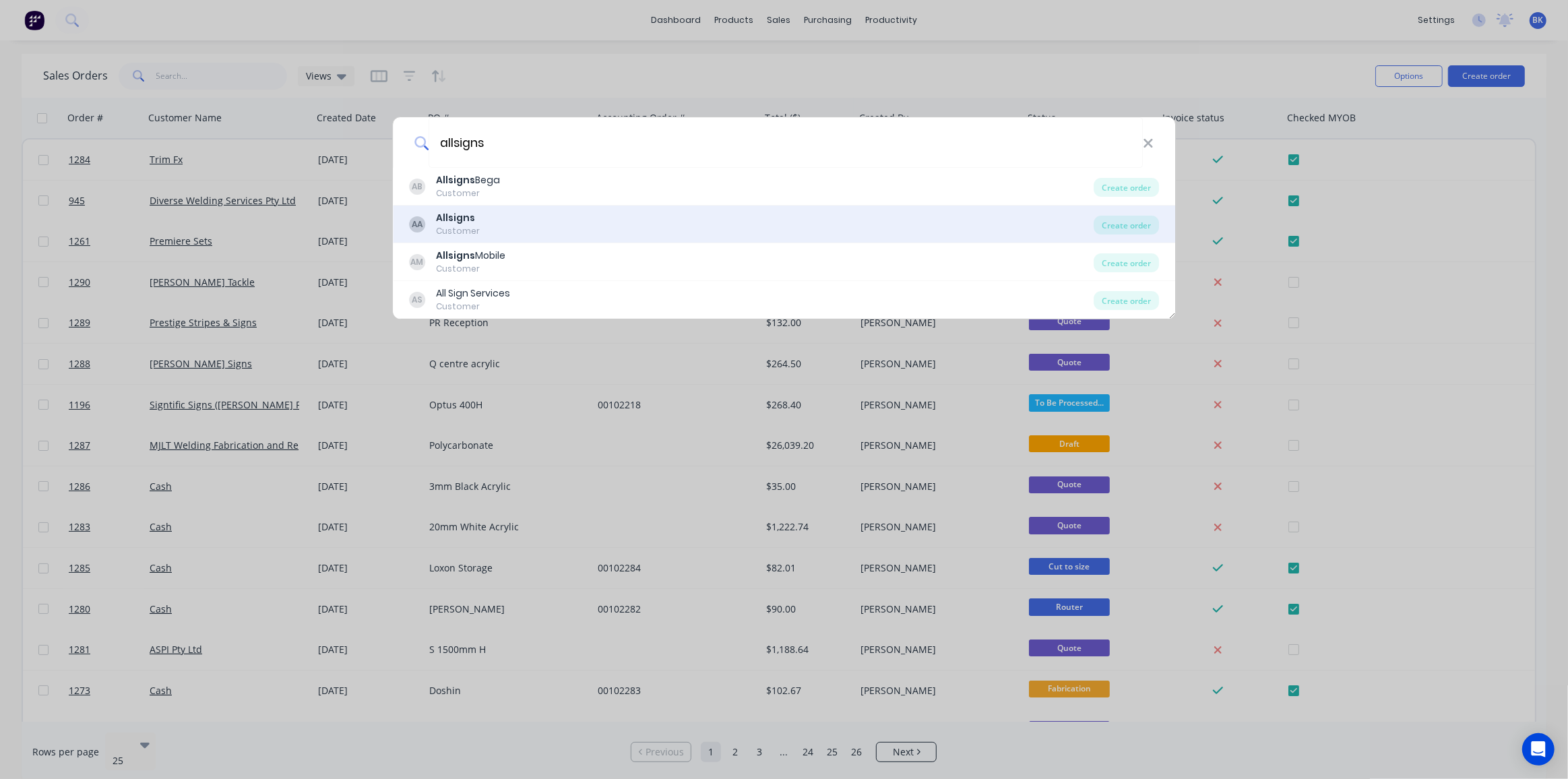
type input "allsigns"
click at [469, 212] on b "Allsigns" at bounding box center [456, 218] width 39 height 14
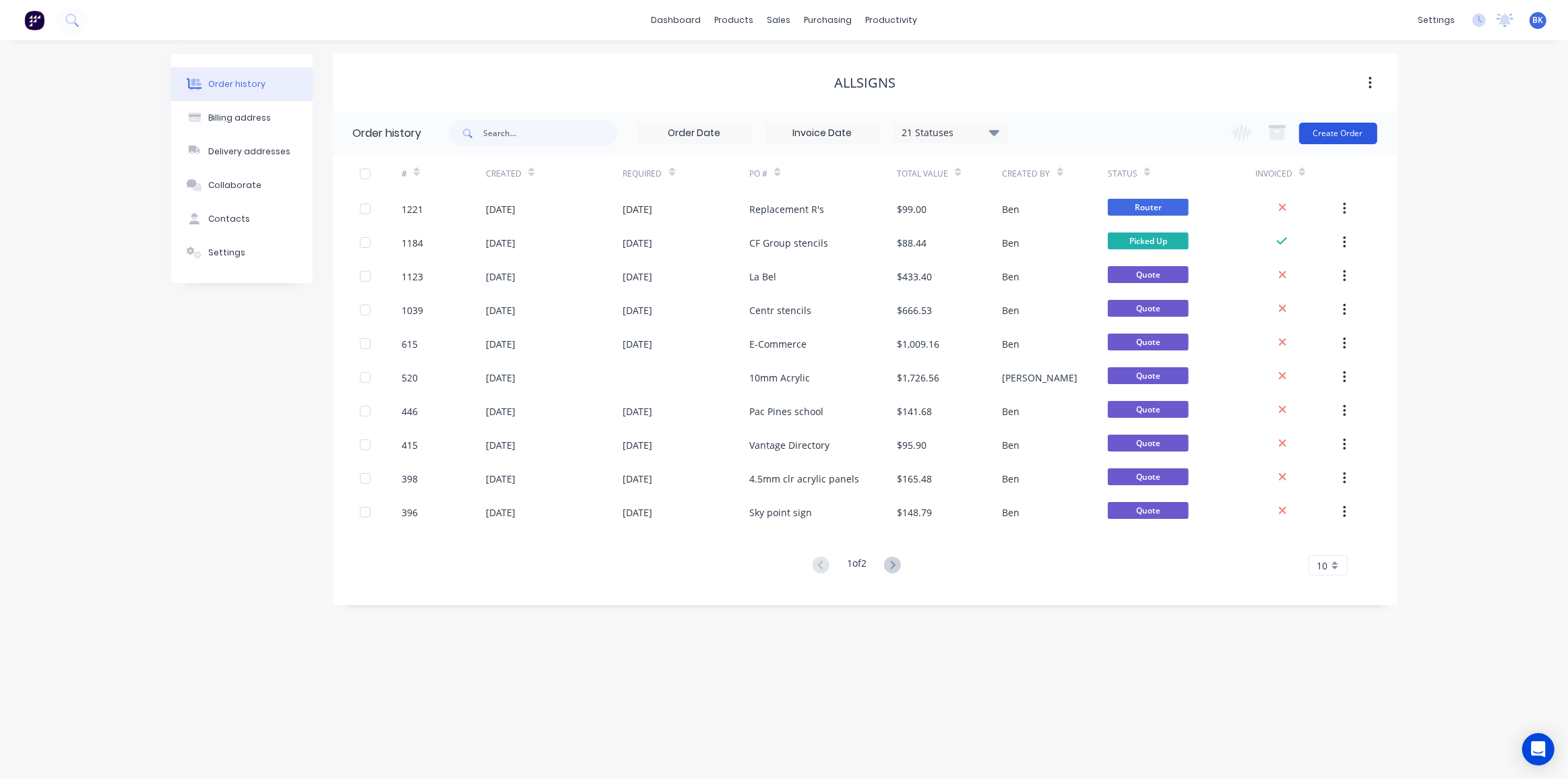
click at [1329, 122] on button "Create Order" at bounding box center [1338, 133] width 78 height 21
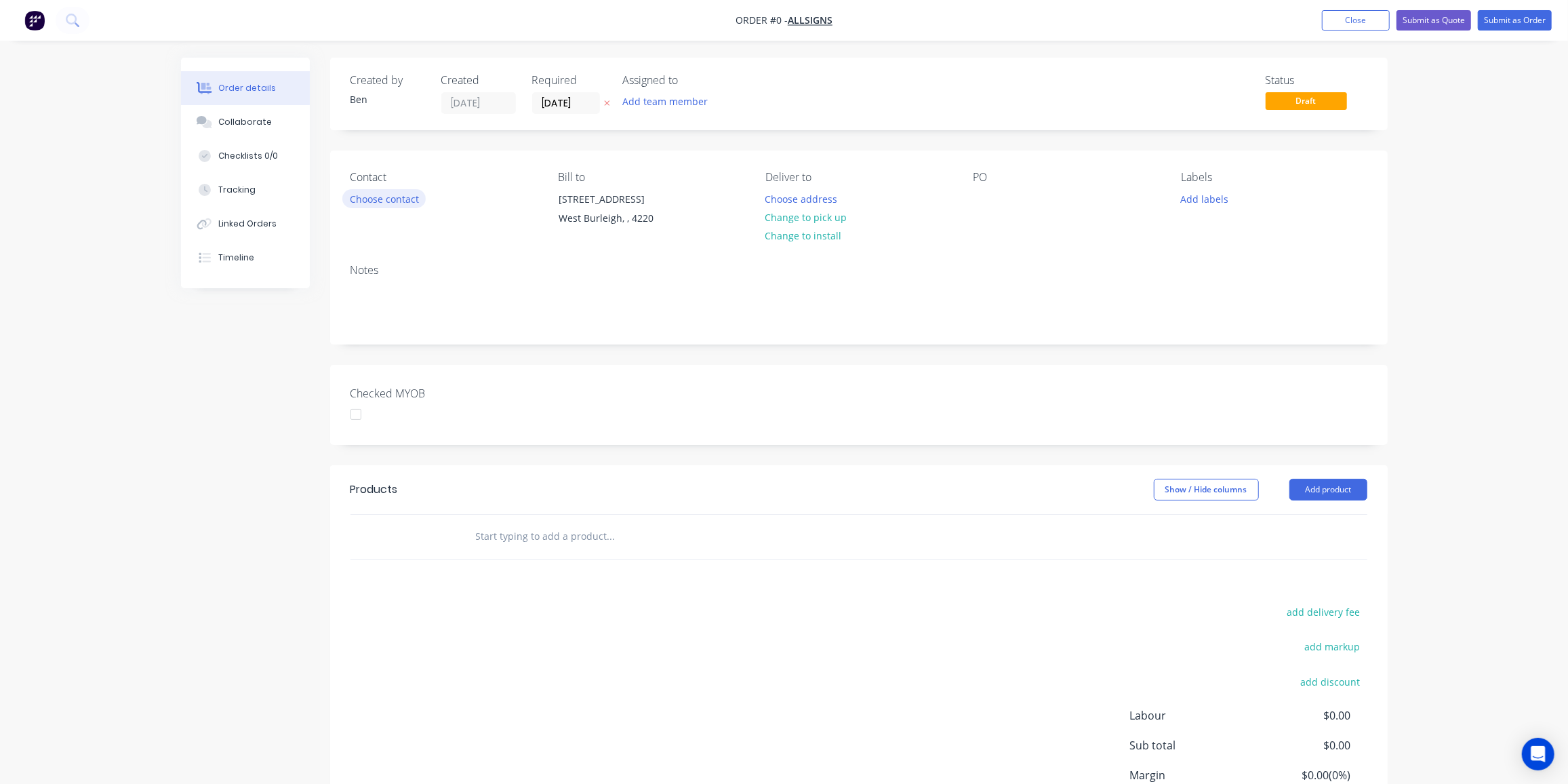
click at [409, 196] on button "Choose contact" at bounding box center [383, 198] width 83 height 19
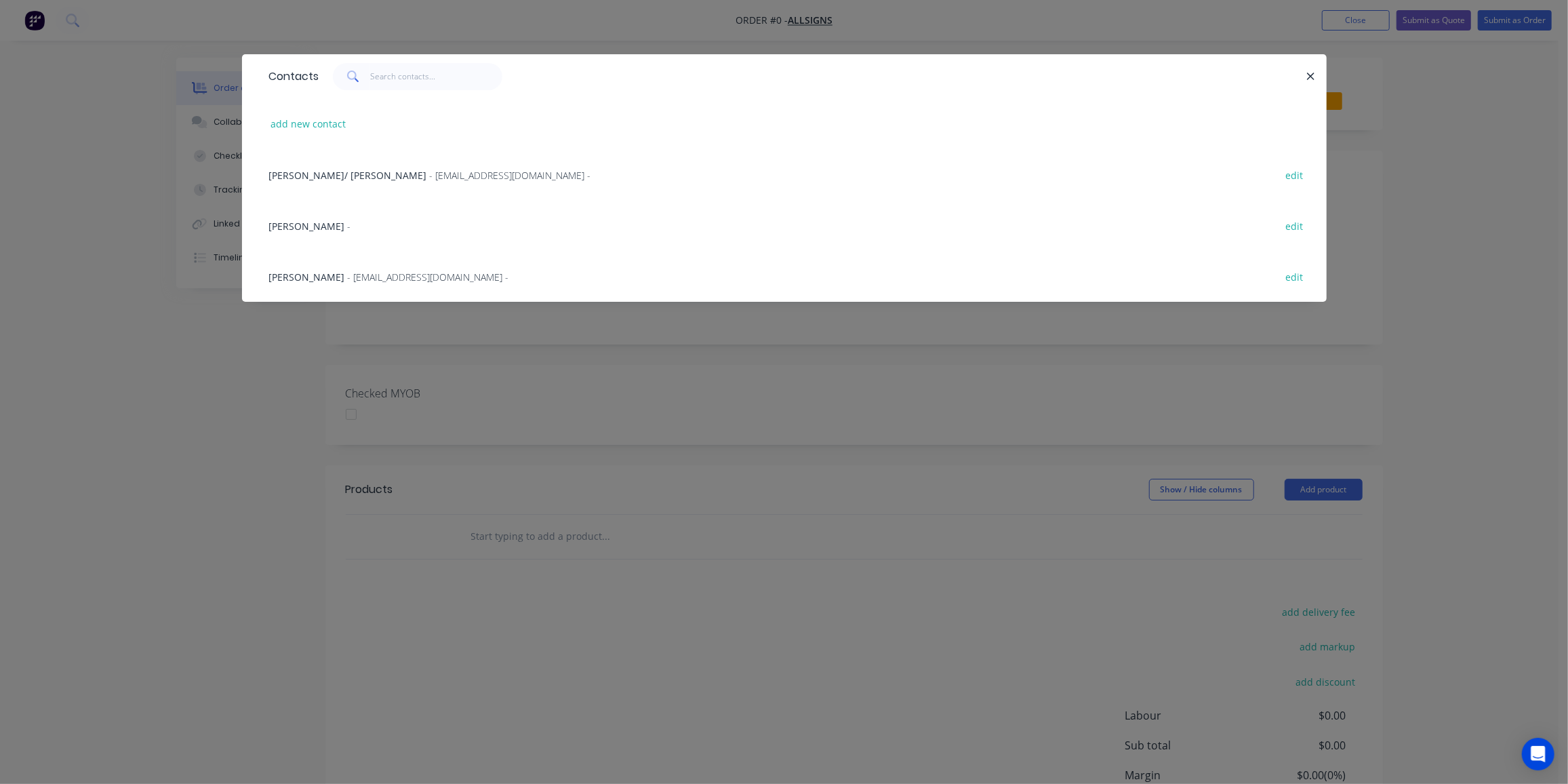
click at [306, 276] on span "[PERSON_NAME]" at bounding box center [307, 277] width 76 height 13
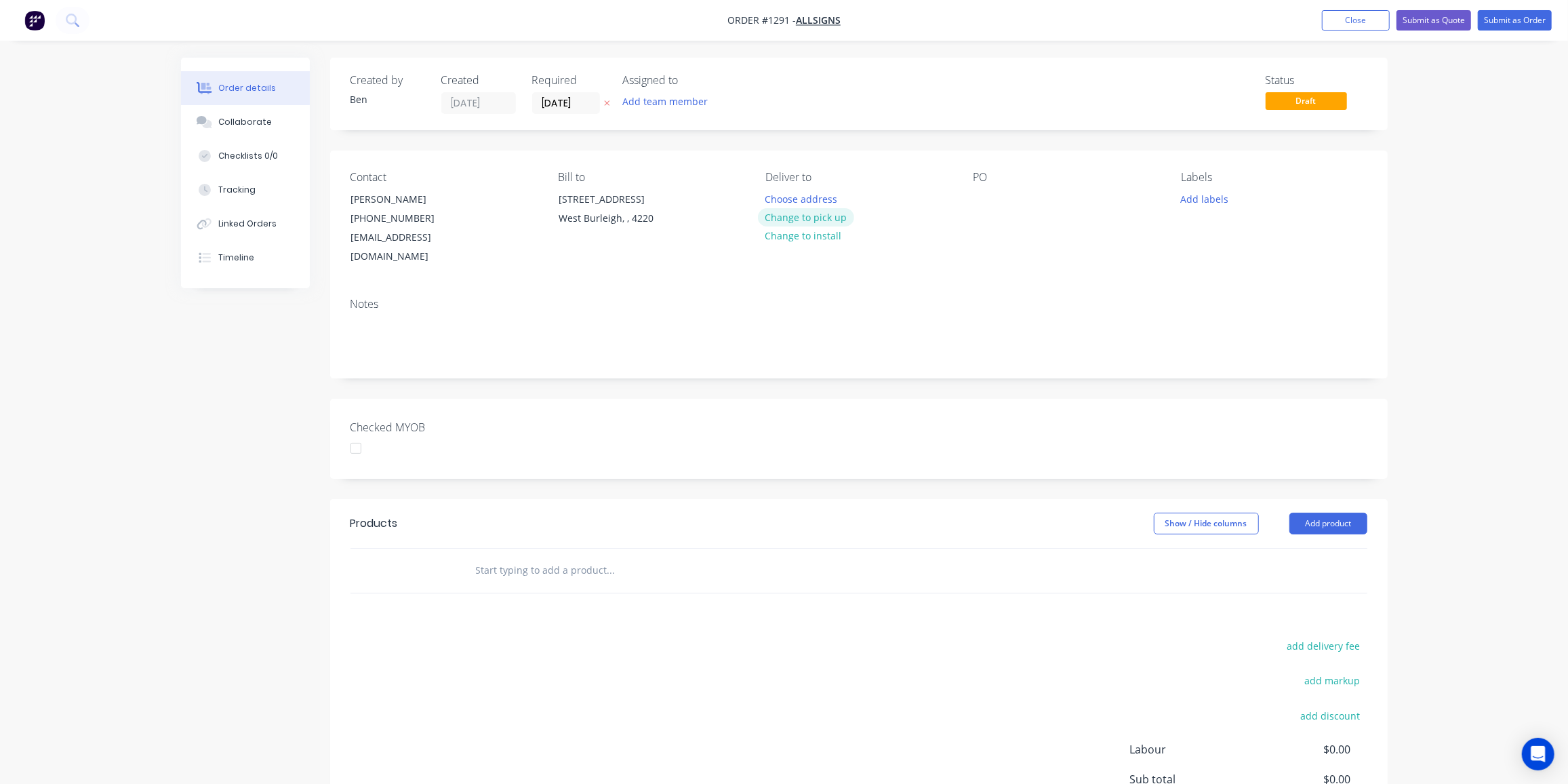
click at [801, 213] on button "Change to pick up" at bounding box center [806, 217] width 96 height 19
click at [987, 202] on div at bounding box center [984, 199] width 22 height 20
click at [1229, 194] on button "Add labels" at bounding box center [1205, 198] width 63 height 19
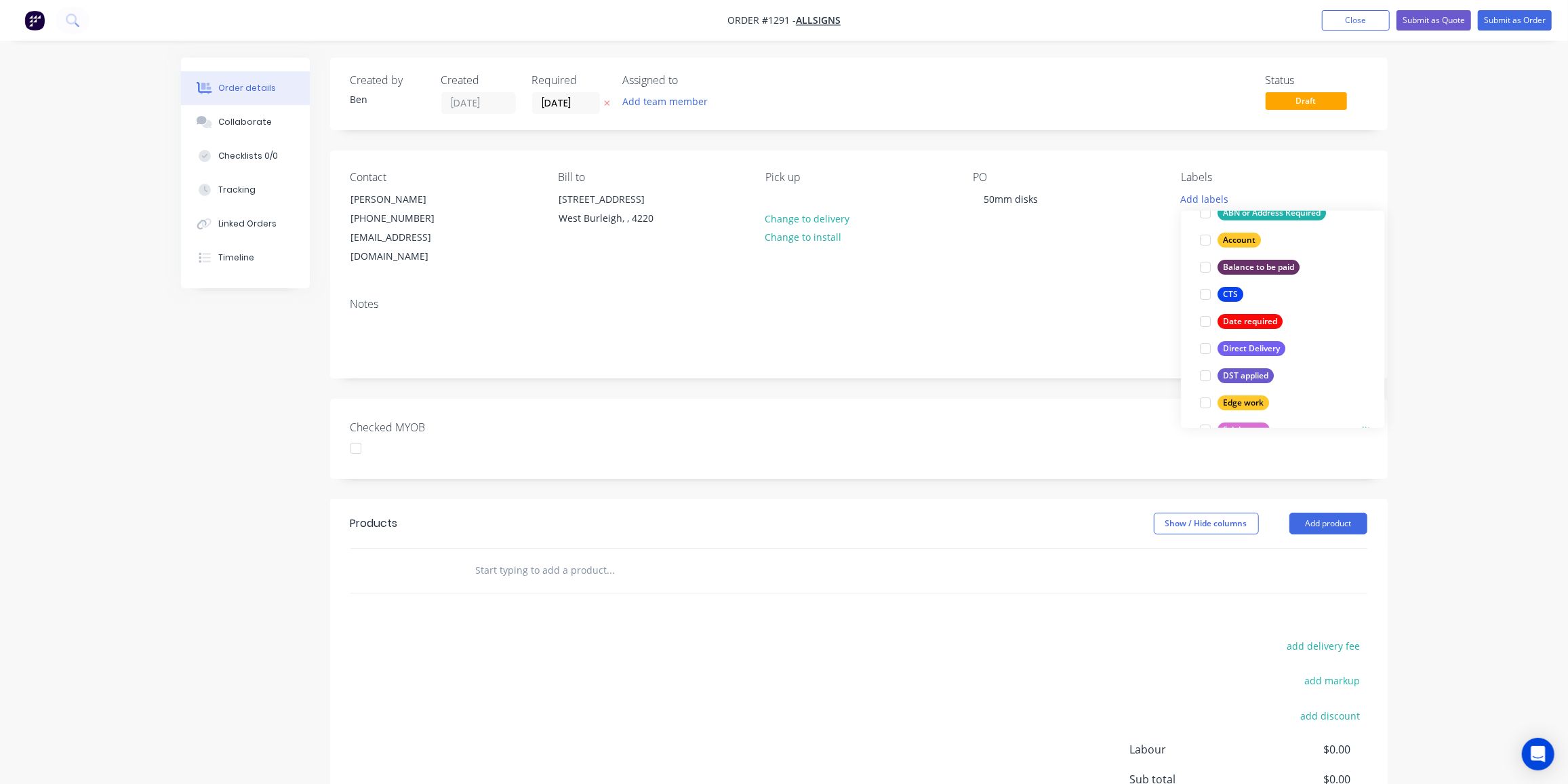
scroll to position [246, 0]
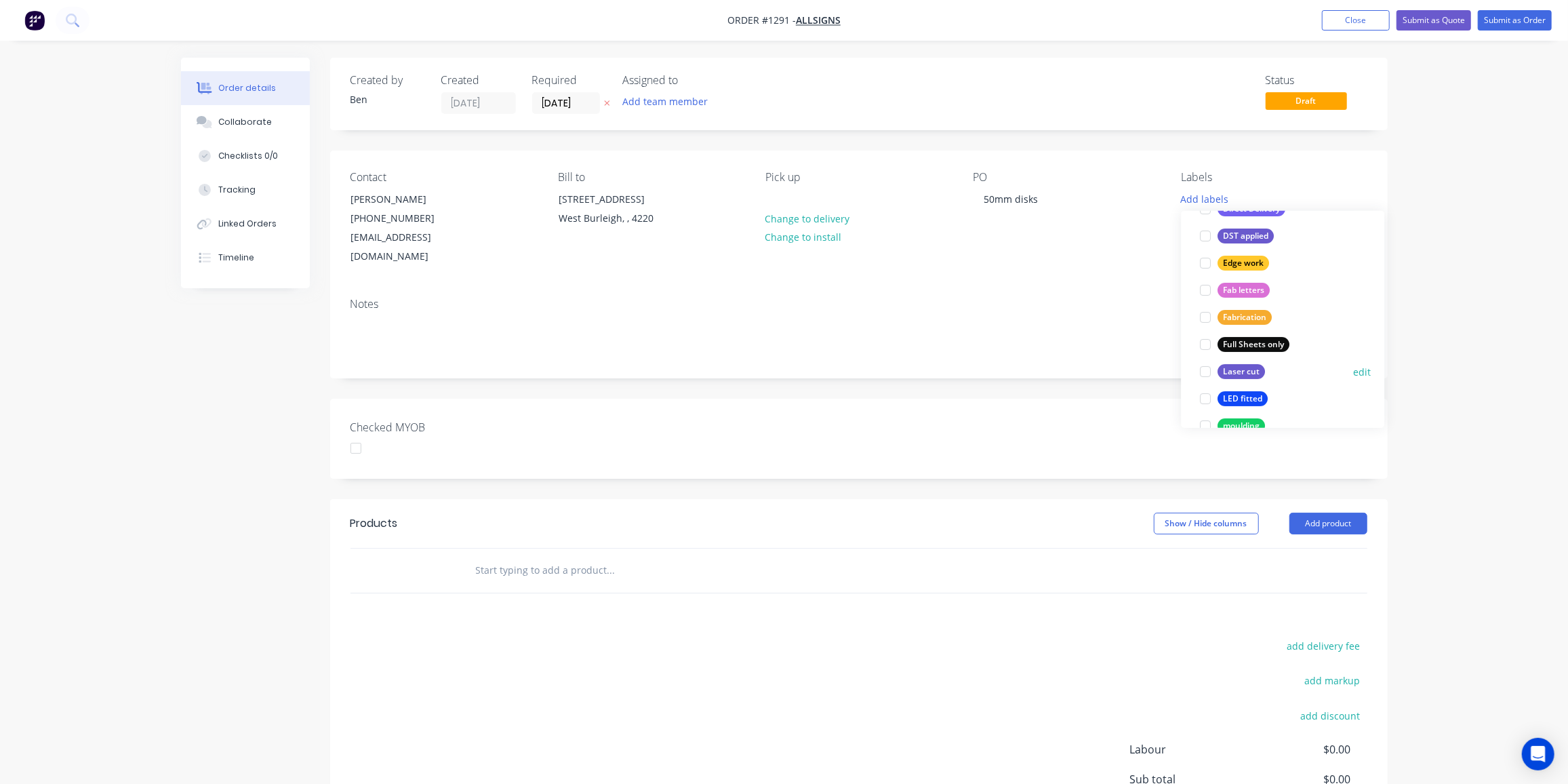
click at [1244, 371] on div "Laser cut" at bounding box center [1241, 370] width 48 height 15
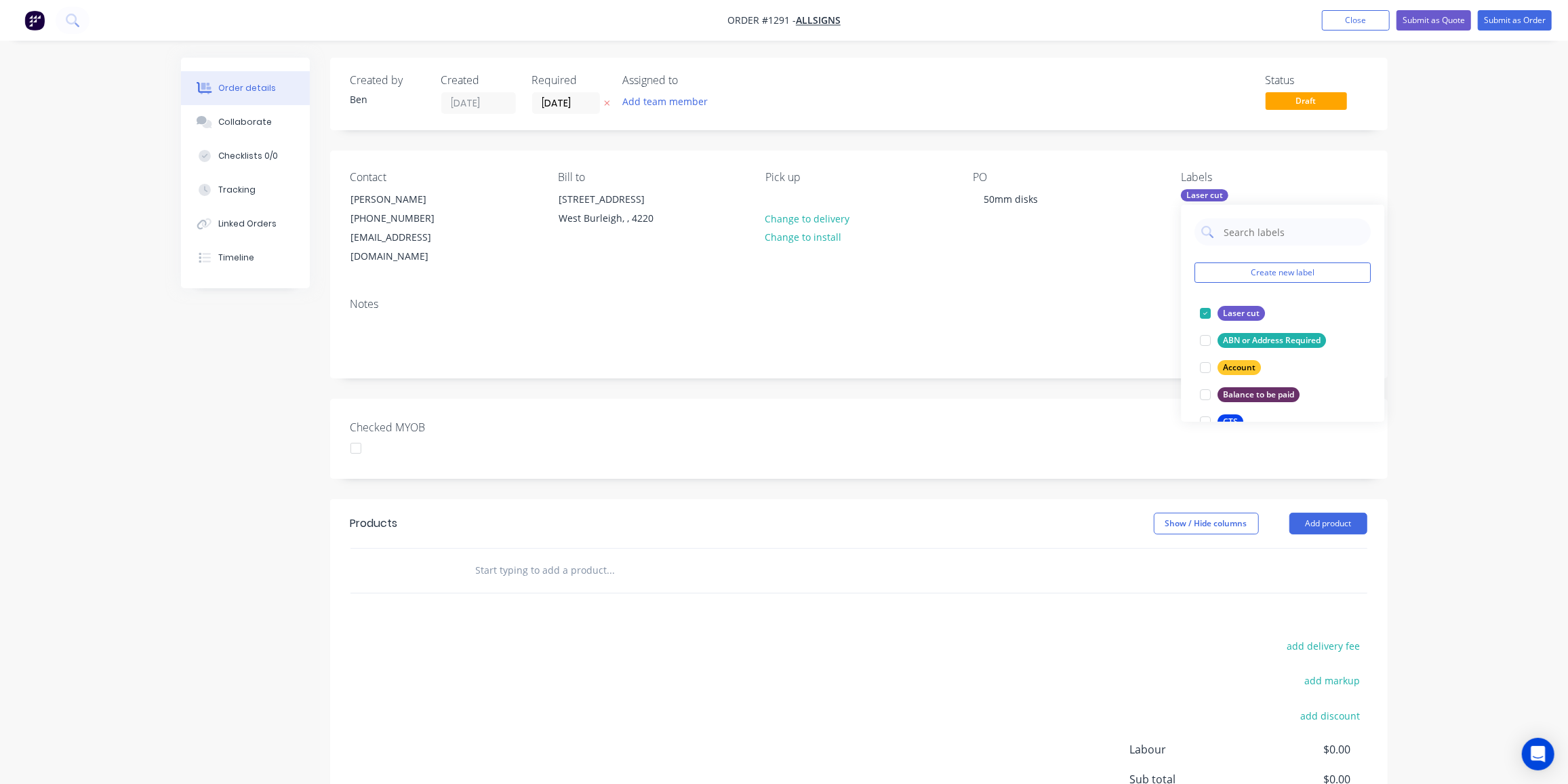
click at [534, 556] on input "text" at bounding box center [610, 570] width 271 height 27
type input "50mm dia acrylic discs"
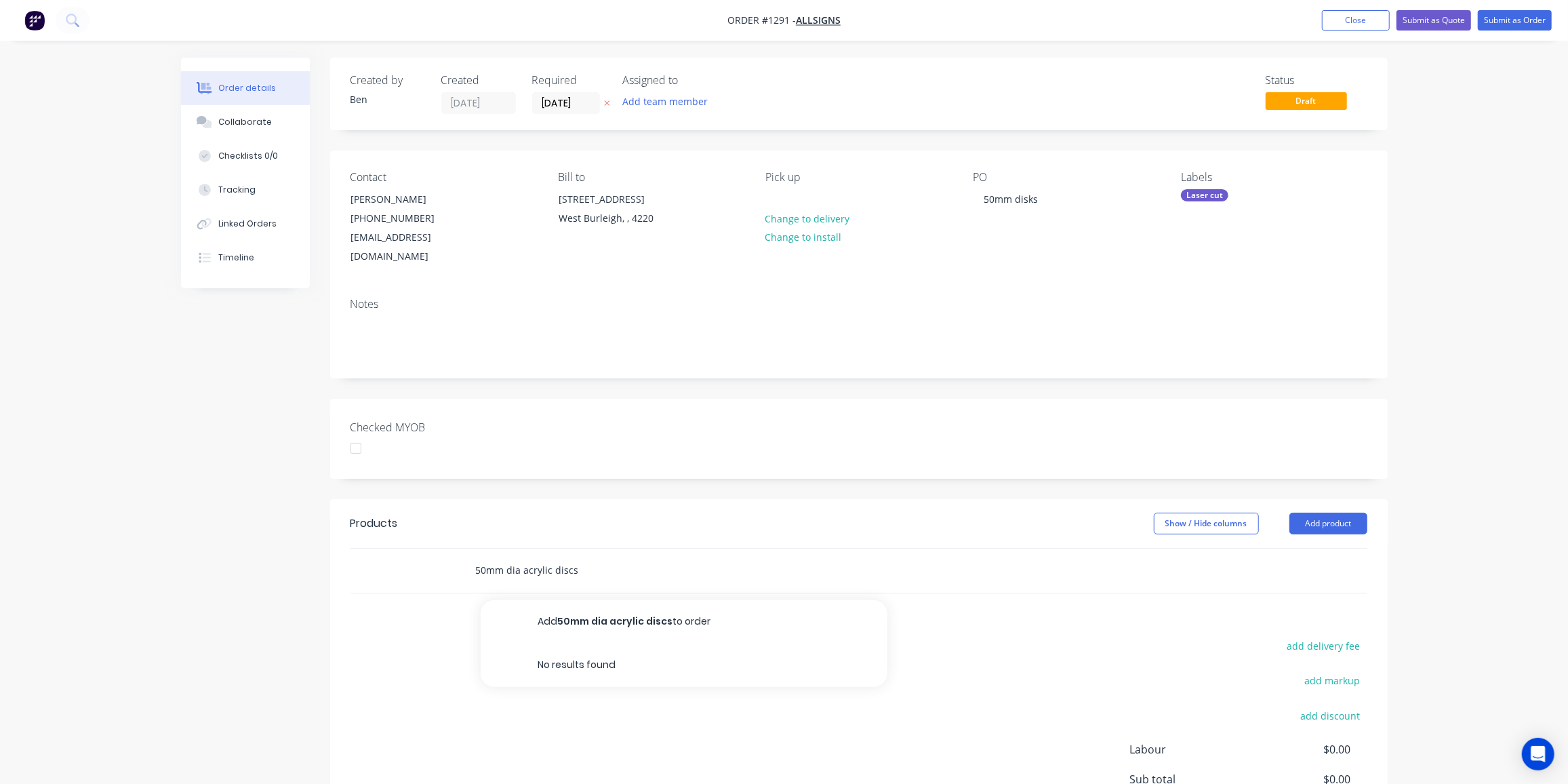
drag, startPoint x: 598, startPoint y: 548, endPoint x: 461, endPoint y: 550, distance: 137.0
click at [461, 550] on div "50mm dia acrylic discs Add 50mm dia acrylic discs to order No results found" at bounding box center [703, 570] width 488 height 44
click at [529, 556] on input "text" at bounding box center [610, 570] width 271 height 27
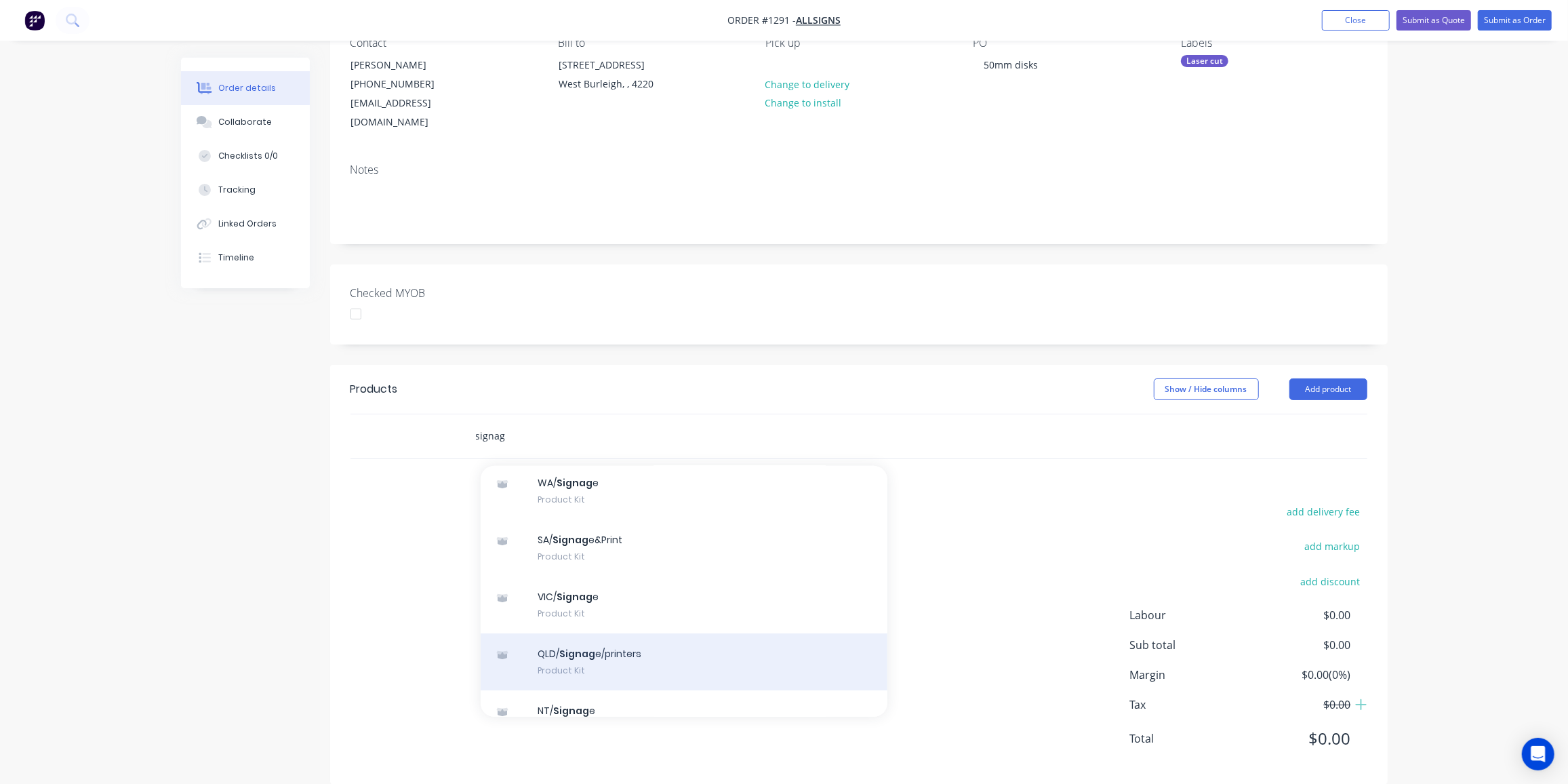
scroll to position [123, 0]
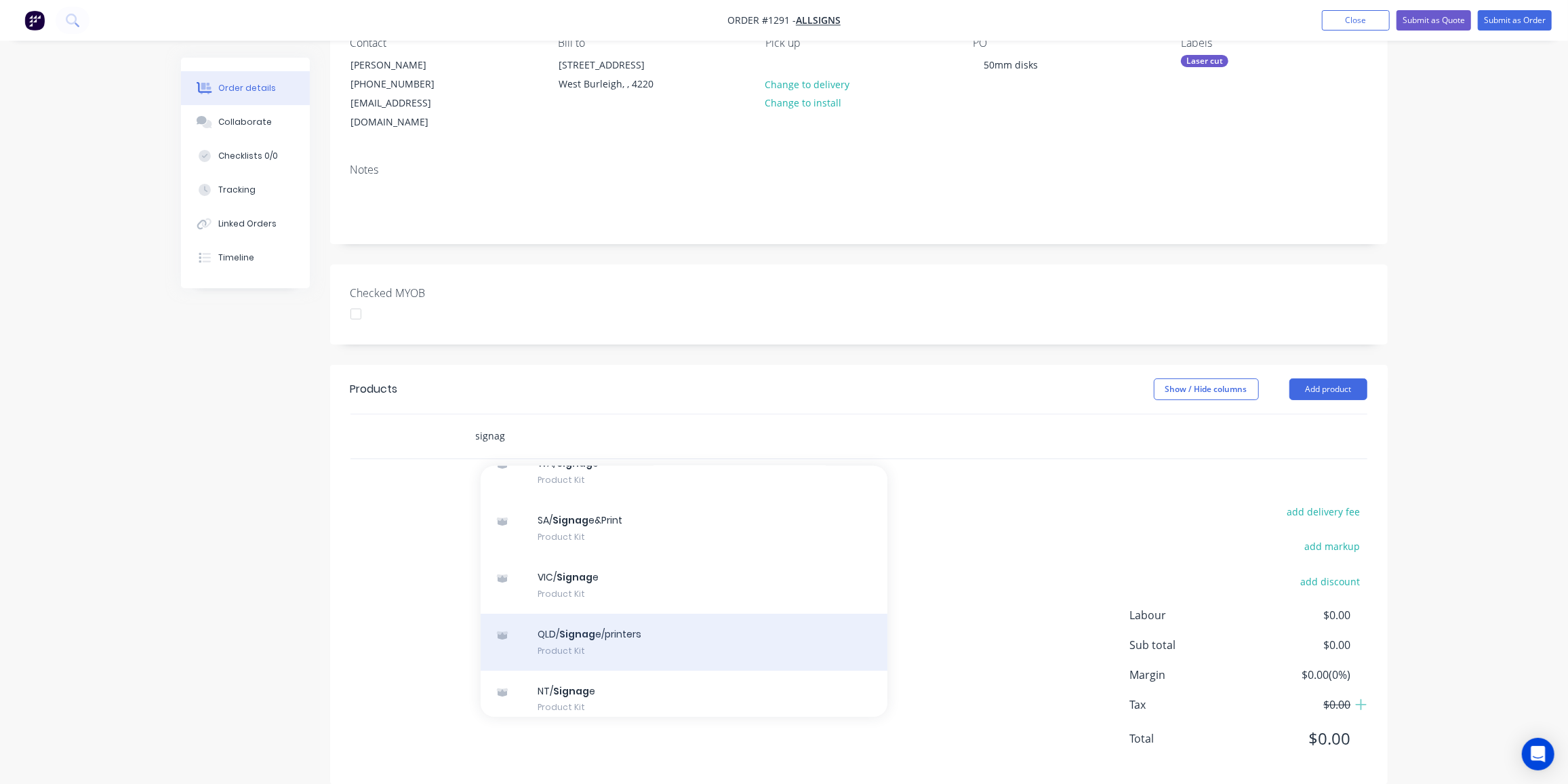
type input "signag"
click at [589, 615] on div "QLD/ Signag e/printers Product Kit" at bounding box center [684, 642] width 407 height 57
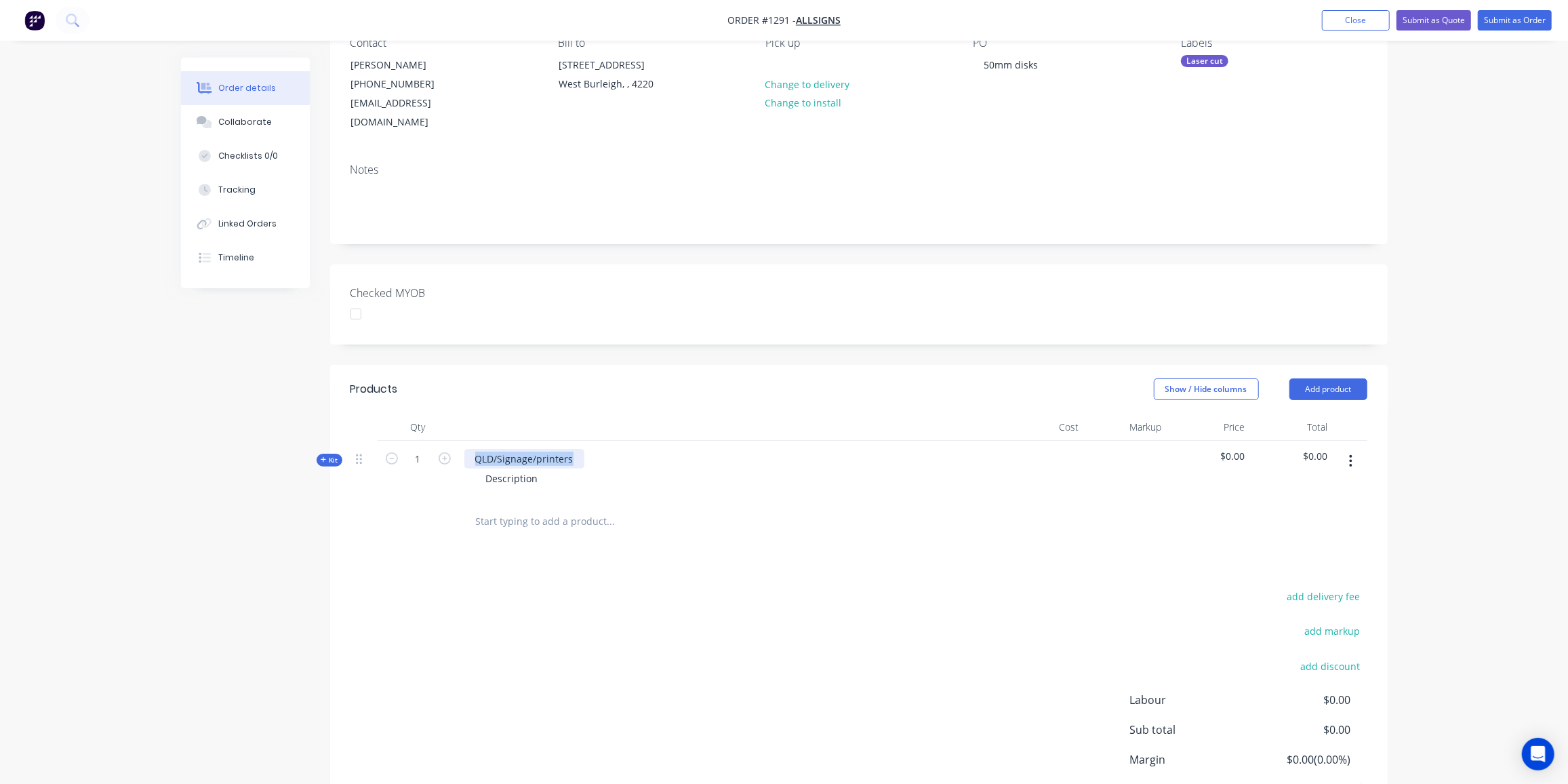
drag, startPoint x: 574, startPoint y: 440, endPoint x: 472, endPoint y: 441, distance: 102.0
click at [472, 449] on div "QLD/Signage/printers" at bounding box center [524, 458] width 120 height 20
paste div
drag, startPoint x: 538, startPoint y: 461, endPoint x: 461, endPoint y: 464, distance: 77.1
click at [461, 464] on div "50mm dia acrylic discs Description" at bounding box center [730, 470] width 543 height 59
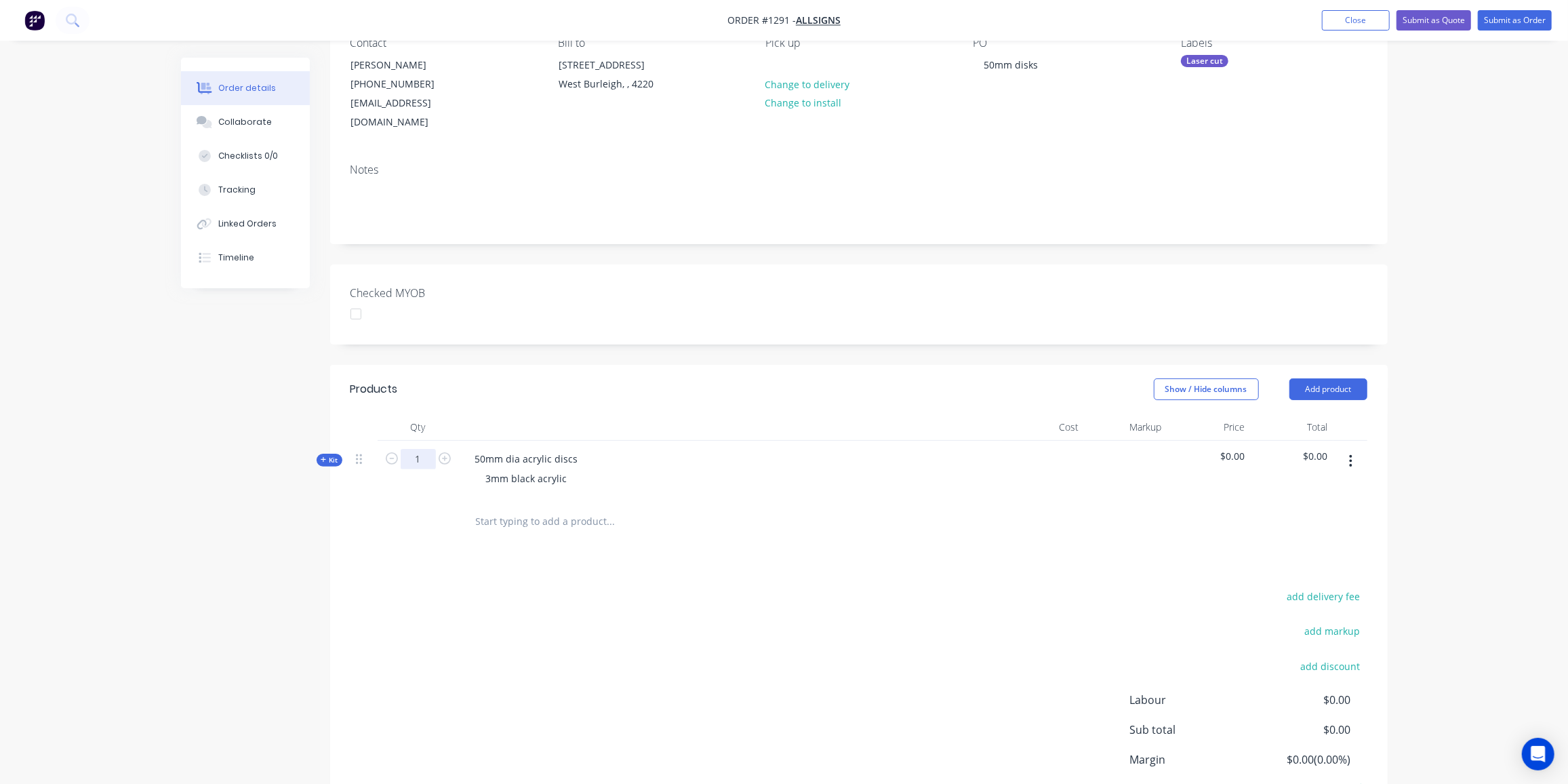
click at [421, 449] on input "1" at bounding box center [418, 458] width 35 height 21
type input "41"
click at [331, 455] on span "Kit" at bounding box center [329, 459] width 18 height 10
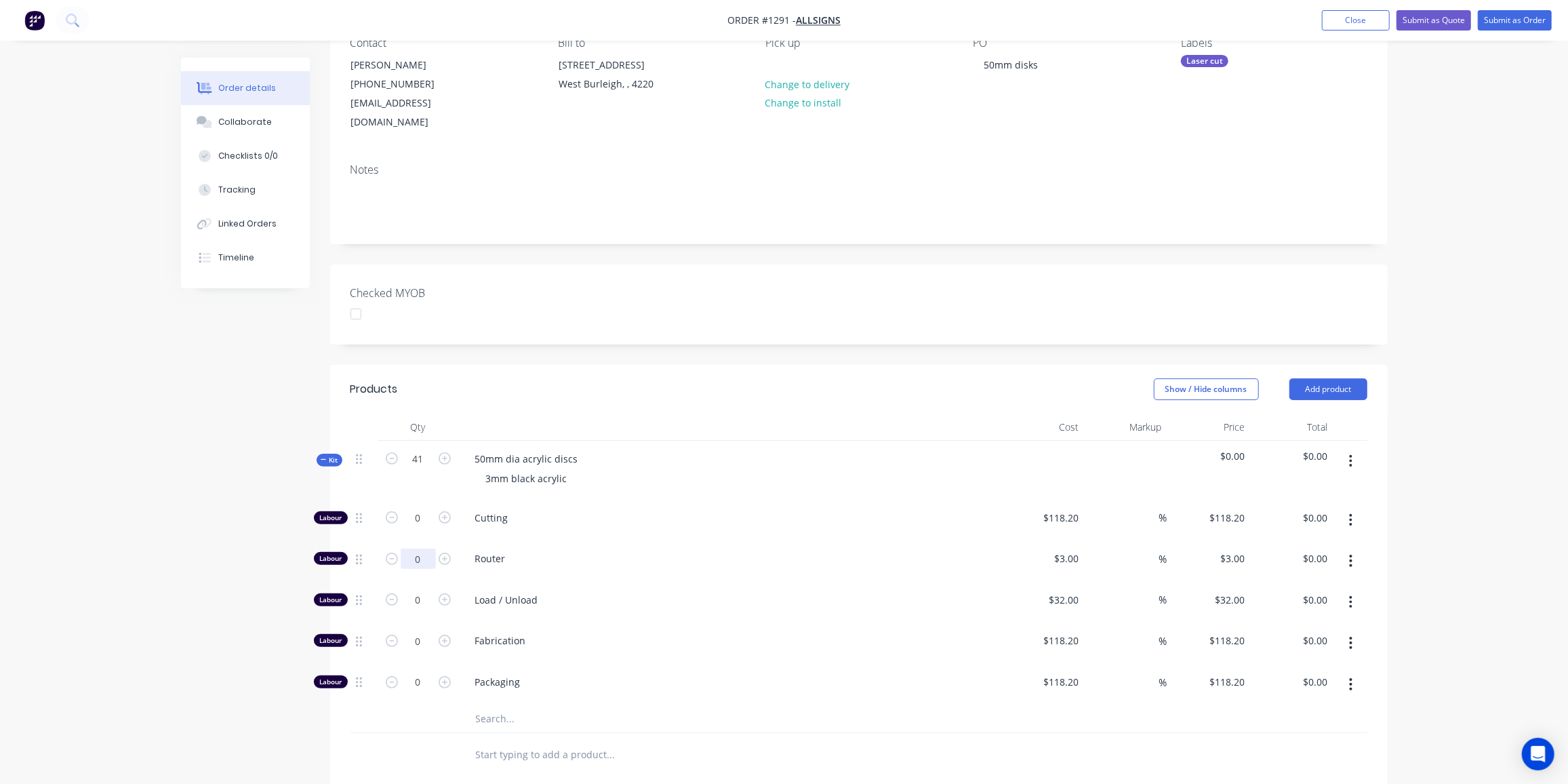
click at [424, 528] on input "0" at bounding box center [418, 518] width 35 height 21
type input "6"
type input "$18.00"
click at [414, 528] on input "0" at bounding box center [418, 518] width 35 height 21
type input "1"
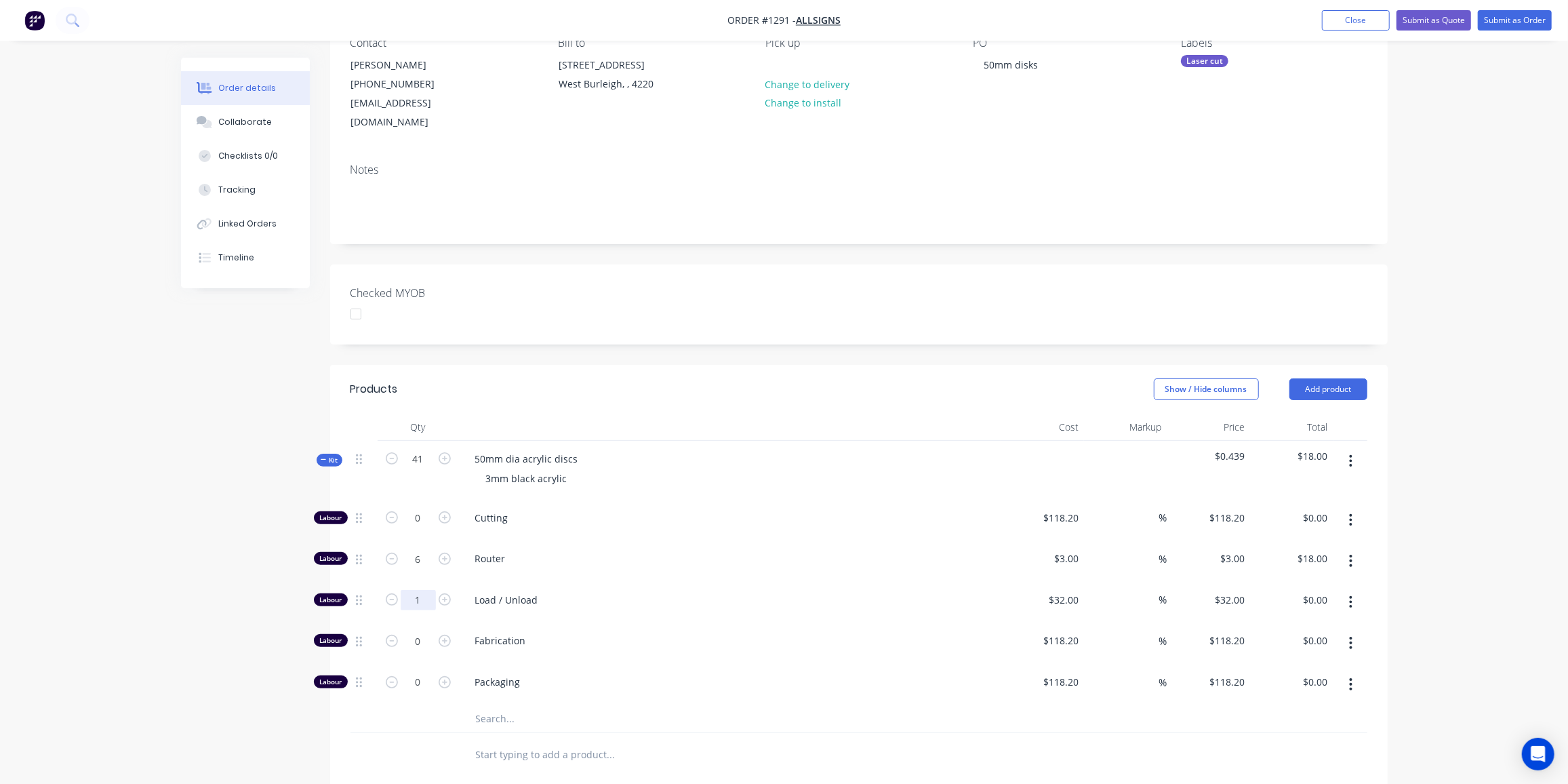
type input "$32.00"
click at [521, 705] on input "text" at bounding box center [610, 719] width 271 height 27
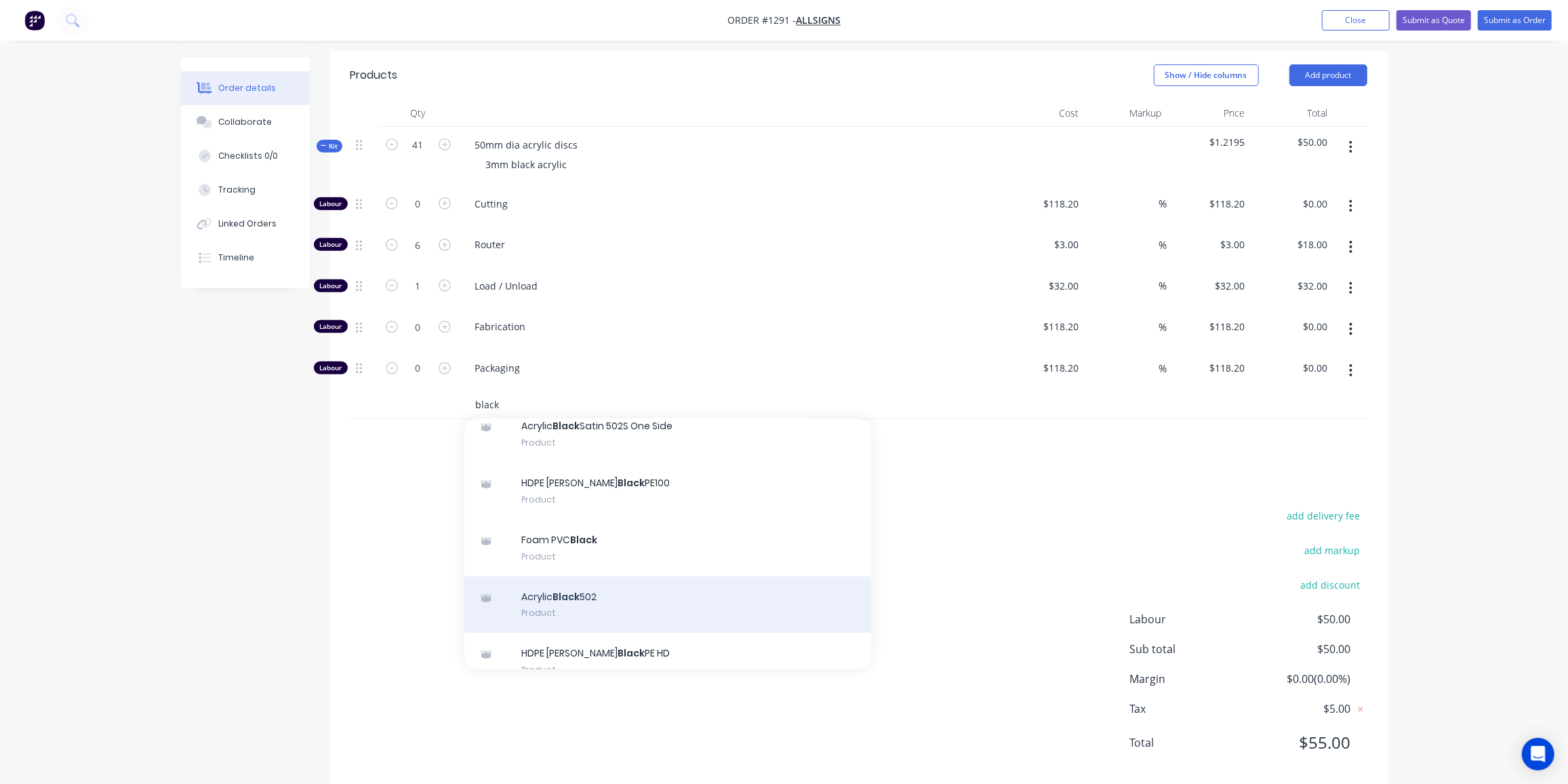
scroll to position [185, 0]
type input "black"
click at [610, 576] on div "Acrylic Black 502 Product" at bounding box center [668, 604] width 407 height 57
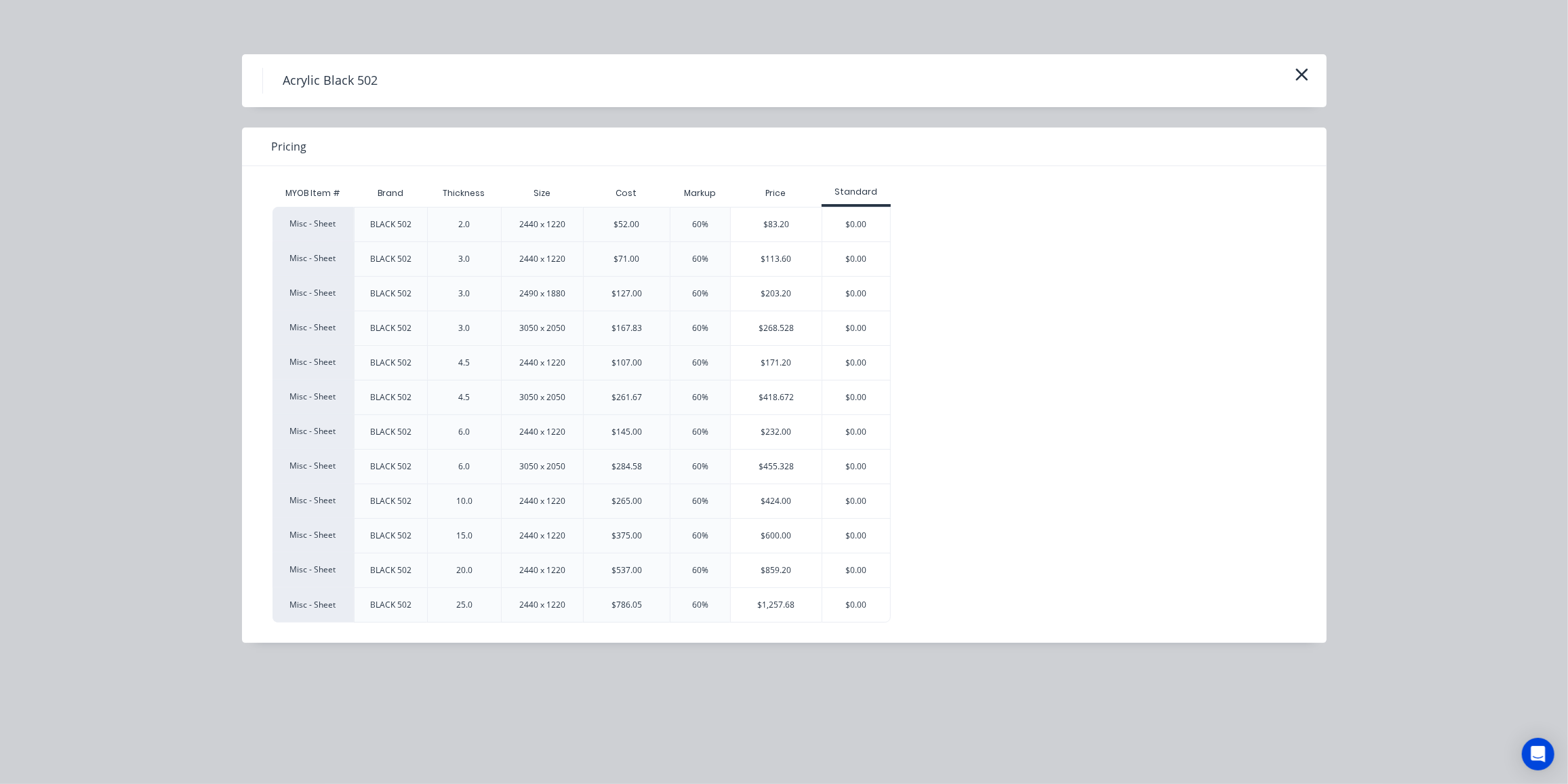
click at [785, 258] on div "$113.60" at bounding box center [776, 259] width 91 height 34
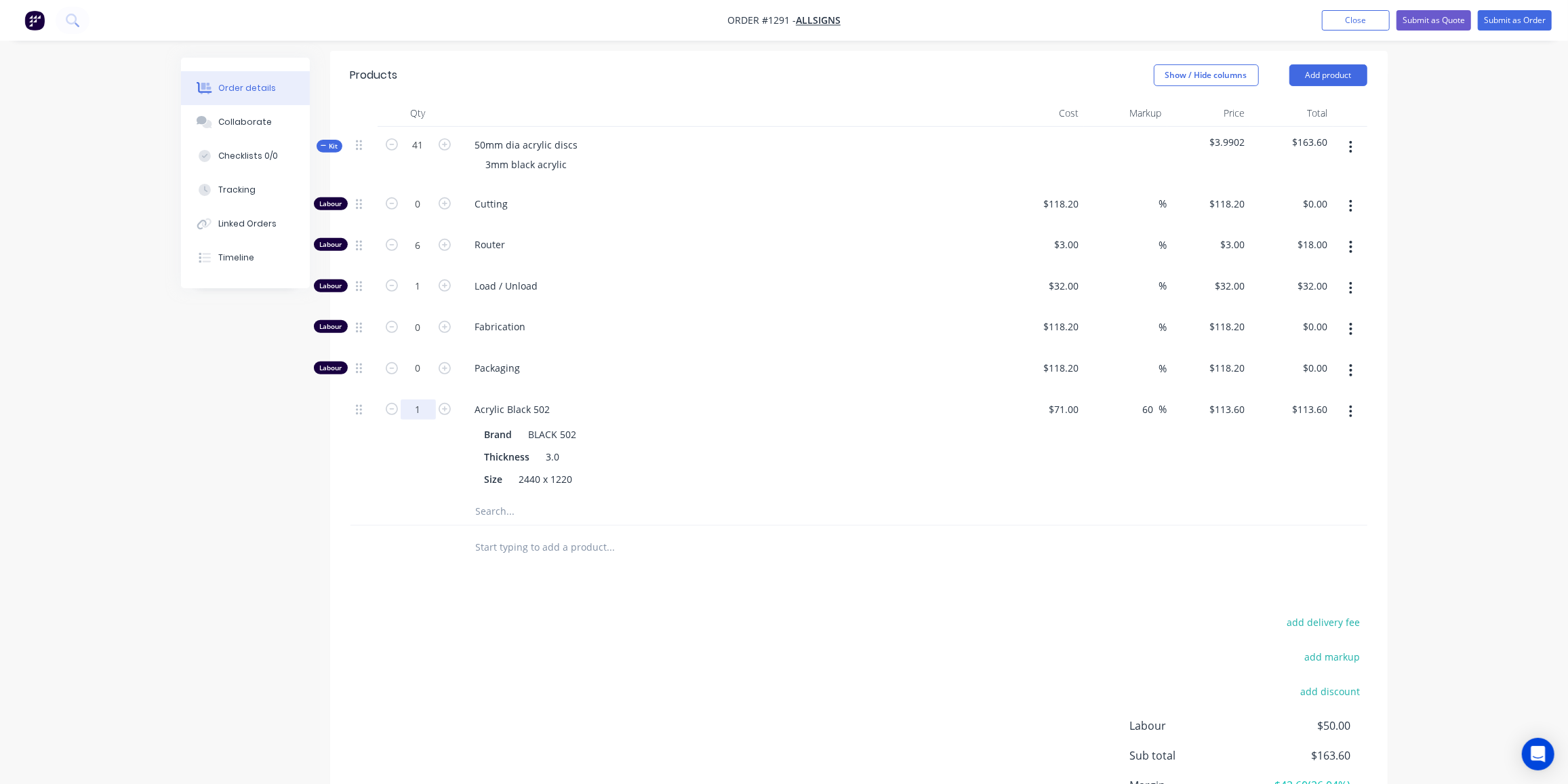
click at [423, 214] on input "1" at bounding box center [418, 203] width 35 height 21
type input "0.1"
type input "$11.36"
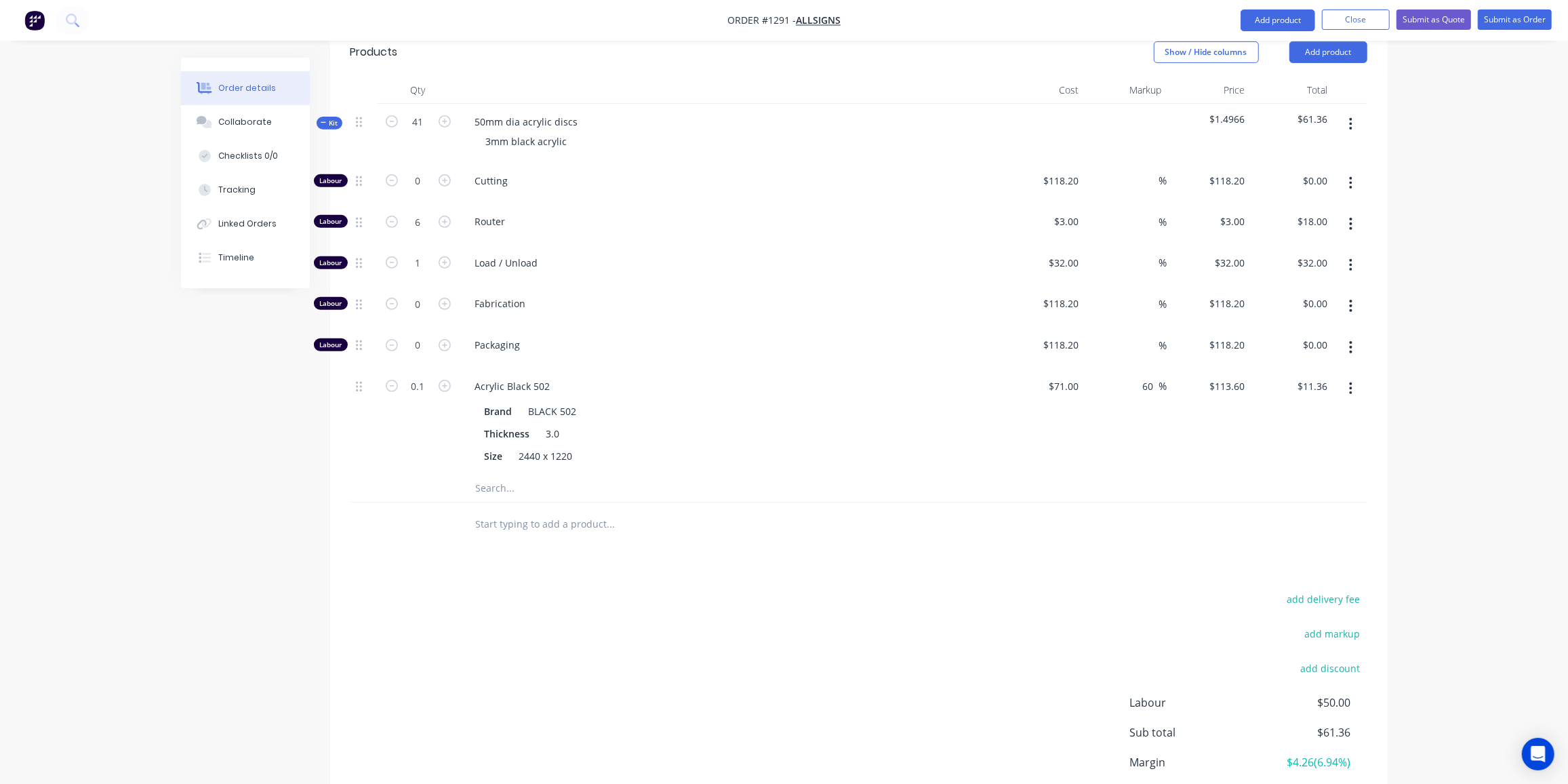
scroll to position [430, 0]
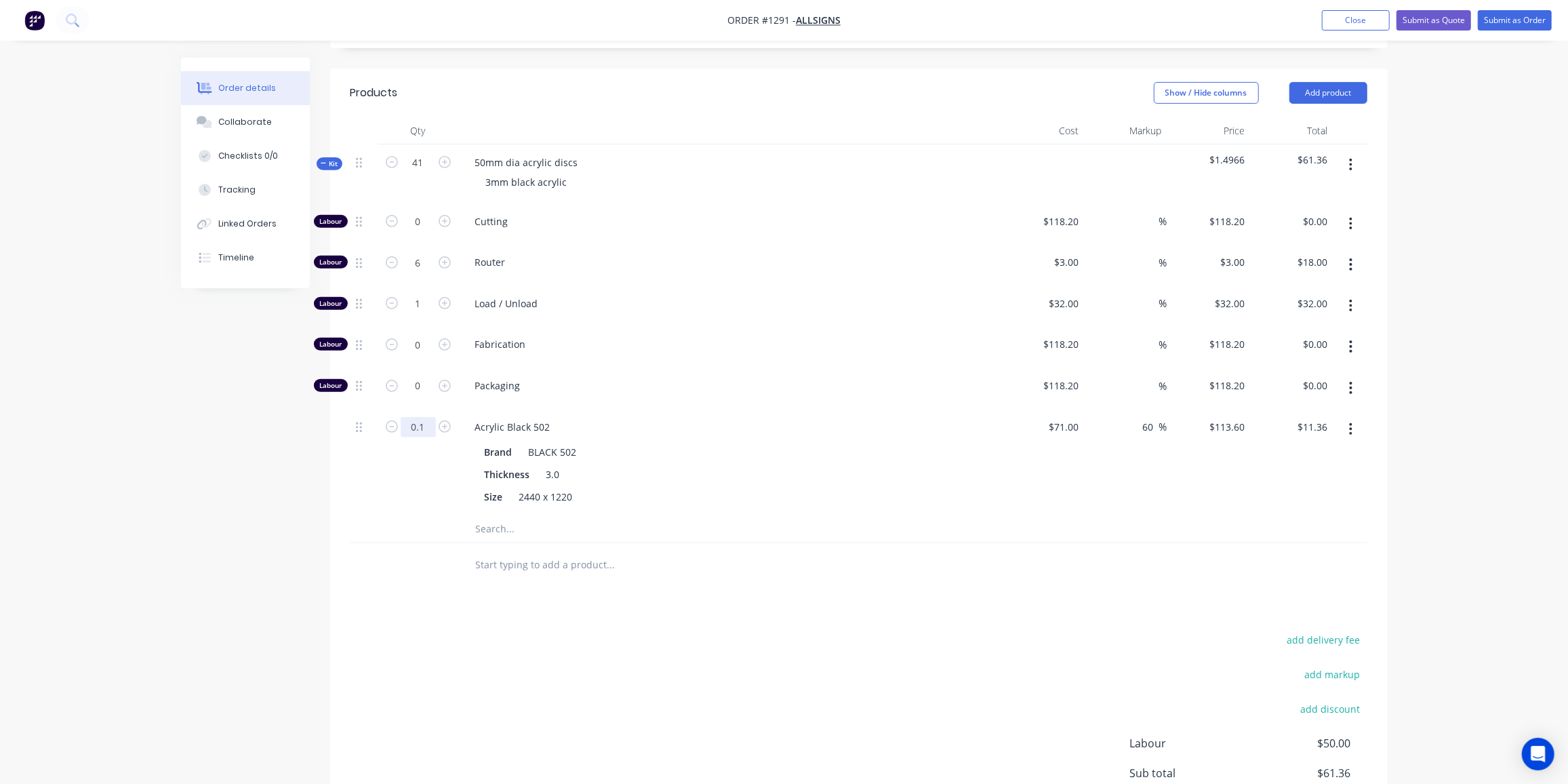
click at [431, 232] on input "0.1" at bounding box center [418, 221] width 35 height 21
type input "0.2"
type input "$22.72"
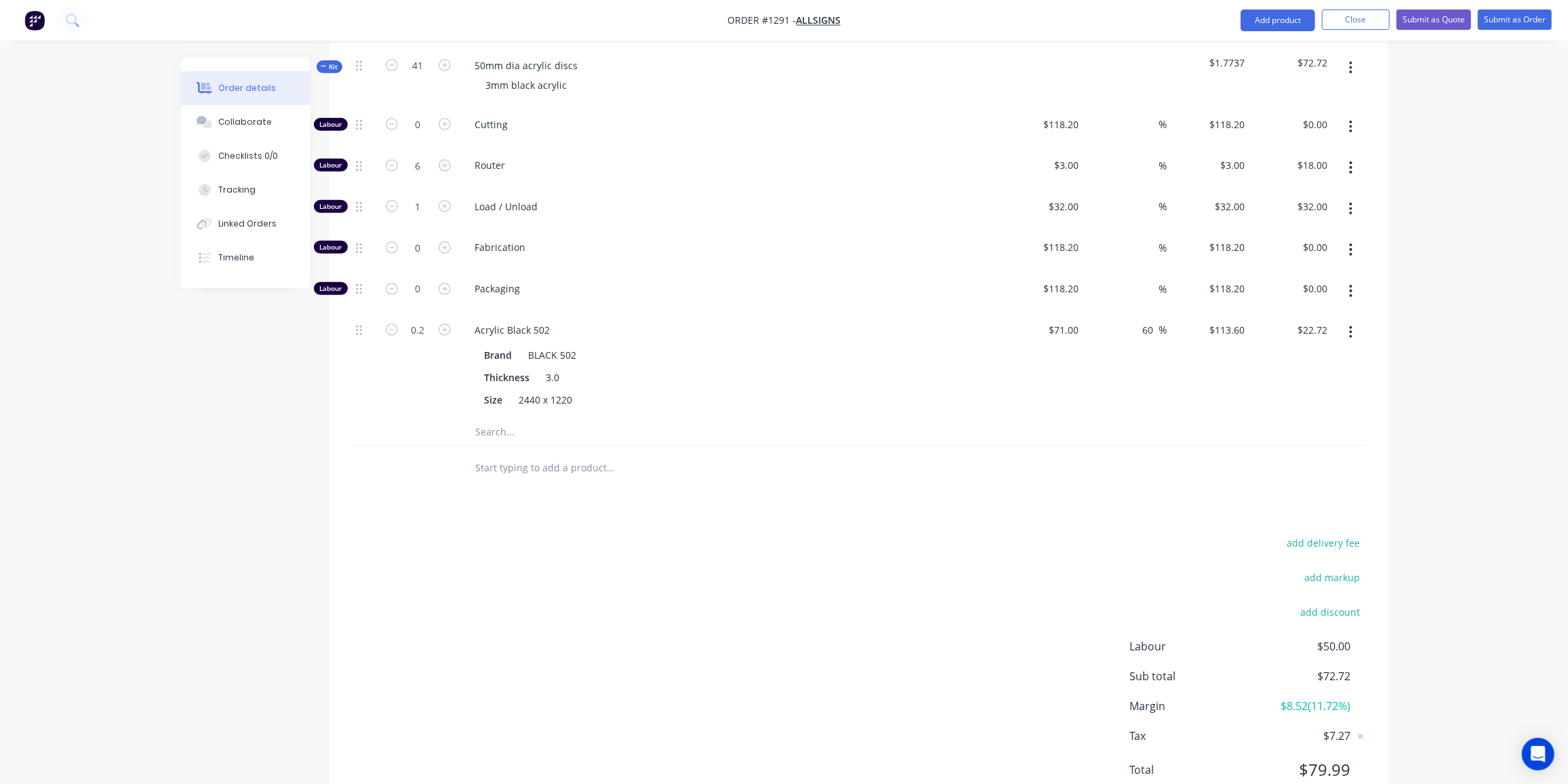
scroll to position [554, 0]
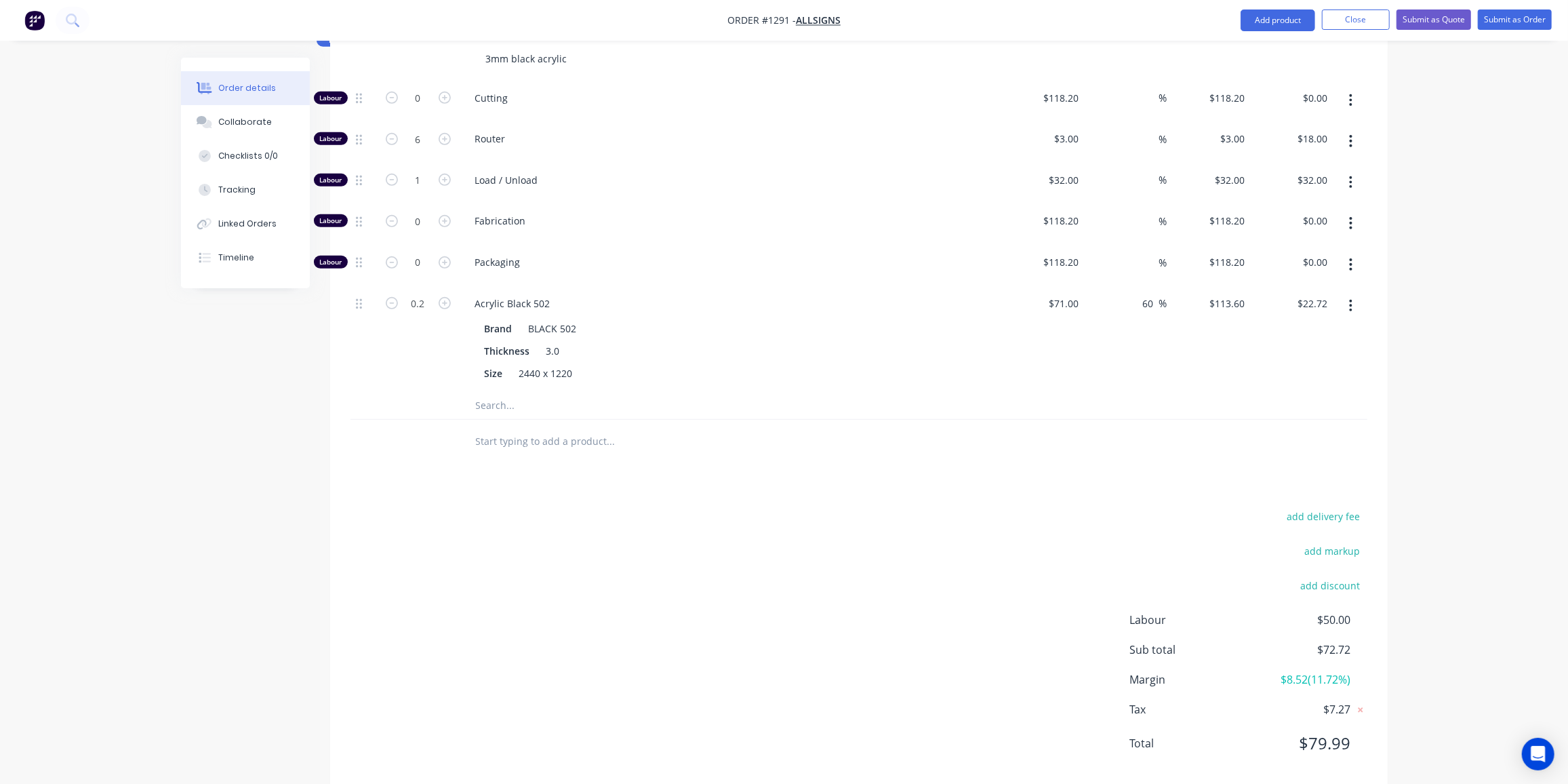
click at [653, 574] on div "add delivery fee add markup add discount Labour $50.00 Sub total $72.72 Margin …" at bounding box center [859, 638] width 1017 height 262
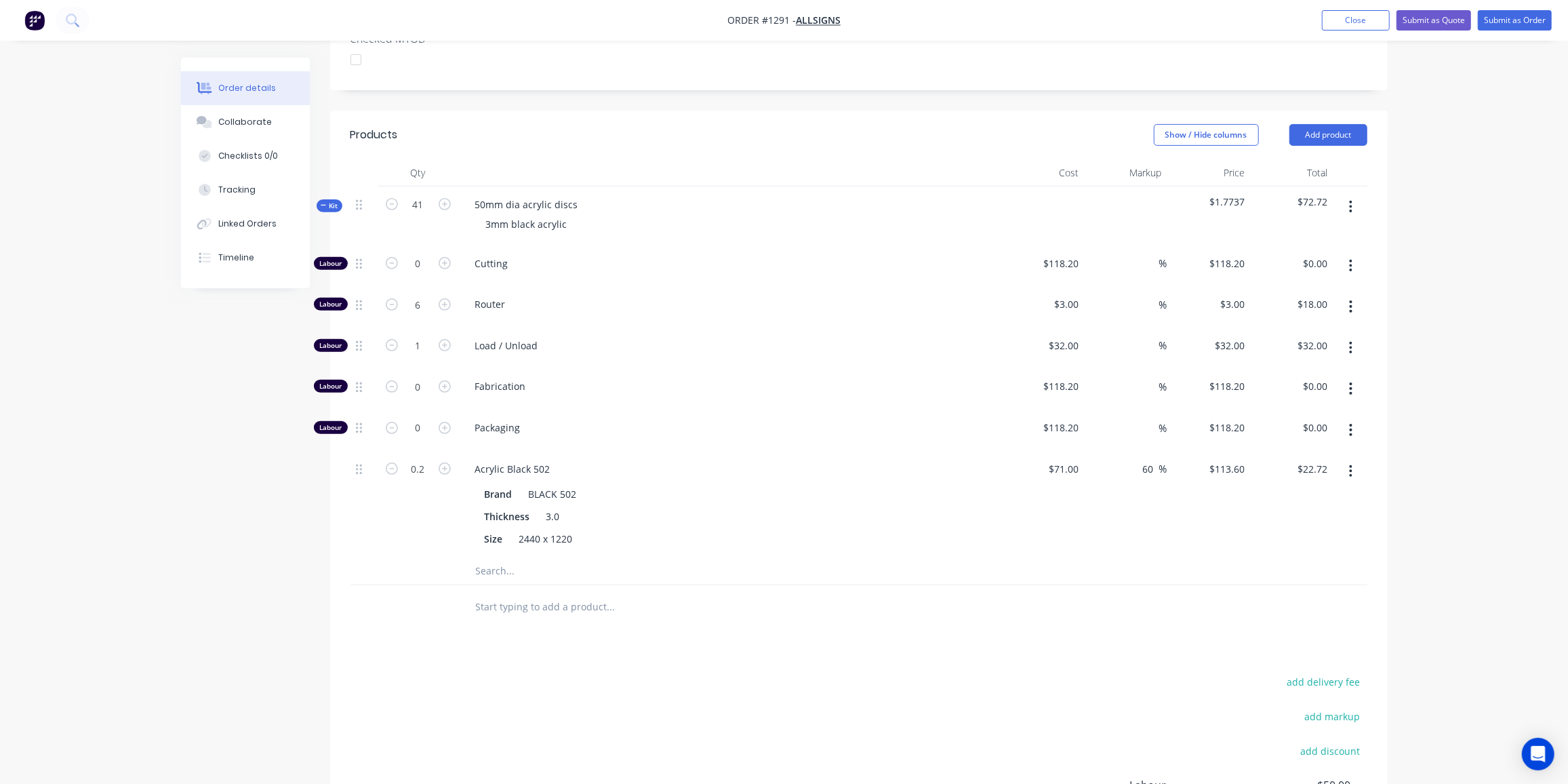
scroll to position [369, 0]
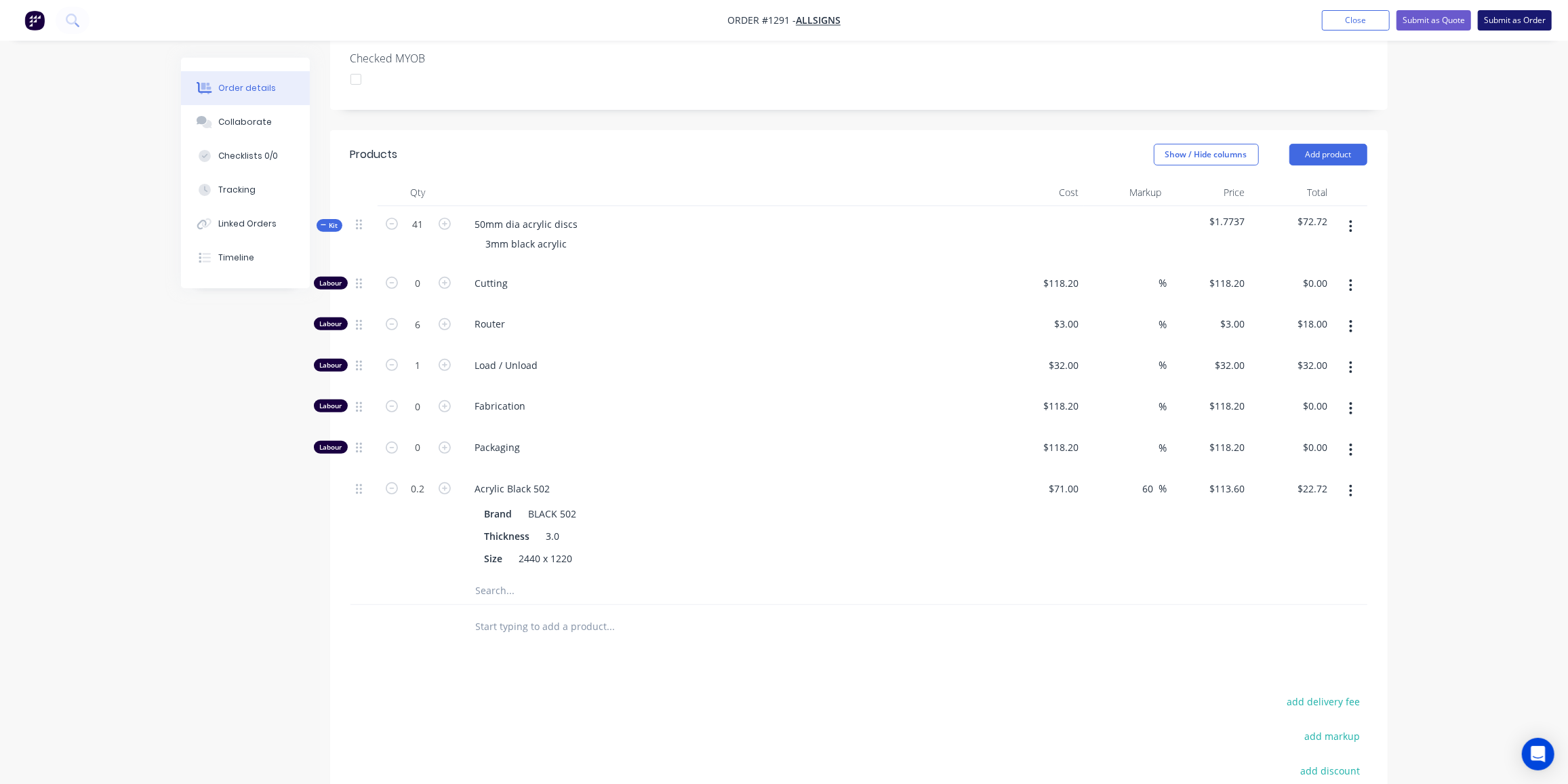
click at [1521, 21] on button "Submit as Order" at bounding box center [1515, 20] width 74 height 21
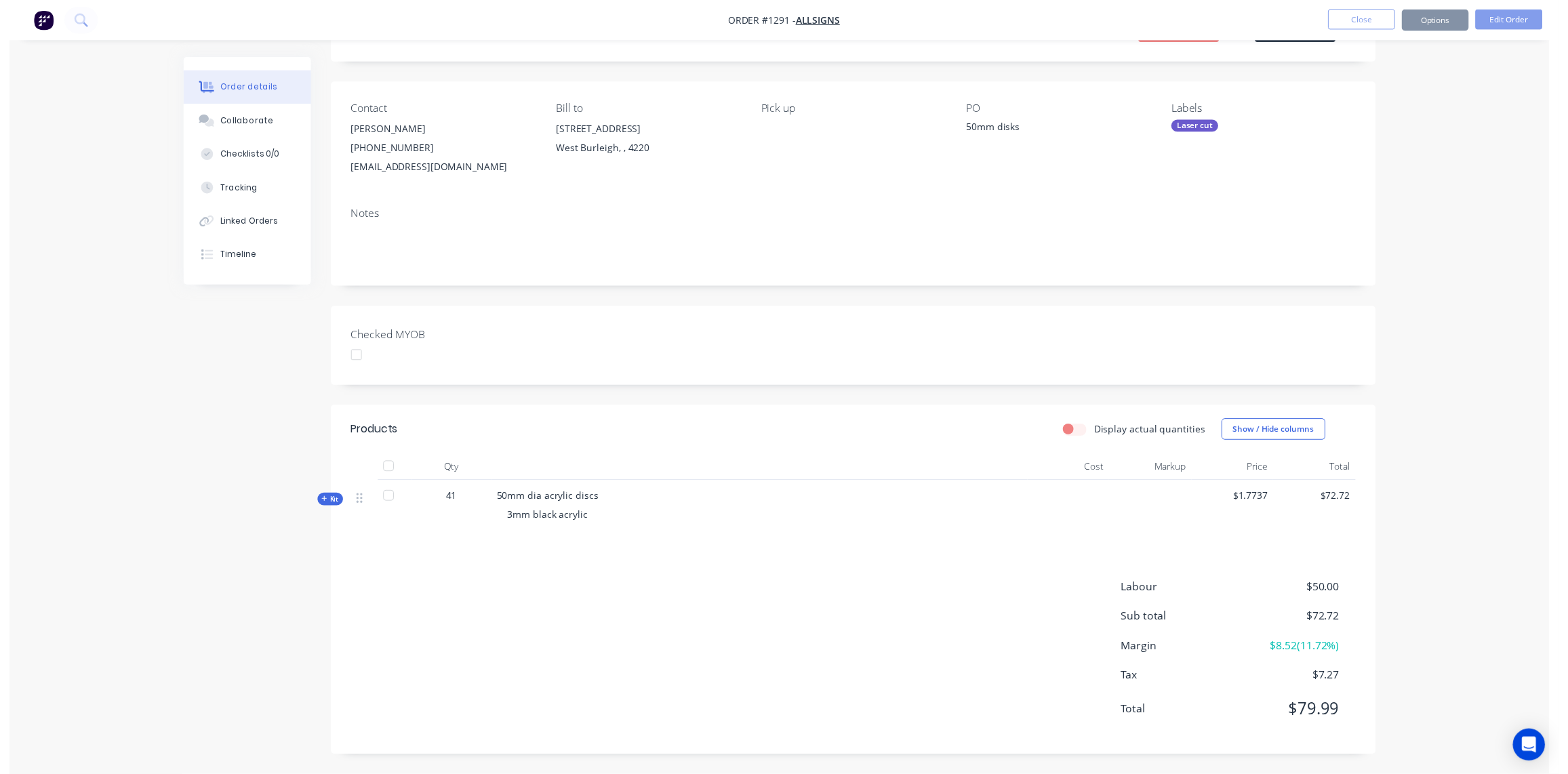
scroll to position [0, 0]
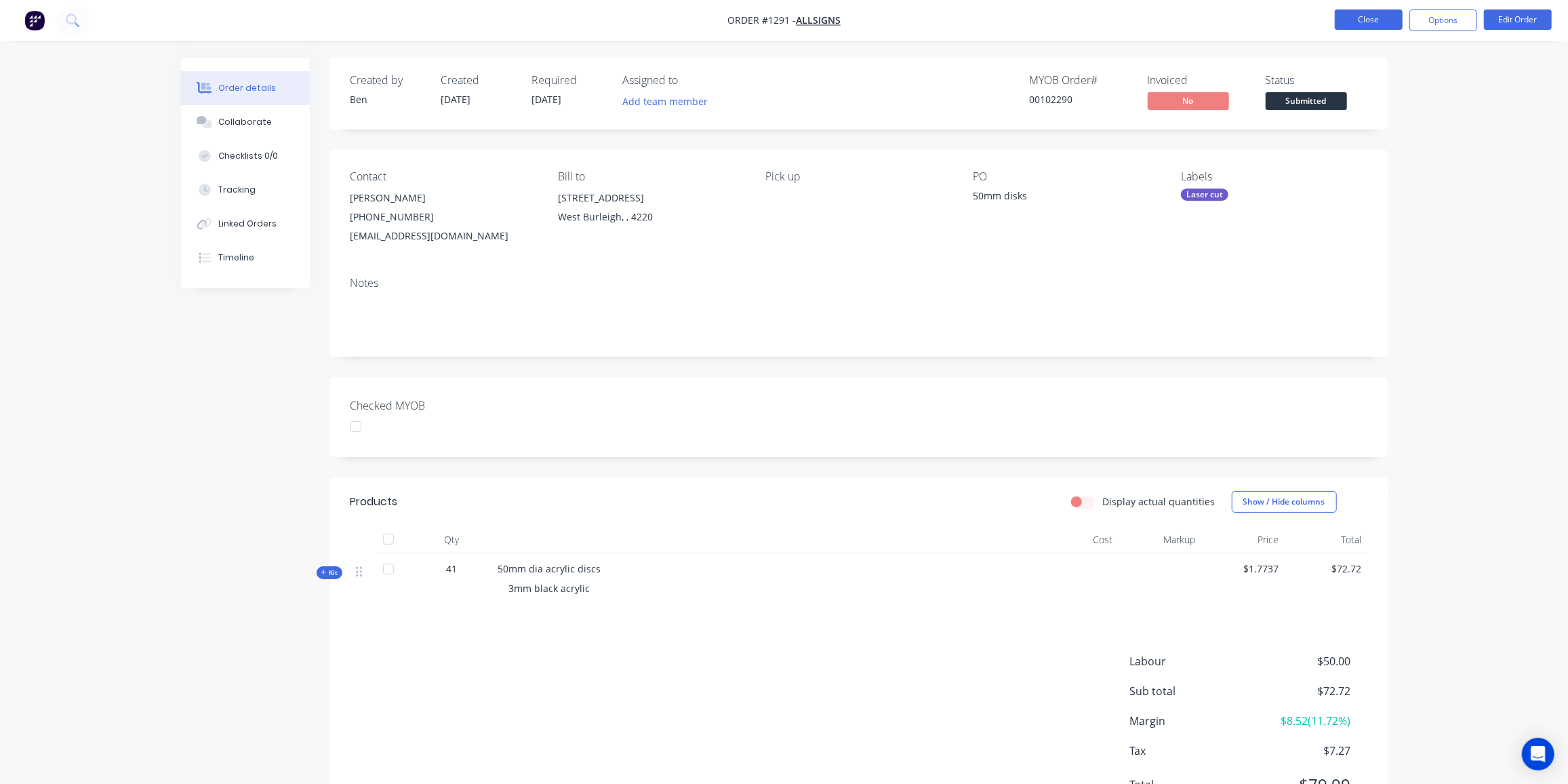
click at [1372, 22] on button "Close" at bounding box center [1369, 20] width 67 height 21
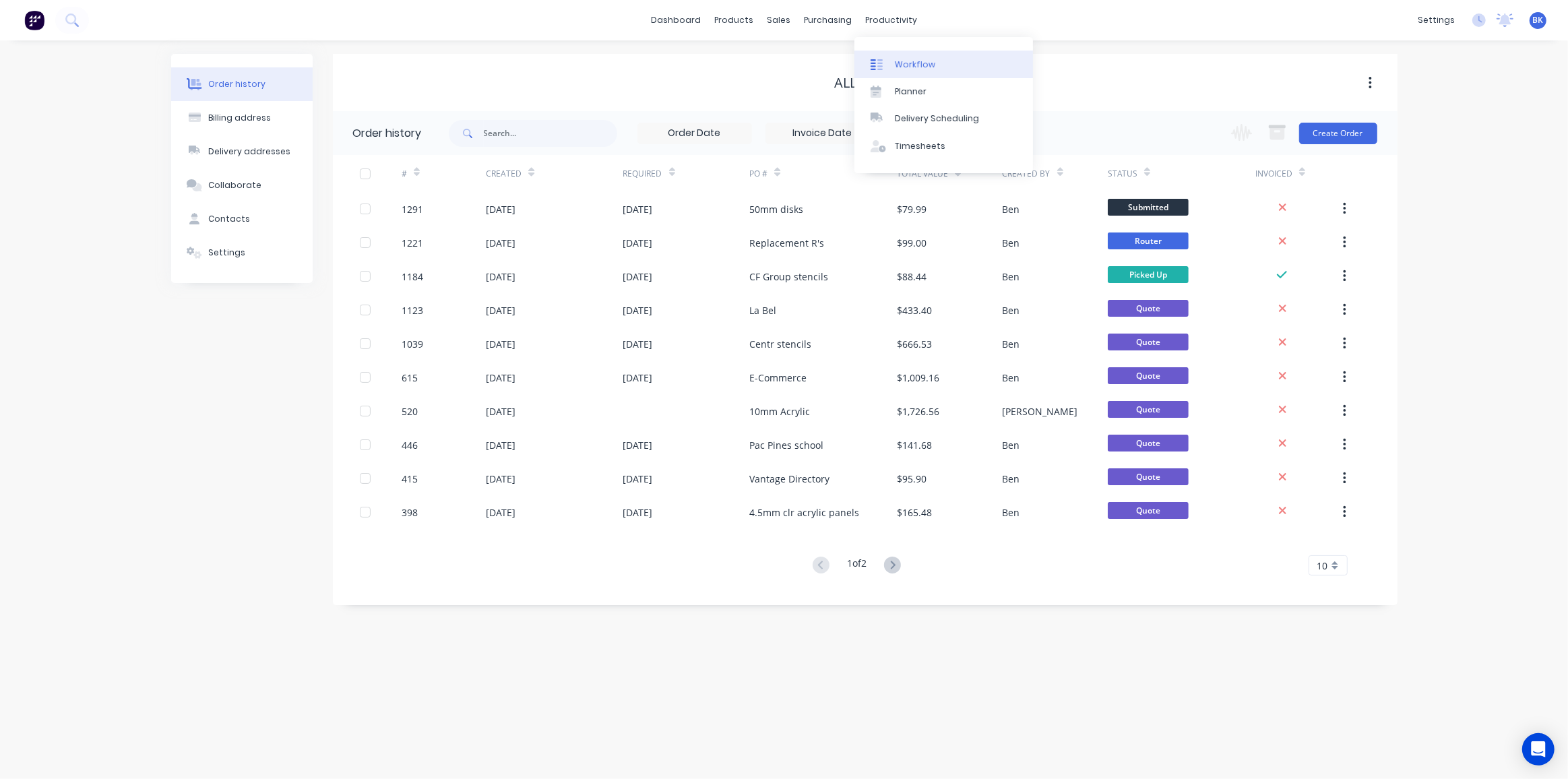
click at [915, 58] on div "Workflow" at bounding box center [915, 64] width 41 height 12
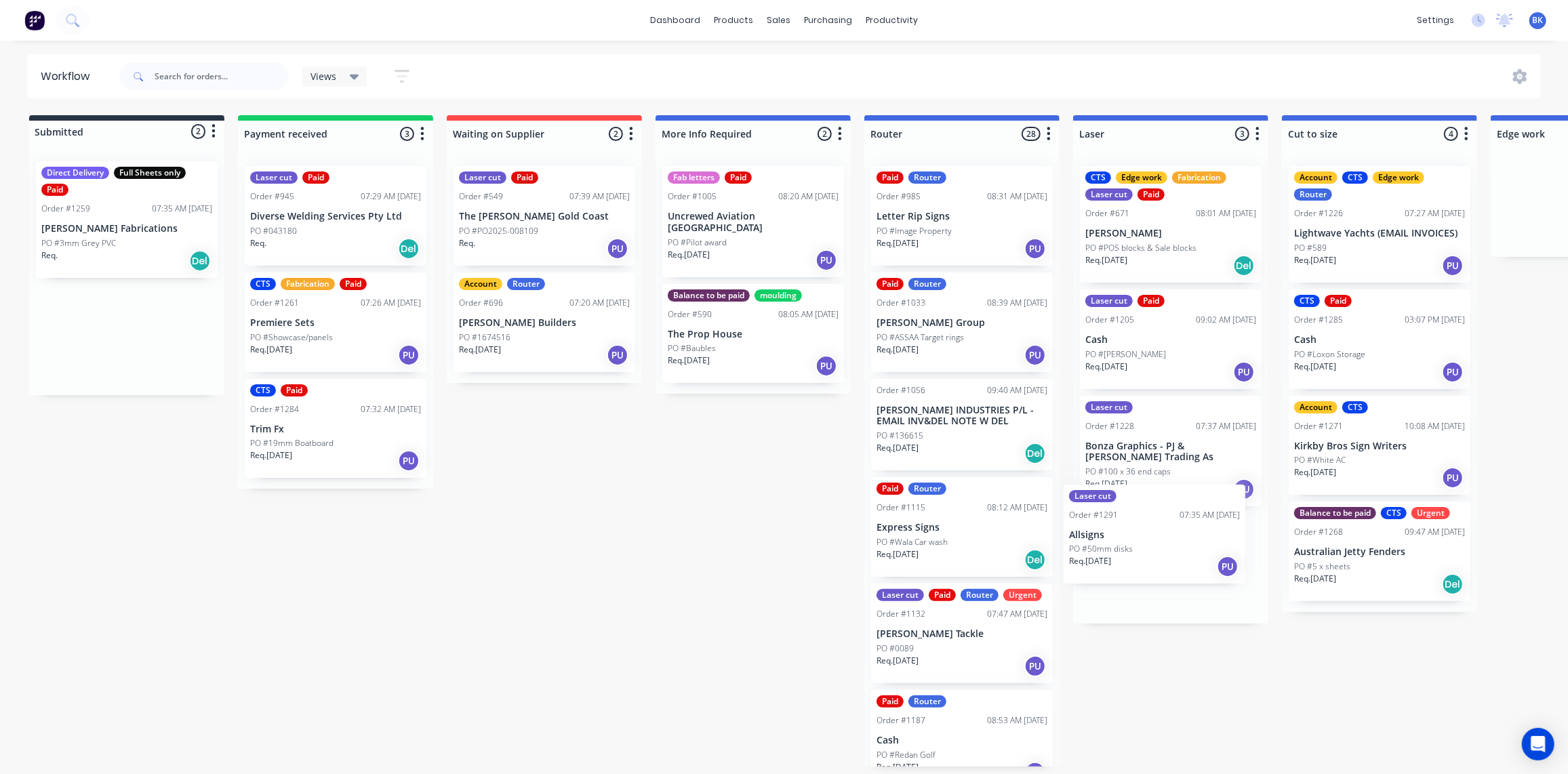
drag, startPoint x: 92, startPoint y: 340, endPoint x: 1130, endPoint y: 551, distance: 1059.2
click at [311, 430] on p "Trim Fx" at bounding box center [335, 430] width 171 height 12
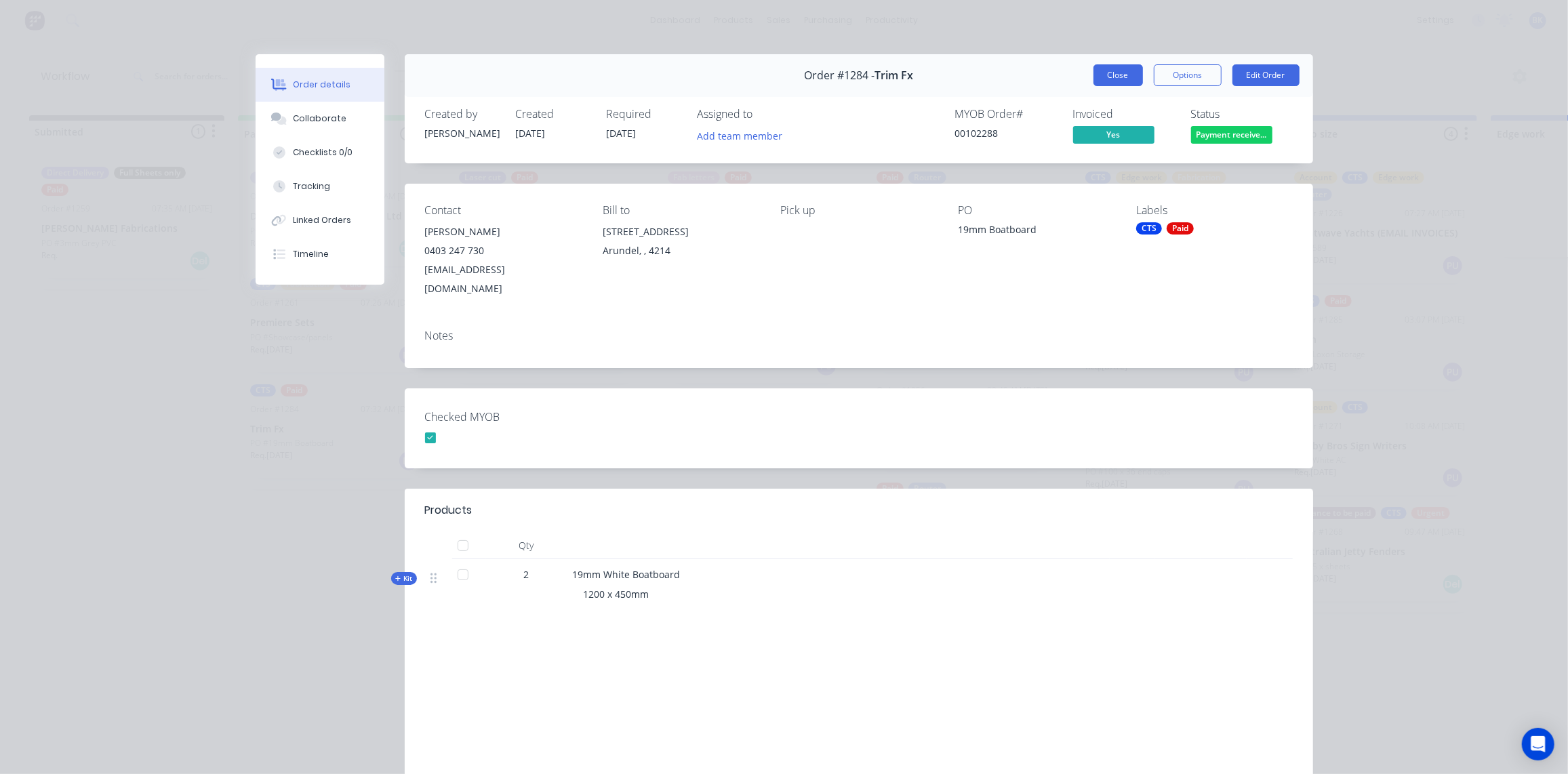
click at [1121, 79] on button "Close" at bounding box center [1118, 75] width 50 height 22
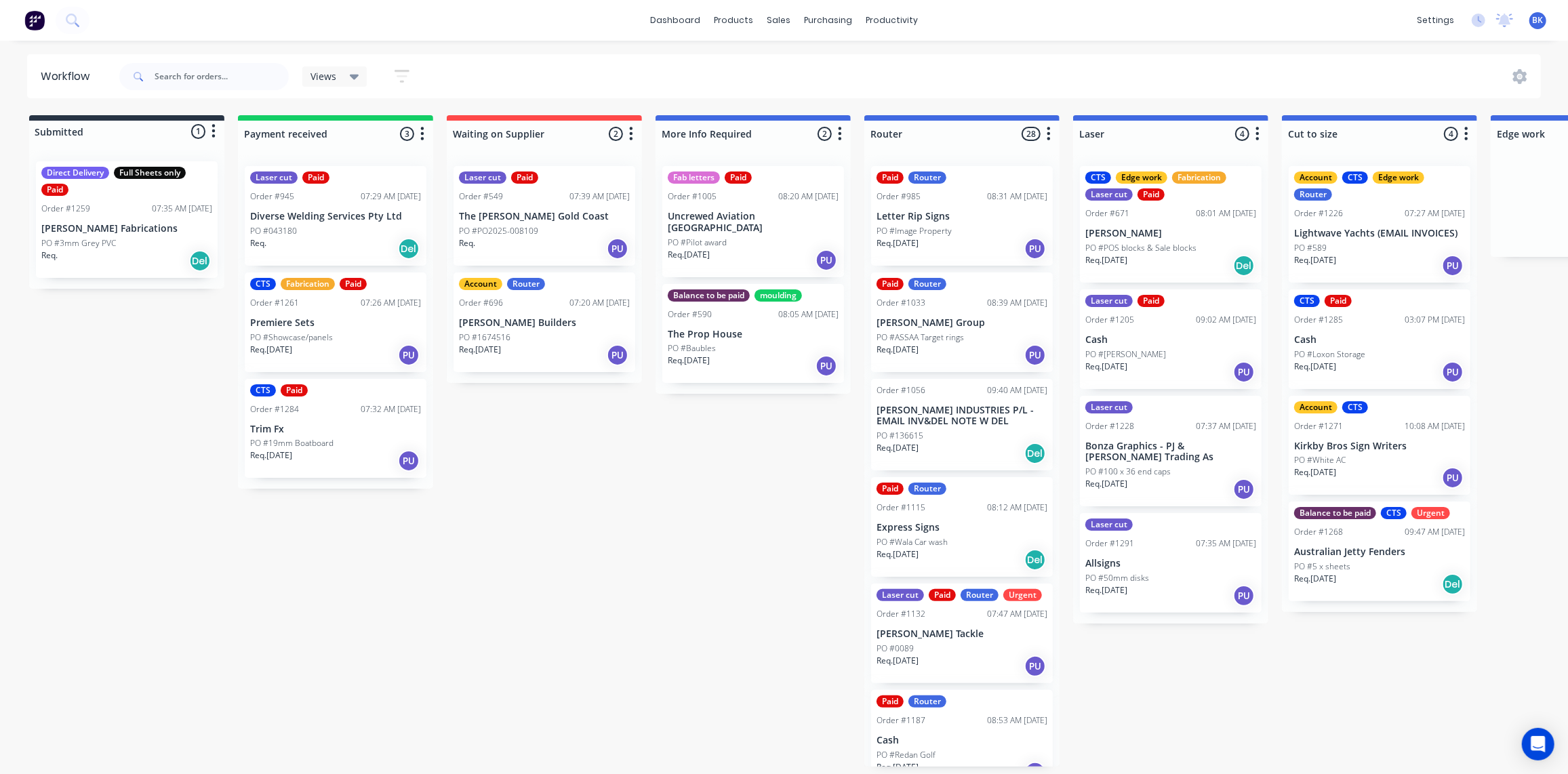
click at [346, 326] on p "Premiere Sets" at bounding box center [335, 323] width 171 height 12
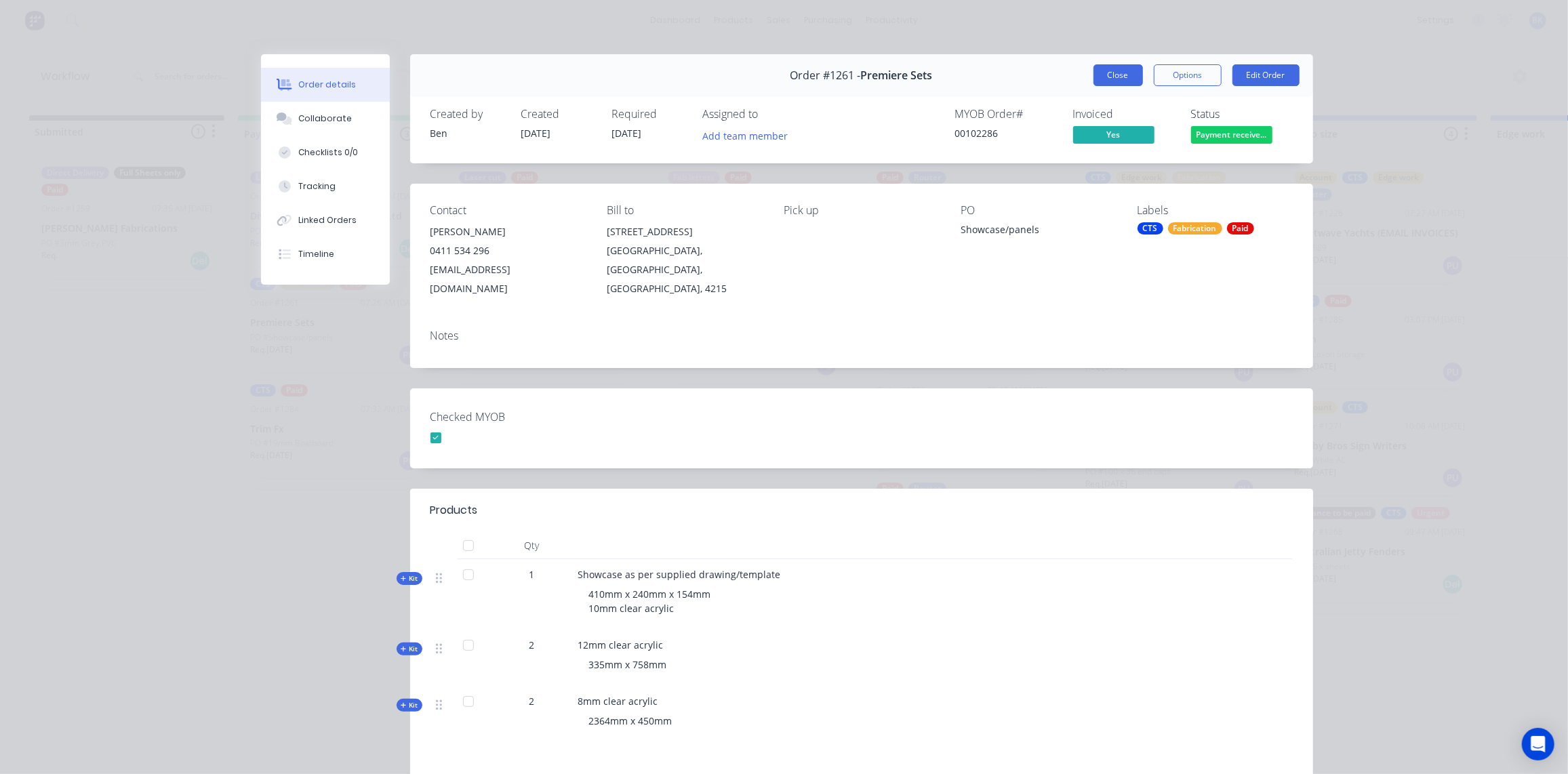
click at [1124, 69] on button "Close" at bounding box center [1118, 75] width 50 height 22
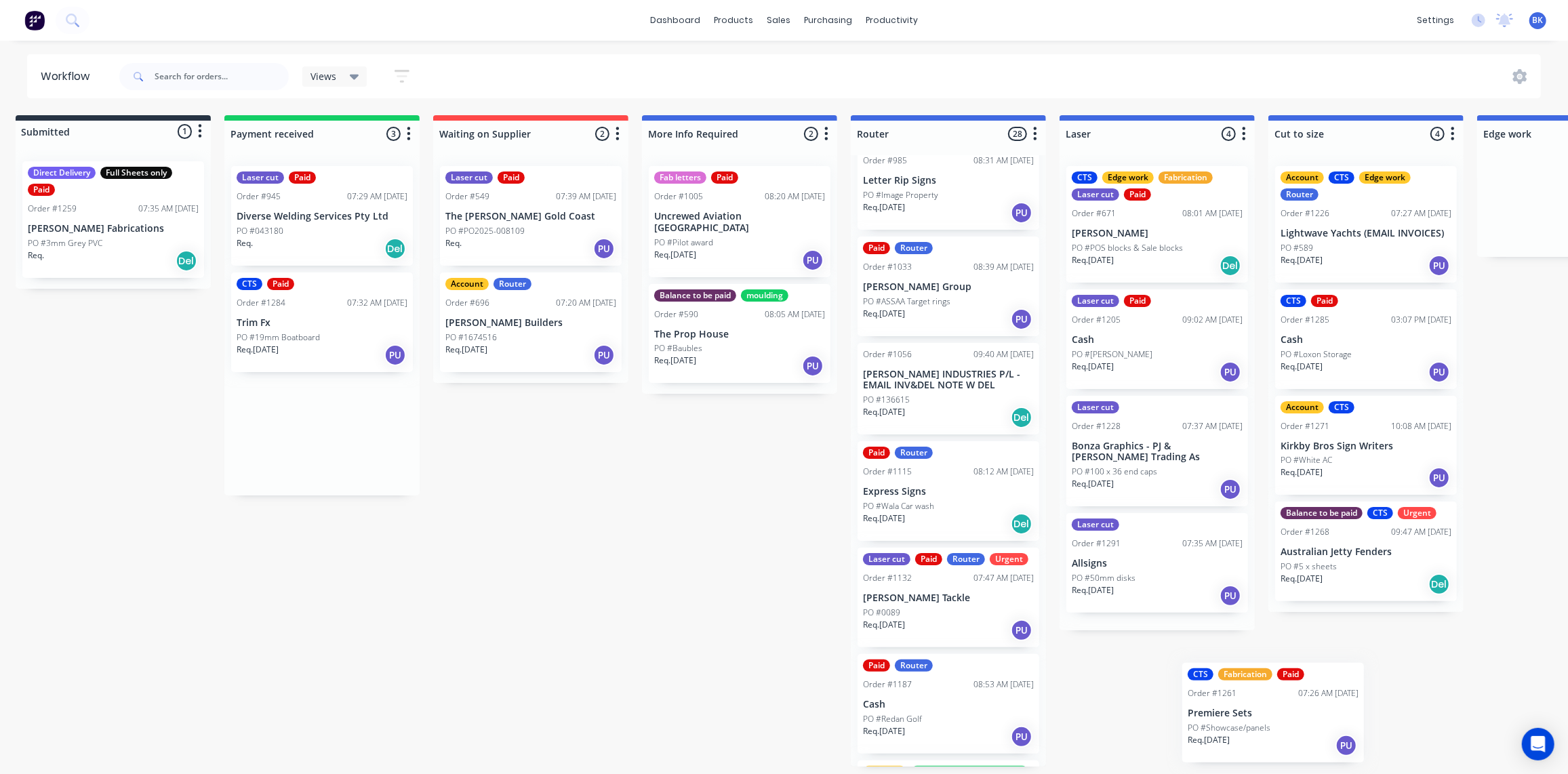
scroll to position [37, 0]
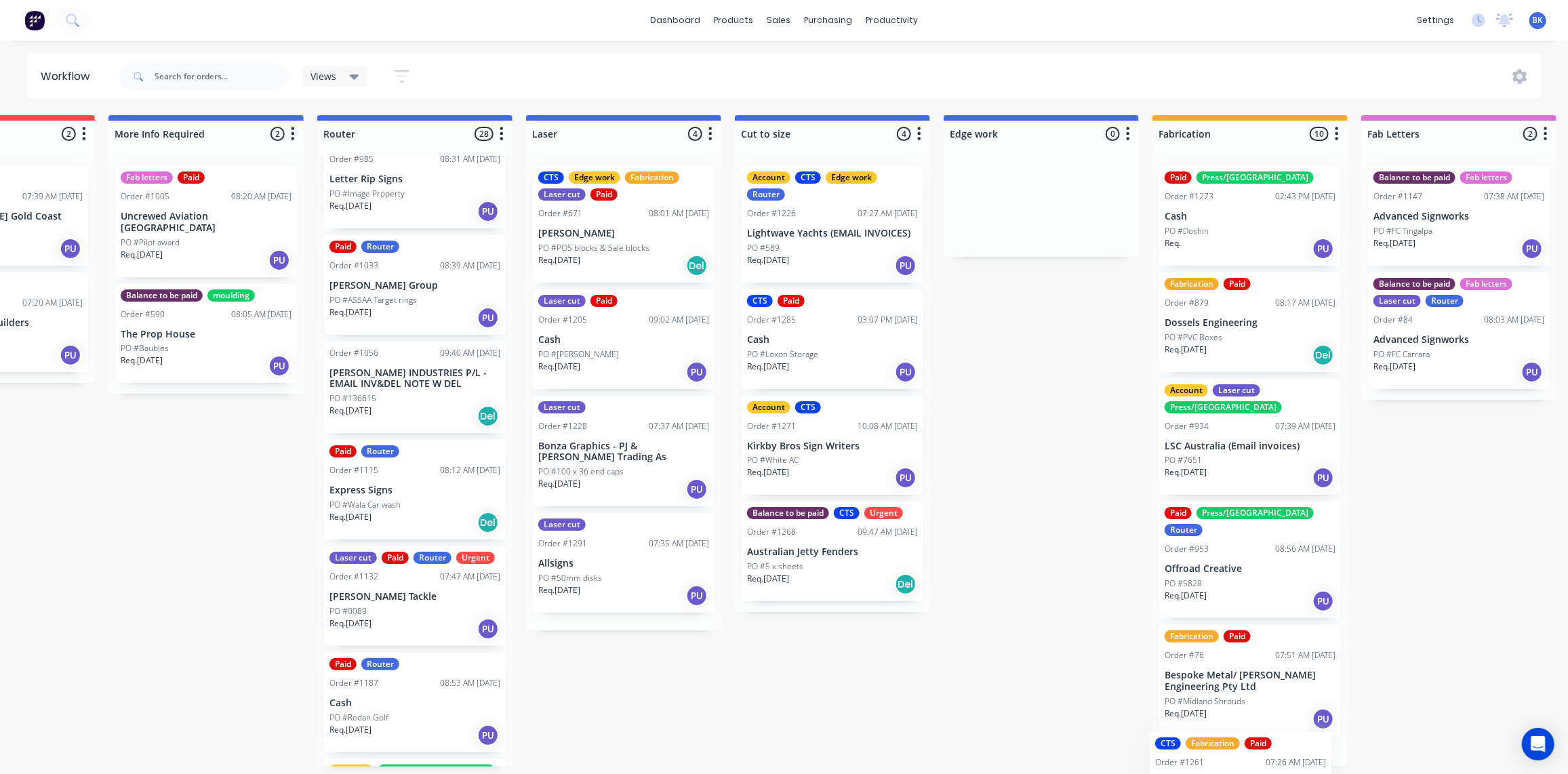
drag, startPoint x: 322, startPoint y: 319, endPoint x: 1236, endPoint y: 777, distance: 1022.3
click at [1022, 693] on html "dashboard products sales purchasing productivity dashboard products Product Cat…" at bounding box center [237, 346] width 1568 height 693
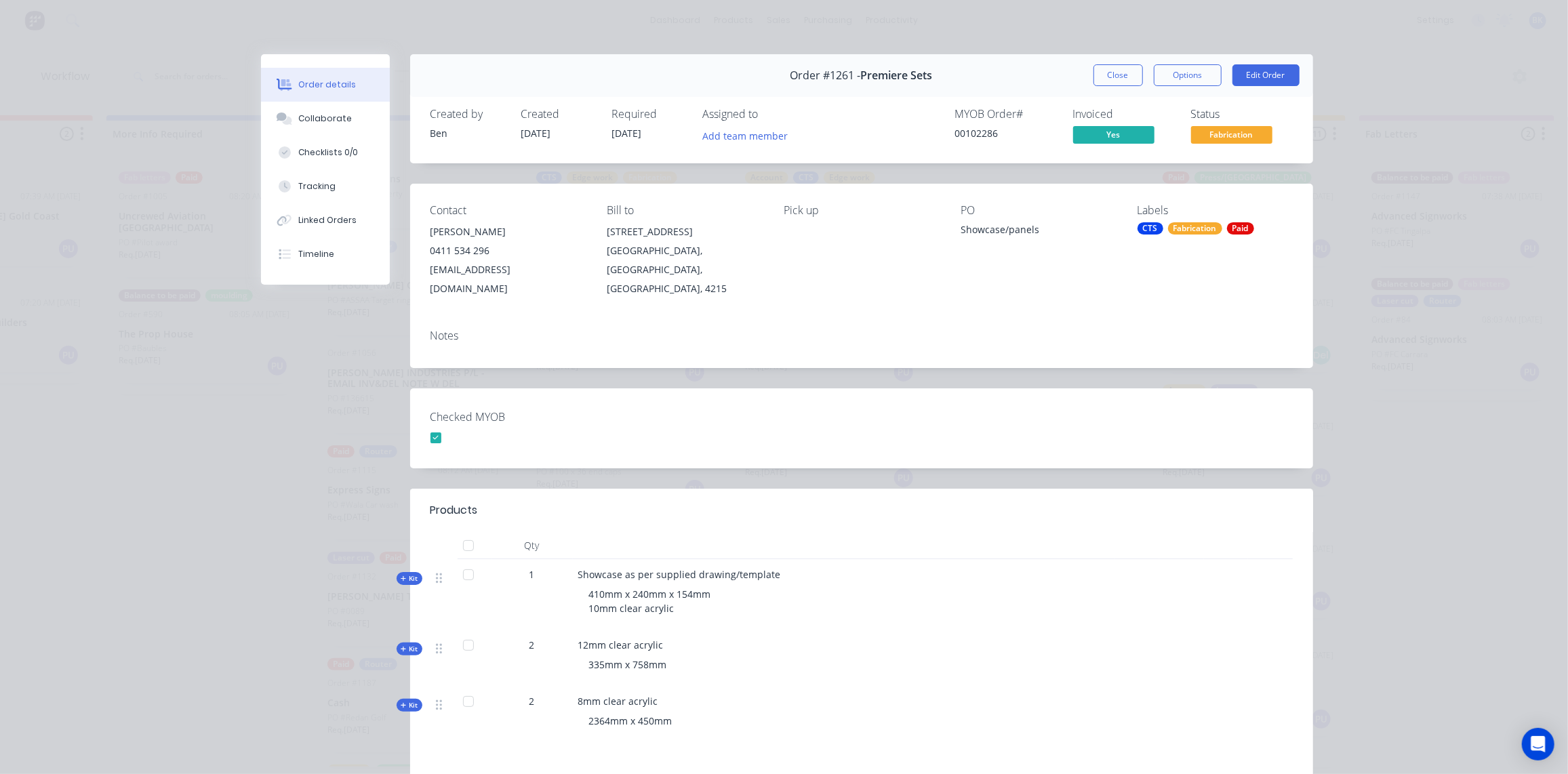
click at [1219, 227] on div "CTS Fabrication Paid" at bounding box center [1215, 229] width 155 height 12
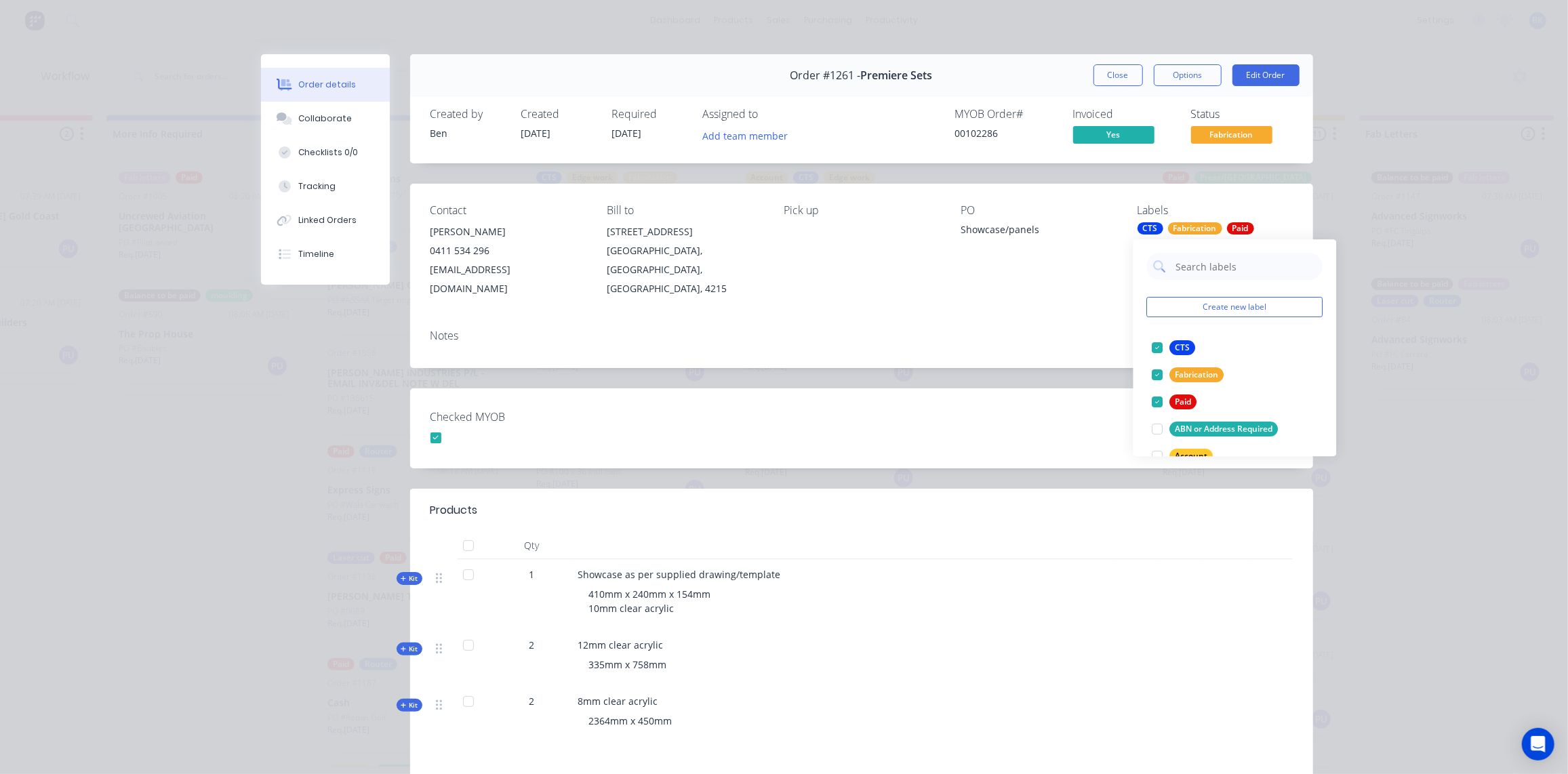
scroll to position [185, 0]
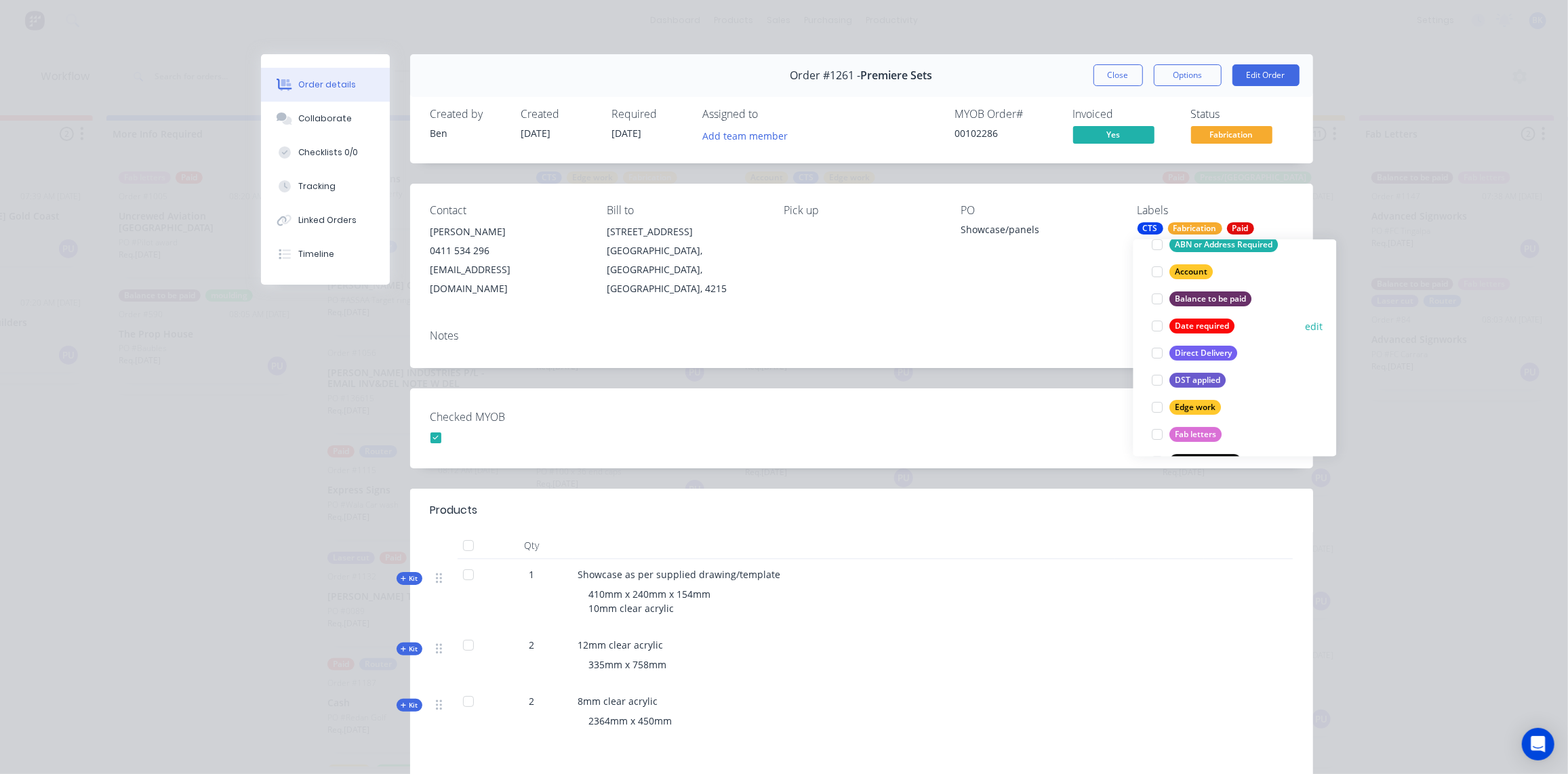
click at [1189, 325] on div "Date required" at bounding box center [1202, 325] width 65 height 15
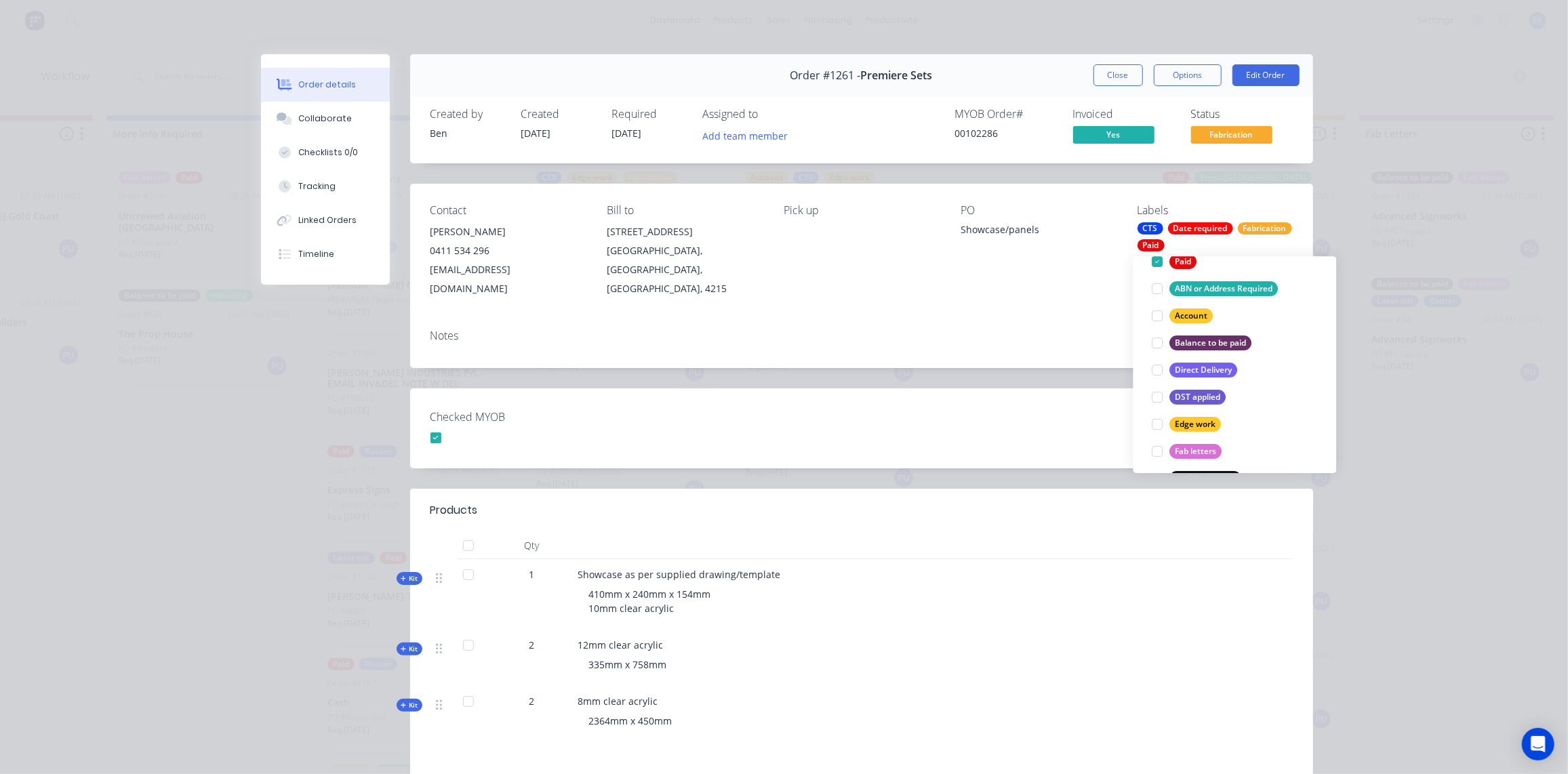
scroll to position [49, 0]
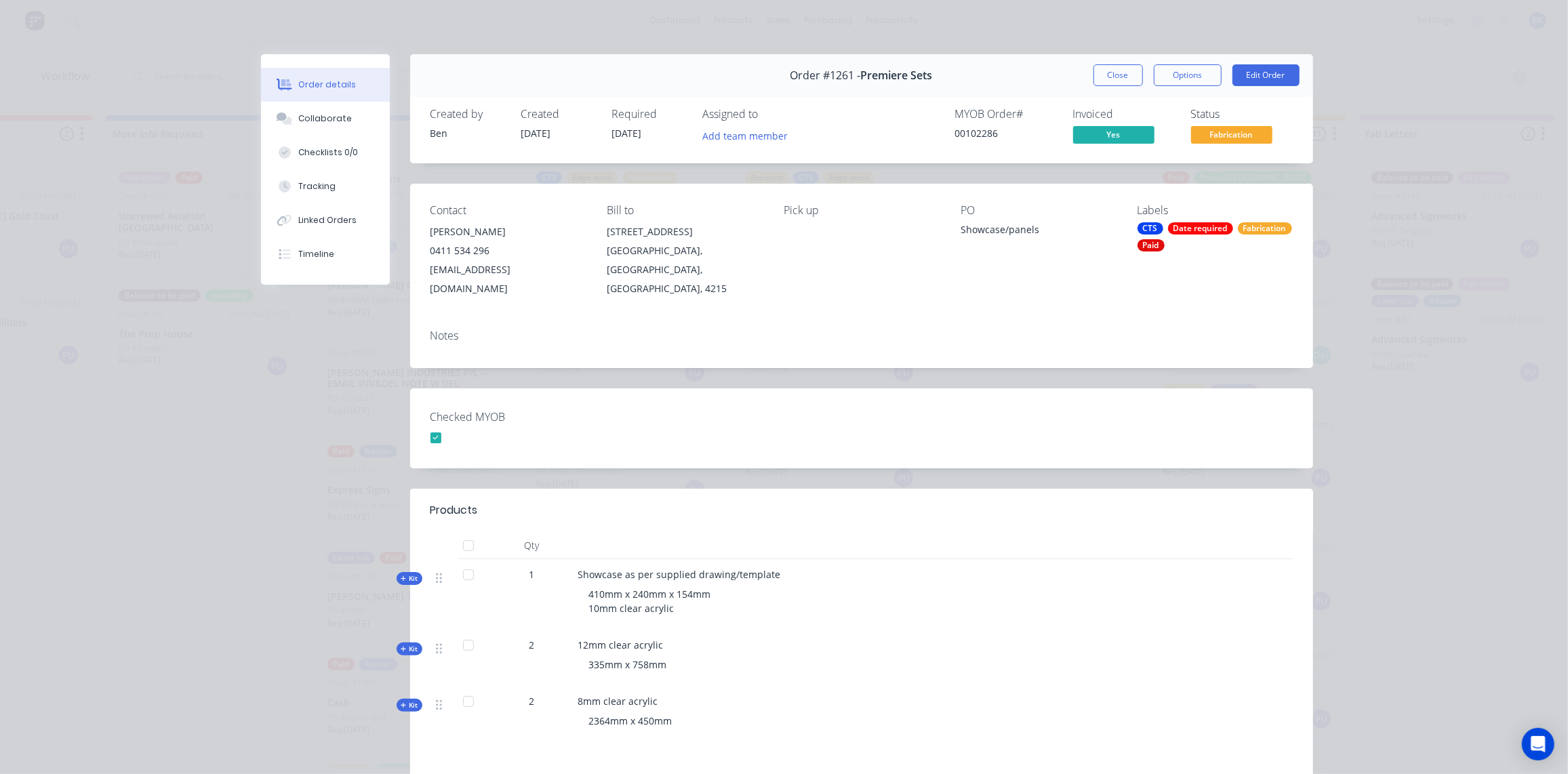
drag, startPoint x: 938, startPoint y: 375, endPoint x: 1046, endPoint y: 236, distance: 176.0
click at [939, 388] on div "Checked MYOB" at bounding box center [862, 428] width 903 height 80
click at [1267, 78] on button "Edit Order" at bounding box center [1266, 75] width 67 height 22
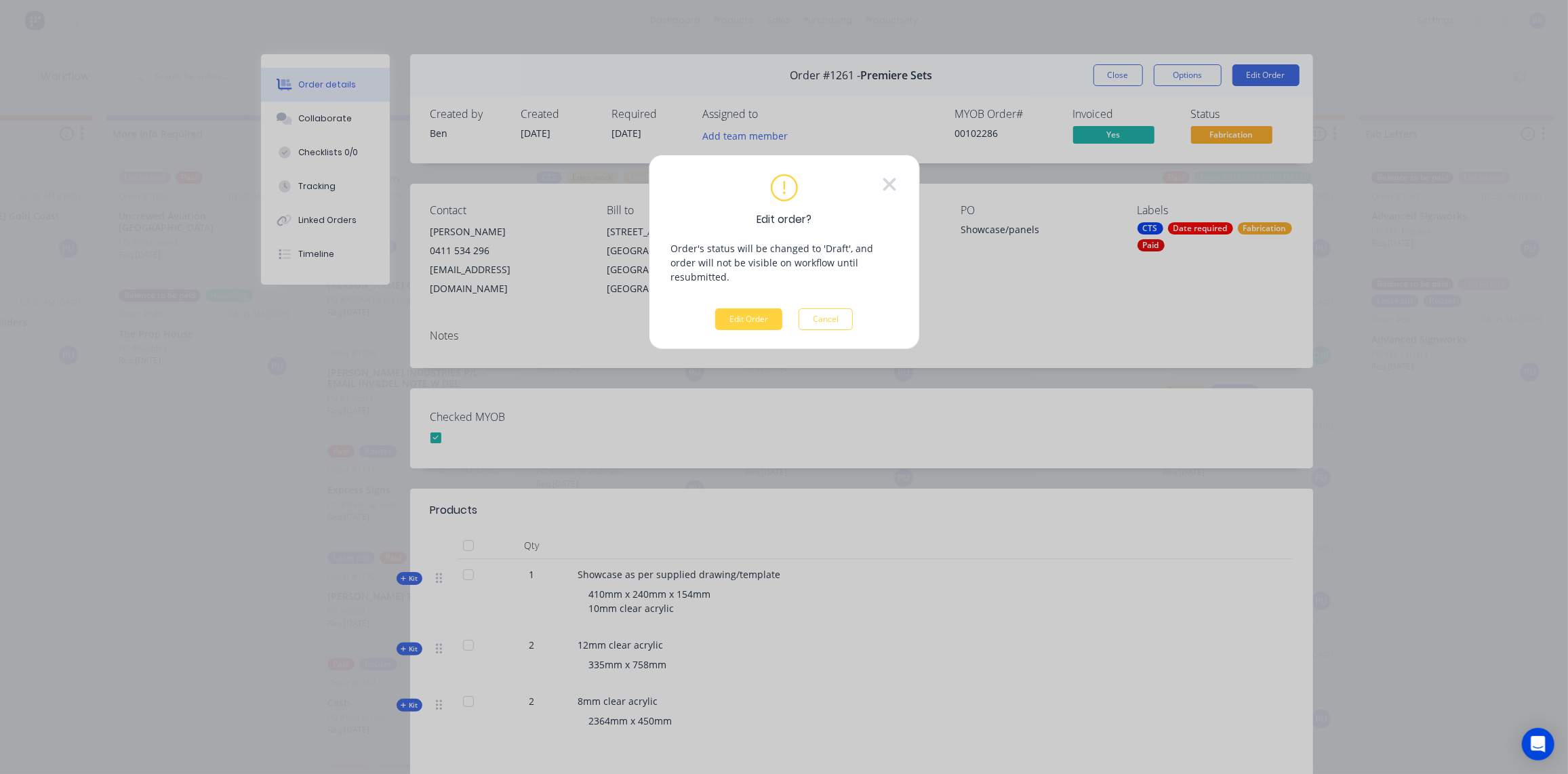
scroll to position [0, 549]
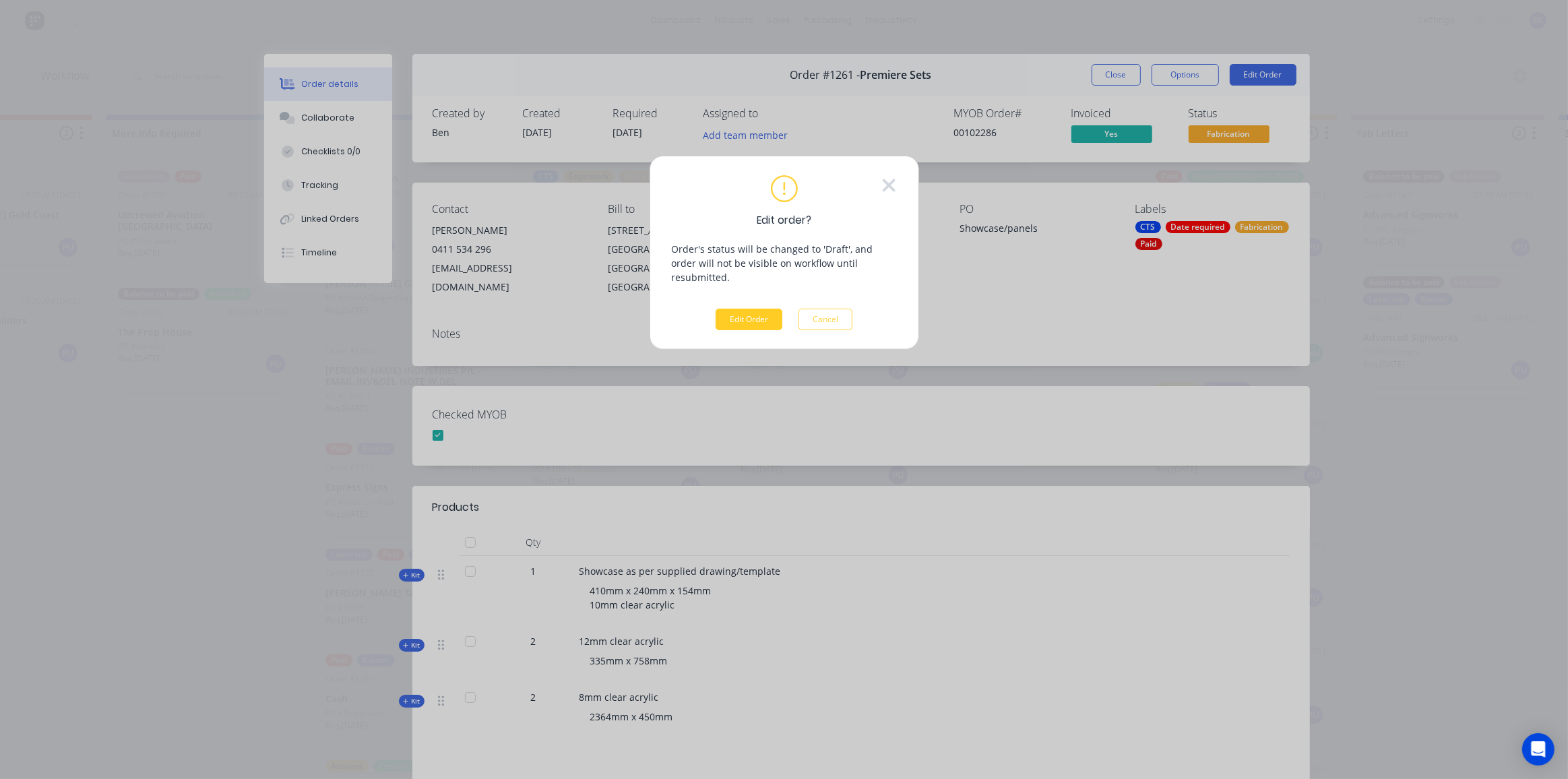
click at [751, 309] on button "Edit Order" at bounding box center [749, 320] width 67 height 21
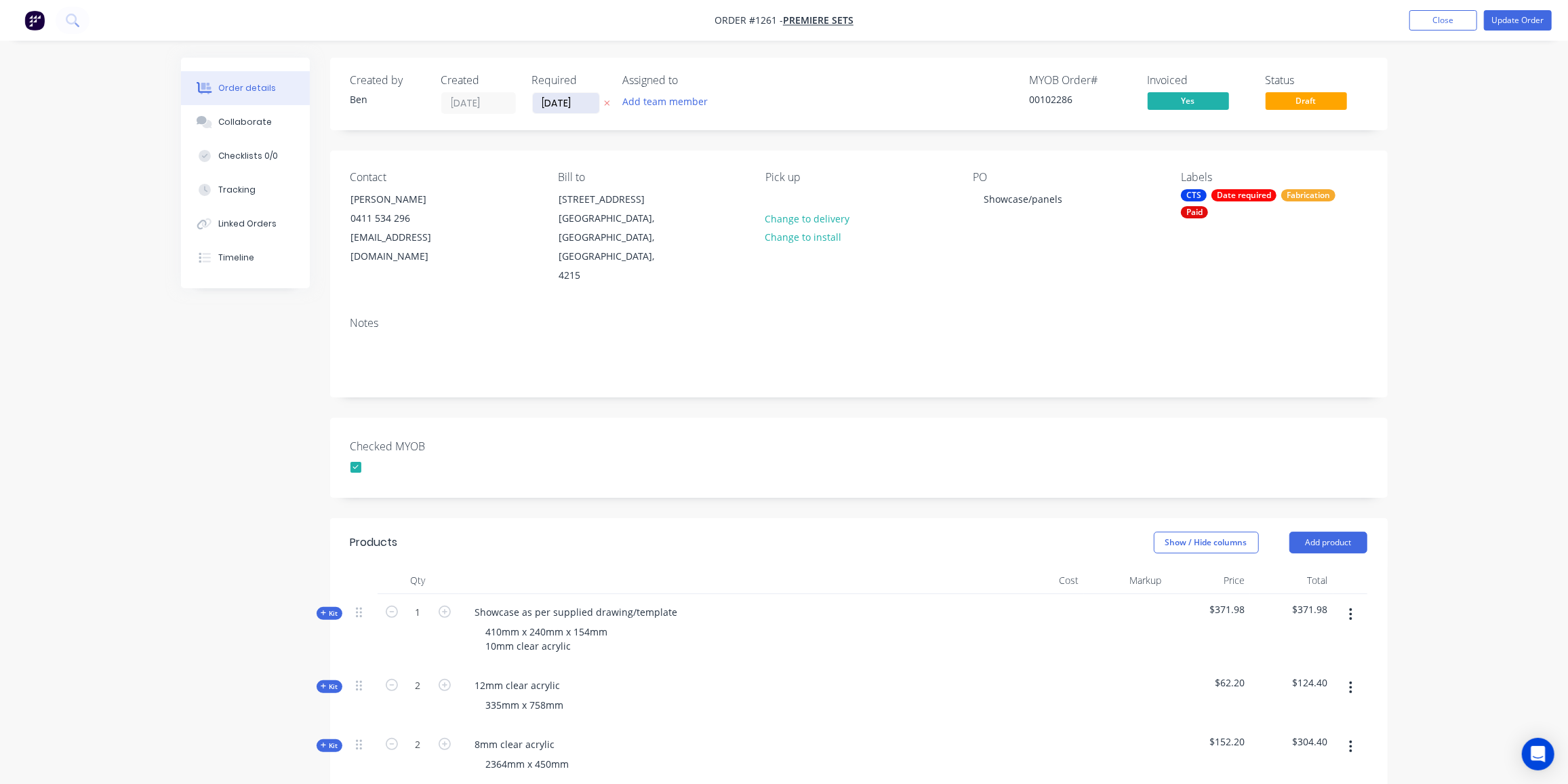
click at [579, 105] on input "[DATE]" at bounding box center [566, 103] width 66 height 21
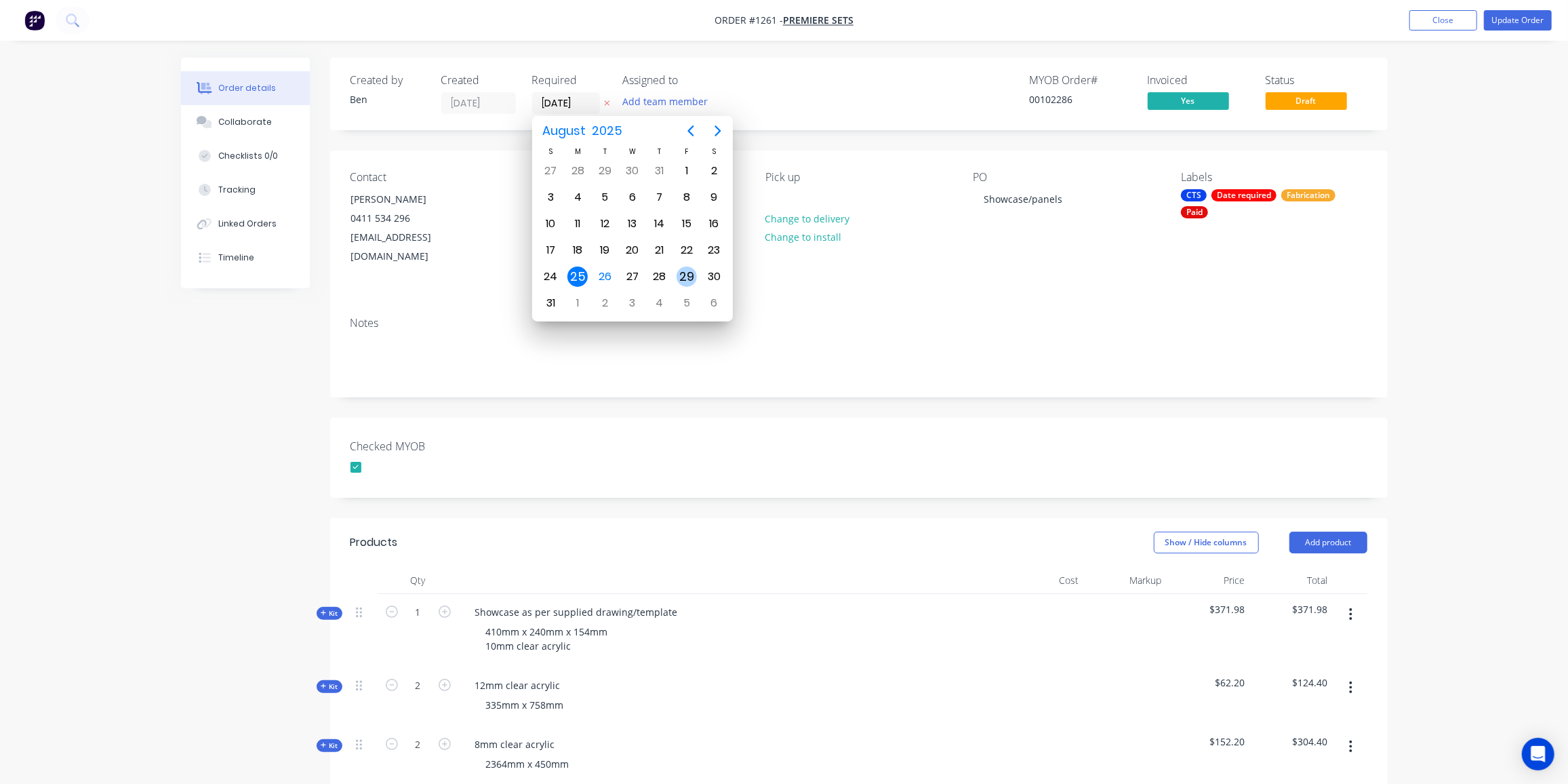
click at [685, 275] on div "29" at bounding box center [686, 277] width 21 height 21
type input "[DATE]"
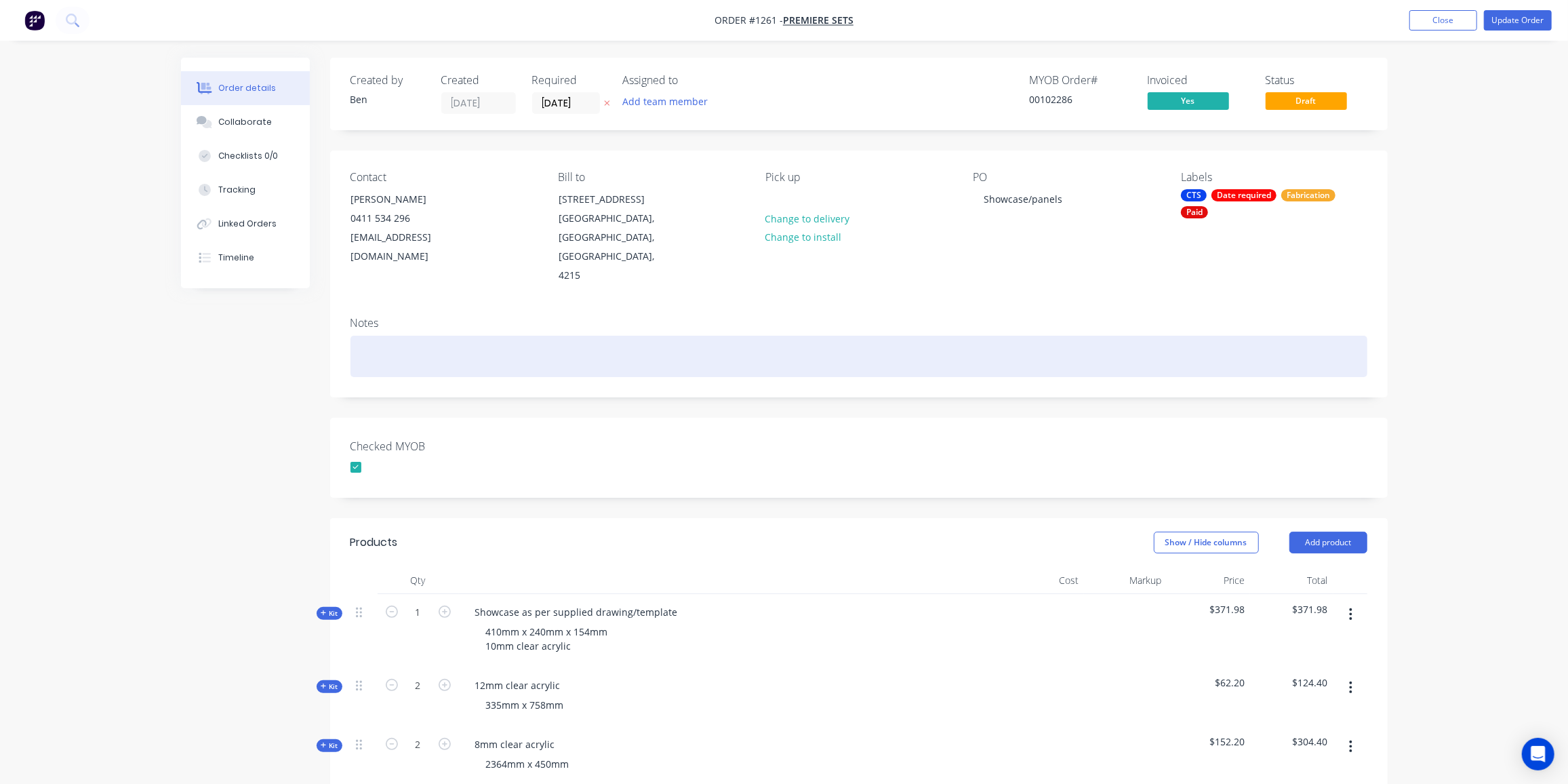
click at [709, 335] on div at bounding box center [859, 356] width 1017 height 41
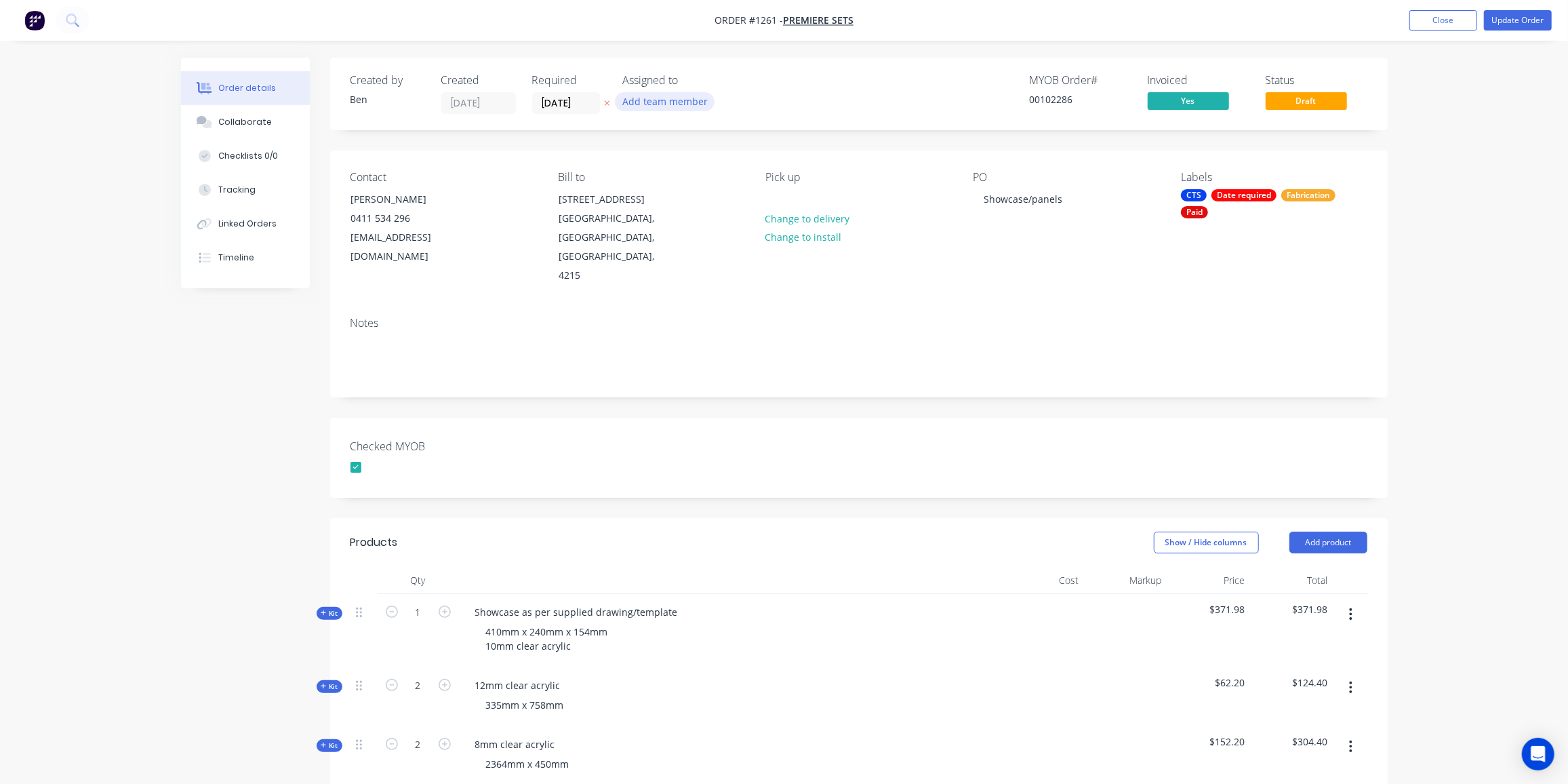
click at [670, 102] on button "Add team member" at bounding box center [665, 101] width 100 height 19
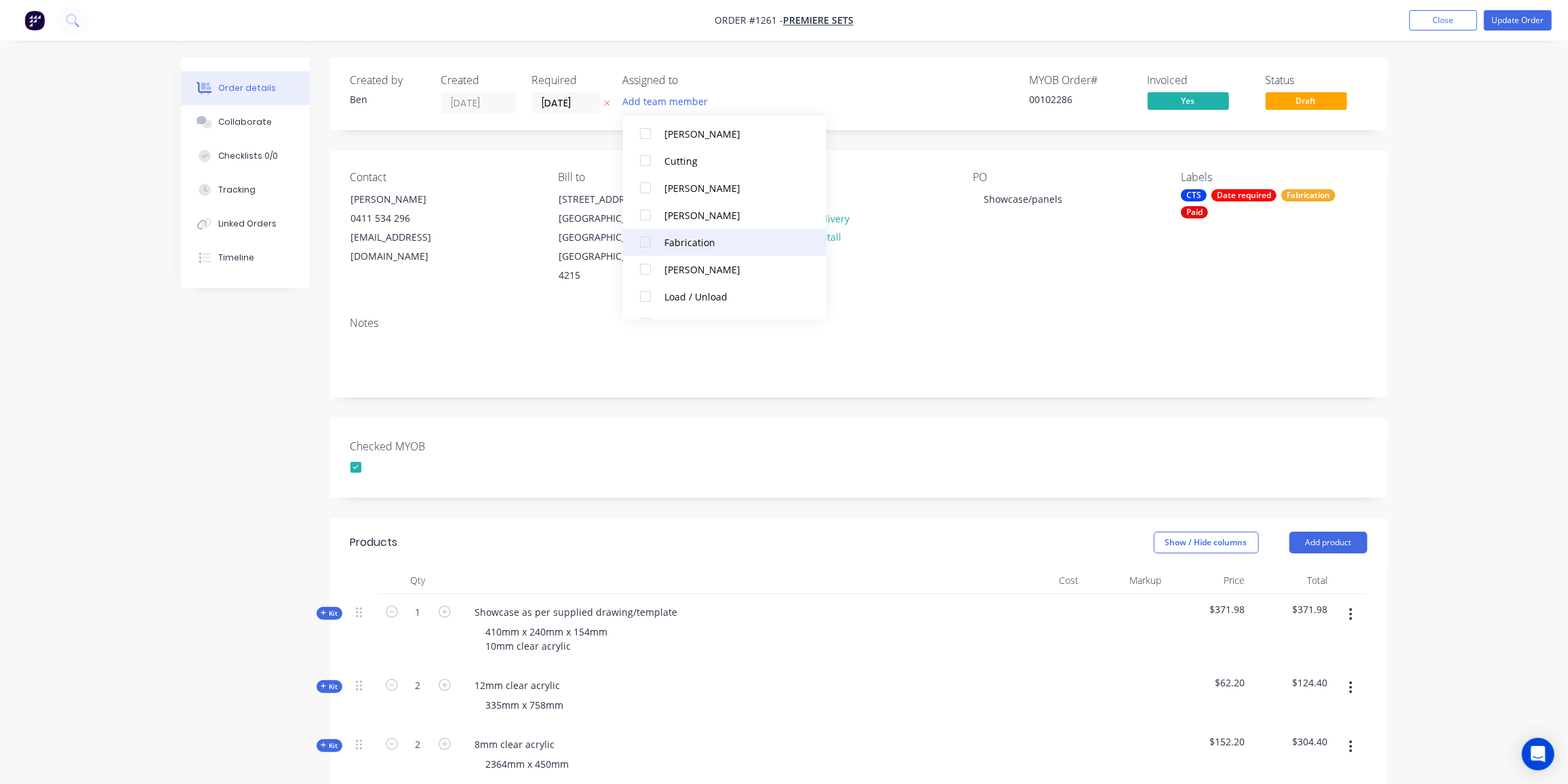
scroll to position [123, 0]
click at [669, 190] on div "[PERSON_NAME]" at bounding box center [732, 190] width 136 height 15
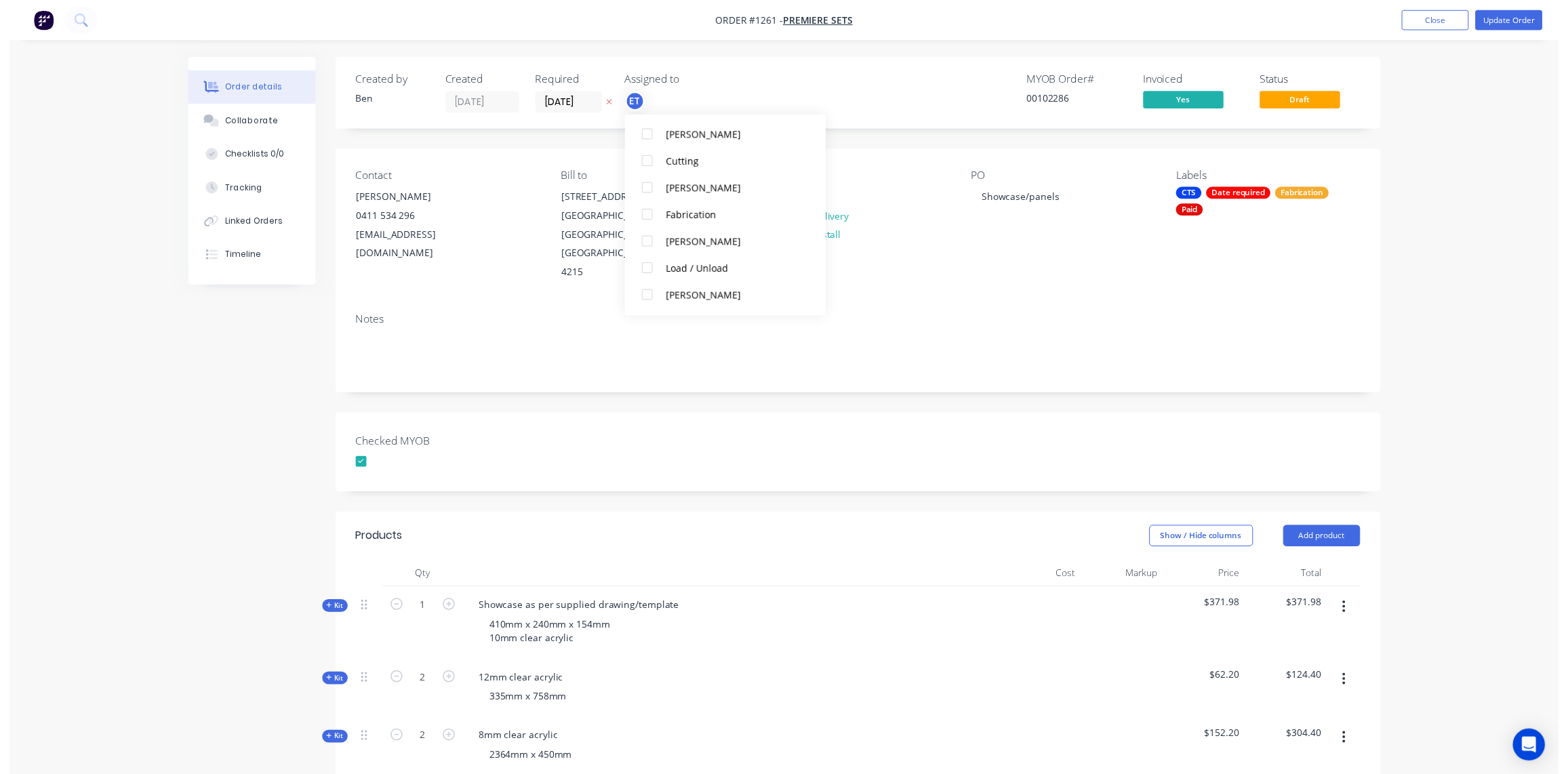
scroll to position [0, 0]
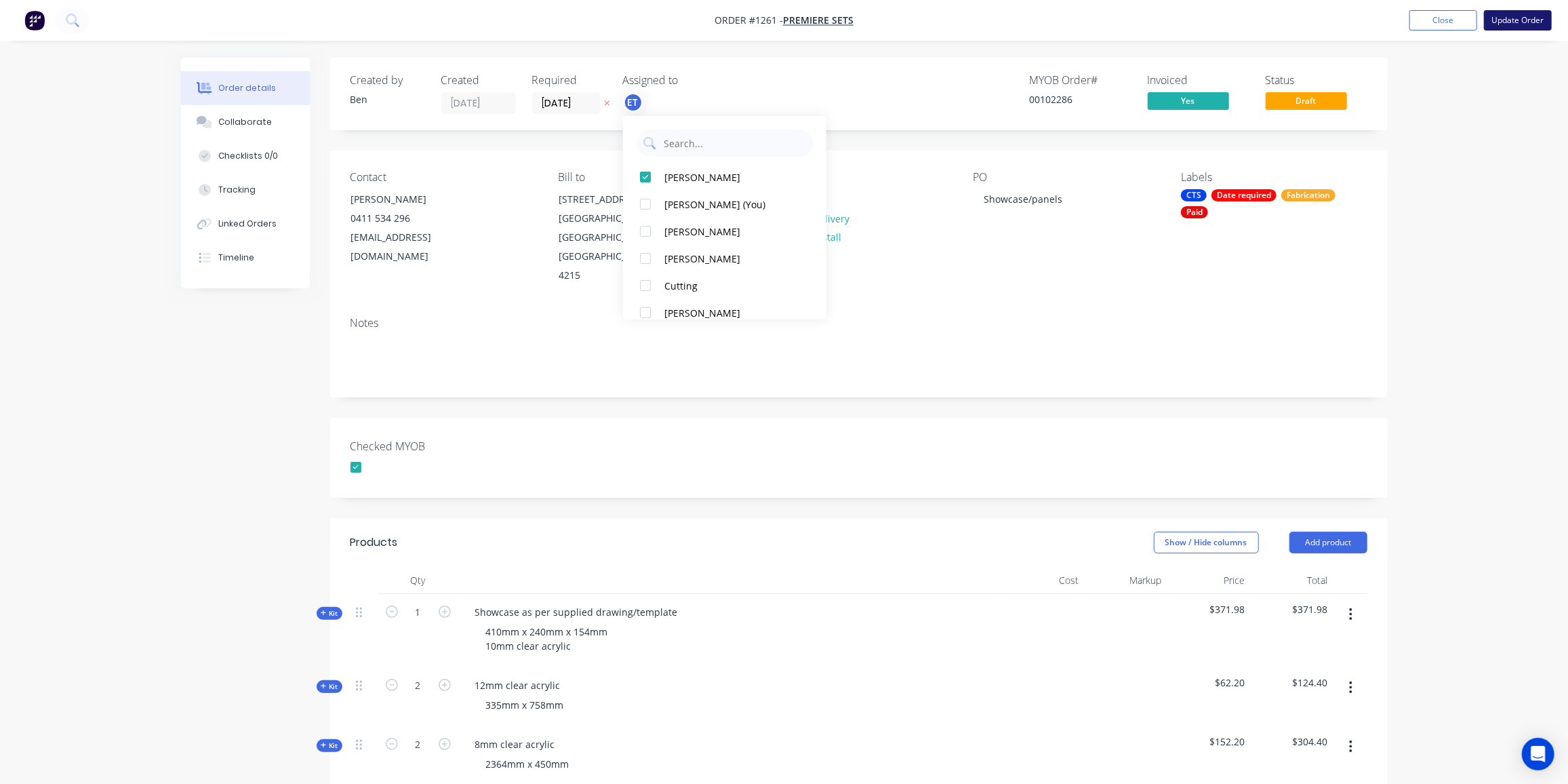
click at [1526, 15] on button "Update Order" at bounding box center [1517, 20] width 67 height 21
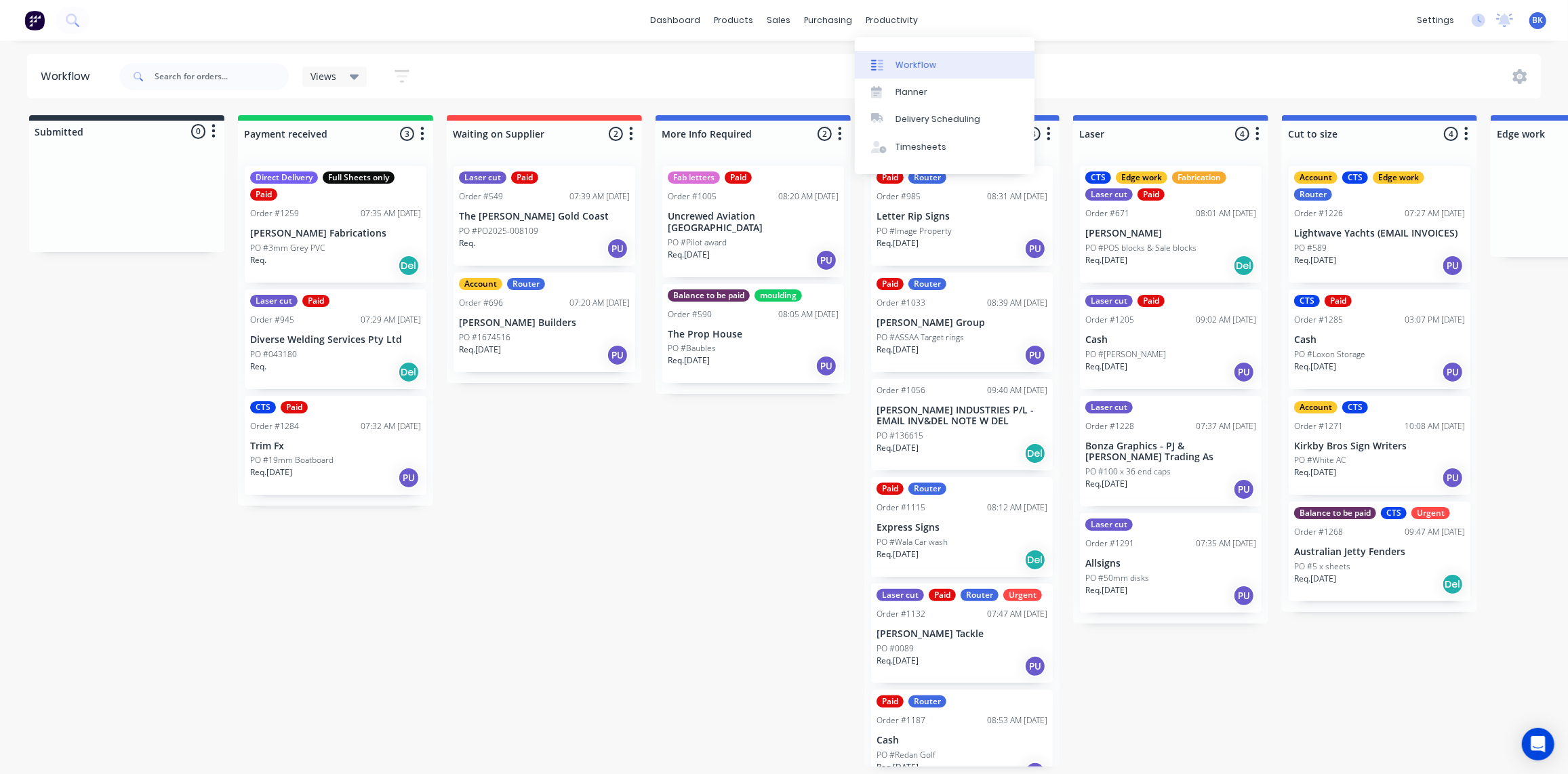
click at [899, 62] on div "Workflow" at bounding box center [916, 64] width 41 height 12
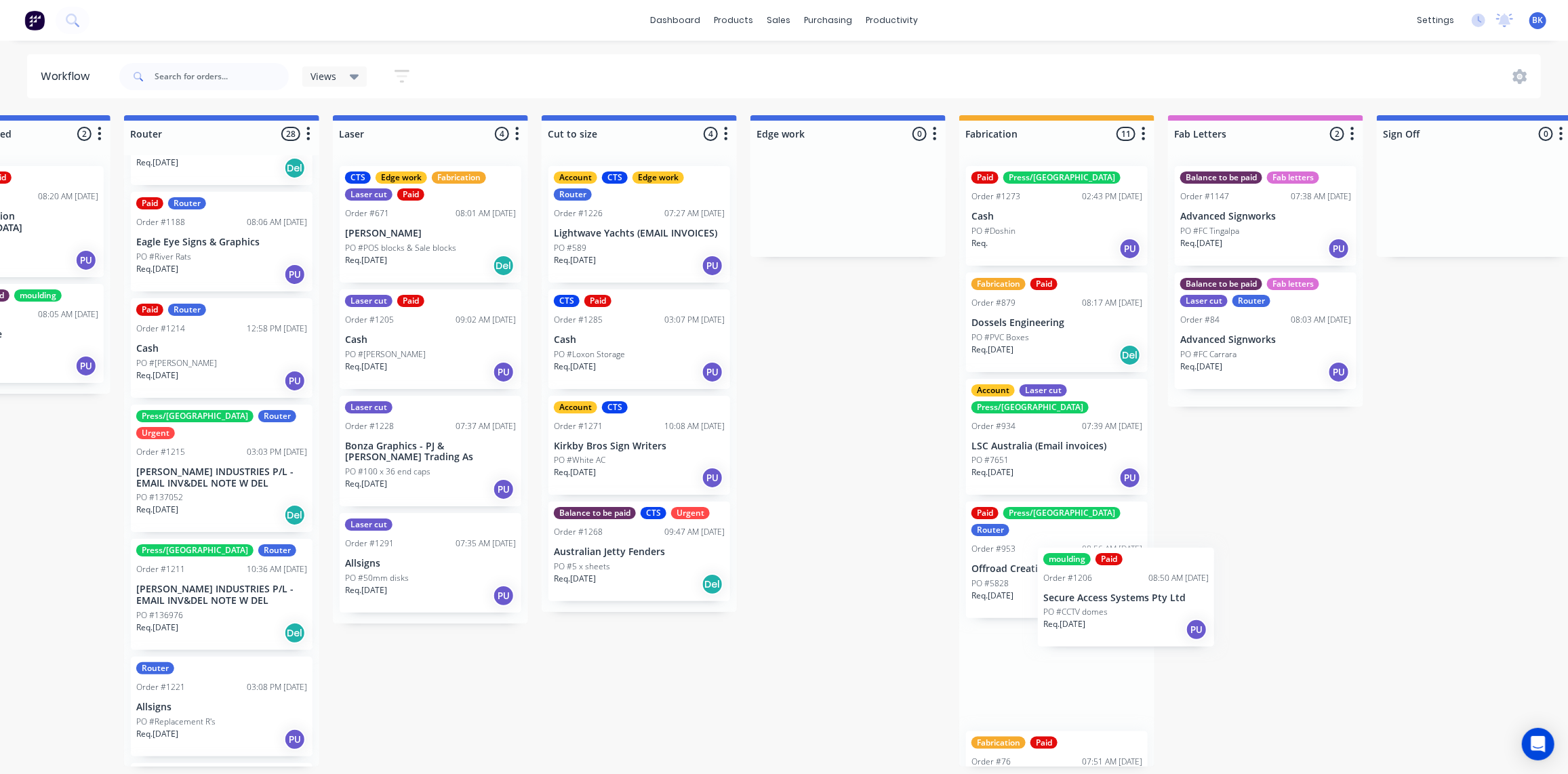
scroll to position [1, 740]
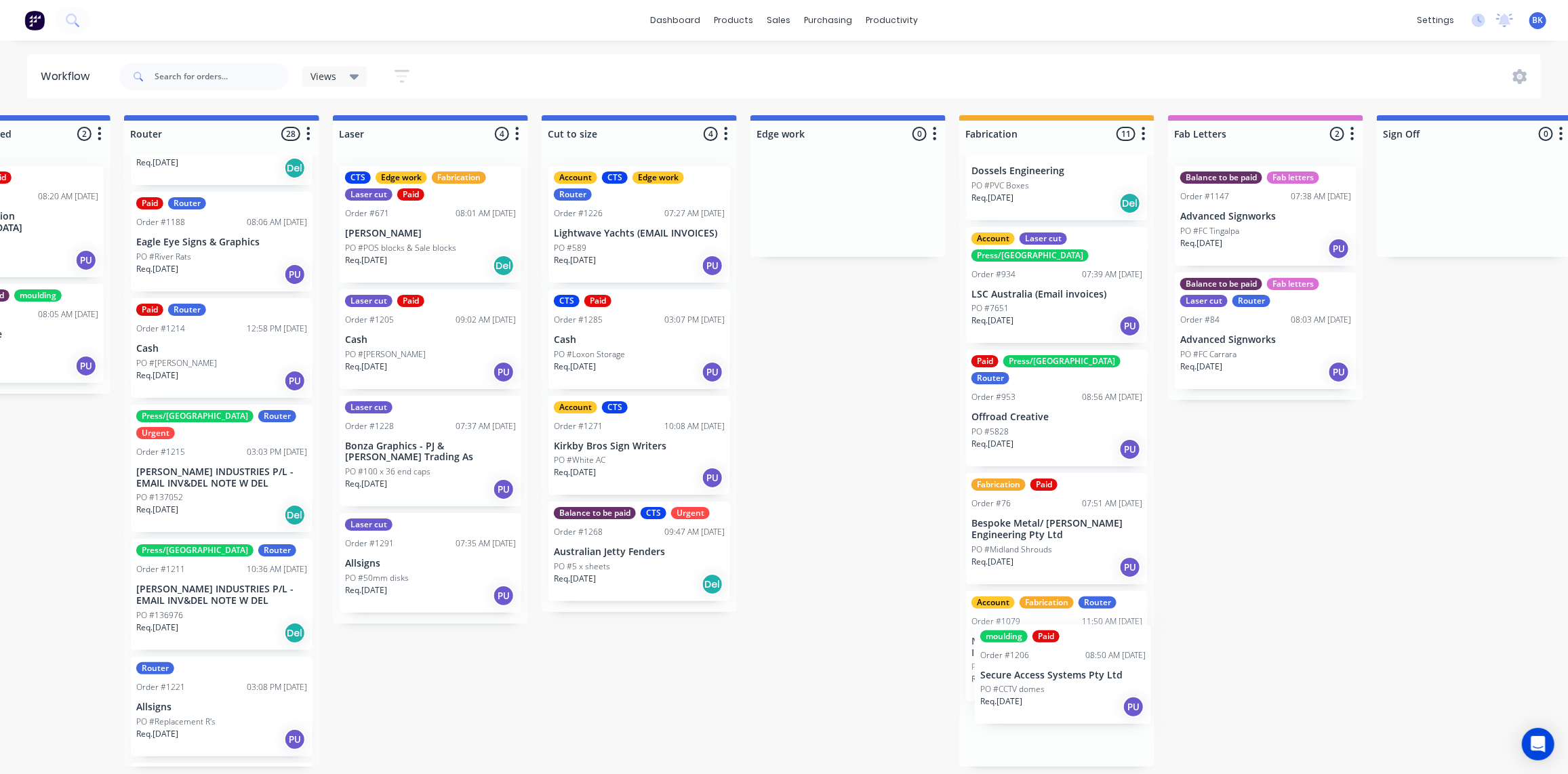
drag, startPoint x: 943, startPoint y: 335, endPoint x: 1061, endPoint y: 694, distance: 377.9
click at [1061, 694] on div "Submitted 1 Status colour #273444 hex #273444 Save Cancel Summaries Total order…" at bounding box center [871, 441] width 3245 height 652
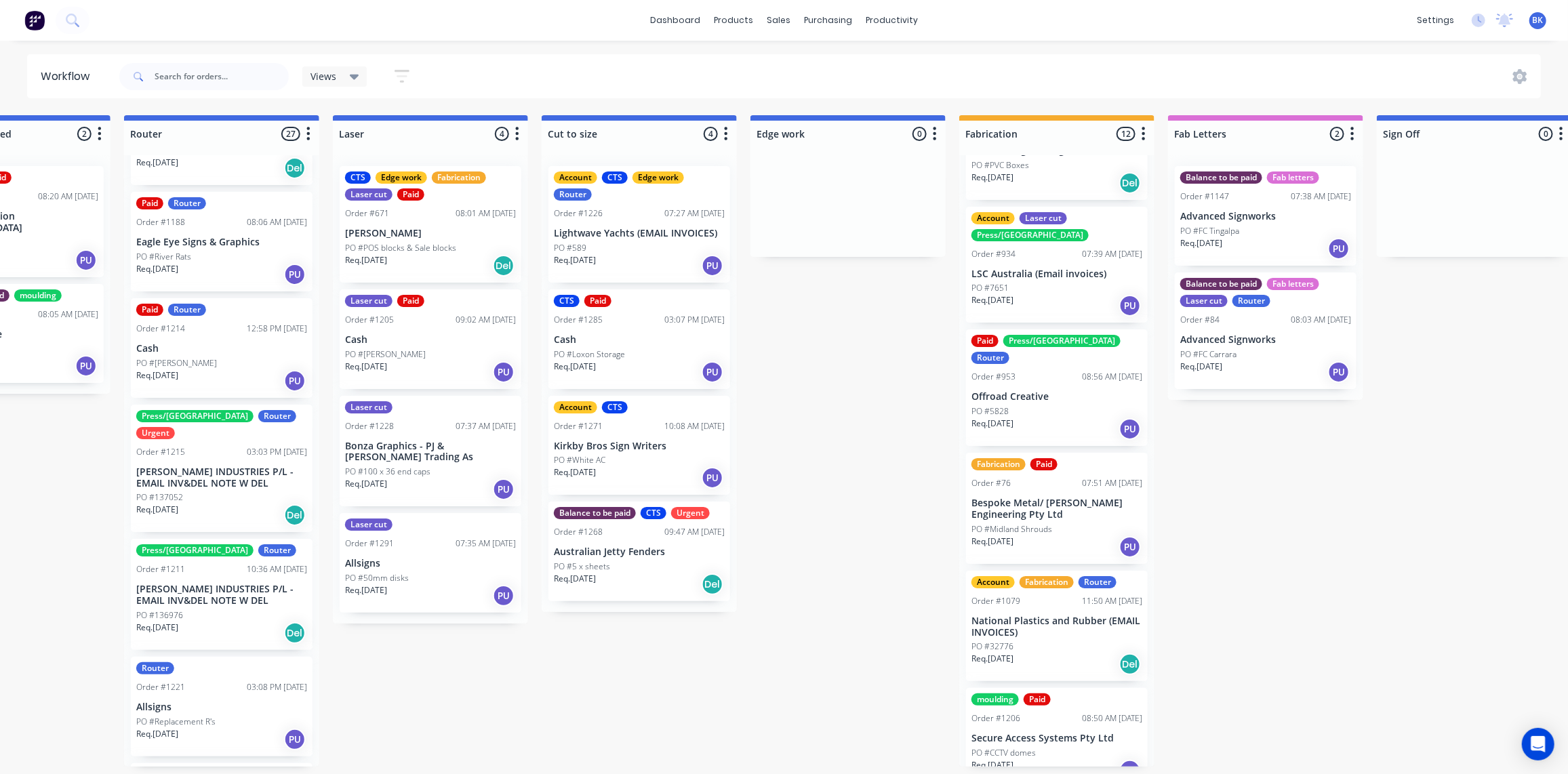
click at [1056, 694] on div "moulding Paid Order #1206 08:50 AM 21/08/25 Secure Access Systems Pty Ltd PO #C…" at bounding box center [1057, 738] width 182 height 100
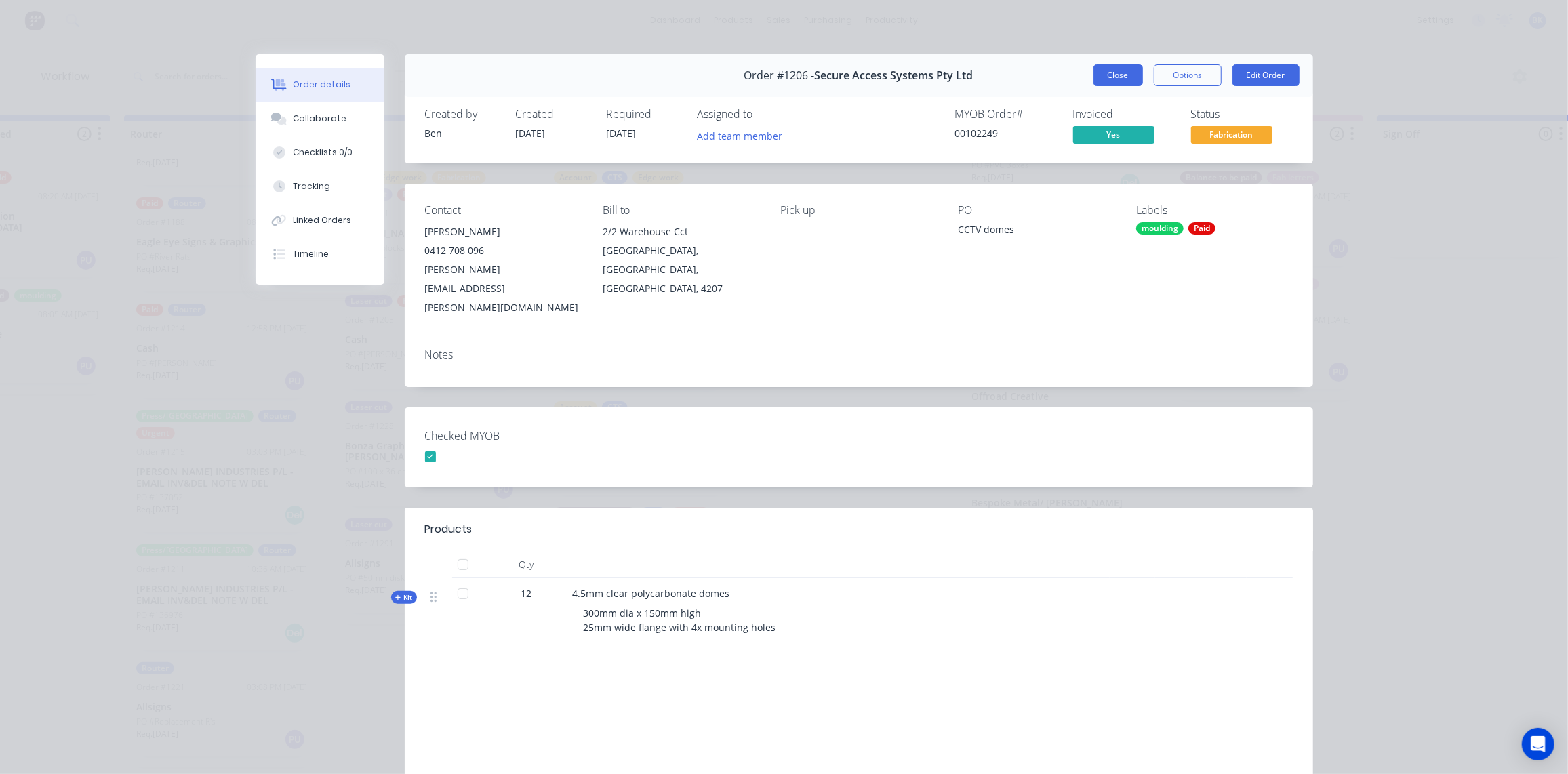
click at [1120, 72] on button "Close" at bounding box center [1118, 75] width 50 height 22
